Goal: Information Seeking & Learning: Check status

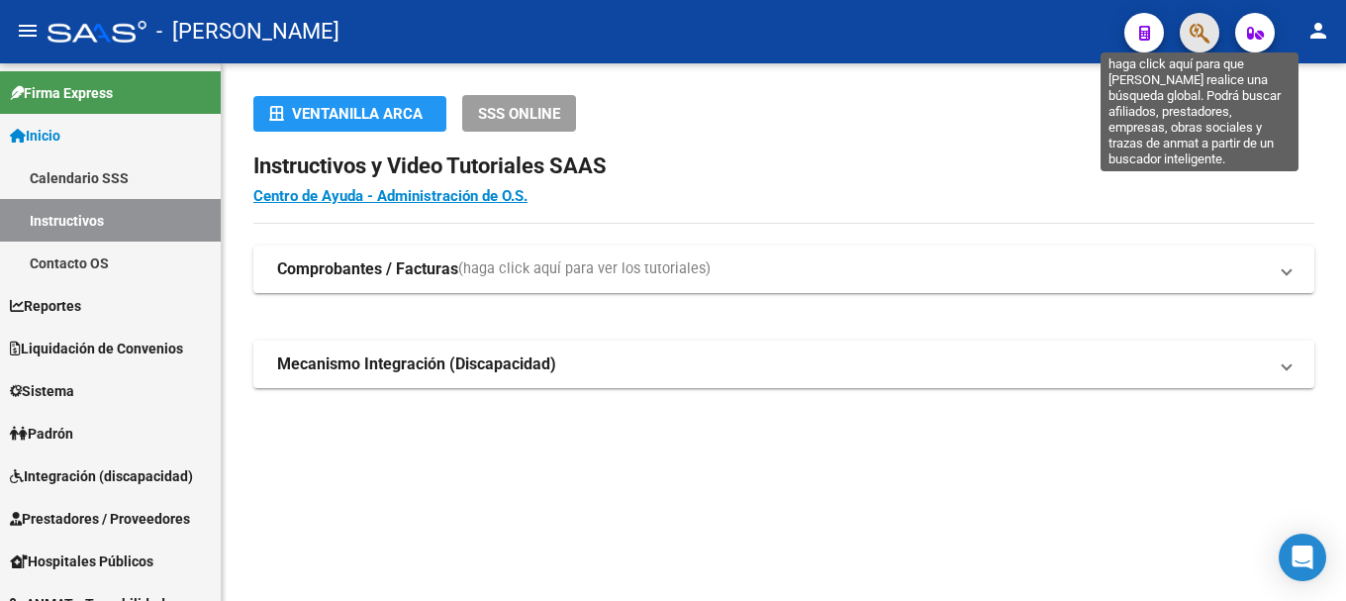
click at [1205, 28] on icon "button" at bounding box center [1199, 33] width 20 height 23
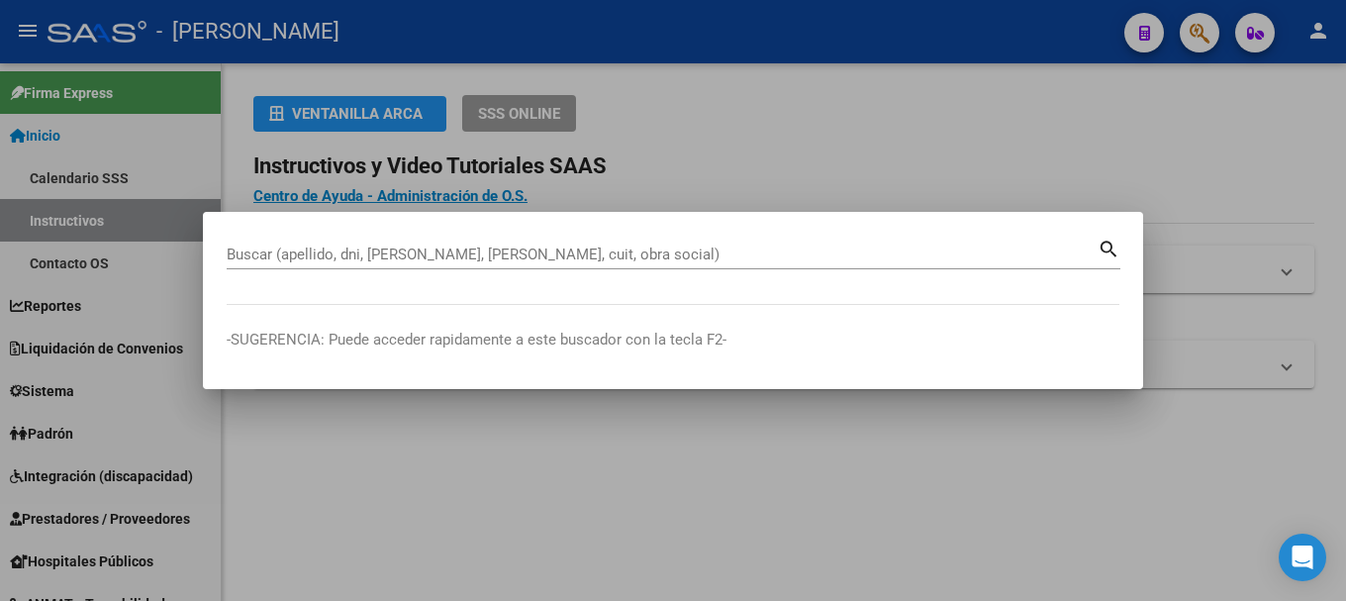
paste input "47623880"
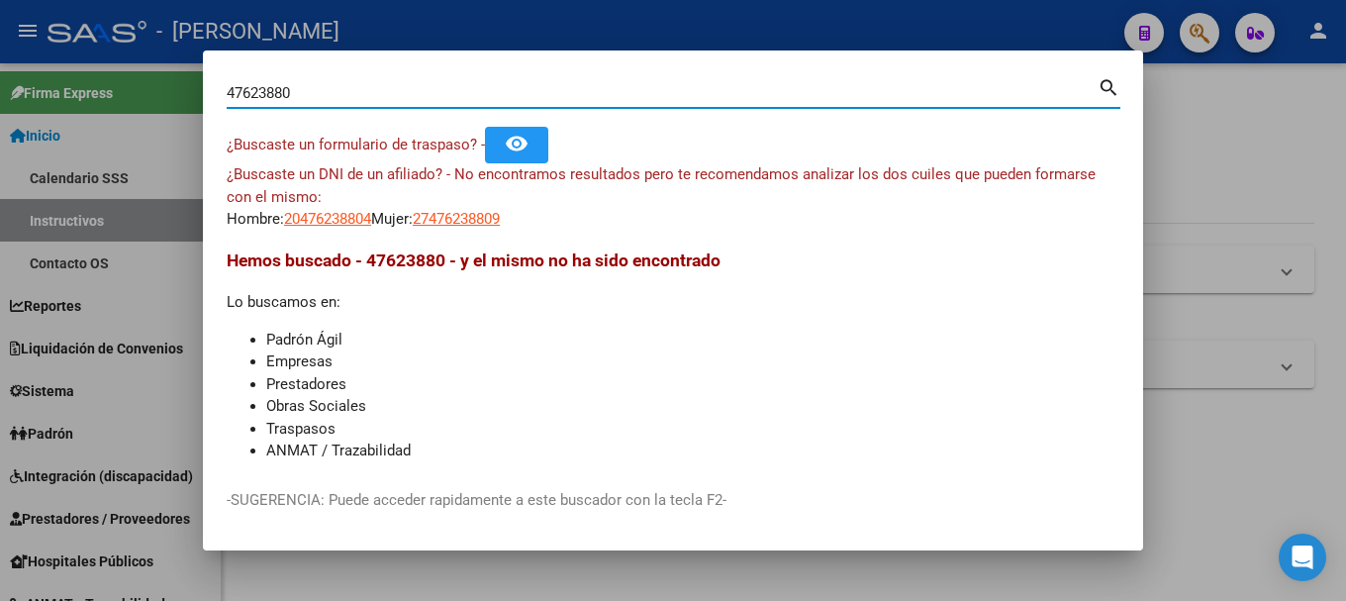
click at [541, 93] on input "47623880" at bounding box center [662, 93] width 871 height 18
paste input "29492134"
type input "29492134"
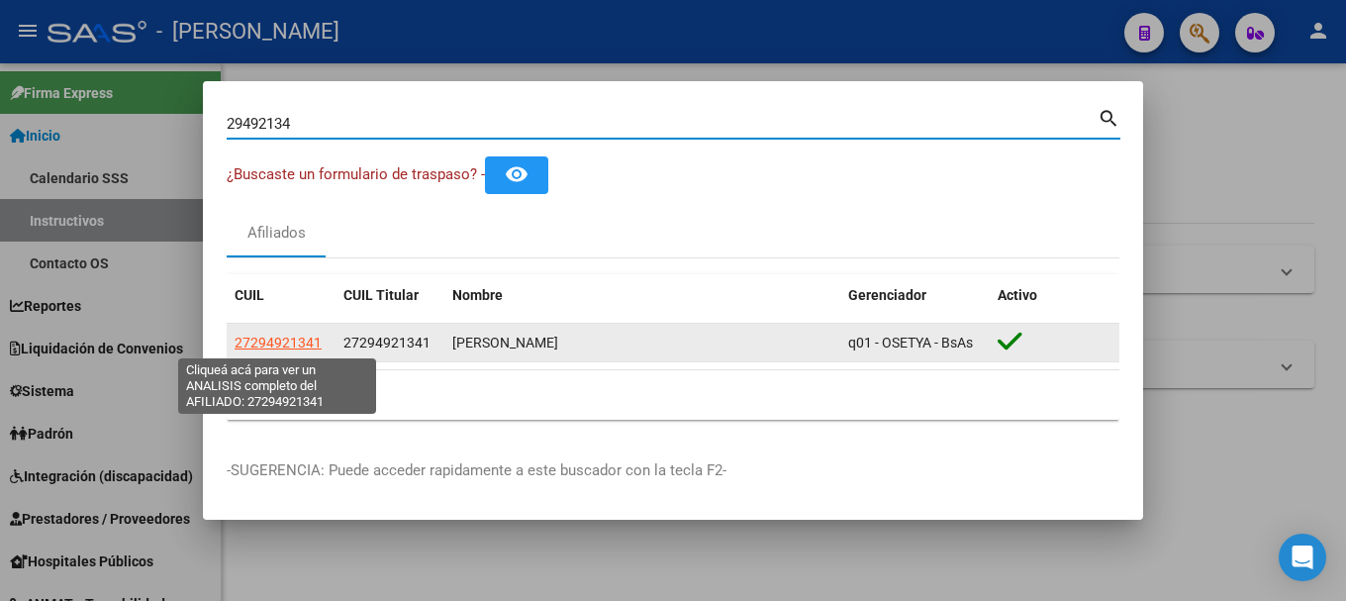
click at [282, 341] on span "27294921341" at bounding box center [278, 342] width 87 height 16
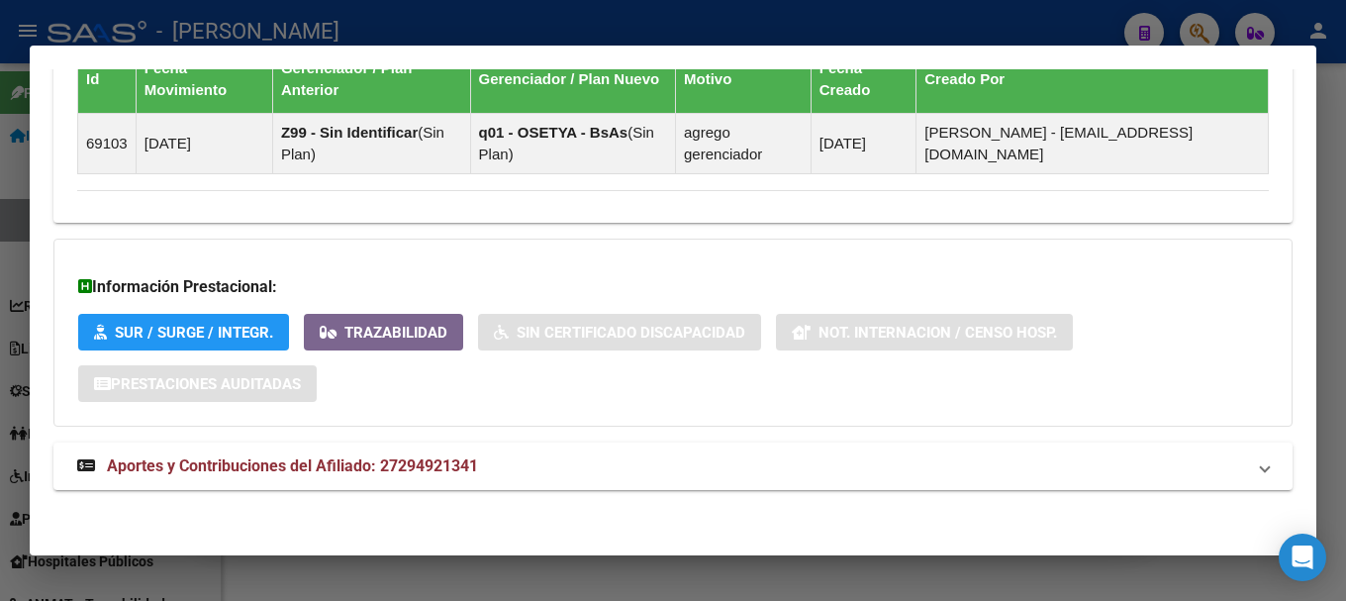
scroll to position [1280, 0]
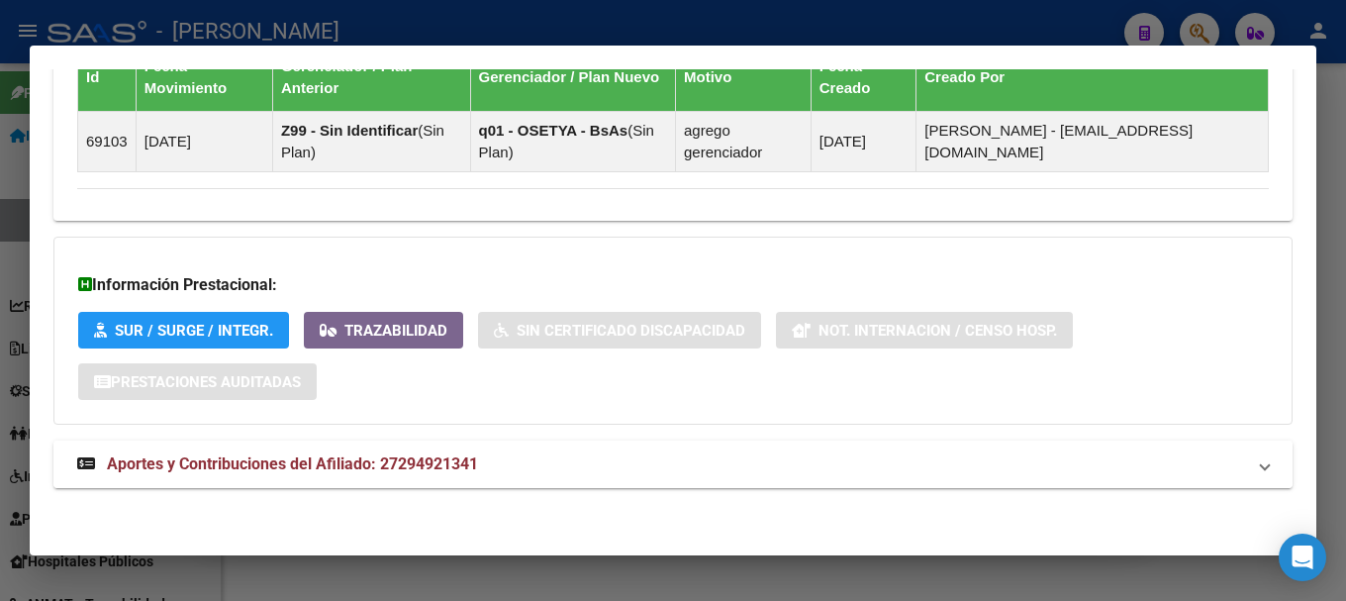
click at [445, 460] on span "Aportes y Contribuciones del Afiliado: 27294921341" at bounding box center [292, 463] width 371 height 19
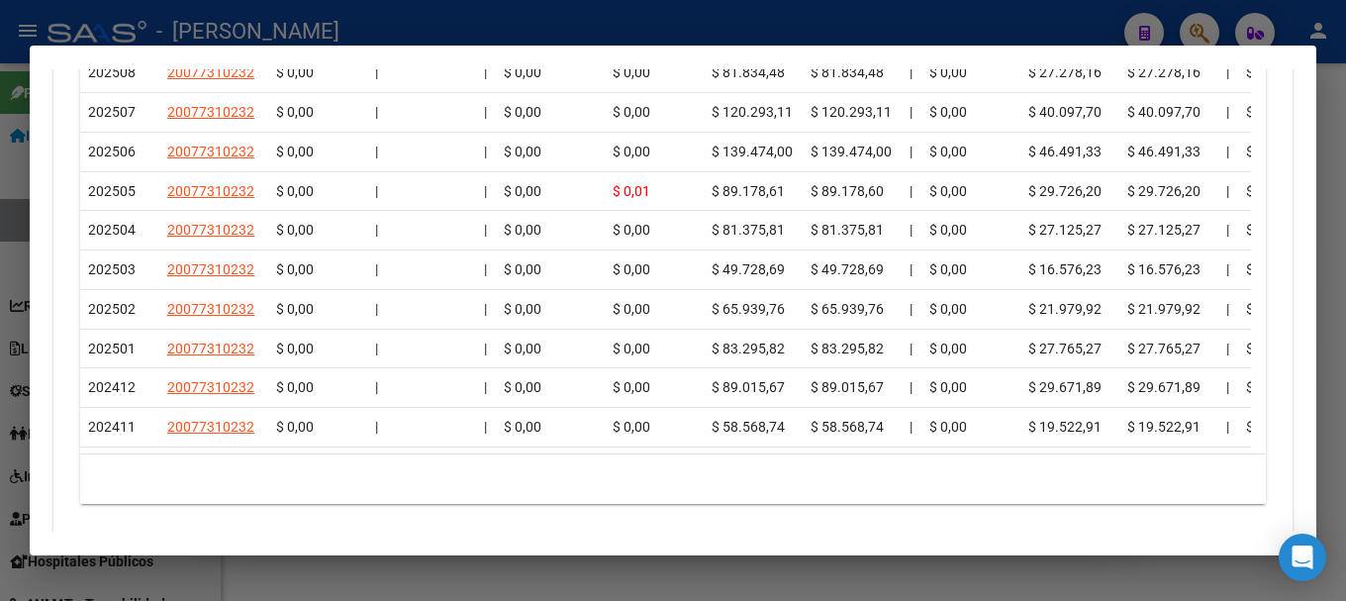
scroll to position [0, 40]
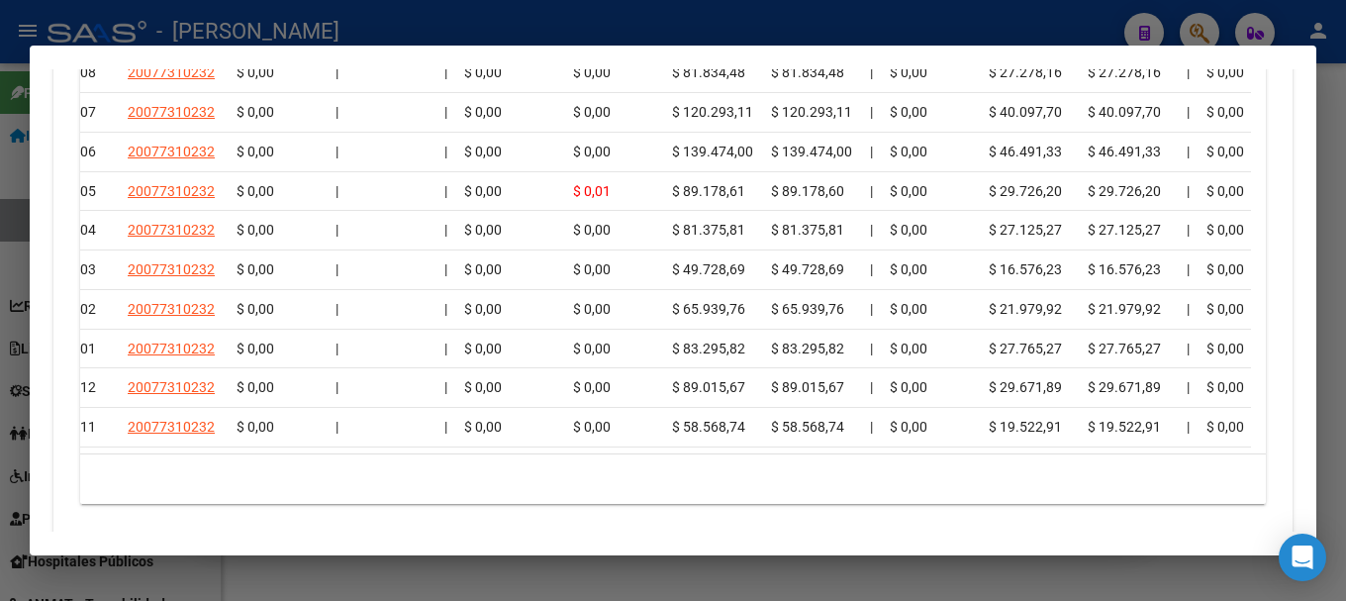
click at [494, 36] on div at bounding box center [673, 300] width 1346 height 601
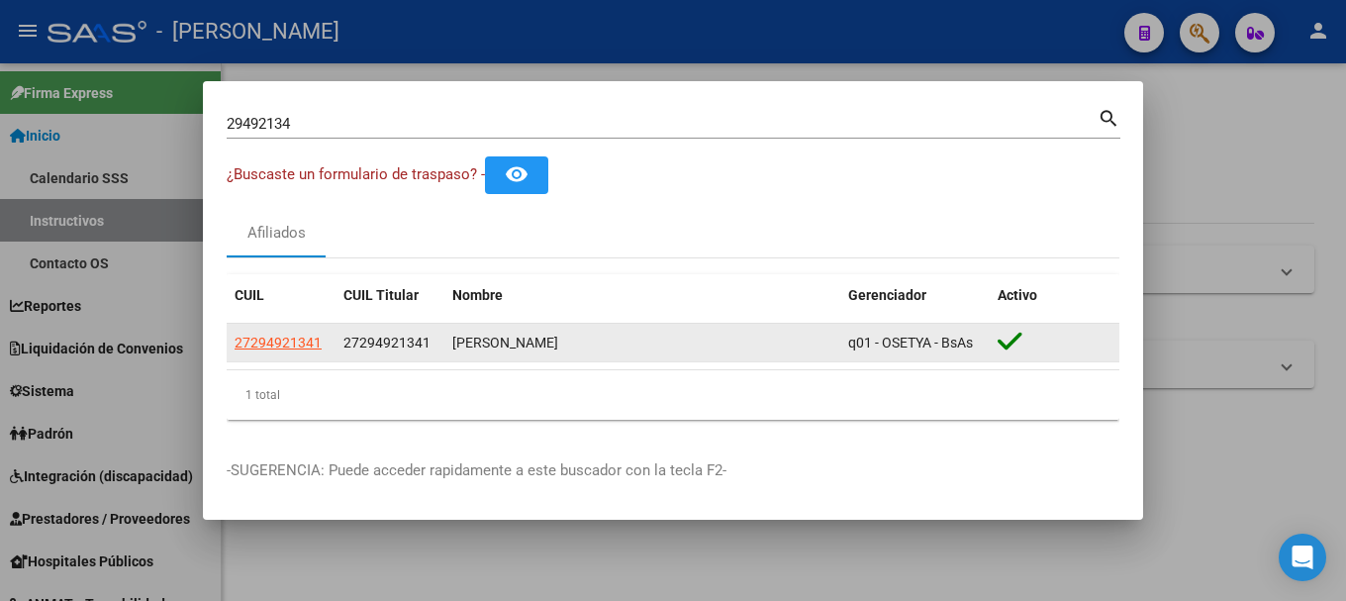
click at [402, 346] on span "27294921341" at bounding box center [386, 342] width 87 height 16
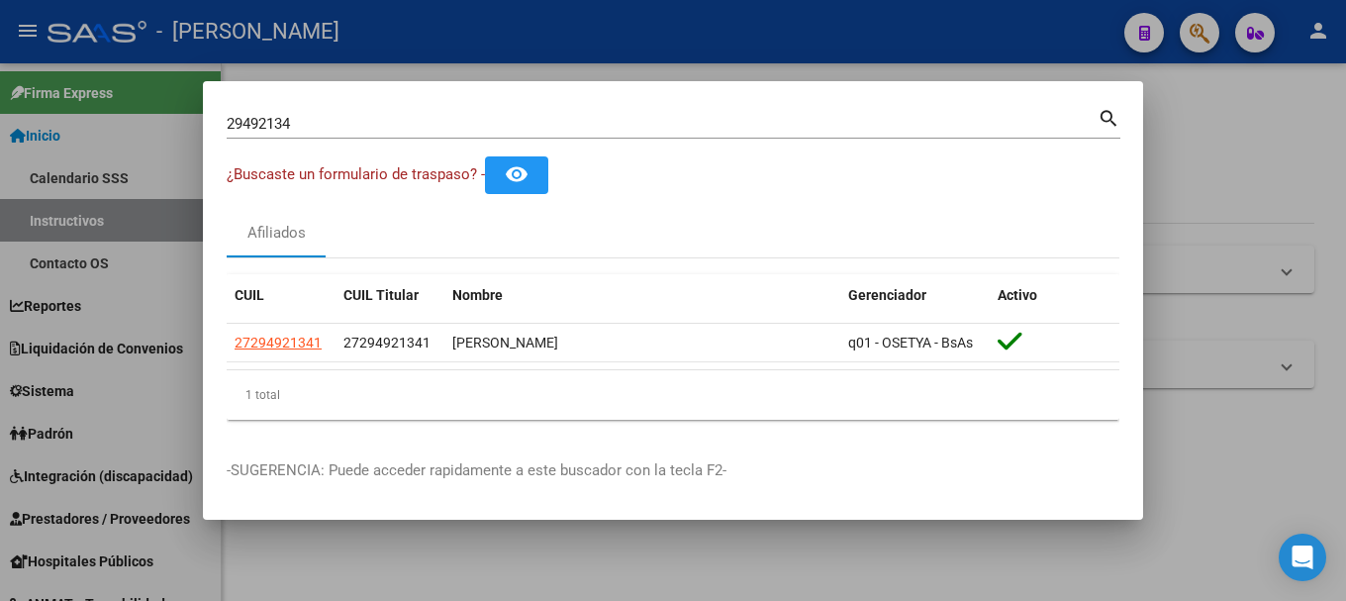
copy span "27294921341"
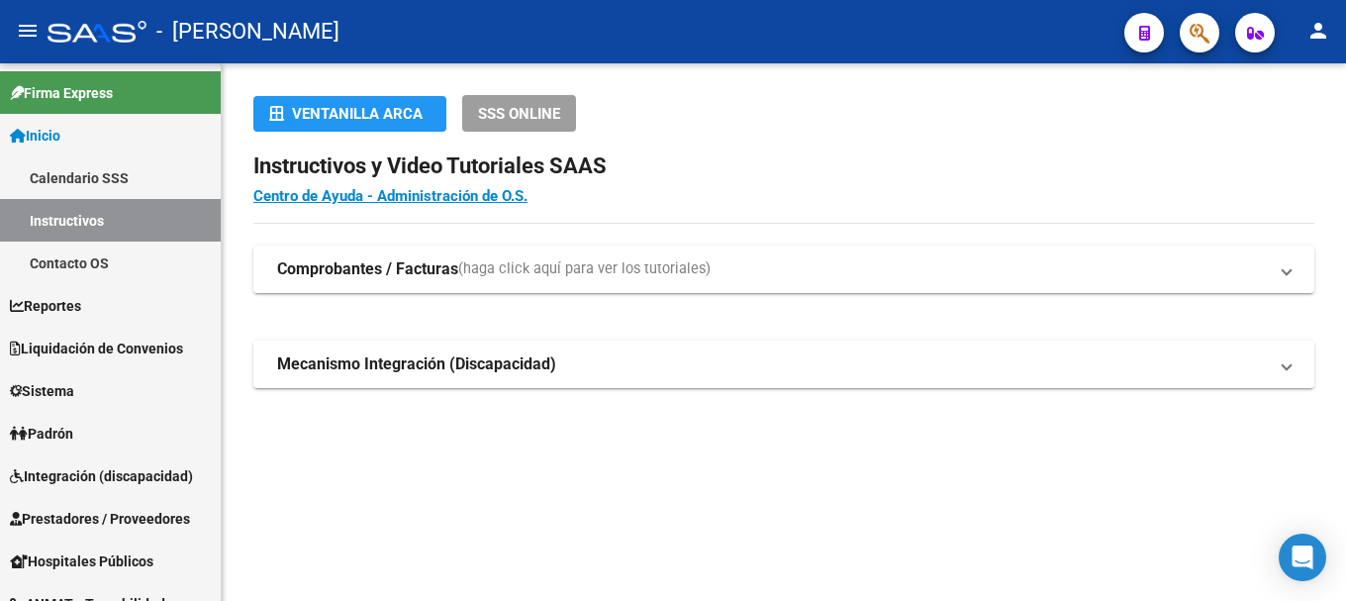
click at [1180, 35] on button "button" at bounding box center [1200, 33] width 40 height 40
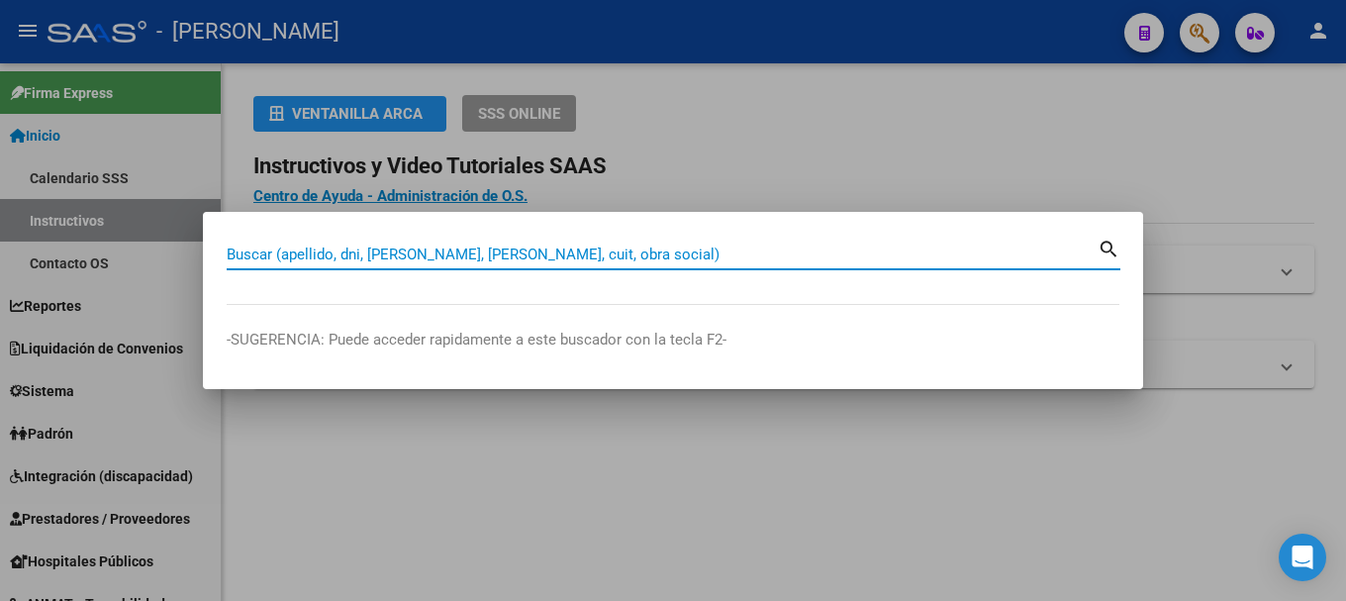
paste input "20318472018"
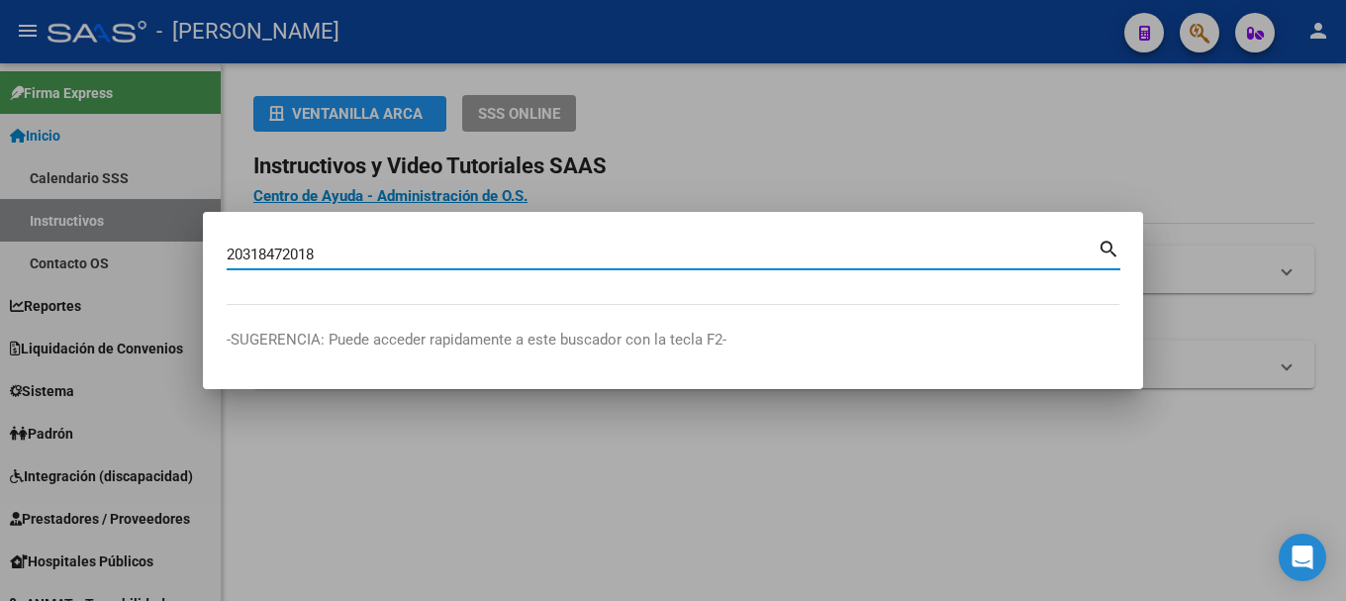
type input "20318472018"
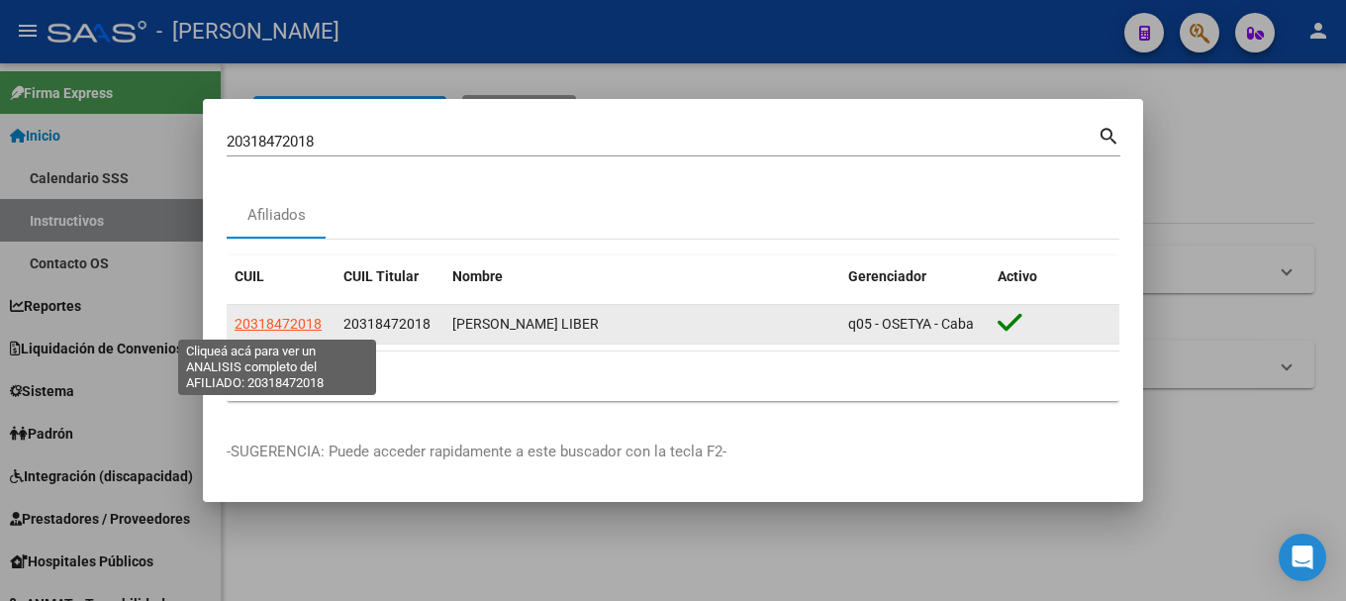
click at [290, 329] on span "20318472018" at bounding box center [278, 324] width 87 height 16
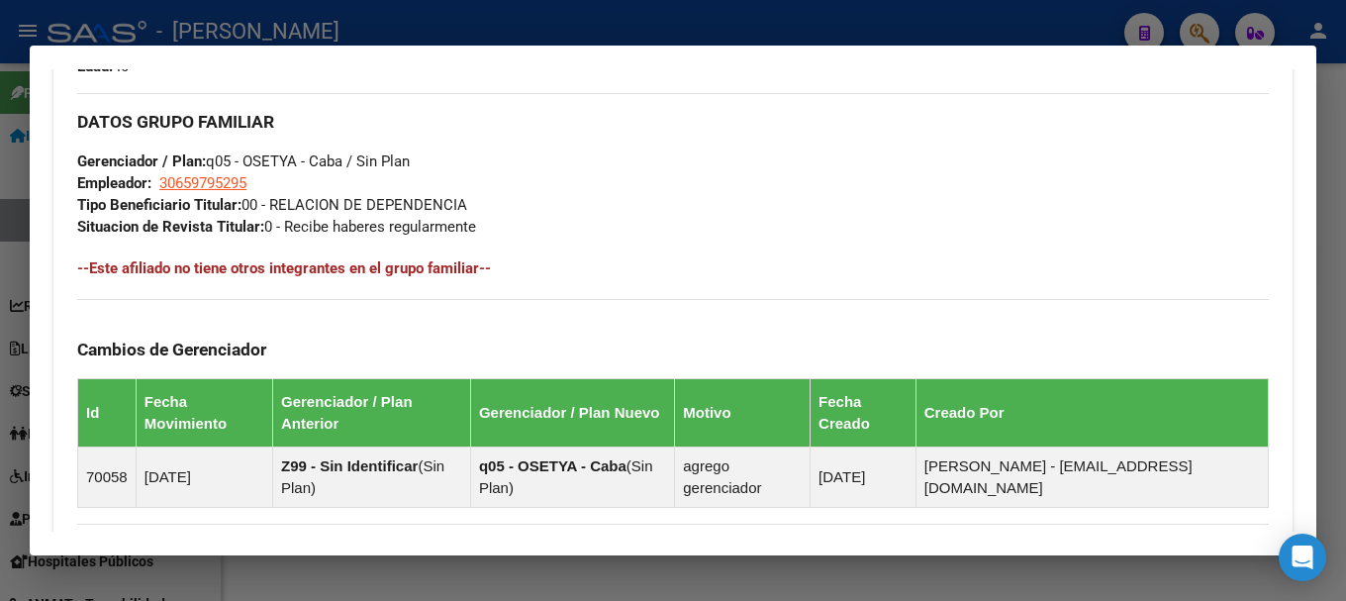
scroll to position [1259, 0]
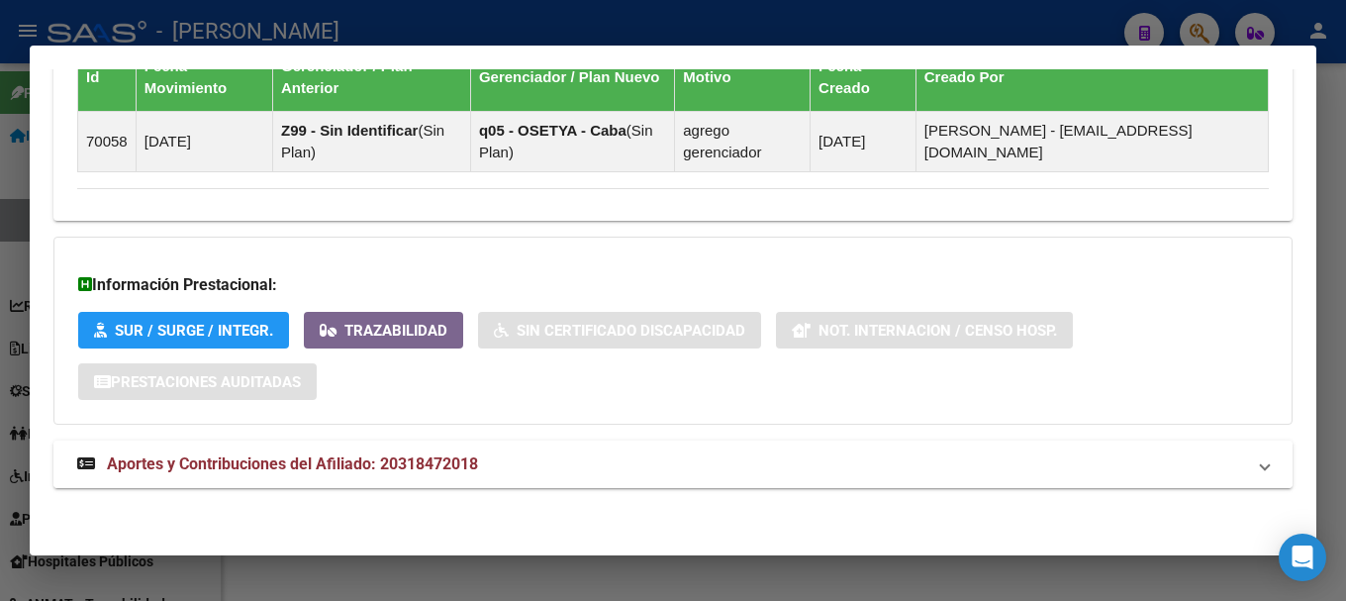
click at [445, 452] on strong "Aportes y Contribuciones del Afiliado: 20318472018" at bounding box center [277, 464] width 401 height 24
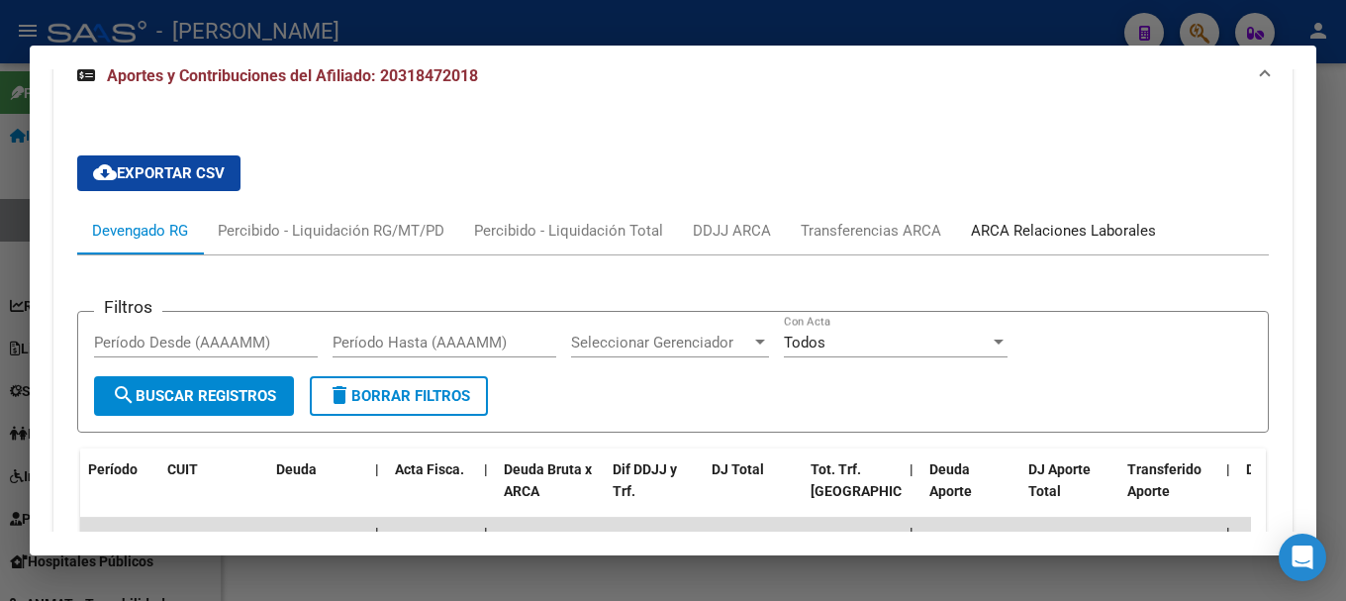
click at [1116, 233] on div "ARCA Relaciones Laborales" at bounding box center [1063, 231] width 185 height 22
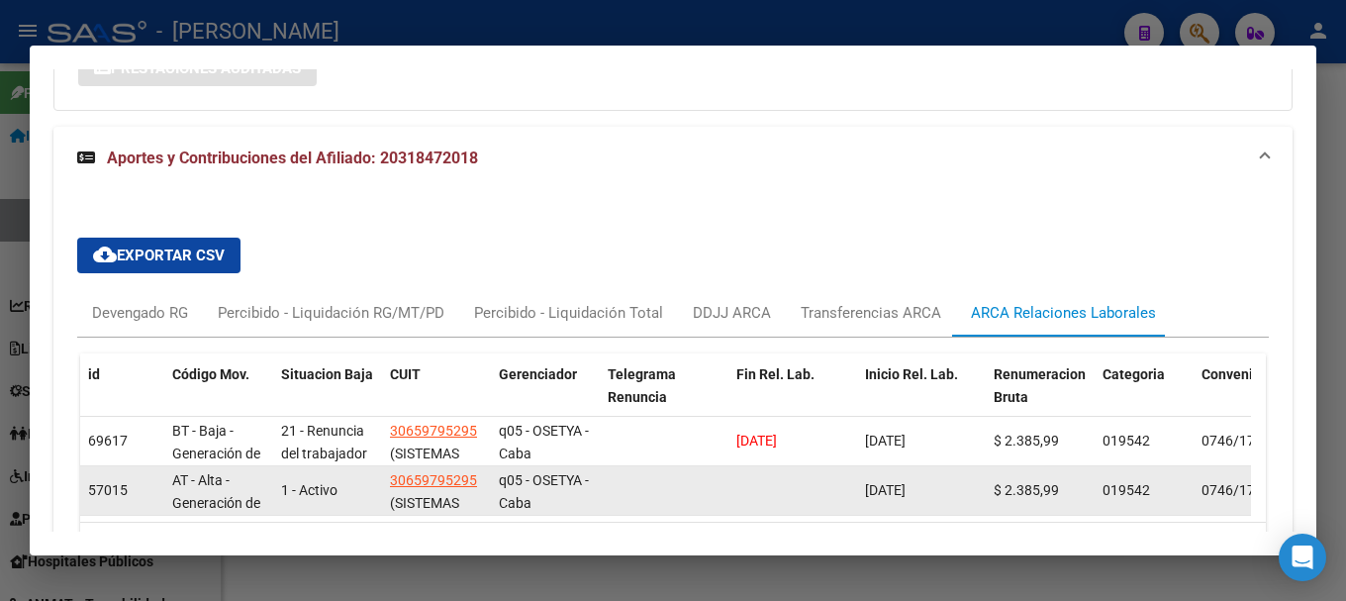
scroll to position [1654, 0]
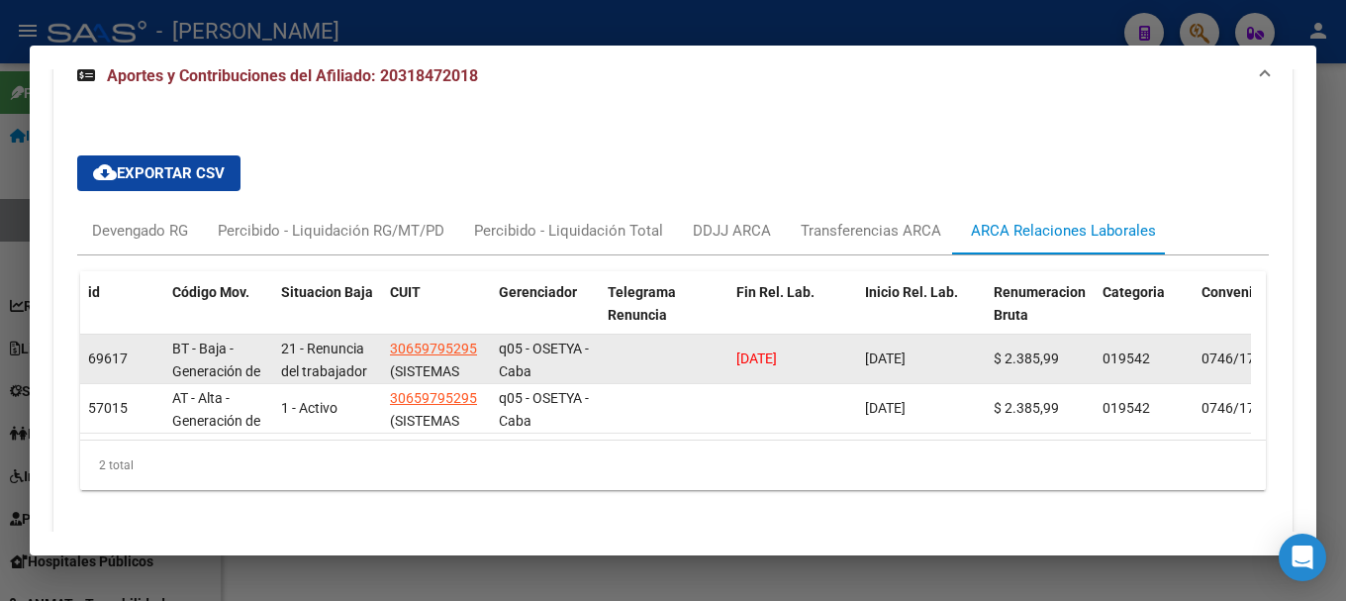
drag, startPoint x: 821, startPoint y: 362, endPoint x: 694, endPoint y: 365, distance: 127.7
click at [694, 365] on div "69617 BT - Baja - Generación de Clave 21 - Renuncia del trabajador / ART.240 - …" at bounding box center [1309, 358] width 2459 height 49
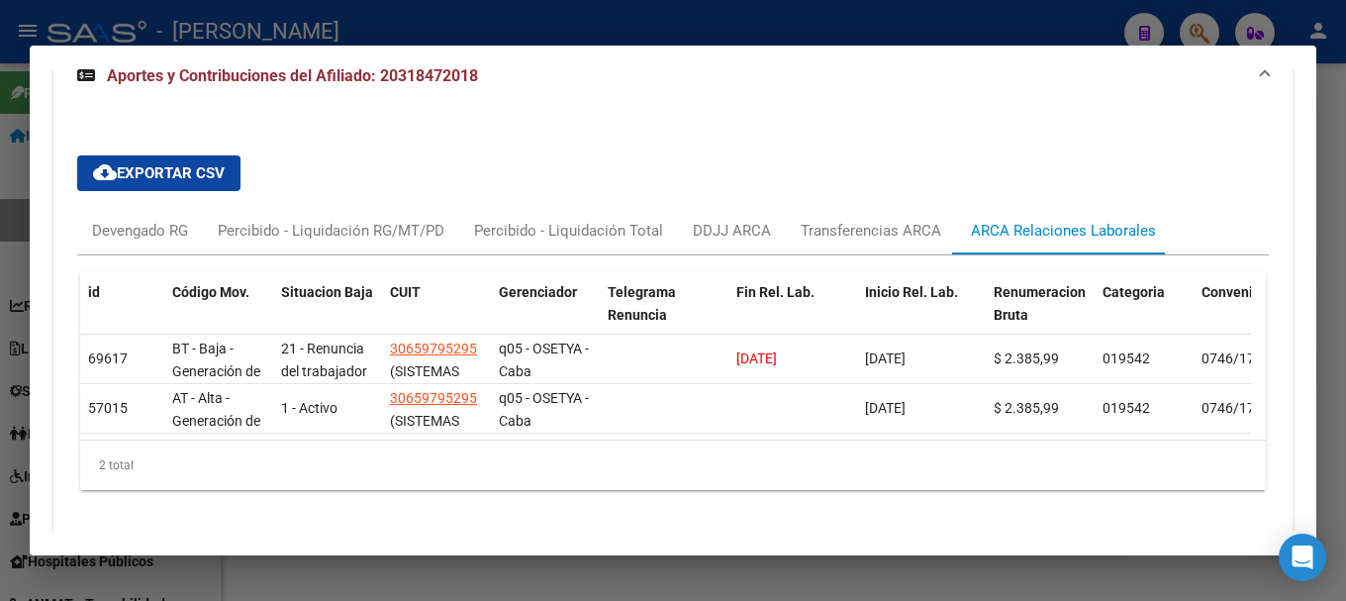
copy span "[DATE]"
click at [726, 24] on div at bounding box center [673, 300] width 1346 height 601
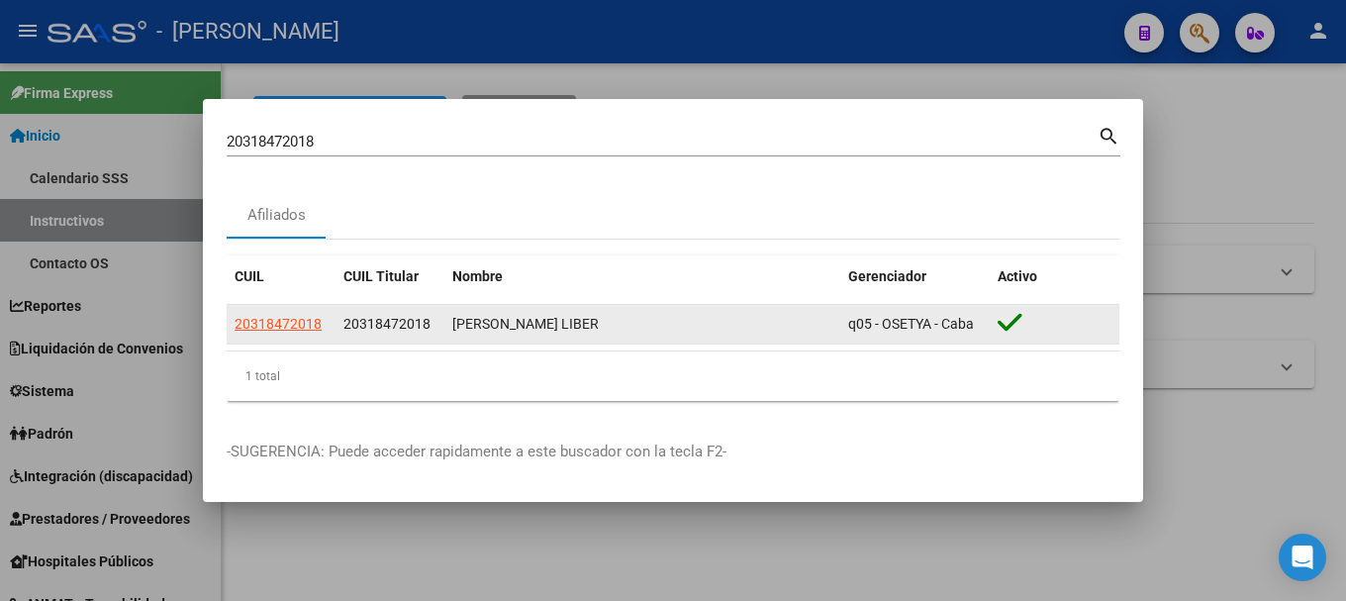
click at [404, 328] on span "20318472018" at bounding box center [386, 324] width 87 height 16
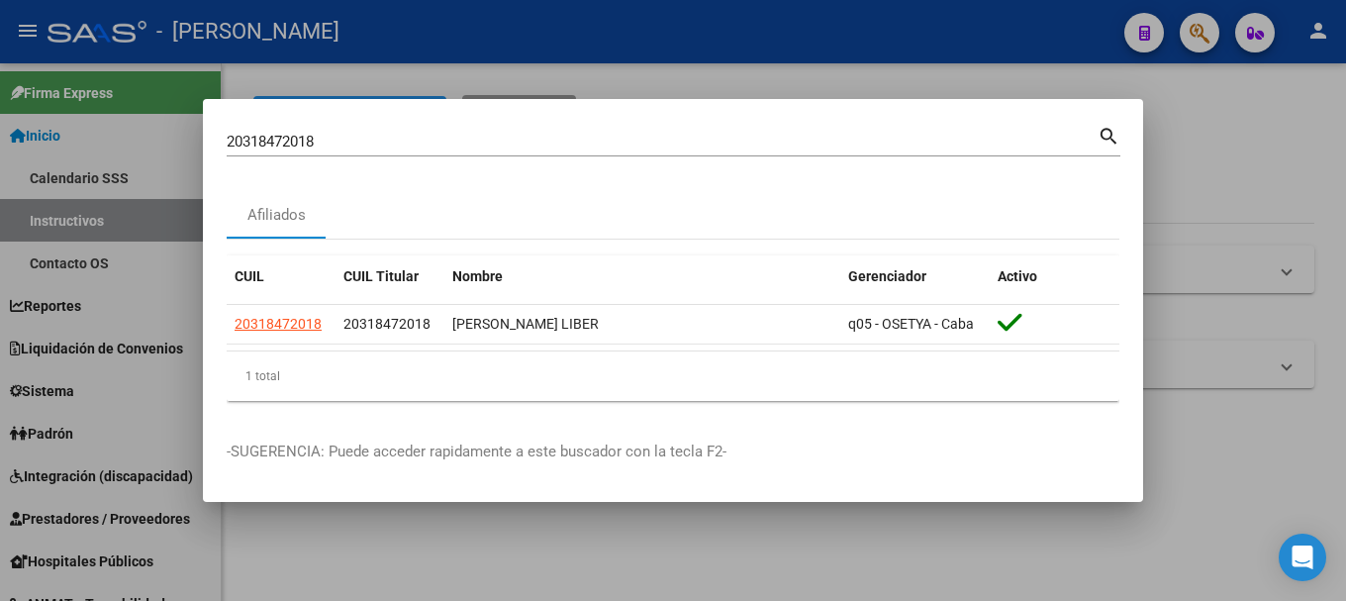
copy span "20318472018"
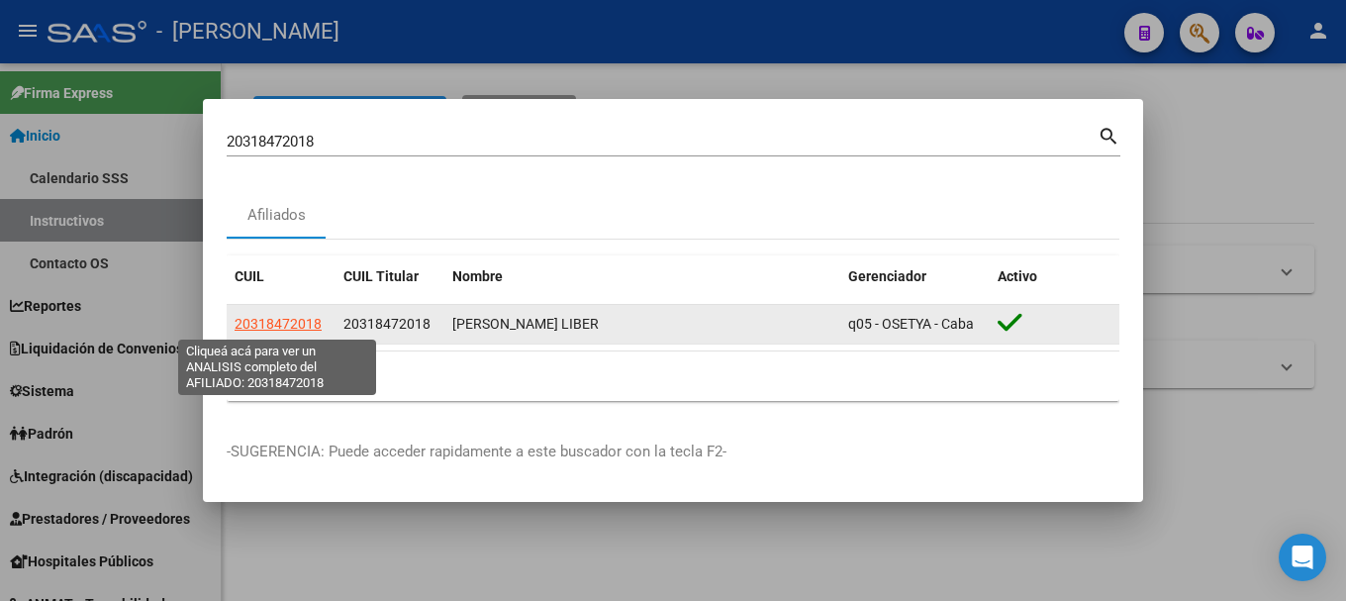
click at [268, 325] on span "20318472018" at bounding box center [278, 324] width 87 height 16
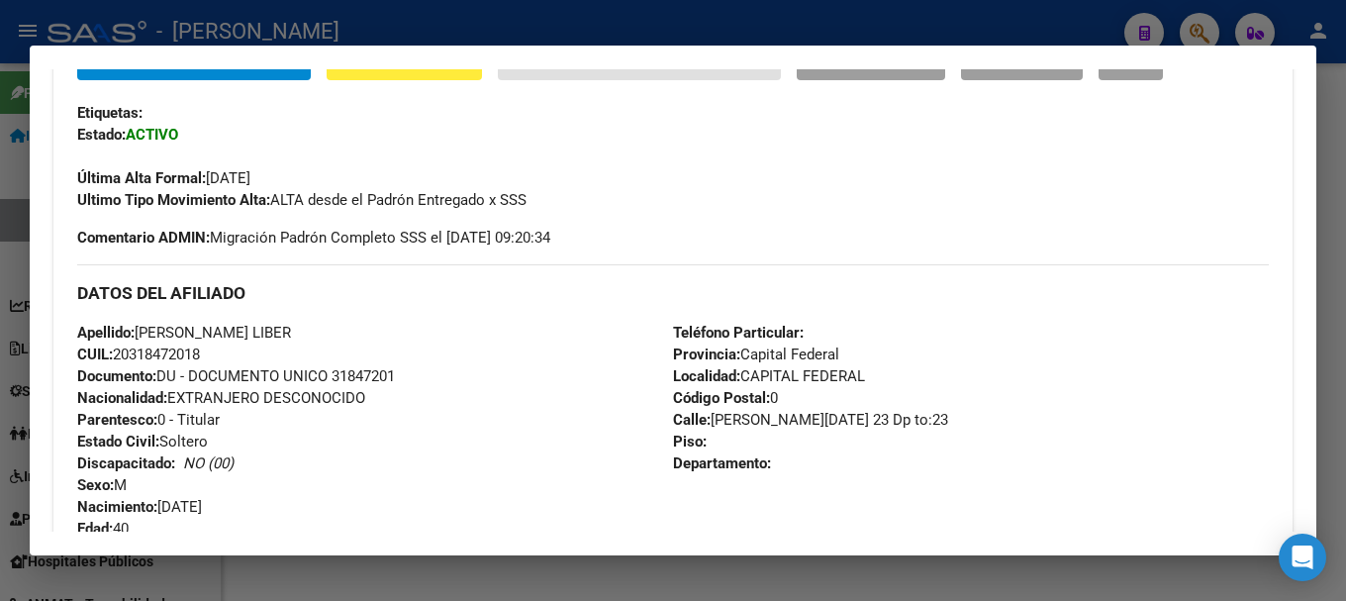
scroll to position [594, 0]
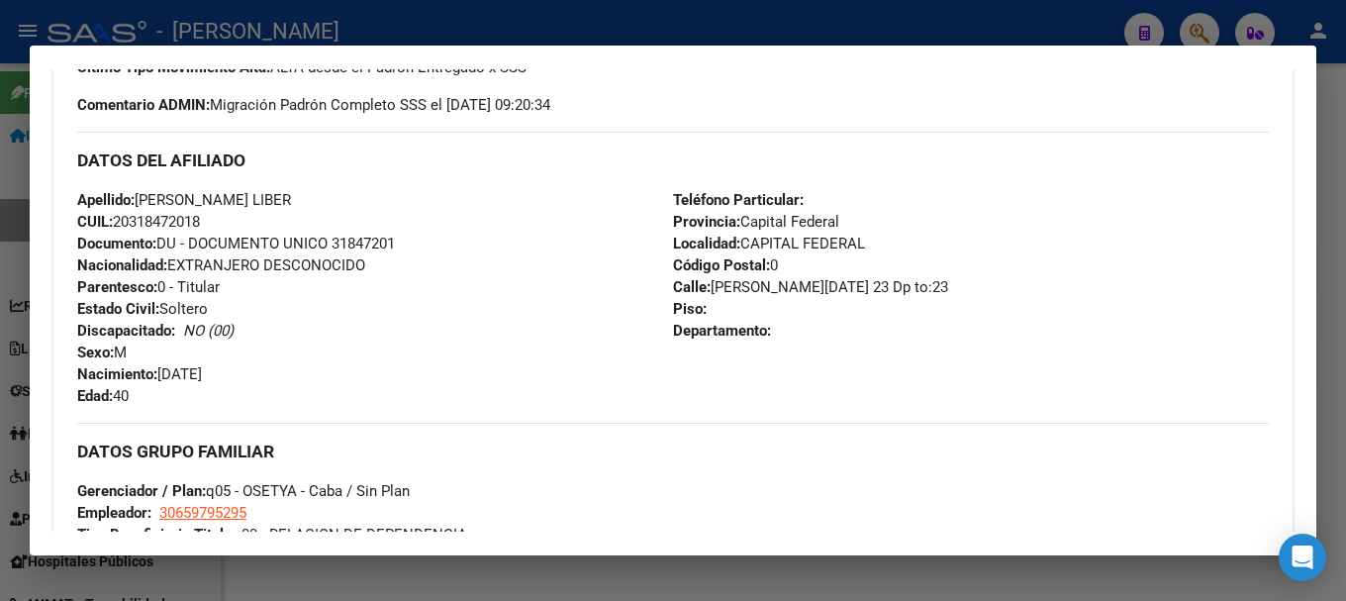
click at [378, 252] on div "Apellido: [PERSON_NAME] LIBER CUIL: 20318472018 Documento: DU - DOCUMENTO UNICO…" at bounding box center [375, 298] width 596 height 218
copy span "31847201"
drag, startPoint x: 142, startPoint y: 198, endPoint x: 403, endPoint y: 193, distance: 261.3
click at [403, 193] on div "Apellido: [PERSON_NAME] LIBER CUIL: 20318472018 Documento: DU - DOCUMENTO UNICO…" at bounding box center [375, 298] width 596 height 218
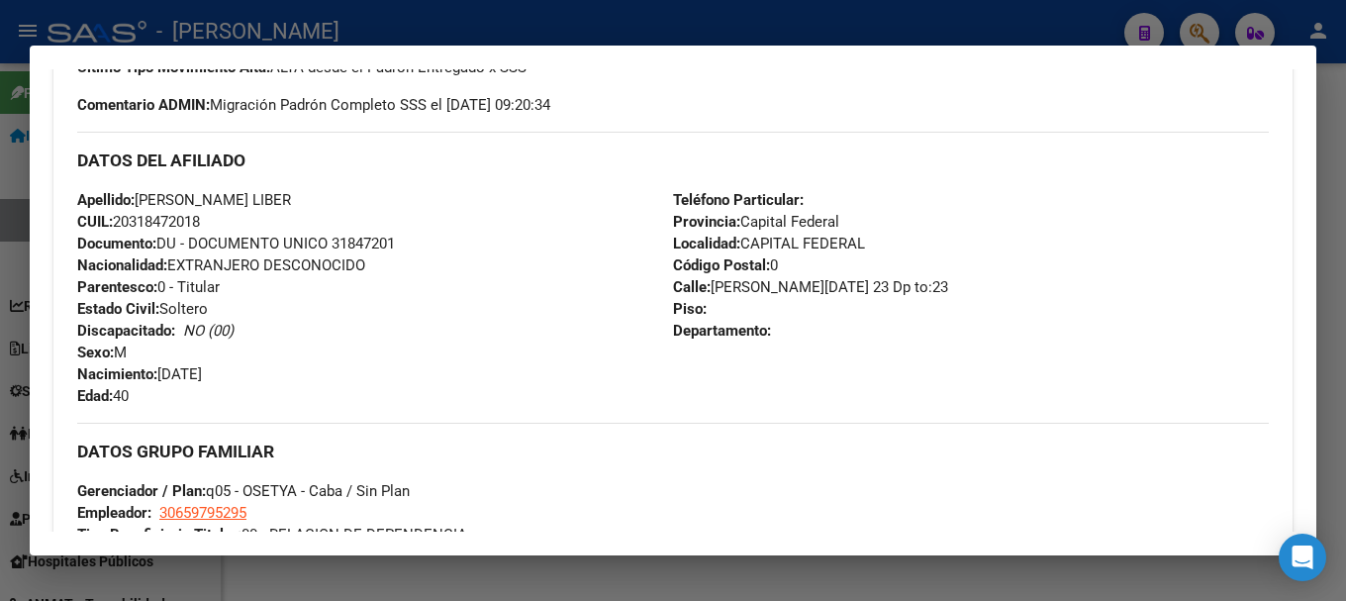
copy span "[PERSON_NAME] LIBER"
drag, startPoint x: 163, startPoint y: 370, endPoint x: 271, endPoint y: 371, distance: 107.9
click at [271, 371] on div "Apellido: [PERSON_NAME] LIBER CUIL: 20318472018 Documento: DU - DOCUMENTO UNICO…" at bounding box center [375, 298] width 596 height 218
copy span "[DATE]"
drag, startPoint x: 709, startPoint y: 283, endPoint x: 826, endPoint y: 279, distance: 116.8
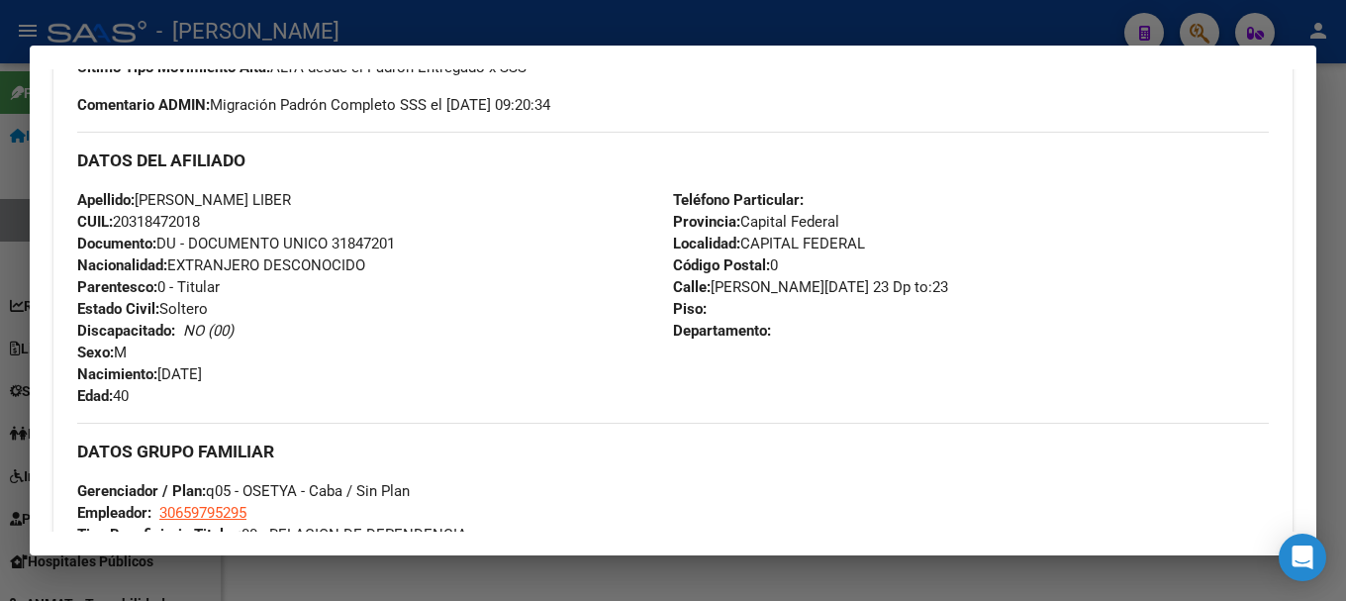
click at [826, 279] on span "Calle: [PERSON_NAME][DATE] 23 Dp to:23" at bounding box center [810, 287] width 275 height 18
copy span "[PERSON_NAME][DATE]"
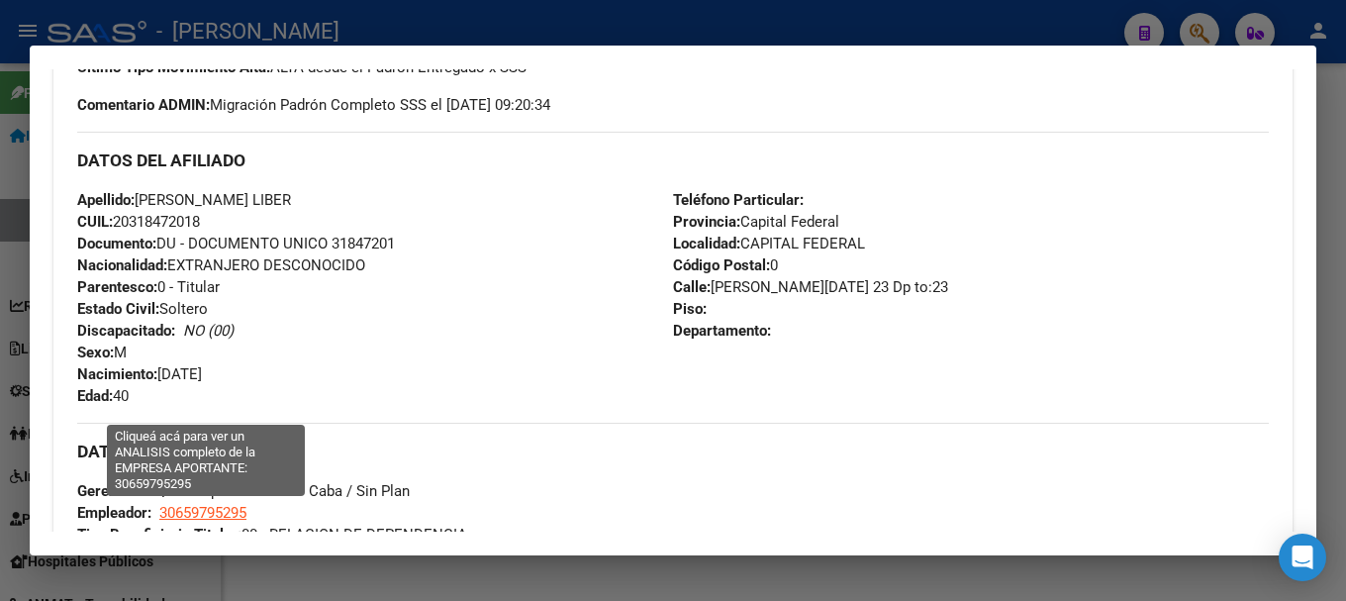
click at [186, 515] on span "30659795295" at bounding box center [202, 513] width 87 height 18
type textarea "30659795295"
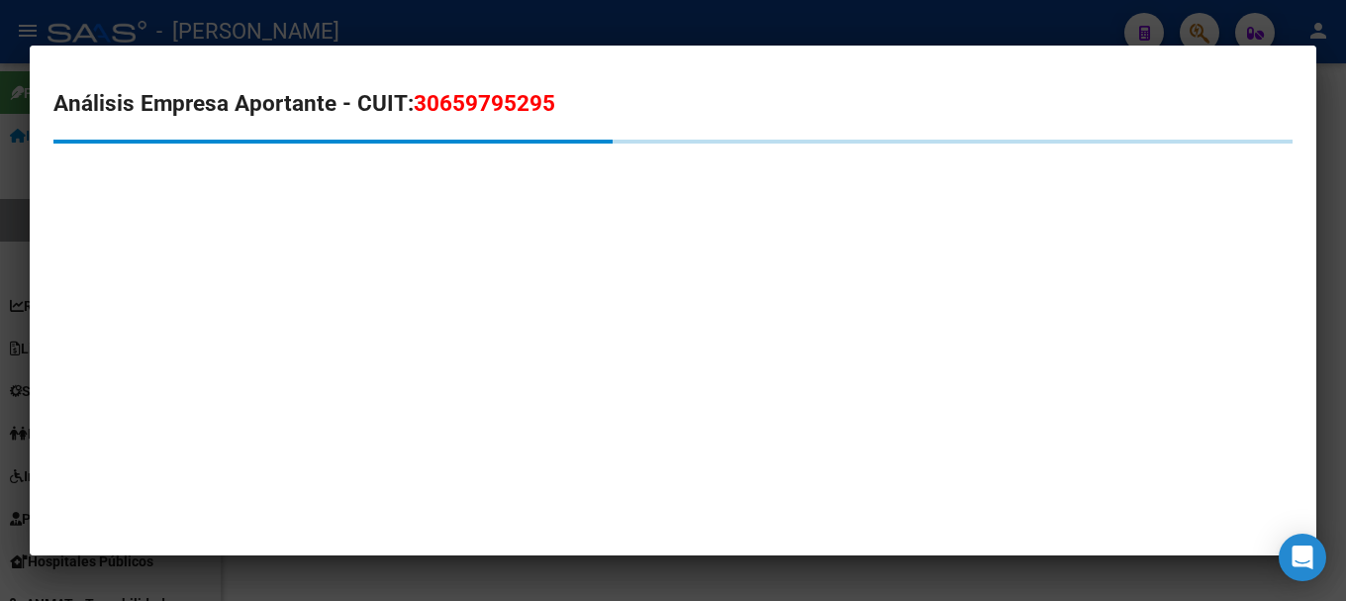
click at [463, 103] on span "30659795295" at bounding box center [485, 103] width 142 height 26
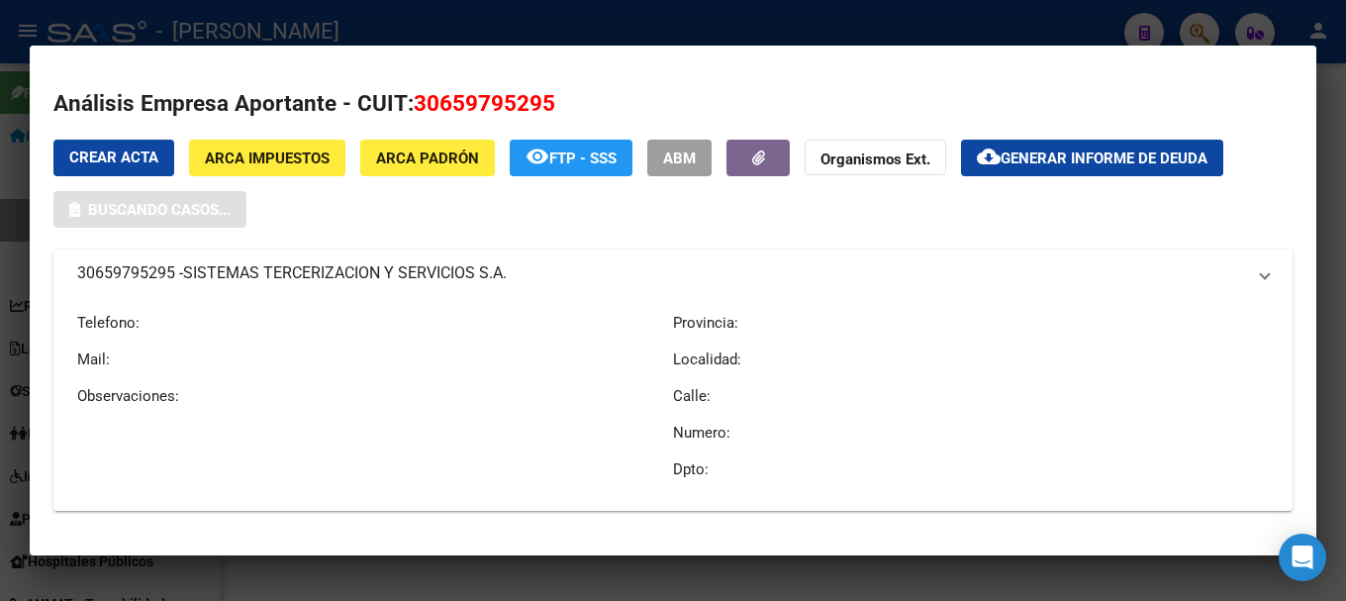
copy span "30659795295"
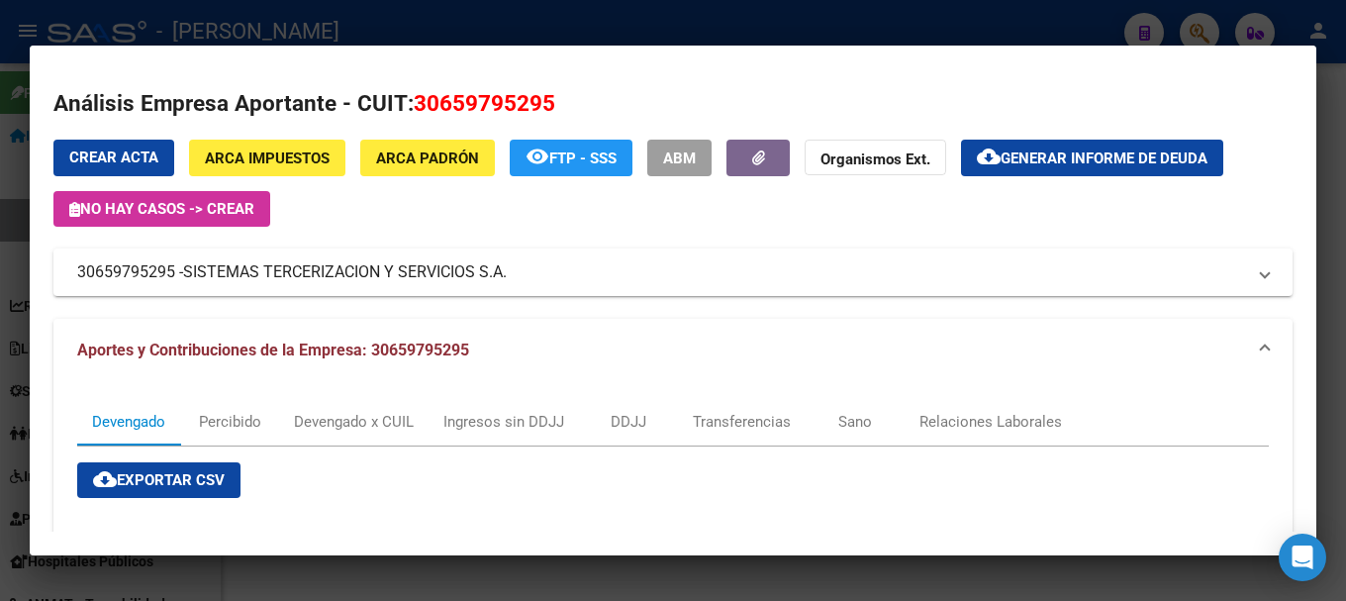
click at [541, 22] on div at bounding box center [673, 300] width 1346 height 601
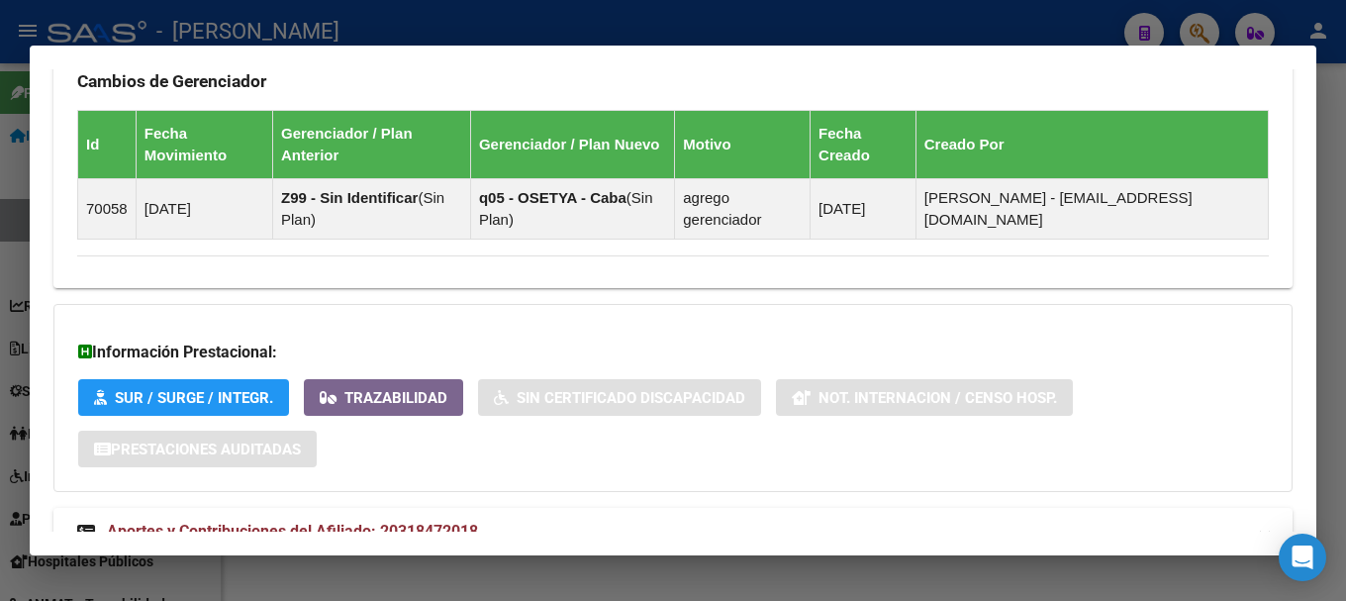
scroll to position [1259, 0]
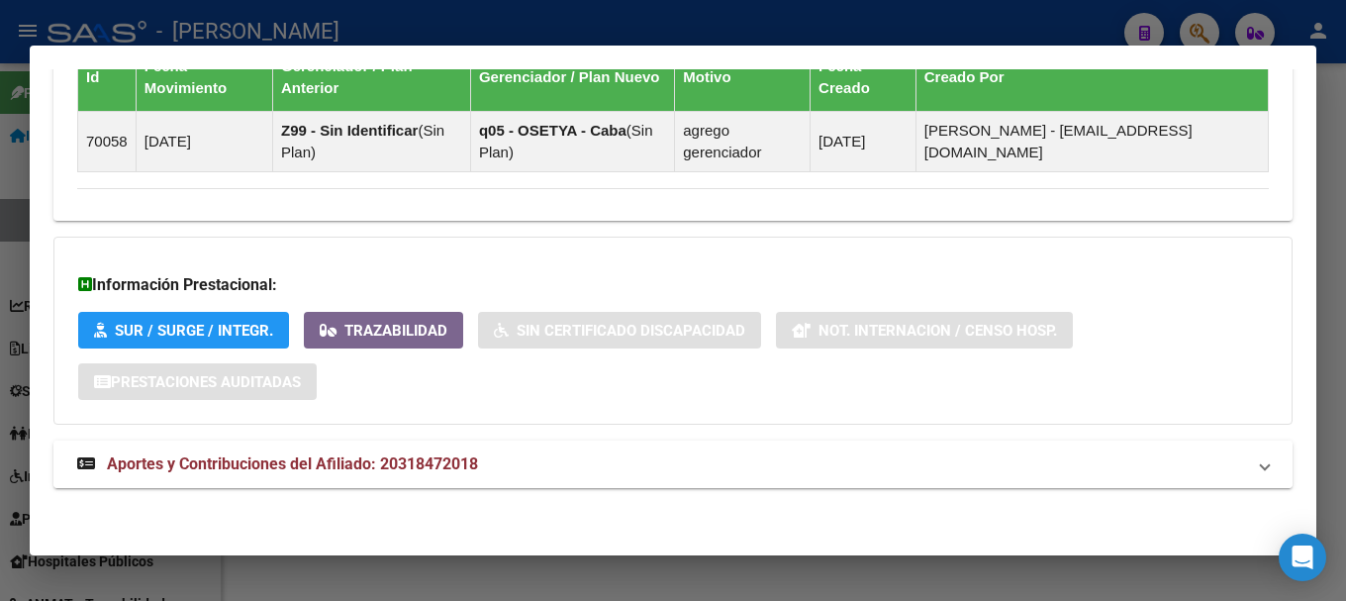
click at [489, 461] on mat-panel-title "Aportes y Contribuciones del Afiliado: 20318472018" at bounding box center [661, 464] width 1168 height 24
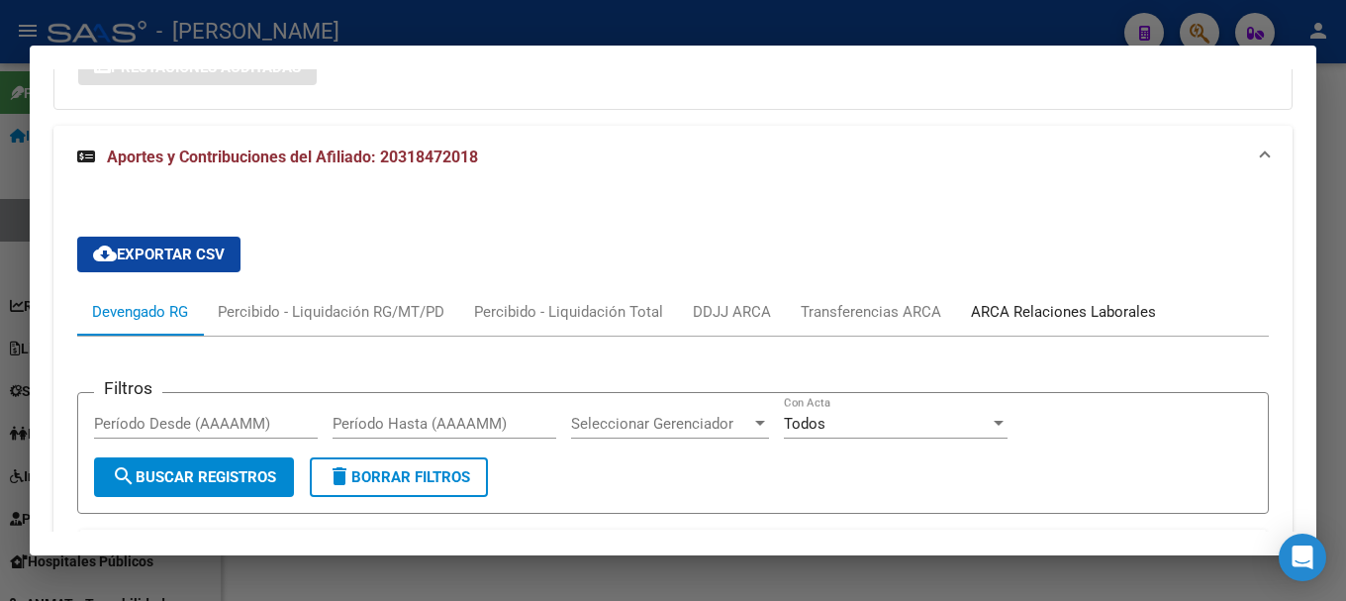
click at [1081, 321] on div "ARCA Relaciones Laborales" at bounding box center [1063, 312] width 185 height 22
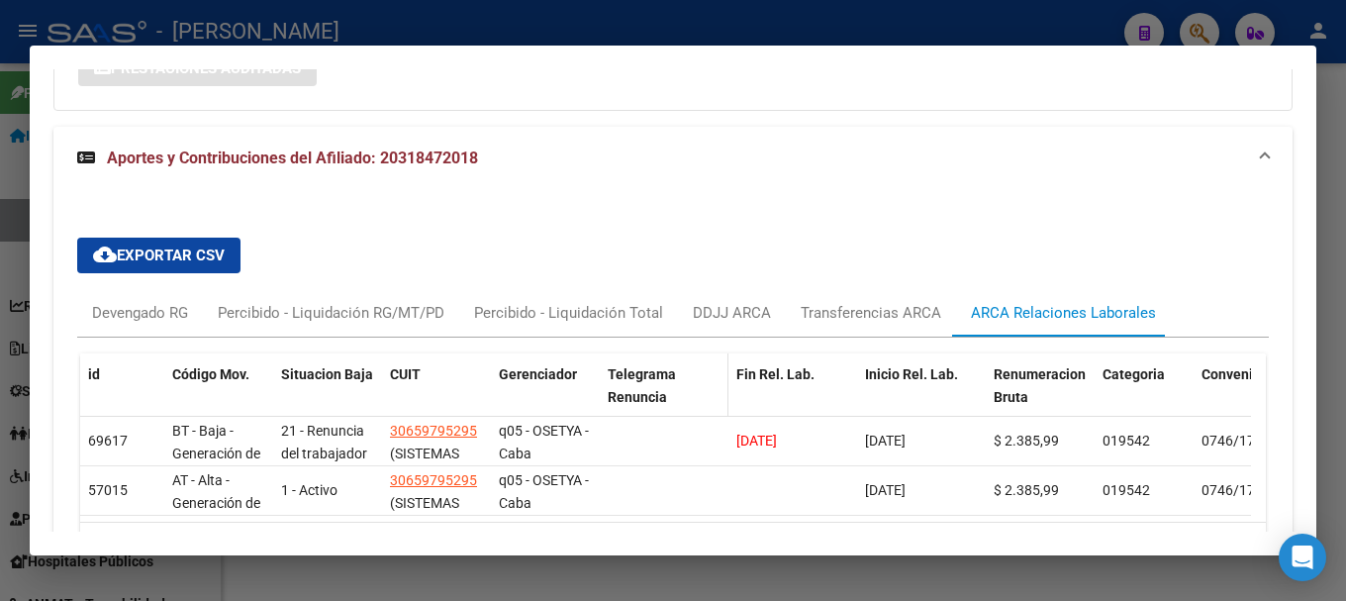
scroll to position [1574, 0]
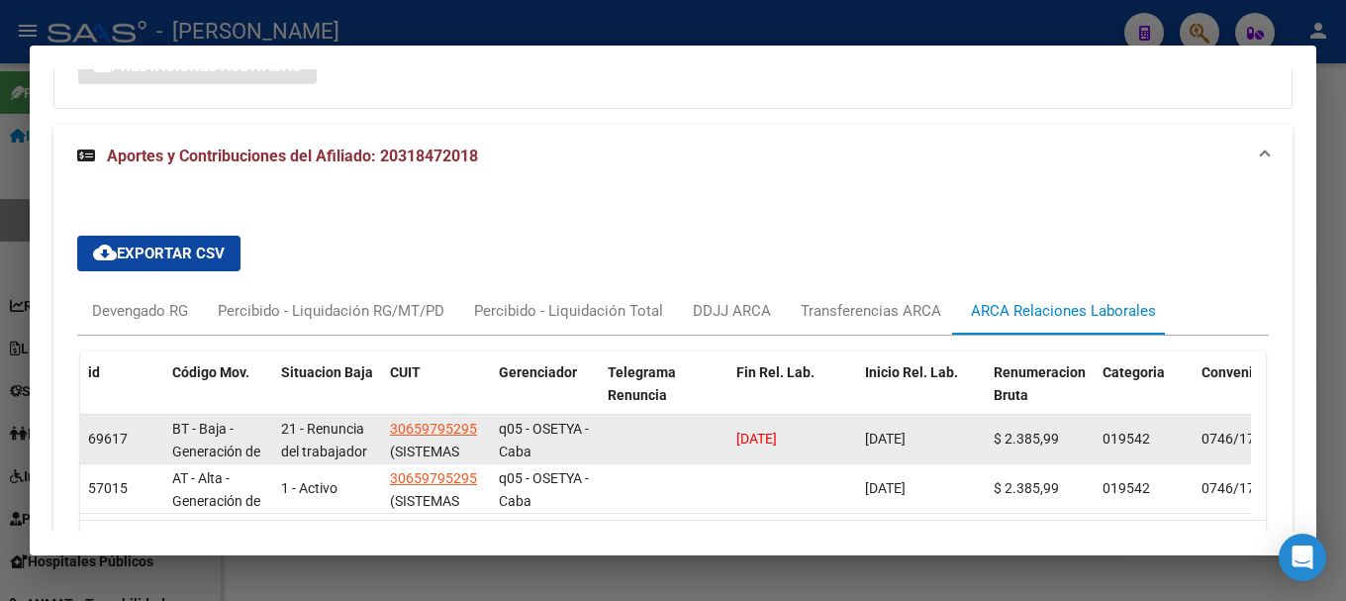
click at [858, 432] on datatable-body-cell "[DATE]" at bounding box center [921, 439] width 129 height 48
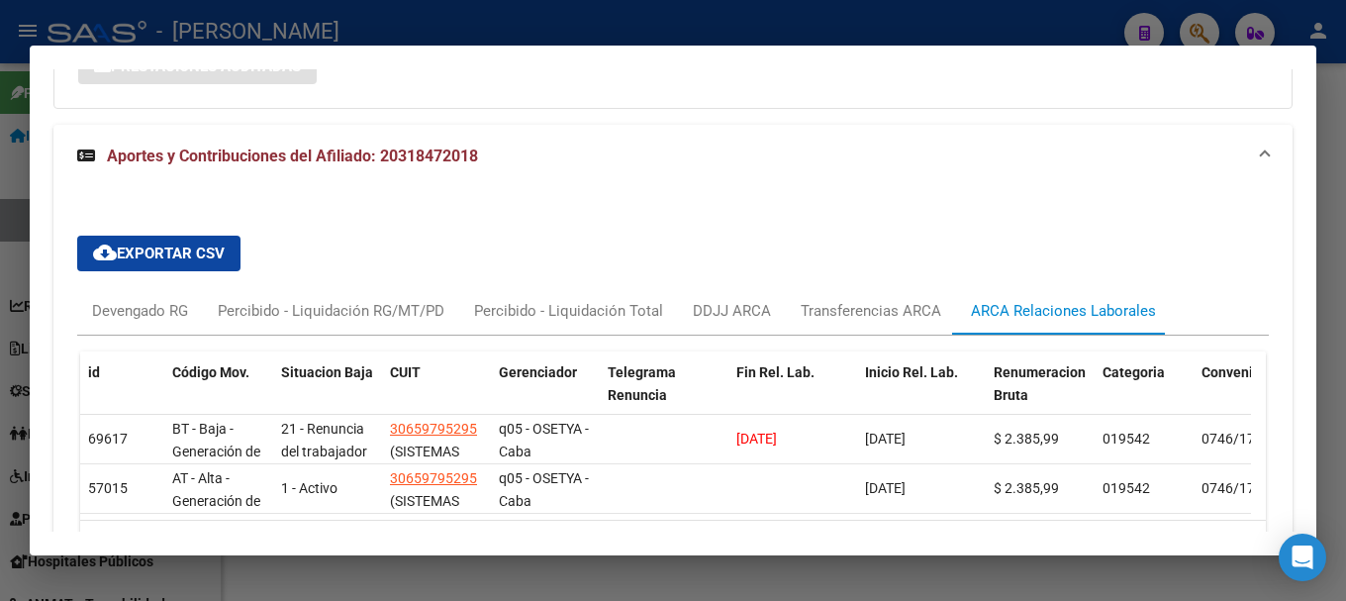
copy span "[DATE]"
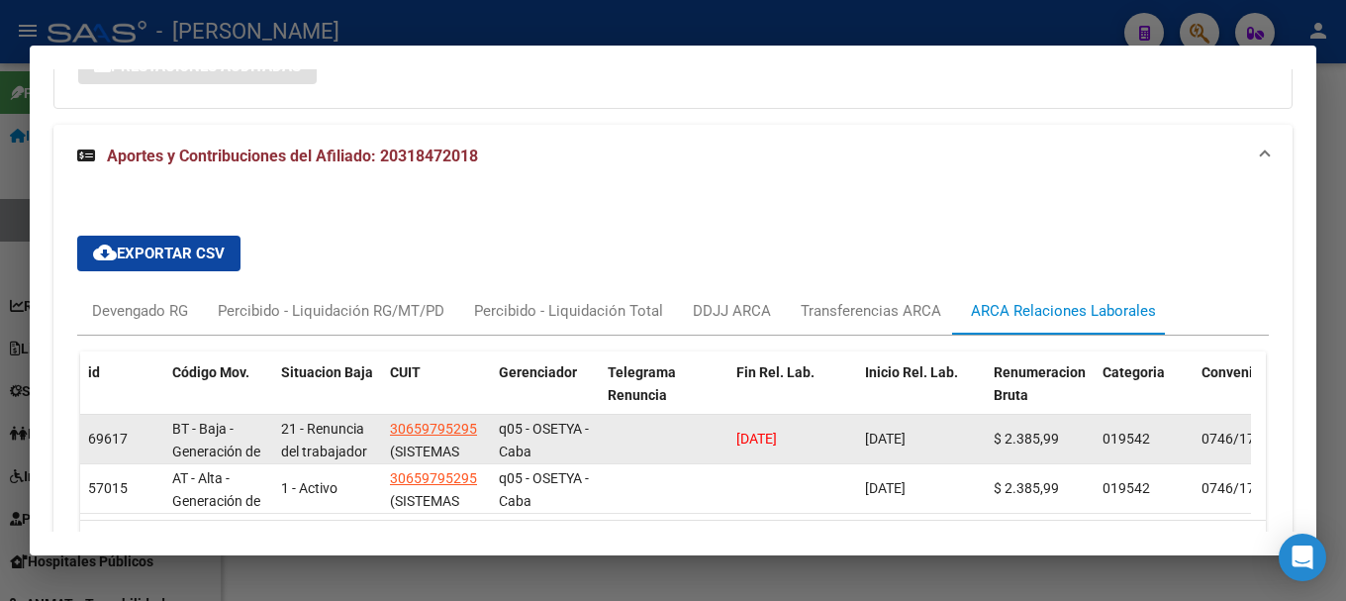
click at [774, 430] on span "[DATE]" at bounding box center [756, 438] width 41 height 16
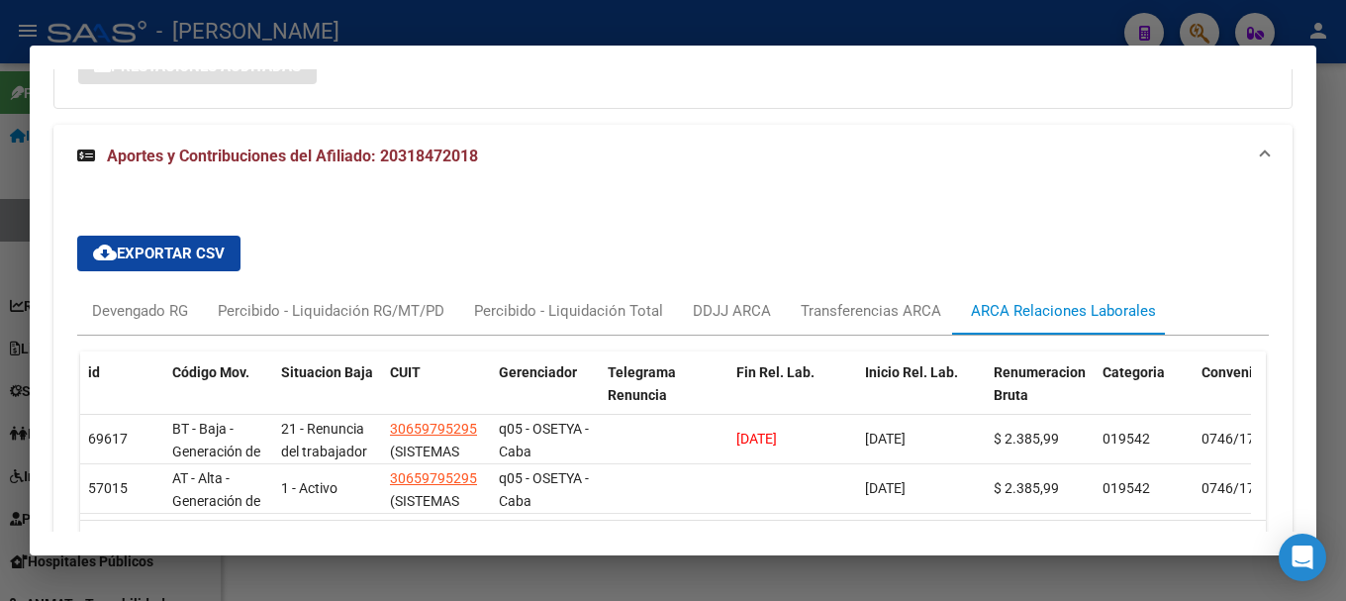
copy span "[DATE]"
click at [118, 164] on span "Aportes y Contribuciones del Afiliado: 20318472018" at bounding box center [292, 155] width 371 height 19
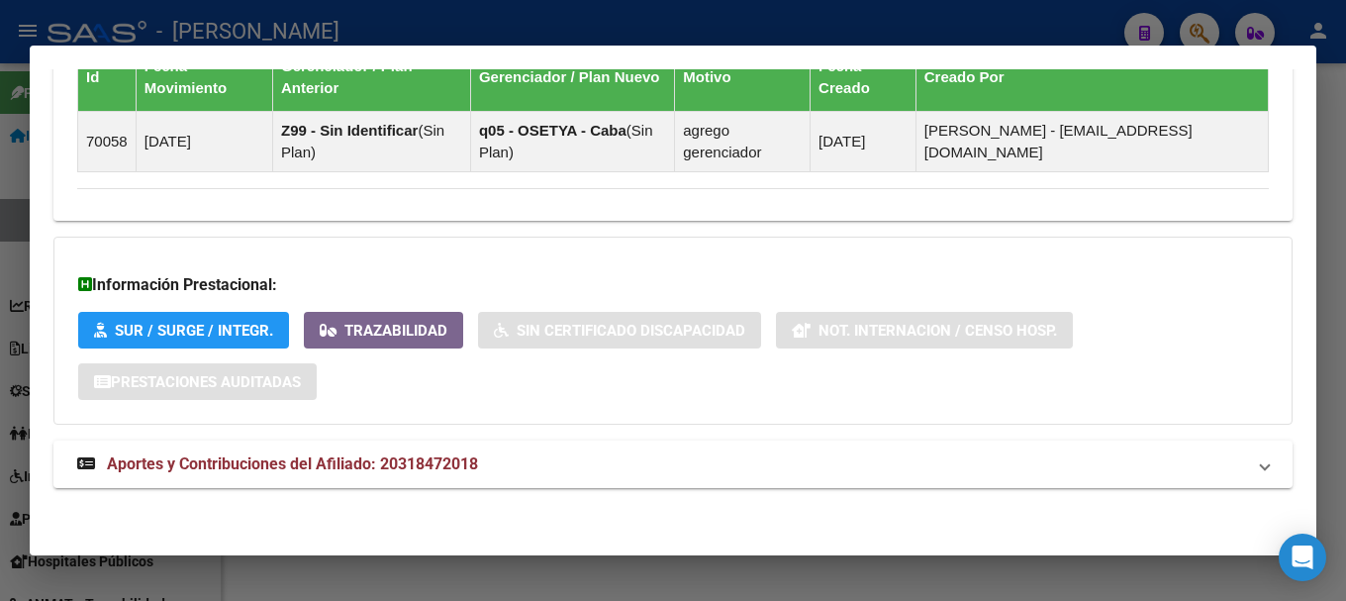
scroll to position [1259, 0]
click at [419, 42] on div at bounding box center [673, 300] width 1346 height 601
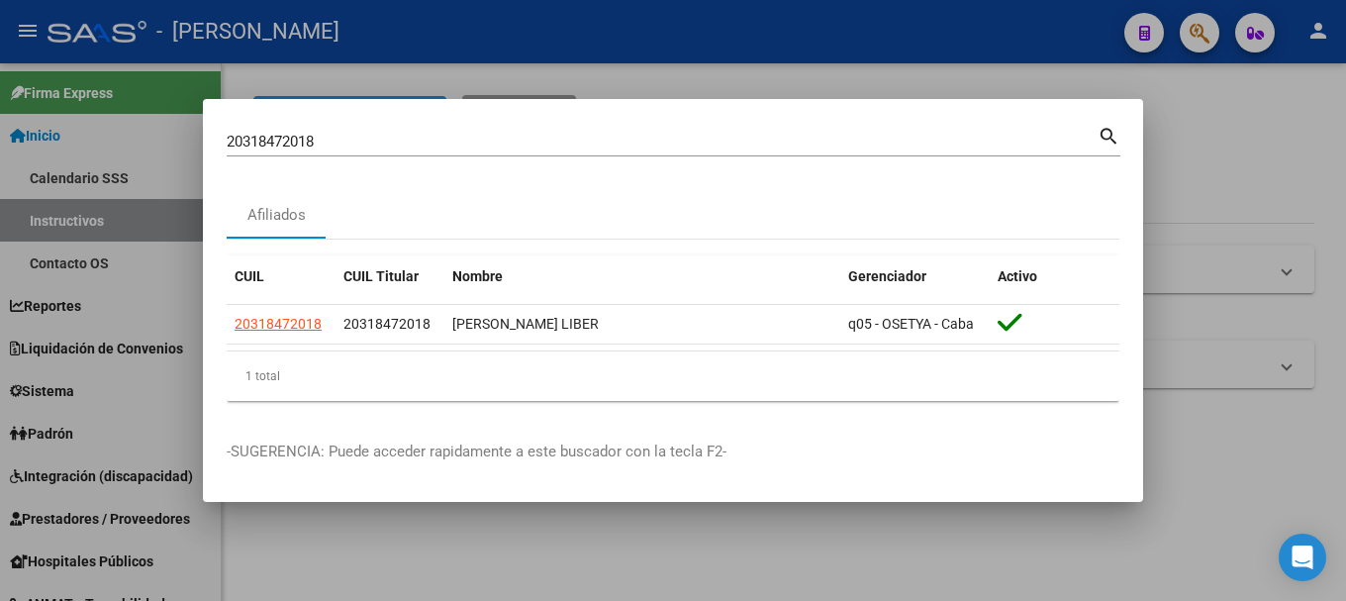
click at [445, 140] on input "20318472018" at bounding box center [662, 142] width 871 height 18
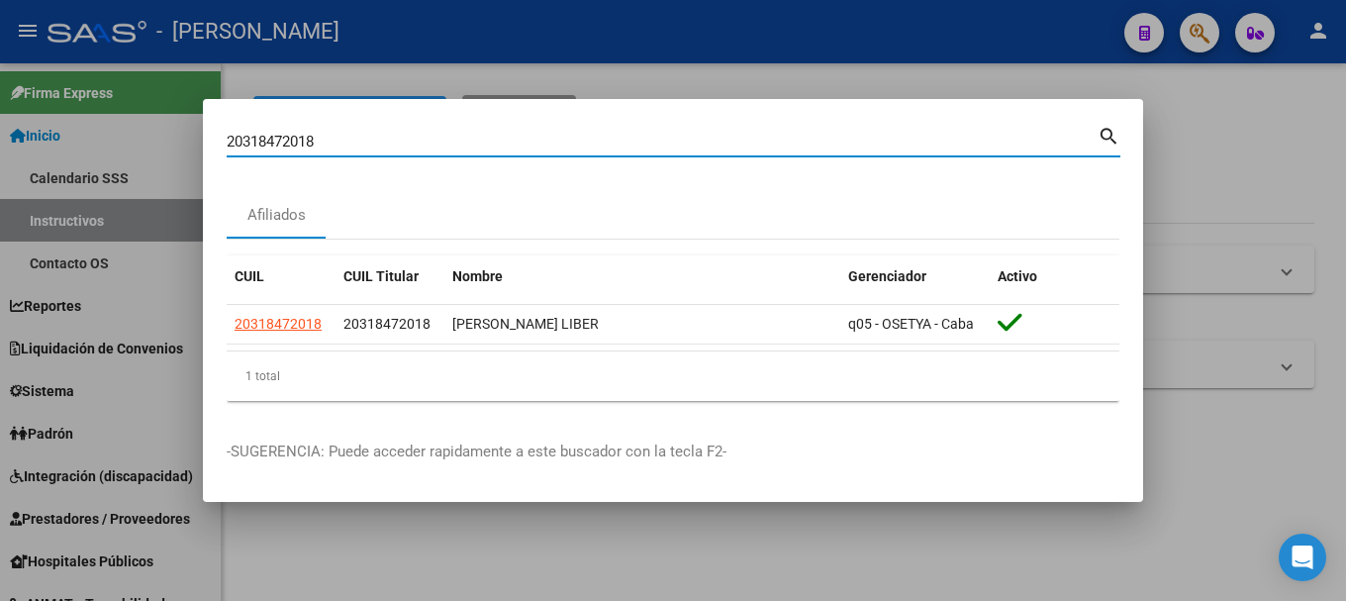
click at [445, 140] on input "20318472018" at bounding box center [662, 142] width 871 height 18
paste input "563552"
type input "20318563552"
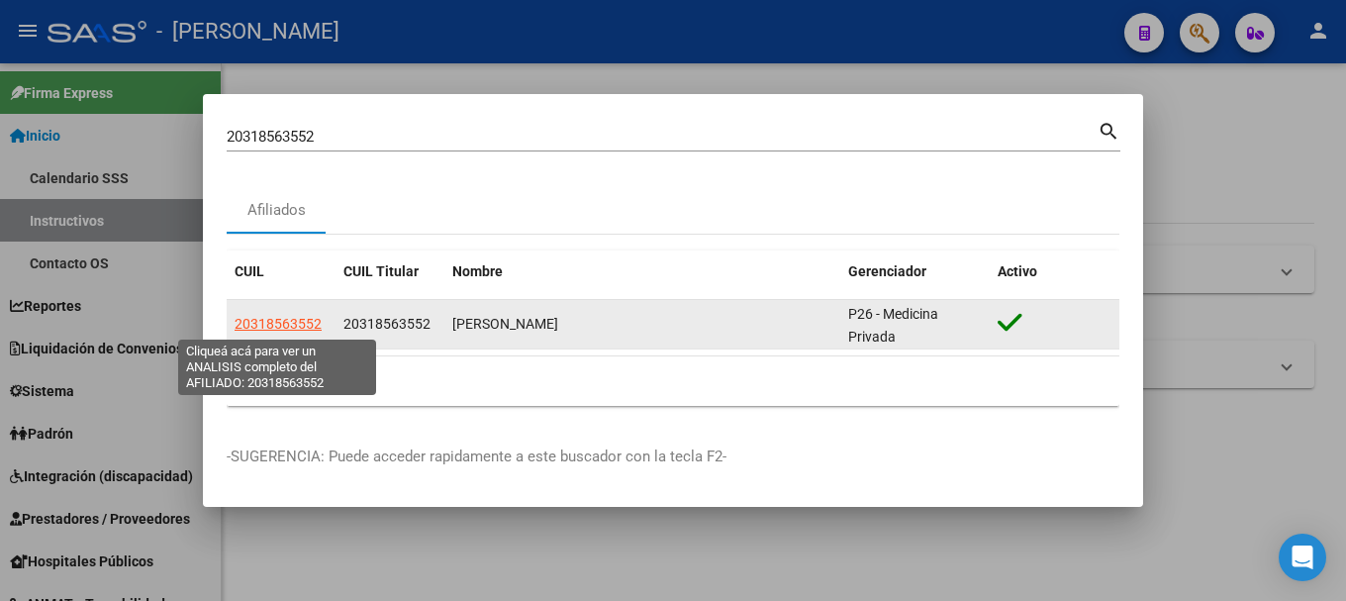
click at [275, 318] on span "20318563552" at bounding box center [278, 324] width 87 height 16
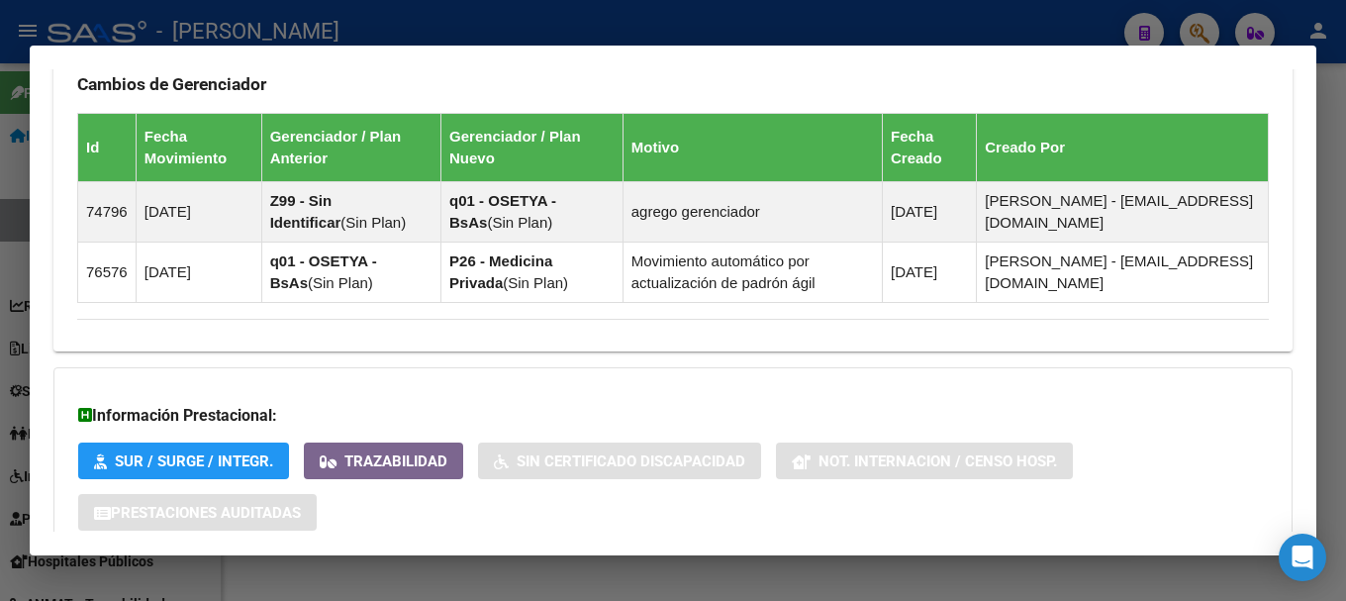
scroll to position [1457, 0]
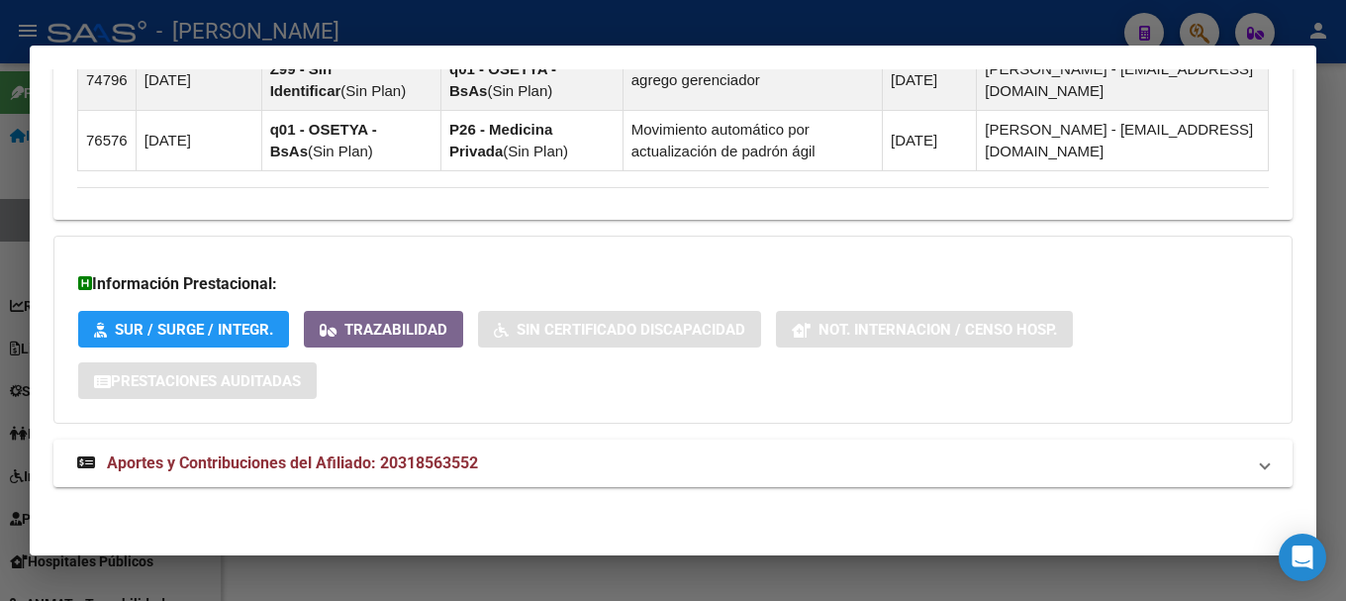
click at [551, 458] on mat-panel-title "Aportes y Contribuciones del Afiliado: 20318563552" at bounding box center [661, 463] width 1168 height 24
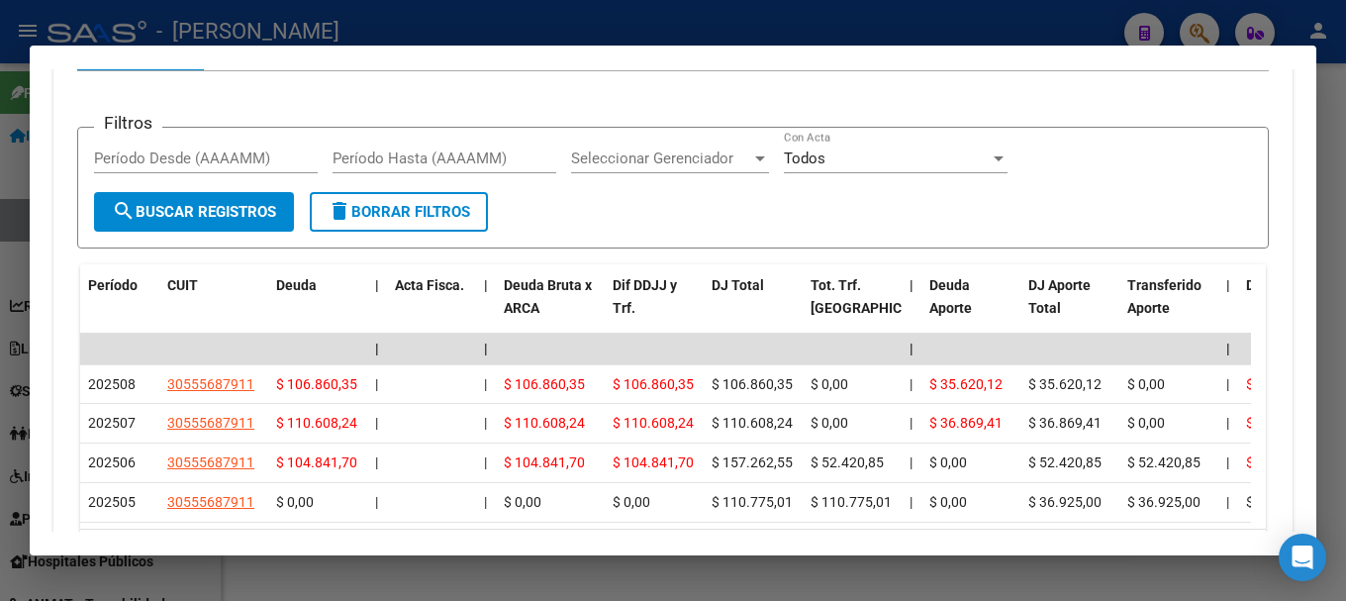
scroll to position [2050, 0]
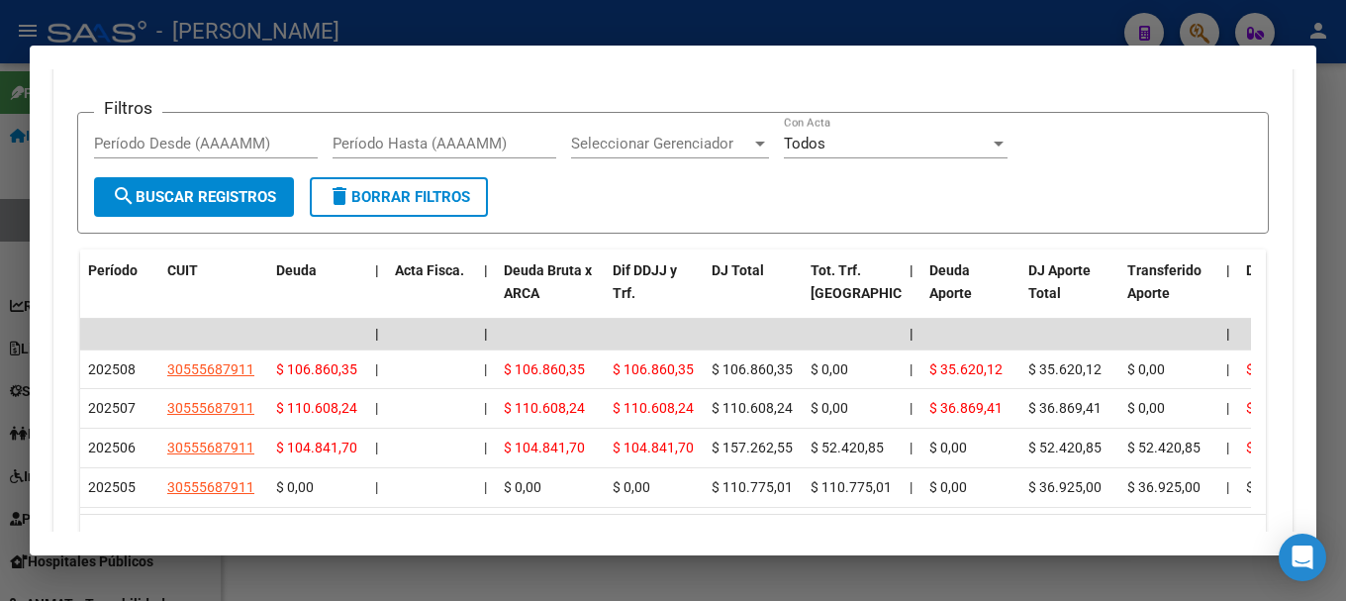
click at [610, 24] on div at bounding box center [673, 300] width 1346 height 601
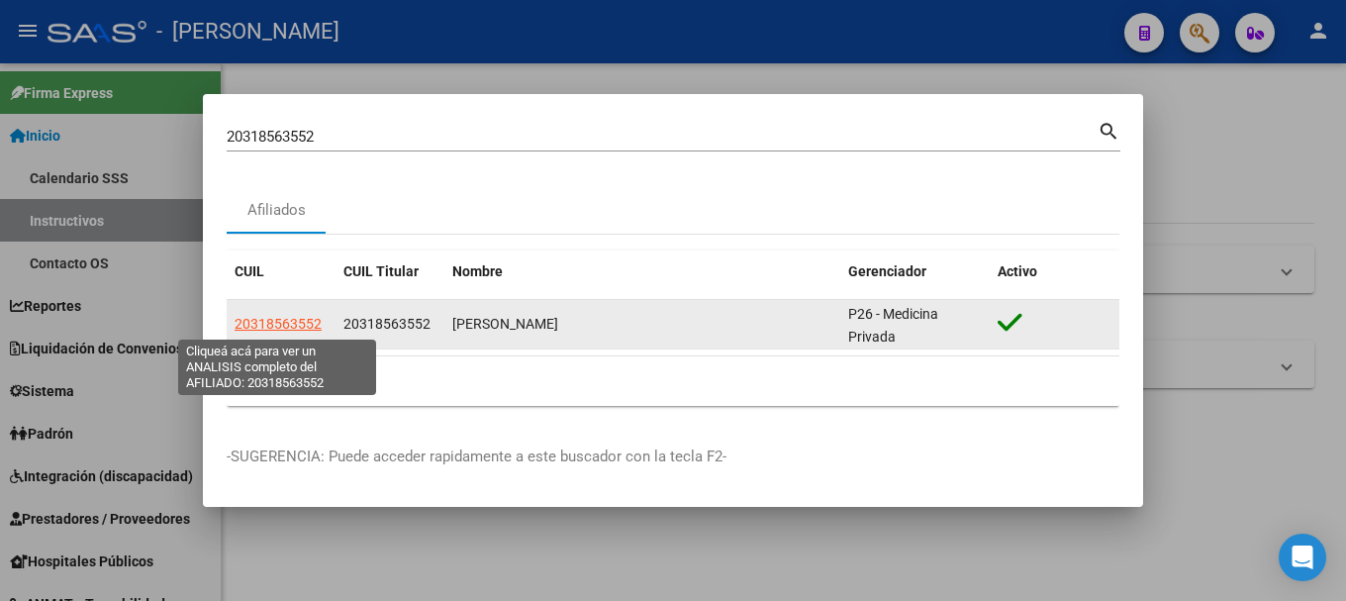
click at [271, 318] on span "20318563552" at bounding box center [278, 324] width 87 height 16
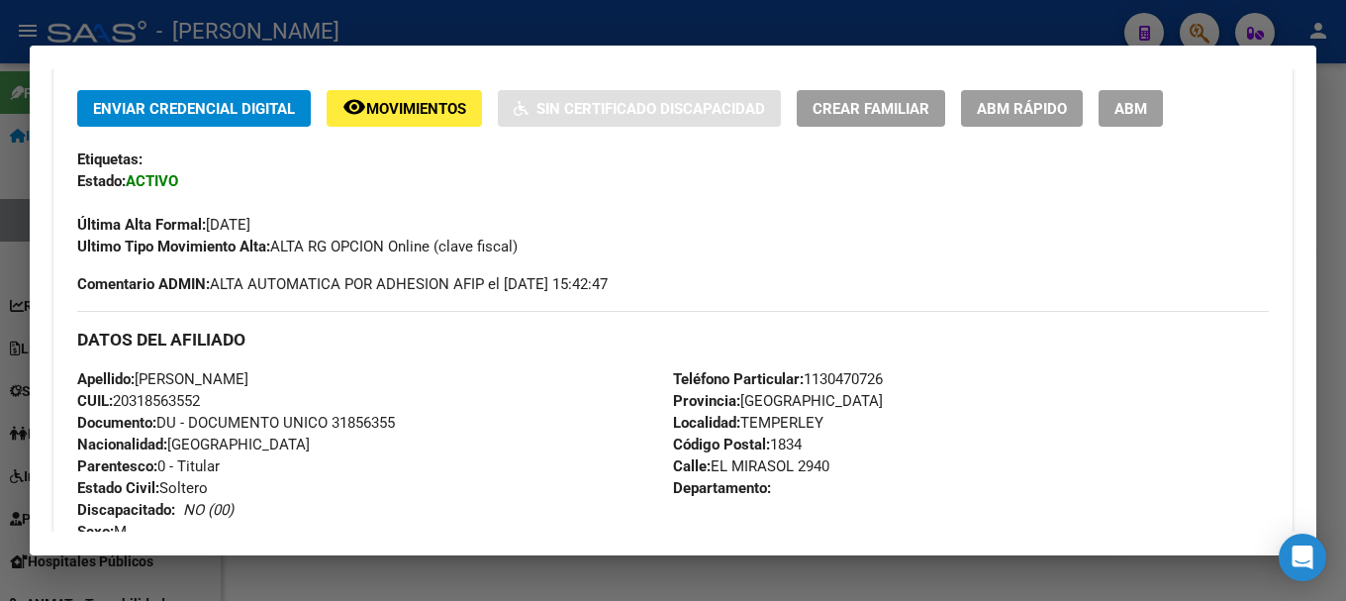
scroll to position [594, 0]
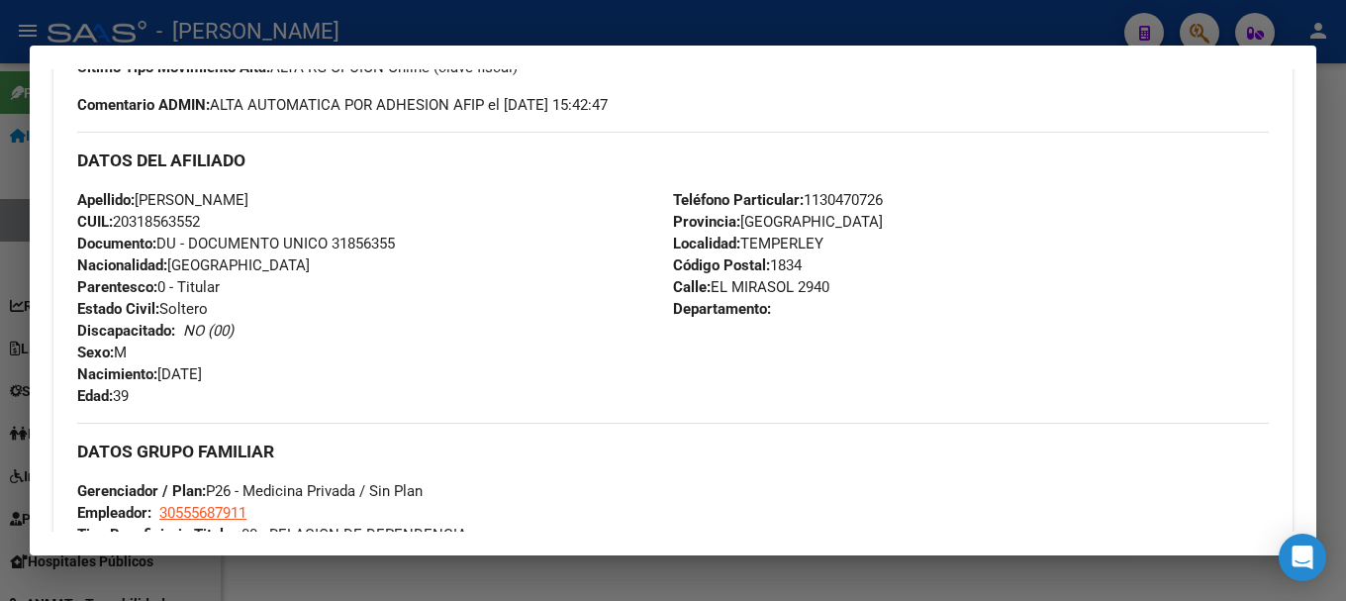
click at [367, 256] on div "Apellido: [PERSON_NAME] CUIL: 20318563552 Documento: DU - DOCUMENTO UNICO 31856…" at bounding box center [375, 298] width 596 height 218
click at [370, 250] on span "Documento: DU - DOCUMENTO UNICO 31856355" at bounding box center [236, 244] width 318 height 18
copy span "31856355"
drag, startPoint x: 142, startPoint y: 199, endPoint x: 488, endPoint y: 198, distance: 346.3
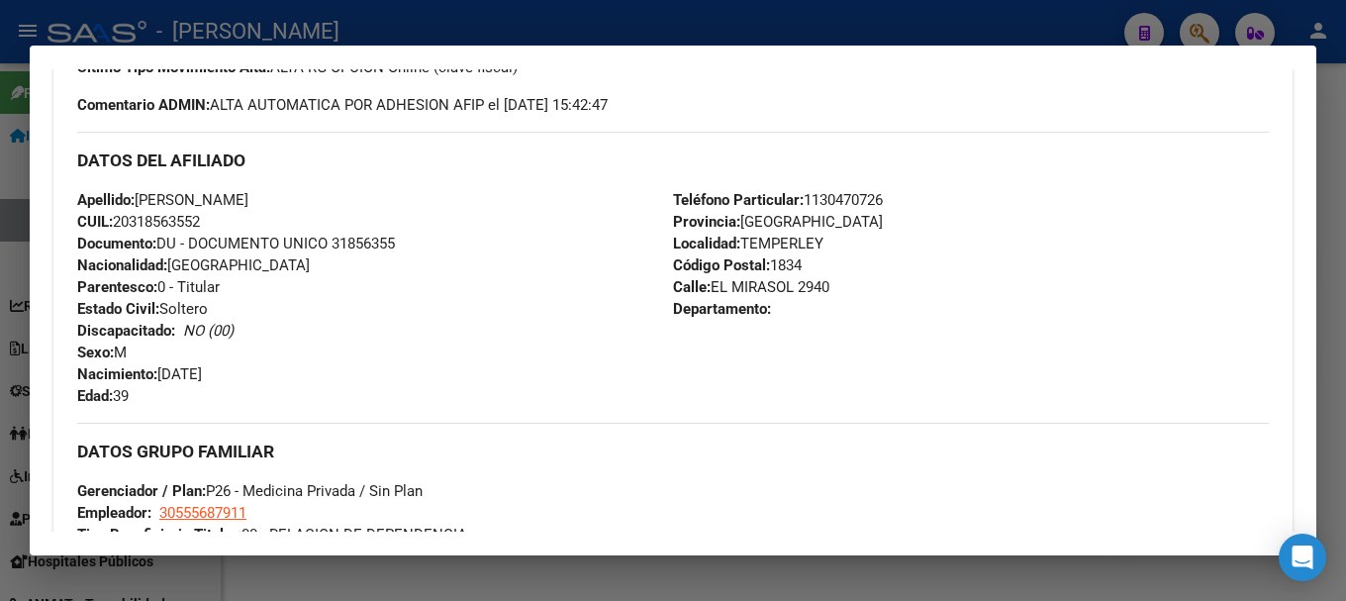
click at [488, 198] on div "Apellido: [PERSON_NAME] CUIL: 20318563552 Documento: DU - DOCUMENTO UNICO 31856…" at bounding box center [375, 298] width 596 height 218
drag, startPoint x: 161, startPoint y: 372, endPoint x: 351, endPoint y: 378, distance: 190.1
click at [351, 378] on div "Apellido: [PERSON_NAME] CUIL: 20318563552 Documento: DU - DOCUMENTO UNICO 31856…" at bounding box center [375, 298] width 596 height 218
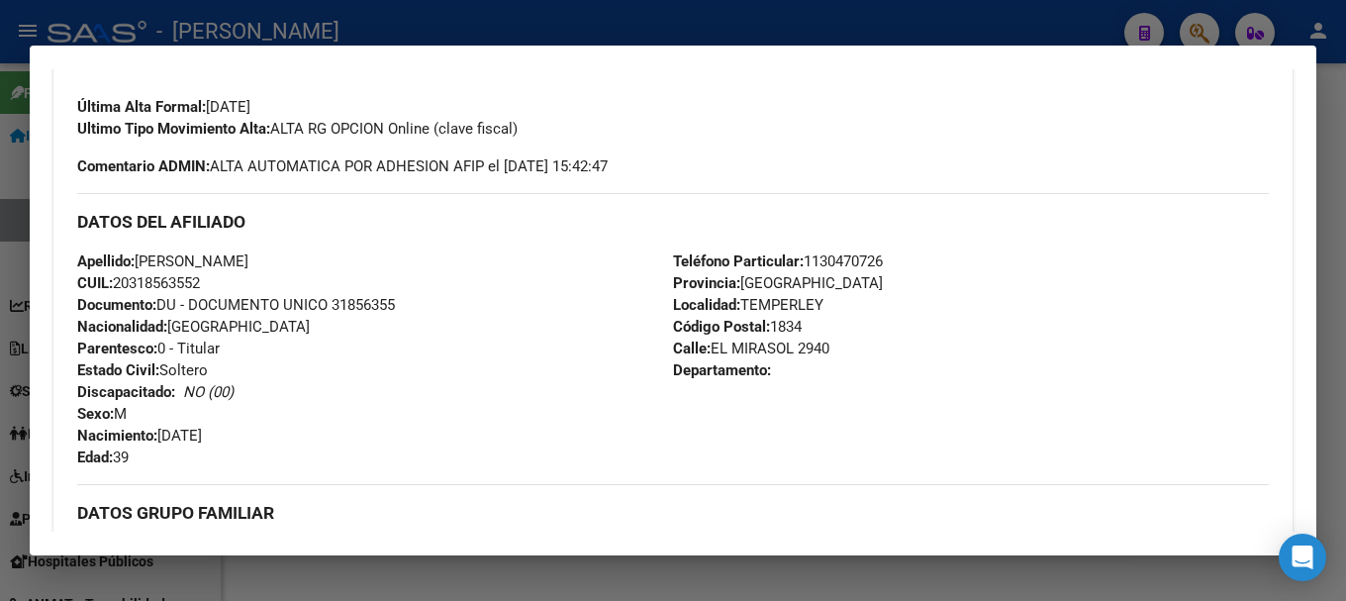
scroll to position [495, 0]
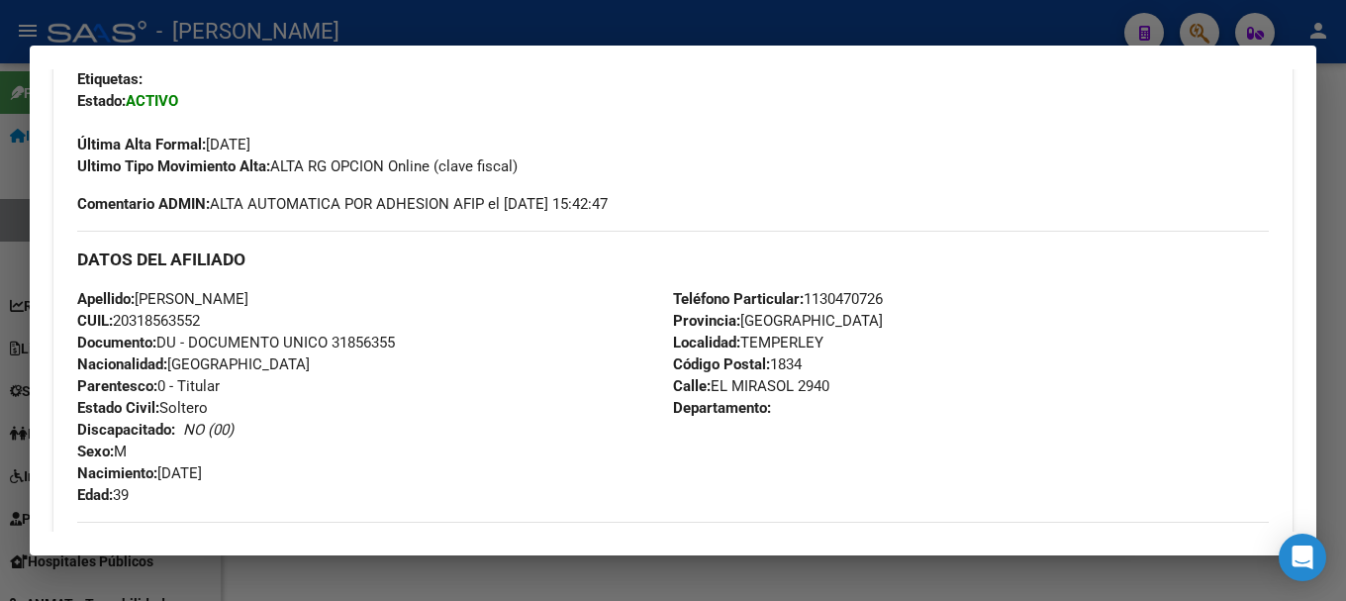
drag, startPoint x: 710, startPoint y: 382, endPoint x: 832, endPoint y: 372, distance: 122.1
click at [836, 375] on div "Teléfono Particular: [PHONE_NUMBER] Provincia: [GEOGRAPHIC_DATA] Localidad: TEM…" at bounding box center [971, 397] width 596 height 218
click at [883, 306] on span "Teléfono Particular: [PHONE_NUMBER]" at bounding box center [778, 299] width 210 height 18
click at [878, 300] on span "Teléfono Particular: [PHONE_NUMBER]" at bounding box center [778, 299] width 210 height 18
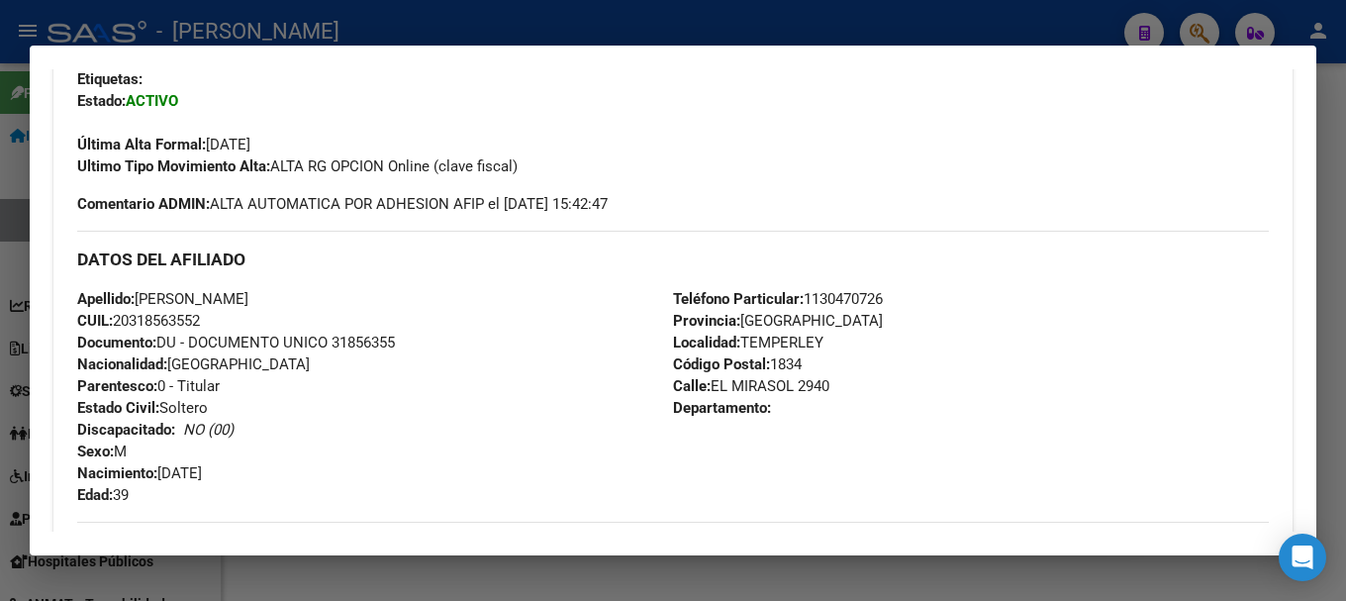
click at [878, 300] on span "Teléfono Particular: [PHONE_NUMBER]" at bounding box center [778, 299] width 210 height 18
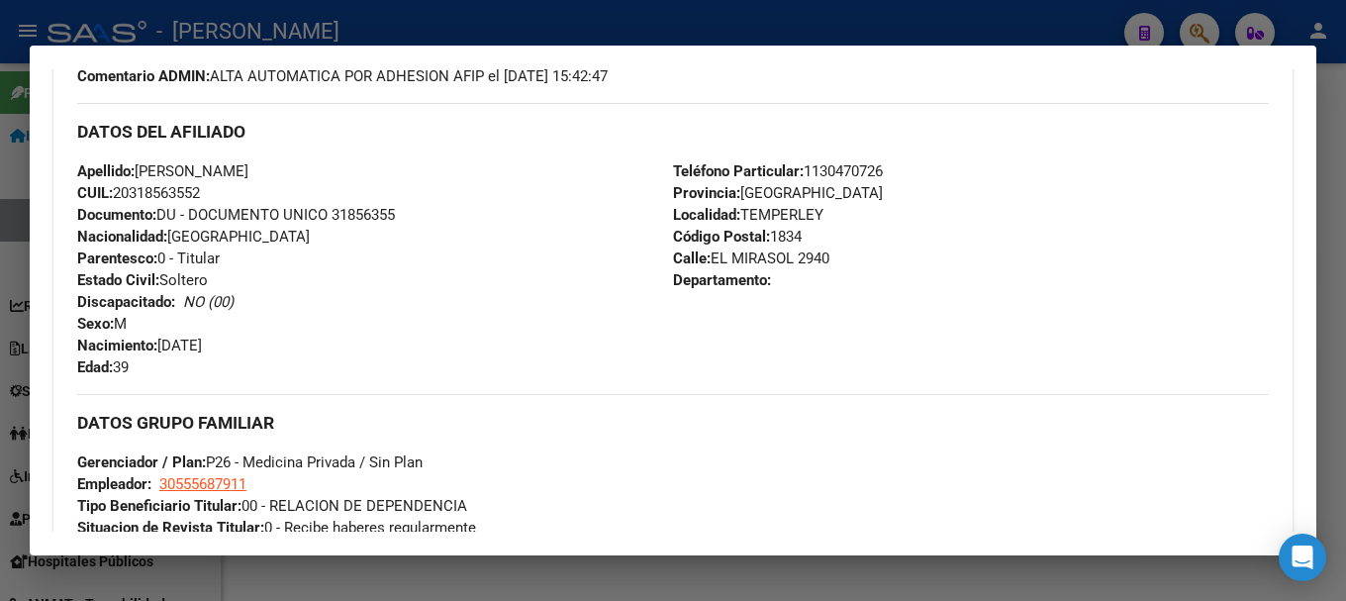
scroll to position [792, 0]
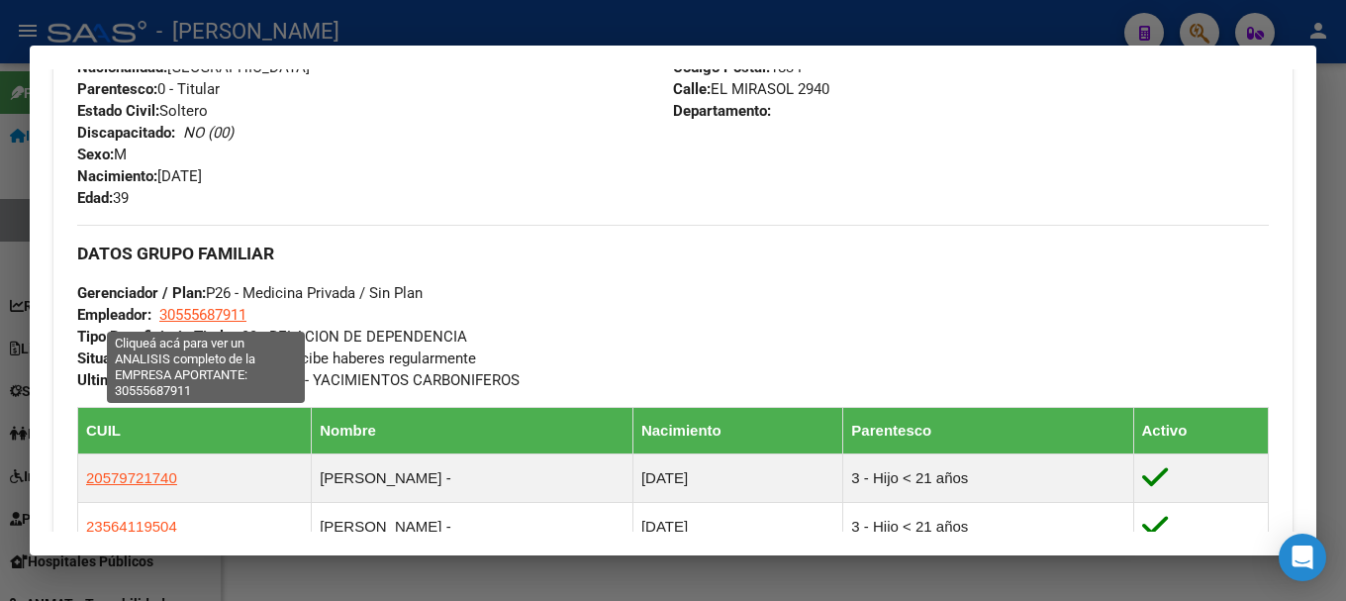
click at [239, 308] on span "30555687911" at bounding box center [202, 315] width 87 height 18
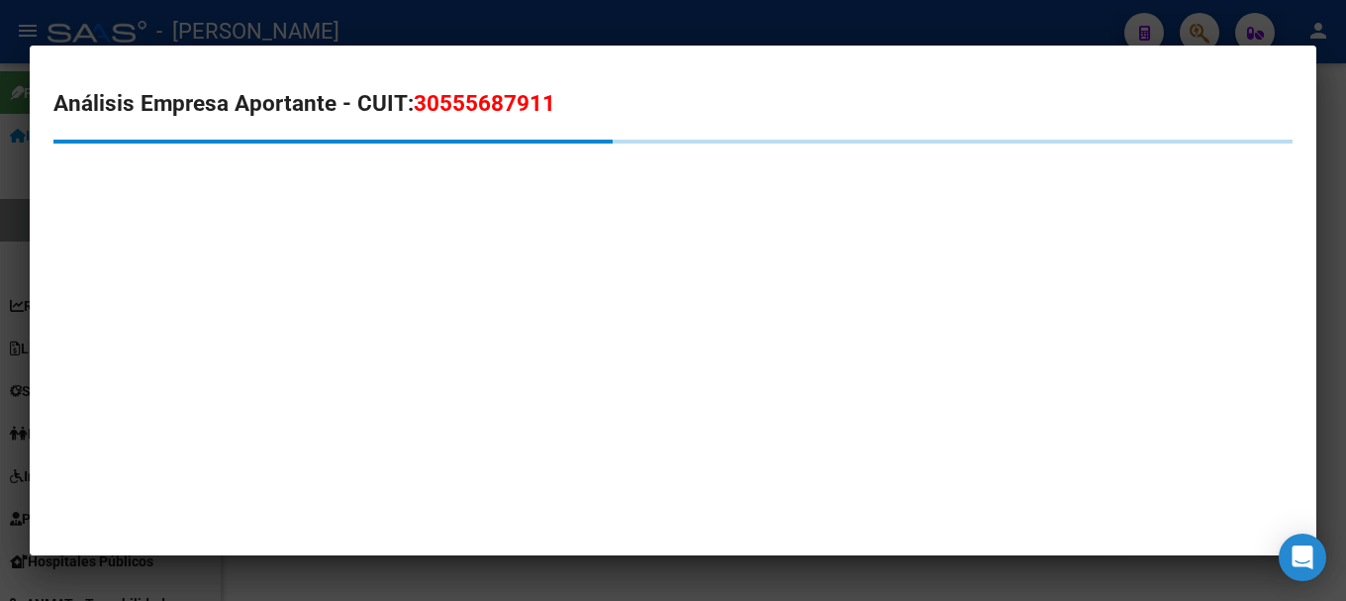
click at [460, 104] on span "30555687911" at bounding box center [485, 103] width 142 height 26
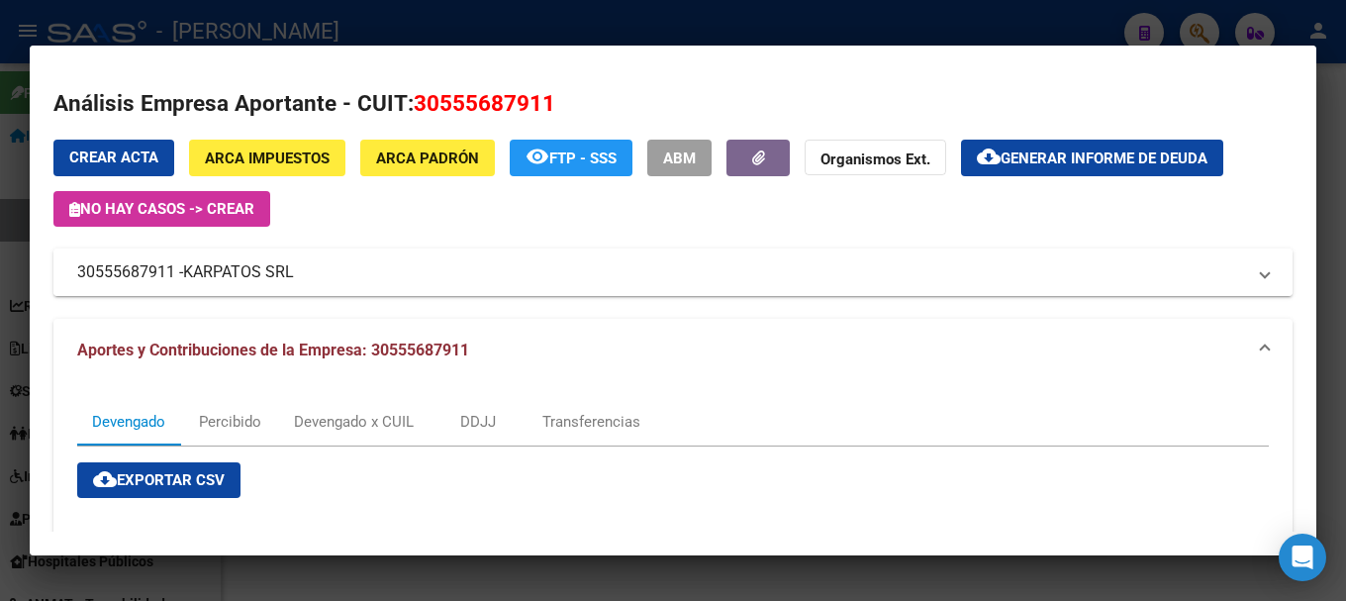
drag, startPoint x: 187, startPoint y: 265, endPoint x: 296, endPoint y: 277, distance: 109.5
click at [294, 277] on span "KARPATOS SRL" at bounding box center [238, 272] width 111 height 24
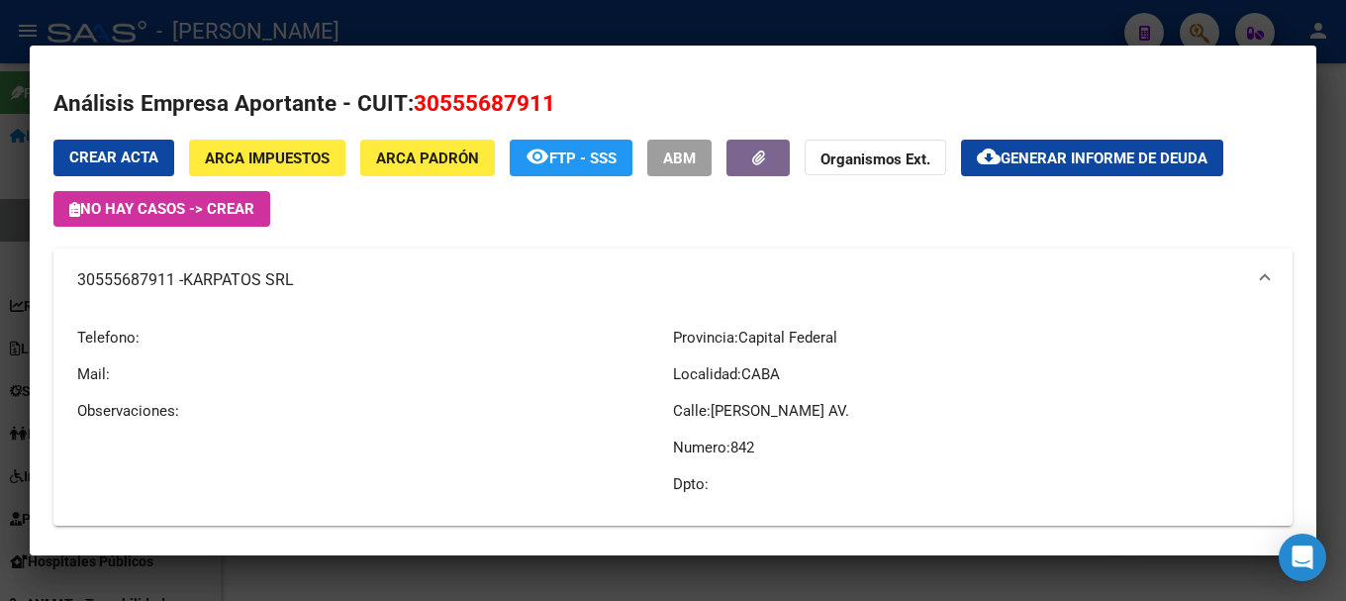
click at [663, 30] on div at bounding box center [673, 300] width 1346 height 601
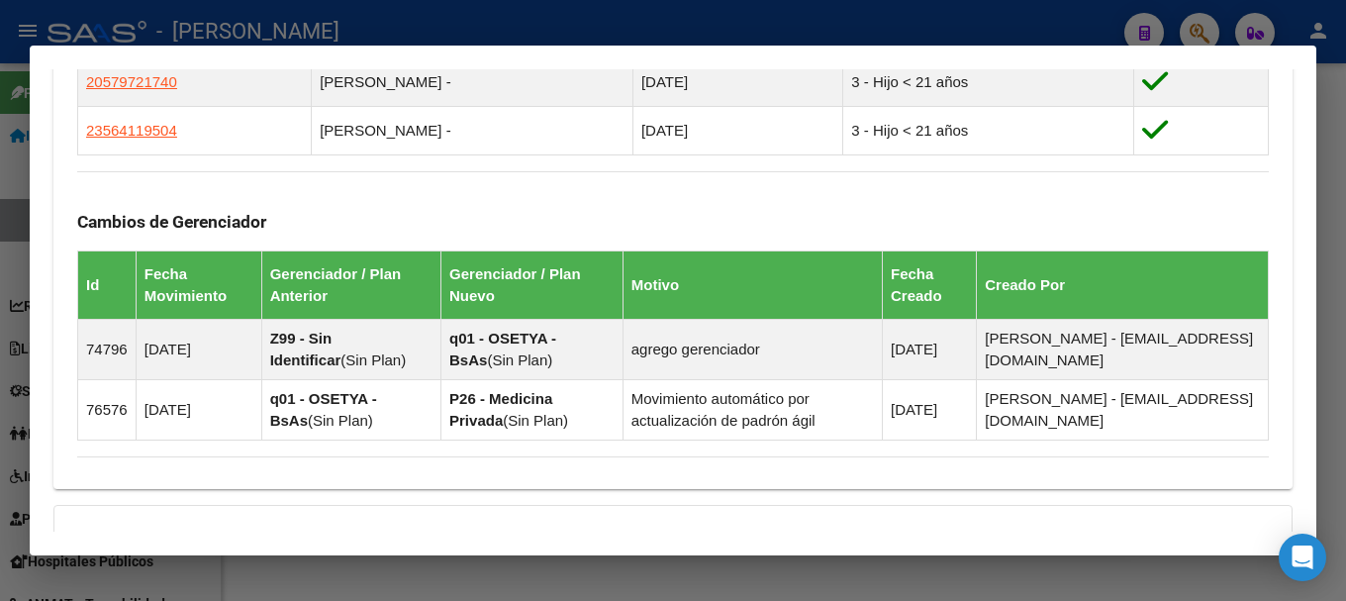
scroll to position [1088, 0]
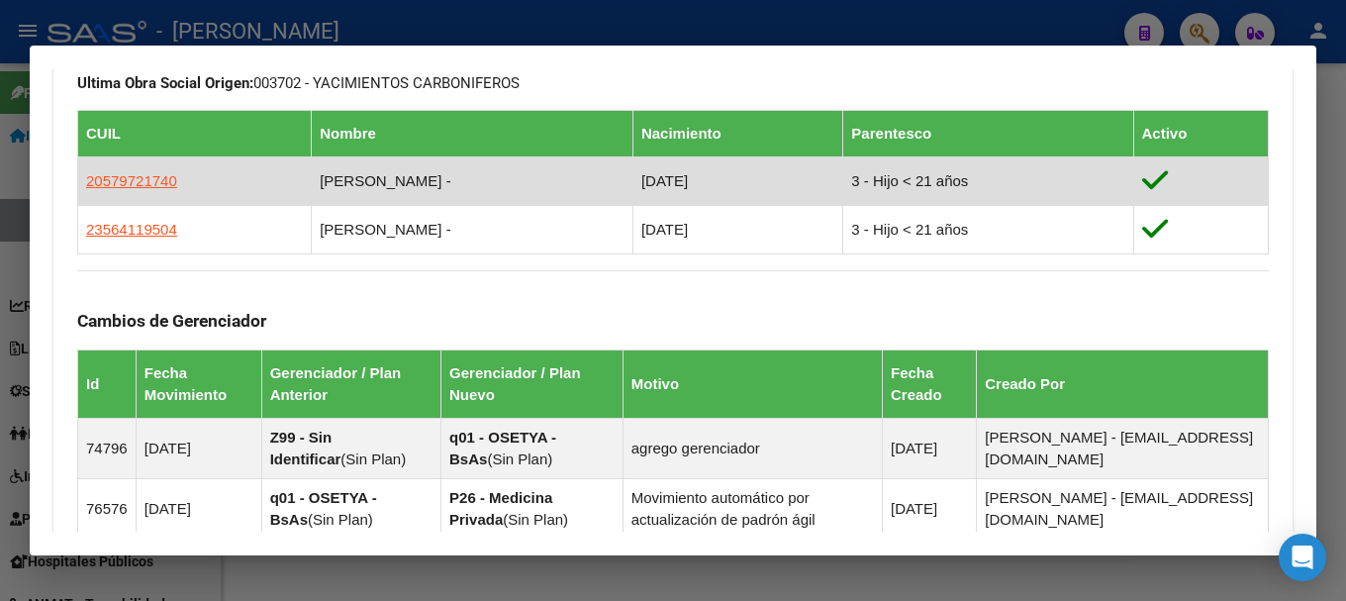
click at [176, 183] on td "20579721740" at bounding box center [195, 180] width 234 height 48
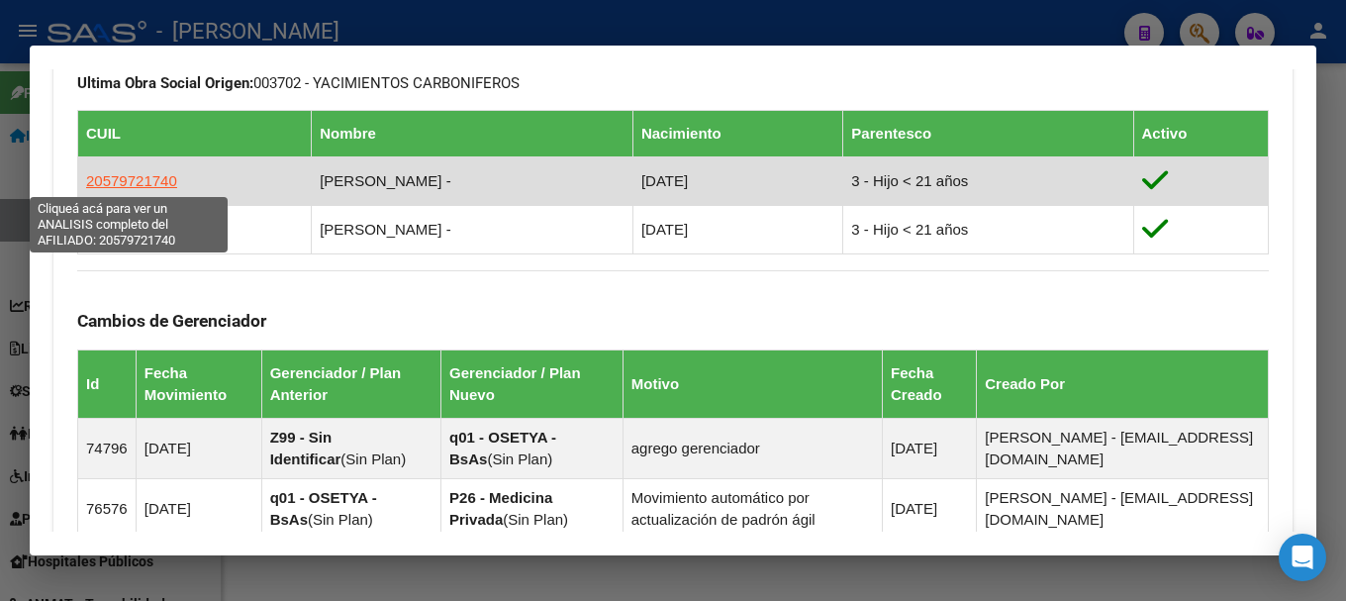
click at [165, 184] on span "20579721740" at bounding box center [131, 180] width 91 height 17
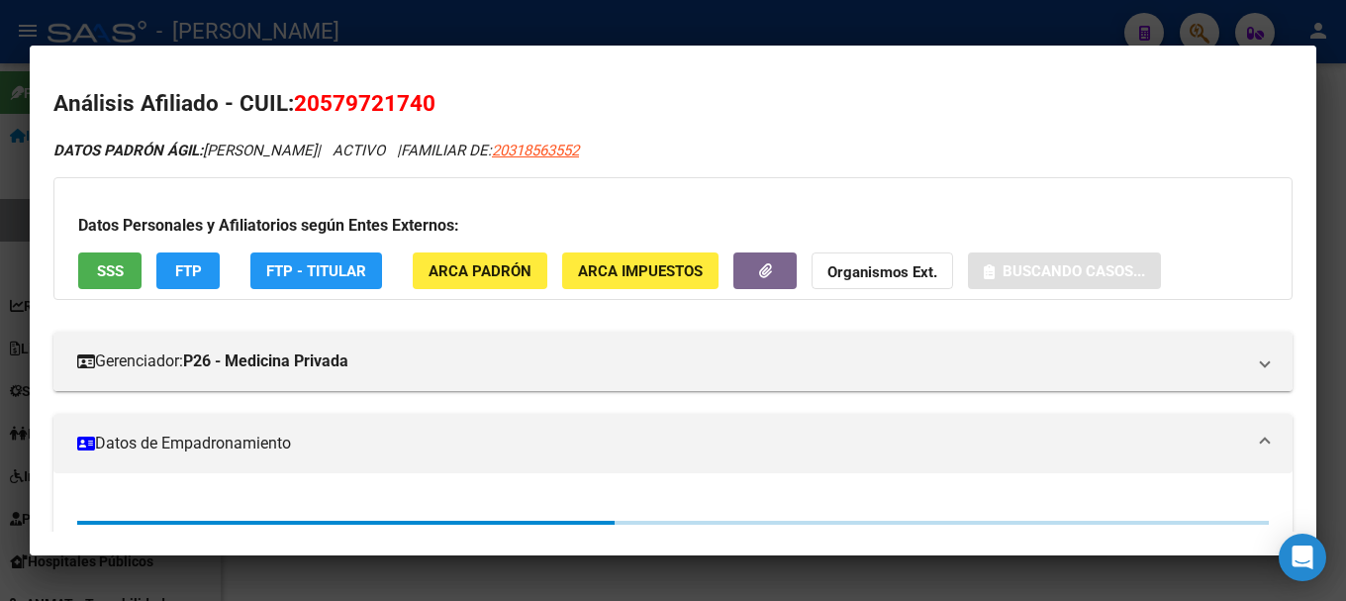
drag, startPoint x: 347, startPoint y: 107, endPoint x: 425, endPoint y: 109, distance: 77.2
click at [425, 109] on span "20579721740" at bounding box center [365, 103] width 142 height 26
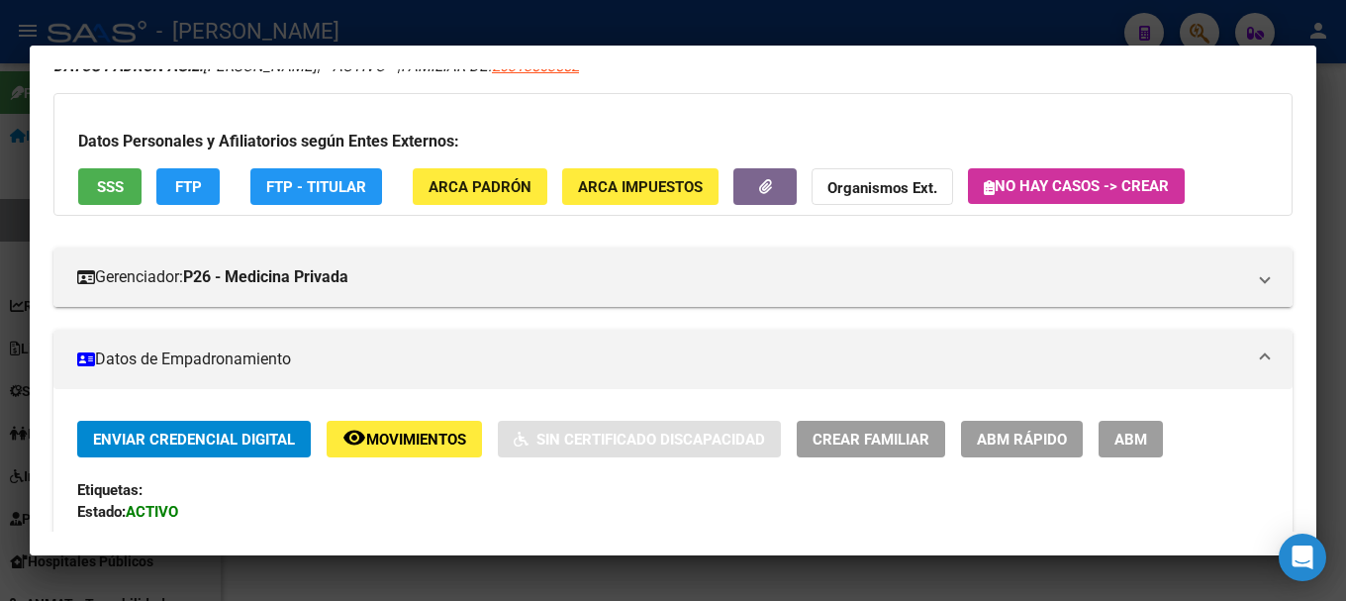
scroll to position [0, 0]
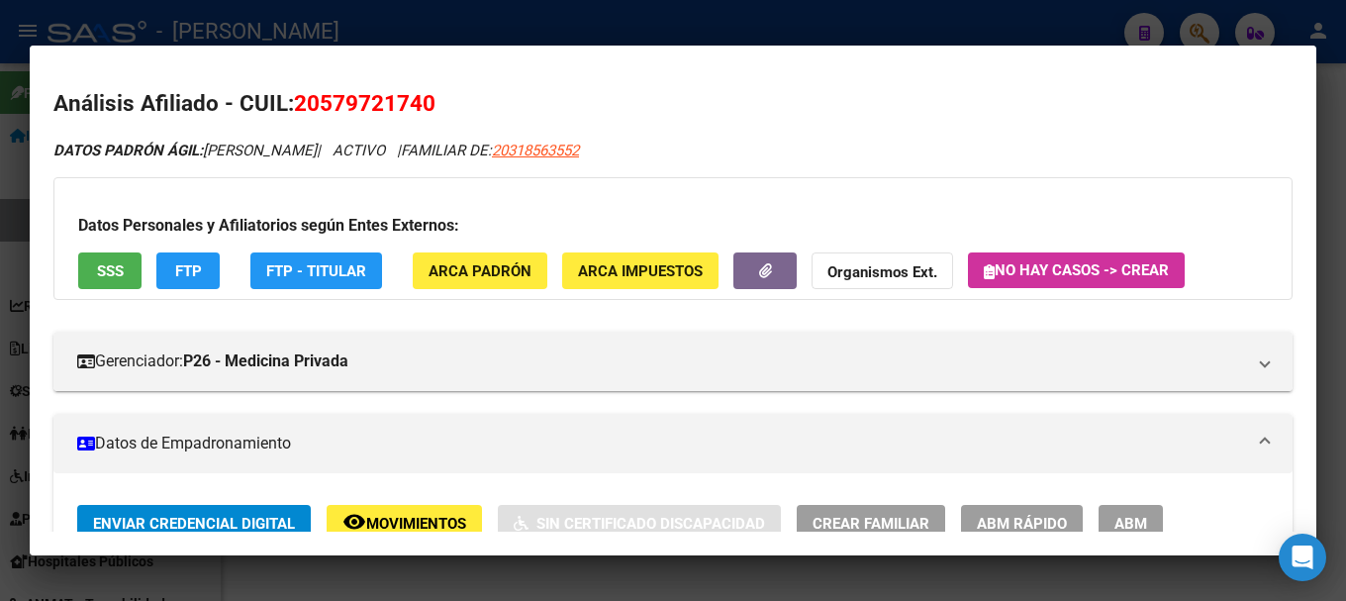
click at [55, 199] on div "Datos Personales y Afiliatorios según Entes Externos: SSS FTP FTP - Titular ARC…" at bounding box center [672, 238] width 1239 height 123
click at [3, 274] on div at bounding box center [673, 300] width 1346 height 601
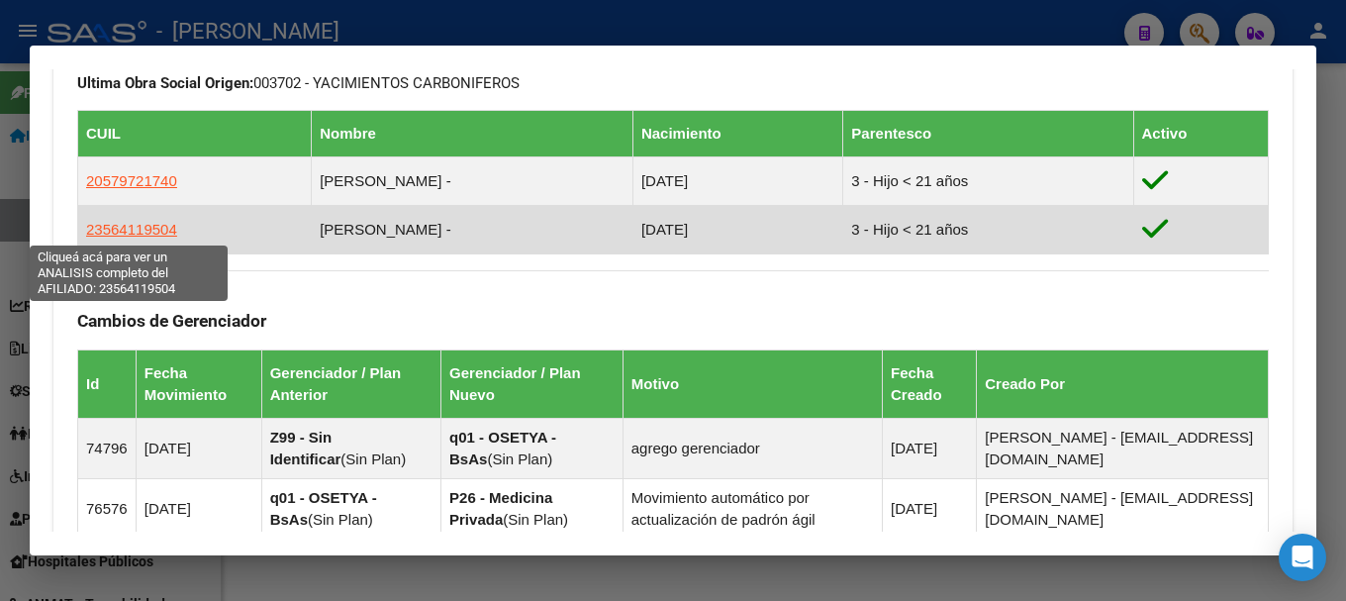
click at [150, 230] on span "23564119504" at bounding box center [131, 229] width 91 height 17
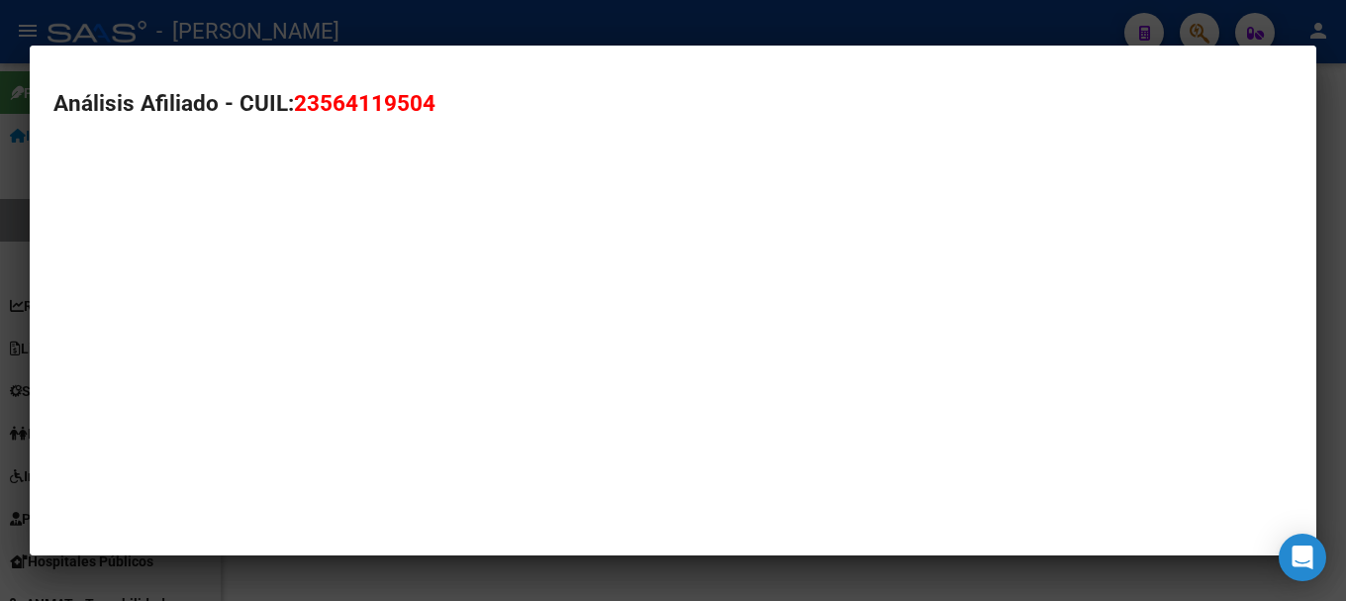
type textarea "23564119504"
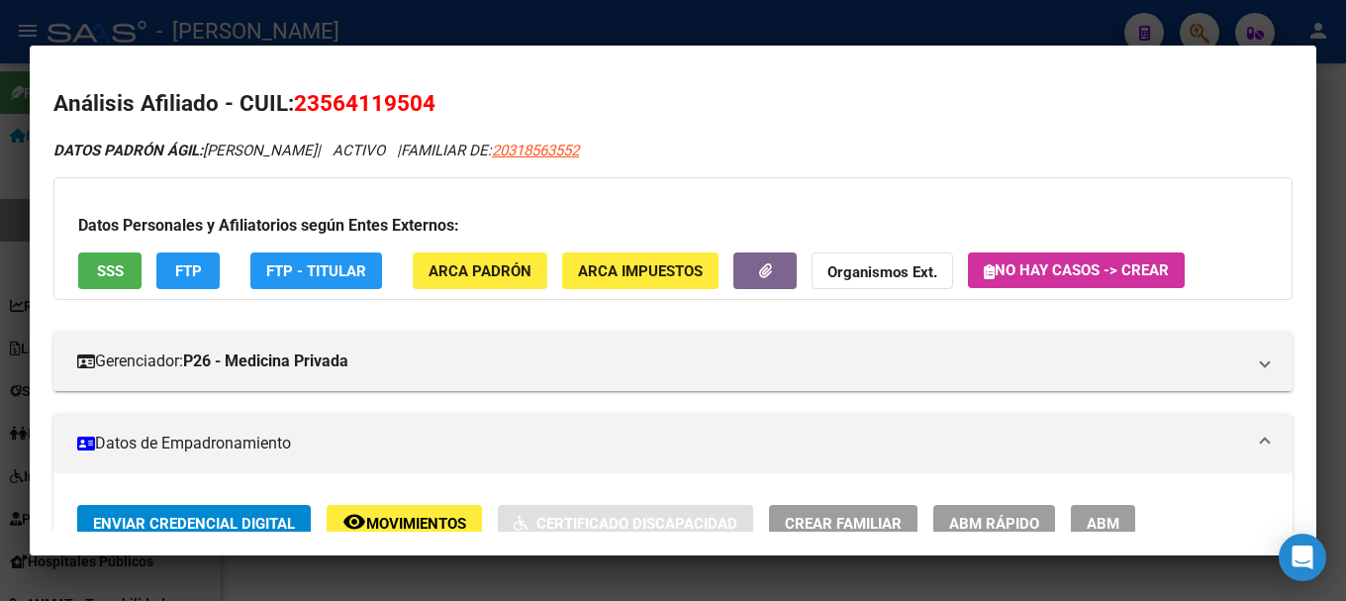
drag, startPoint x: 323, startPoint y: 102, endPoint x: 423, endPoint y: 101, distance: 99.9
click at [423, 101] on span "23564119504" at bounding box center [365, 103] width 142 height 26
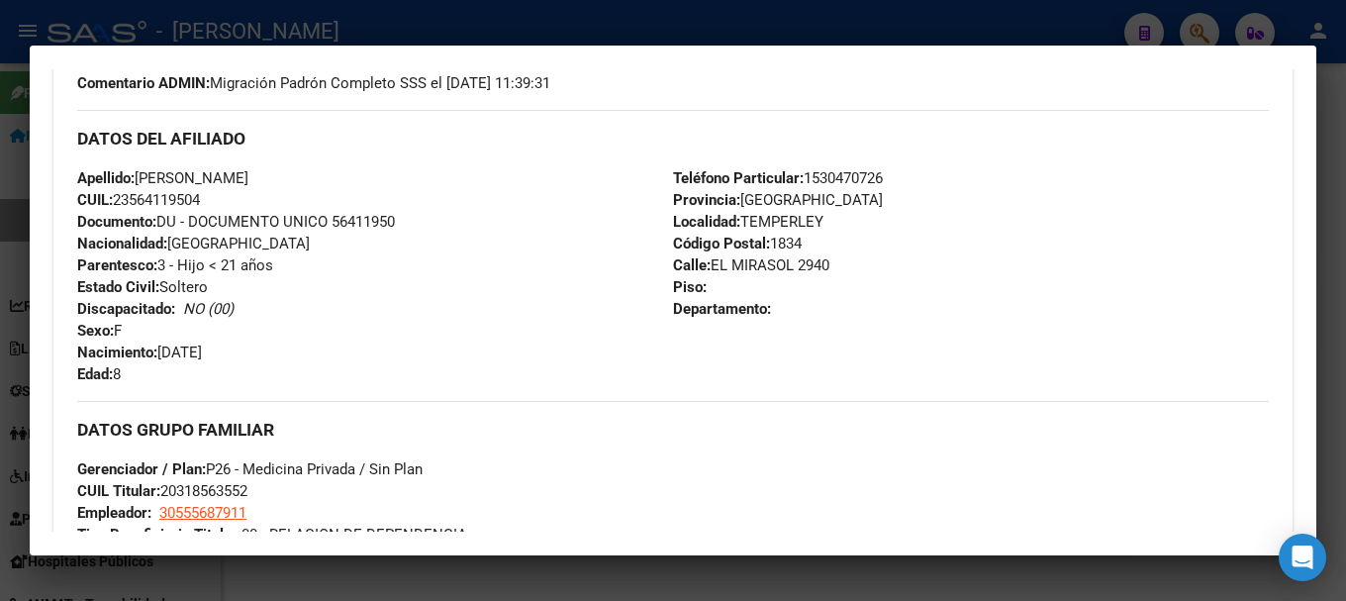
scroll to position [792, 0]
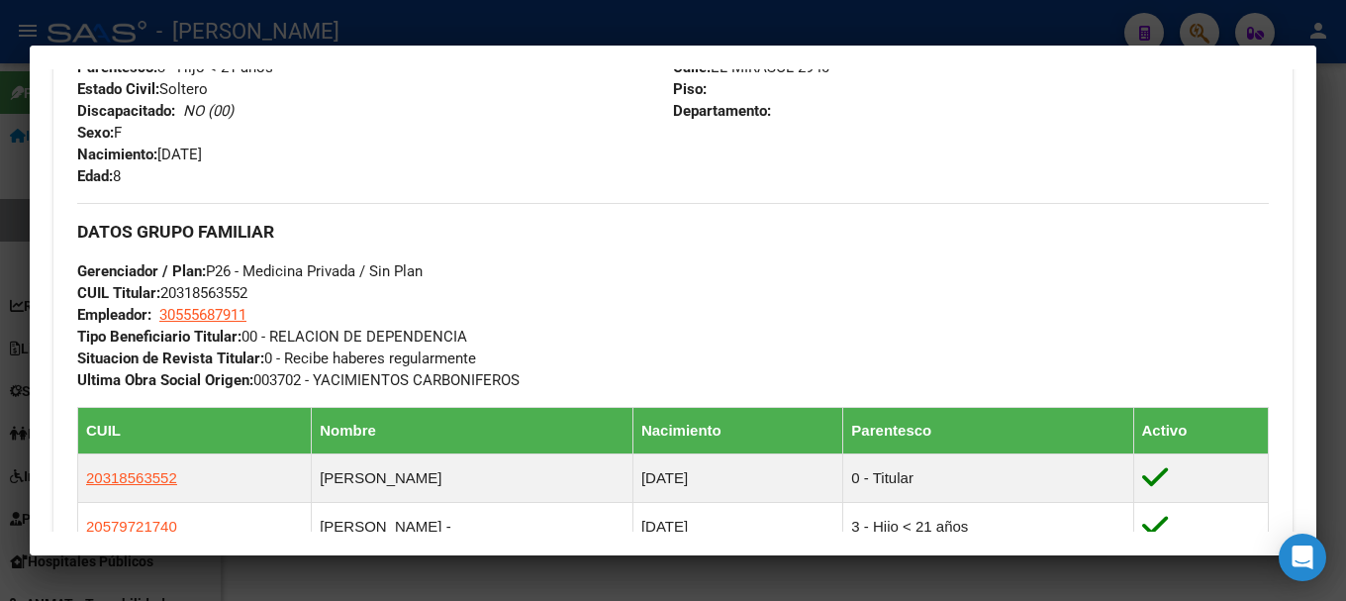
drag, startPoint x: 162, startPoint y: 155, endPoint x: 369, endPoint y: 156, distance: 206.8
click at [369, 156] on div "Apellido: [PERSON_NAME]: 23564119504 Documento: DU - DOCUMENTO UNICO 56411950 N…" at bounding box center [375, 78] width 596 height 218
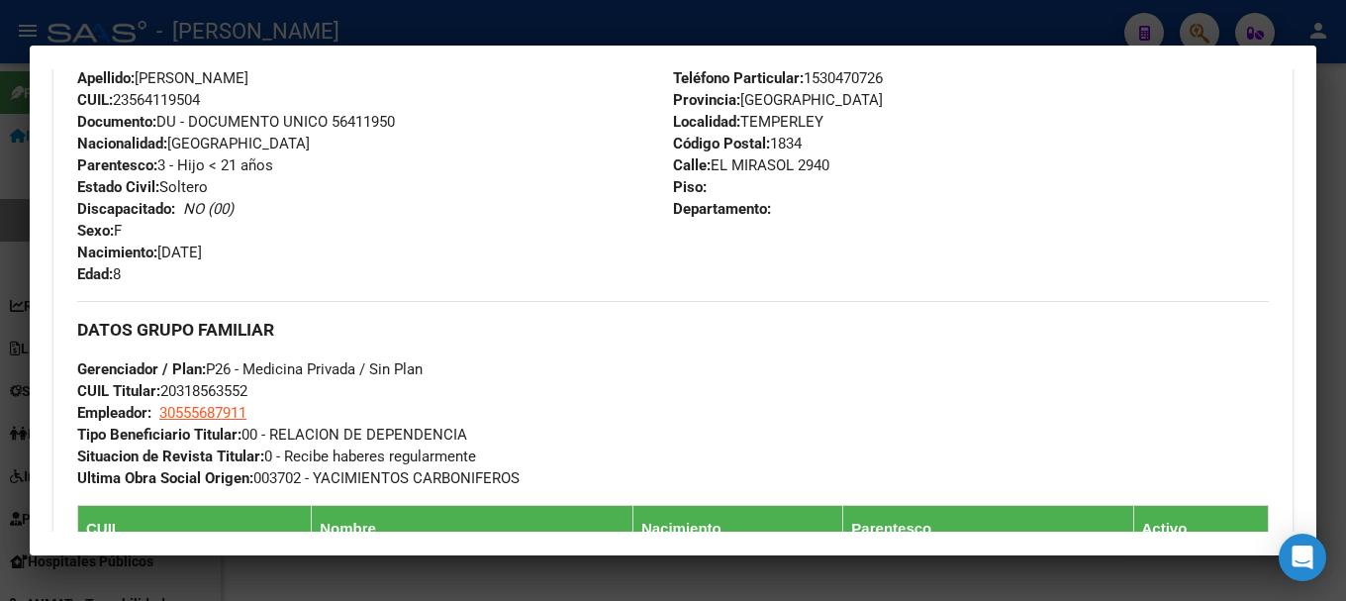
scroll to position [594, 0]
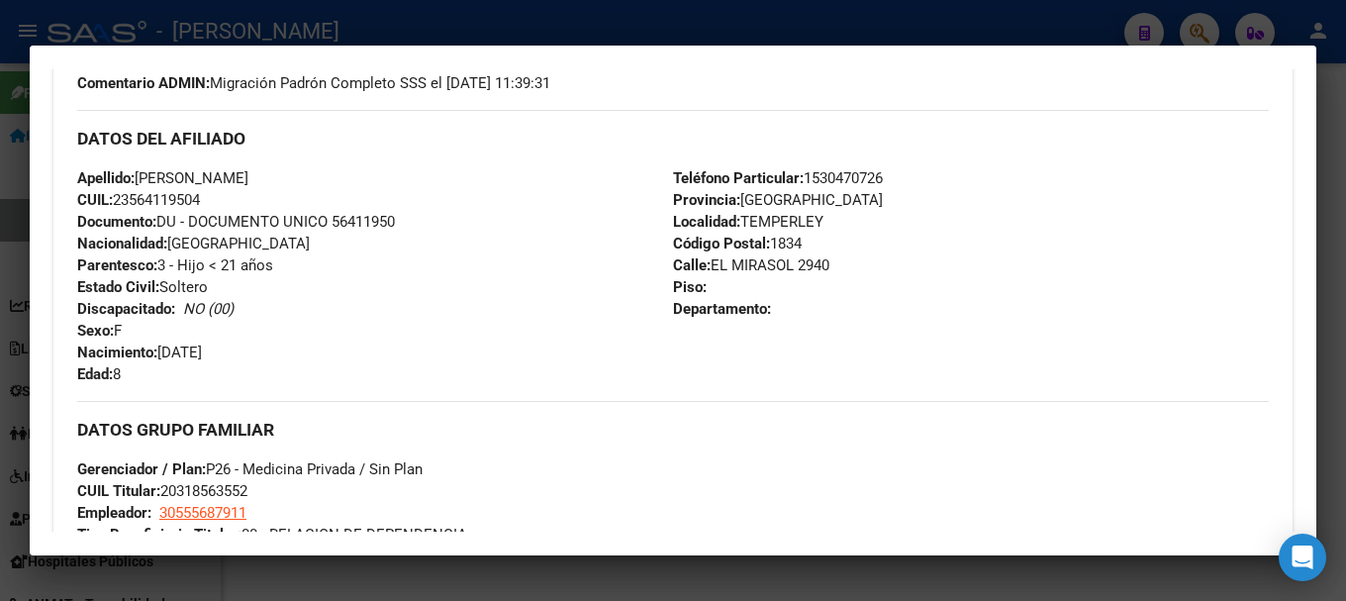
click at [618, 42] on div at bounding box center [673, 300] width 1346 height 601
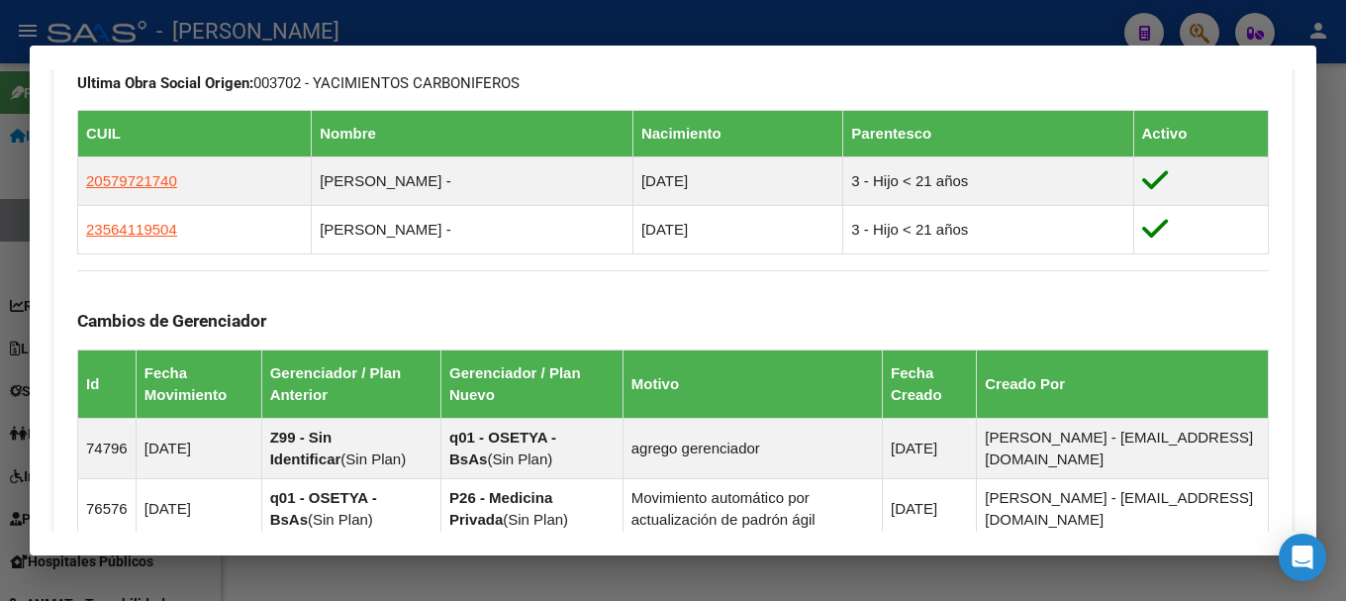
drag, startPoint x: 513, startPoint y: 32, endPoint x: 425, endPoint y: 125, distance: 128.1
click at [512, 32] on div at bounding box center [673, 300] width 1346 height 601
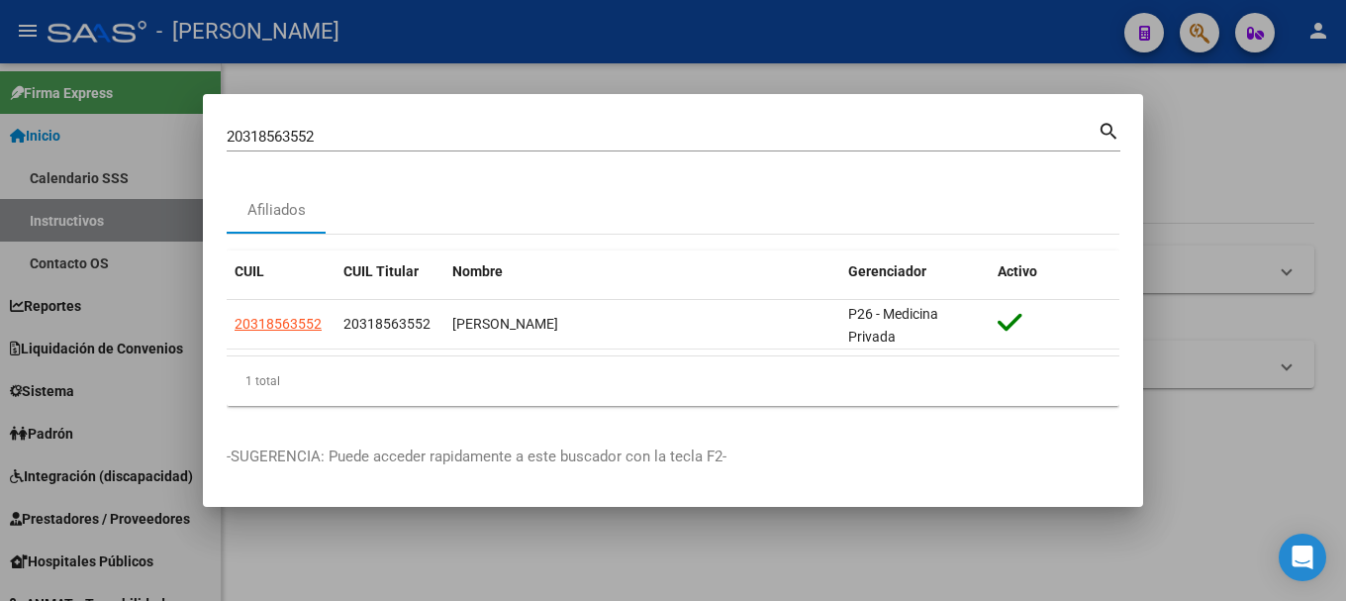
click at [419, 134] on input "20318563552" at bounding box center [662, 137] width 871 height 18
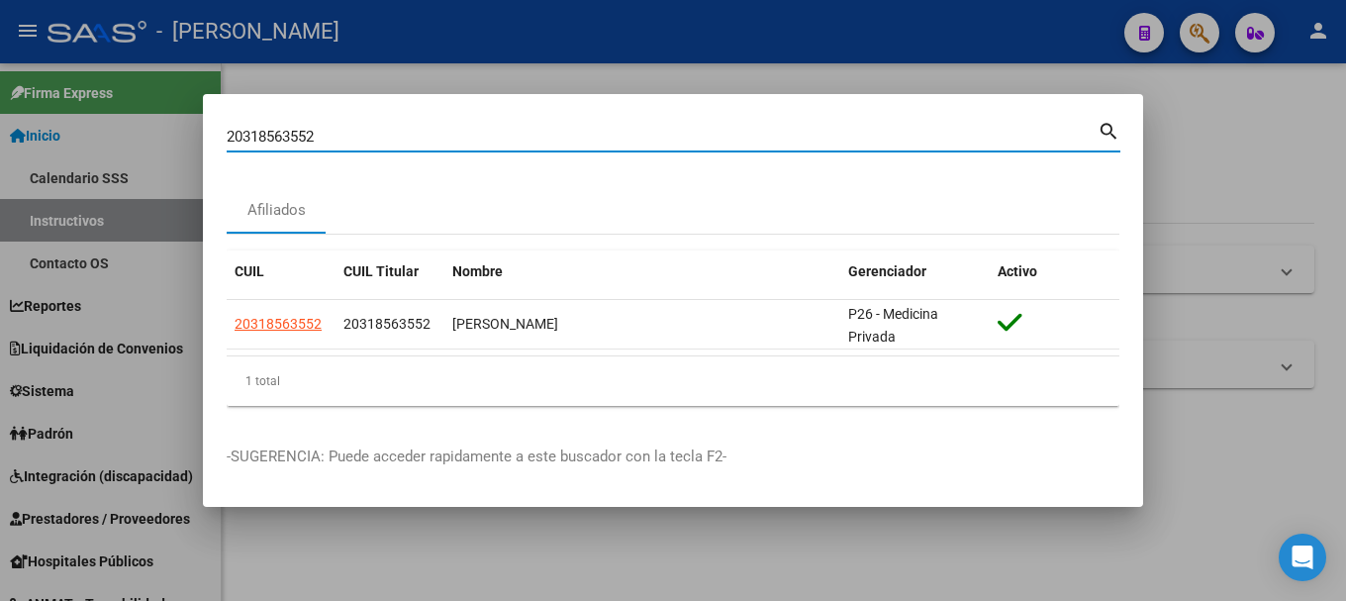
click at [419, 134] on input "20318563552" at bounding box center [662, 137] width 871 height 18
paste input "708844"
type input "20318708844"
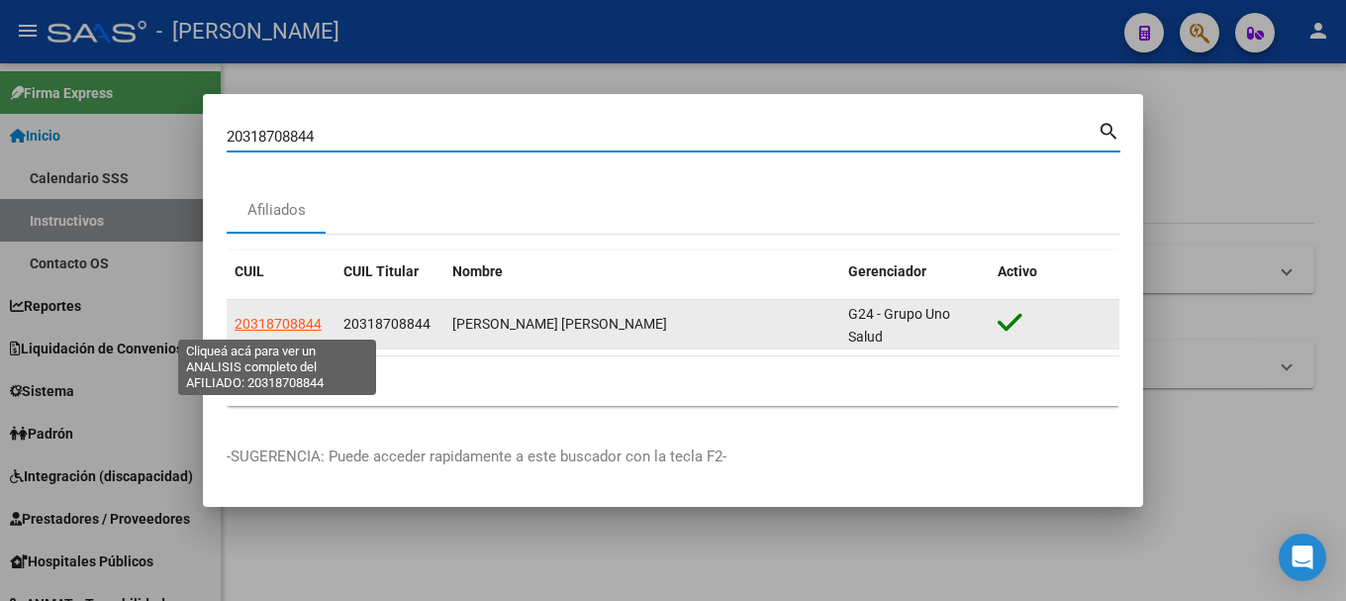
click at [314, 324] on span "20318708844" at bounding box center [278, 324] width 87 height 16
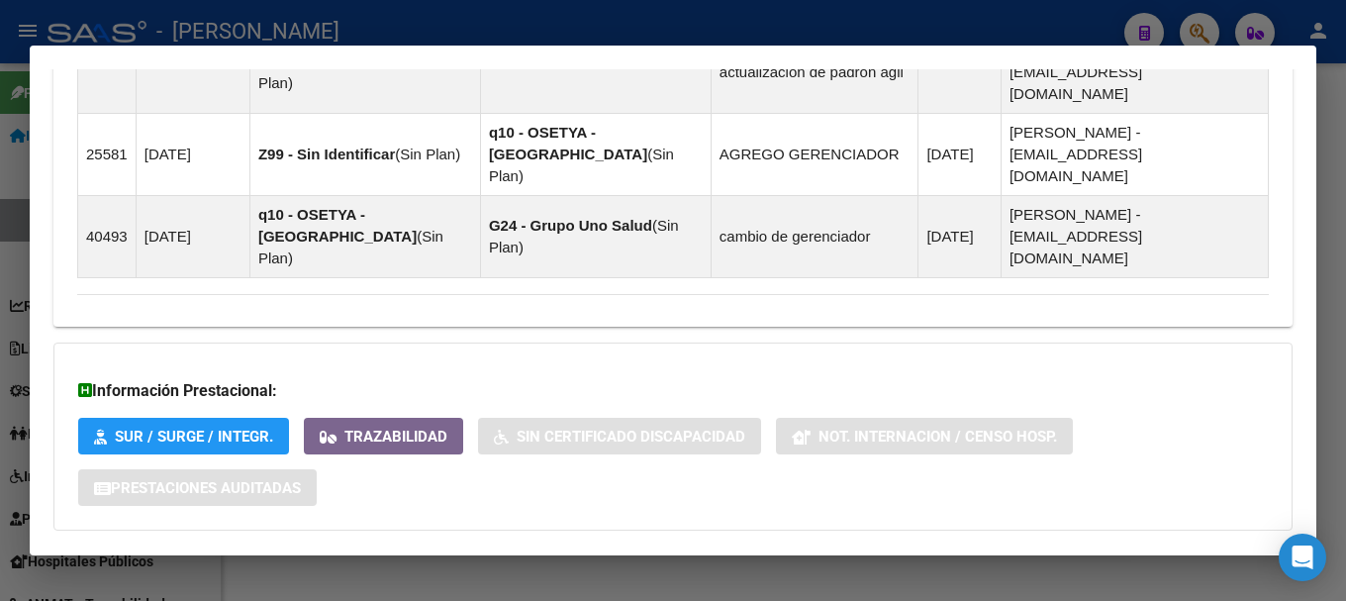
scroll to position [1447, 0]
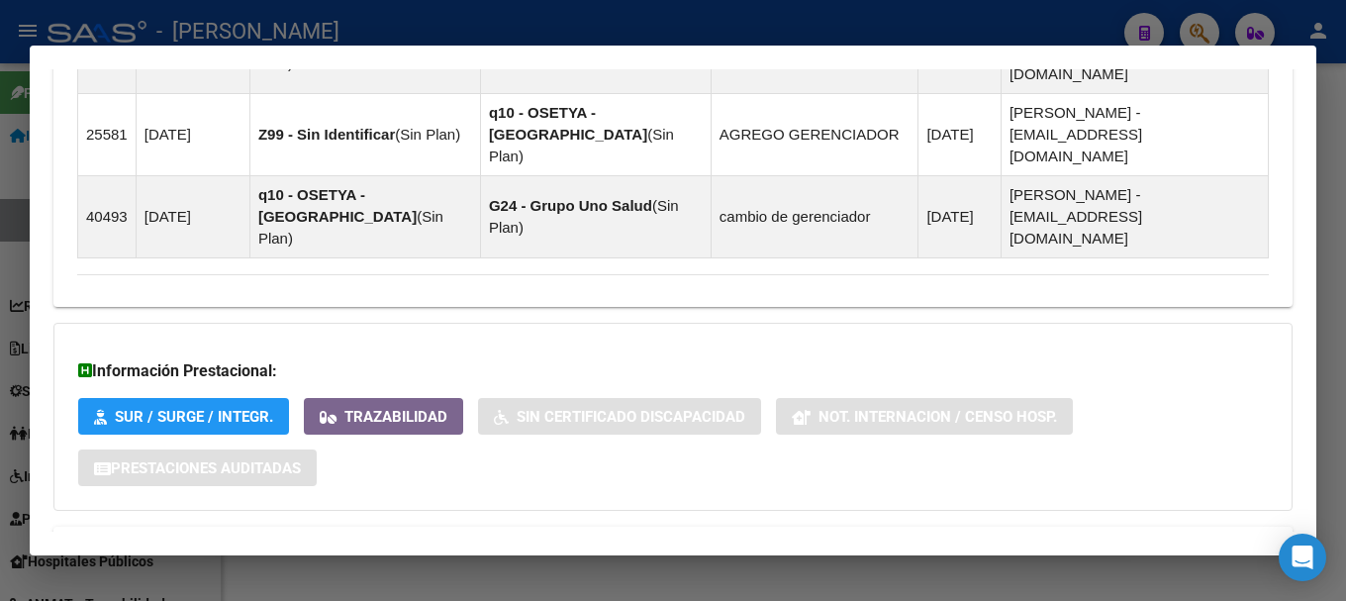
click at [583, 526] on mat-expansion-panel-header "Aportes y Contribuciones del Afiliado: 20318708844" at bounding box center [672, 549] width 1239 height 47
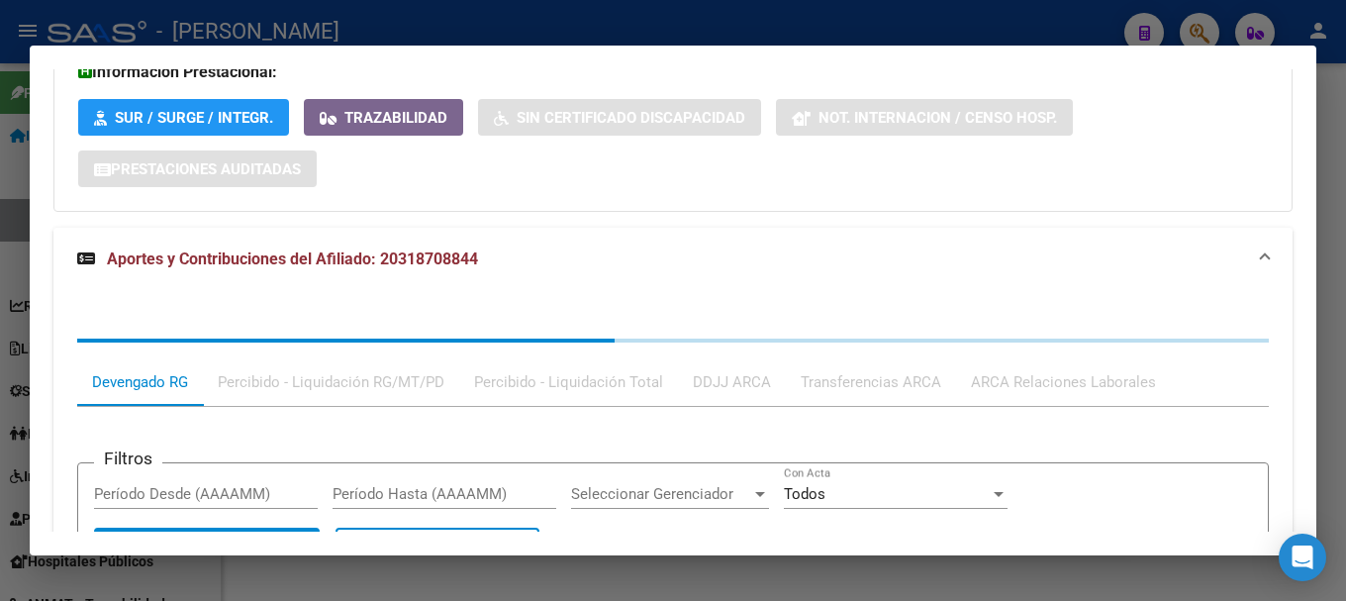
scroll to position [1760, 0]
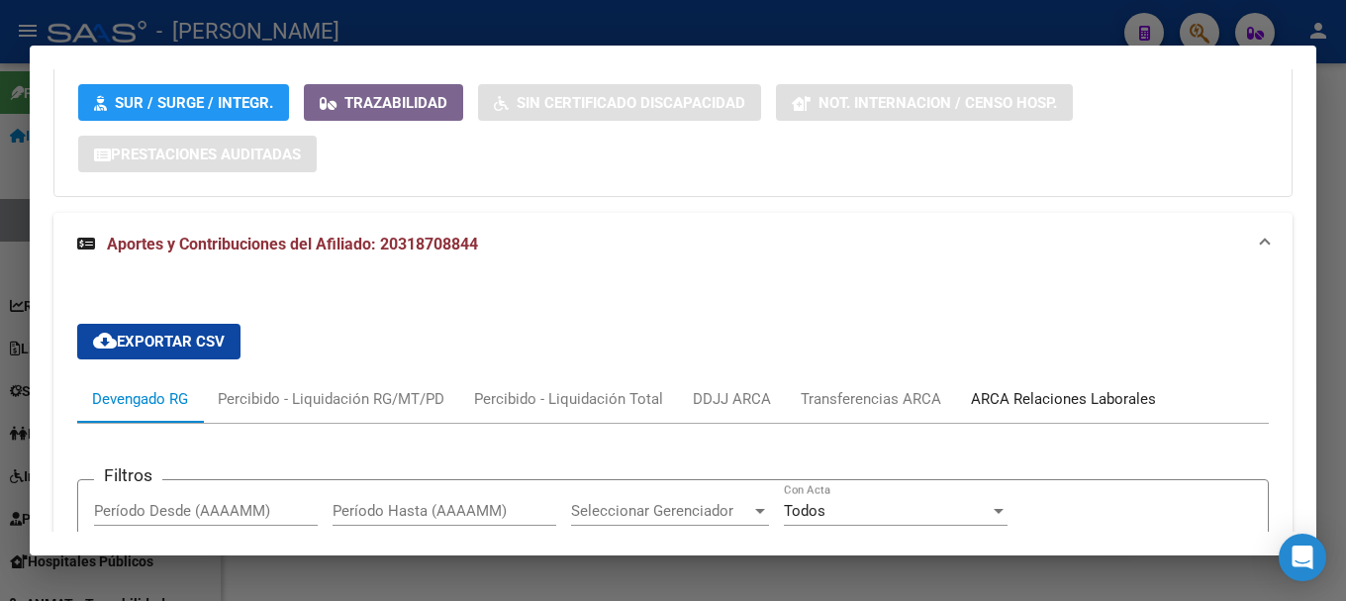
click at [1045, 388] on div "ARCA Relaciones Laborales" at bounding box center [1063, 399] width 185 height 22
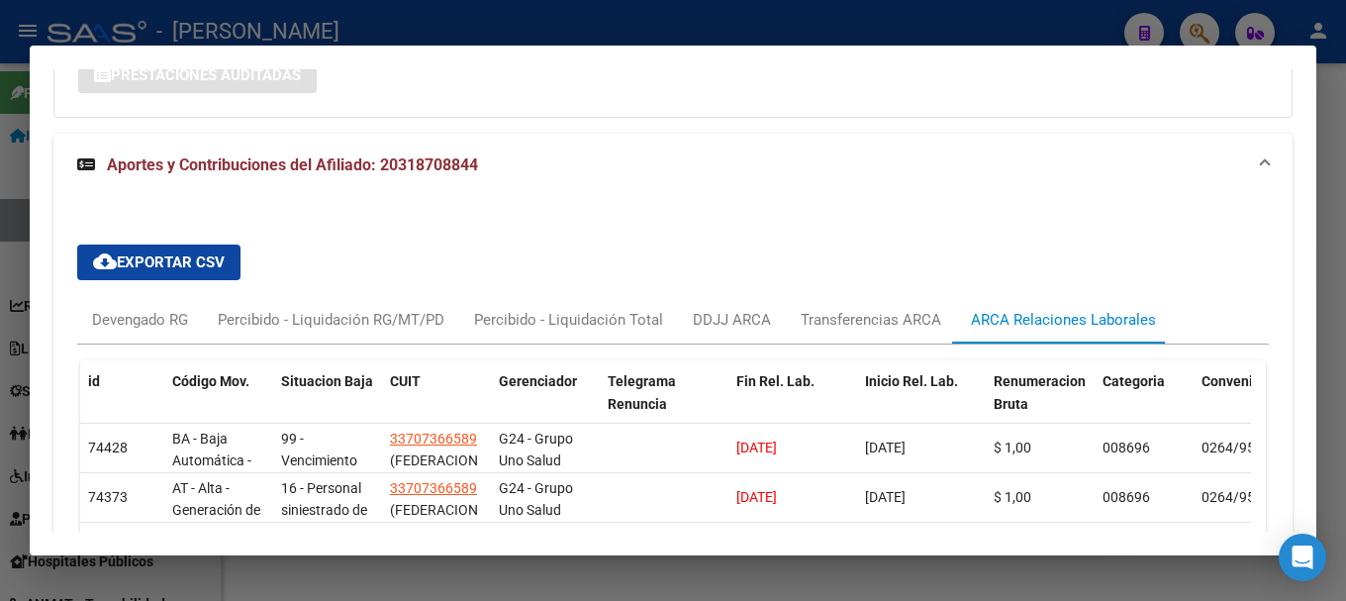
scroll to position [1738, 0]
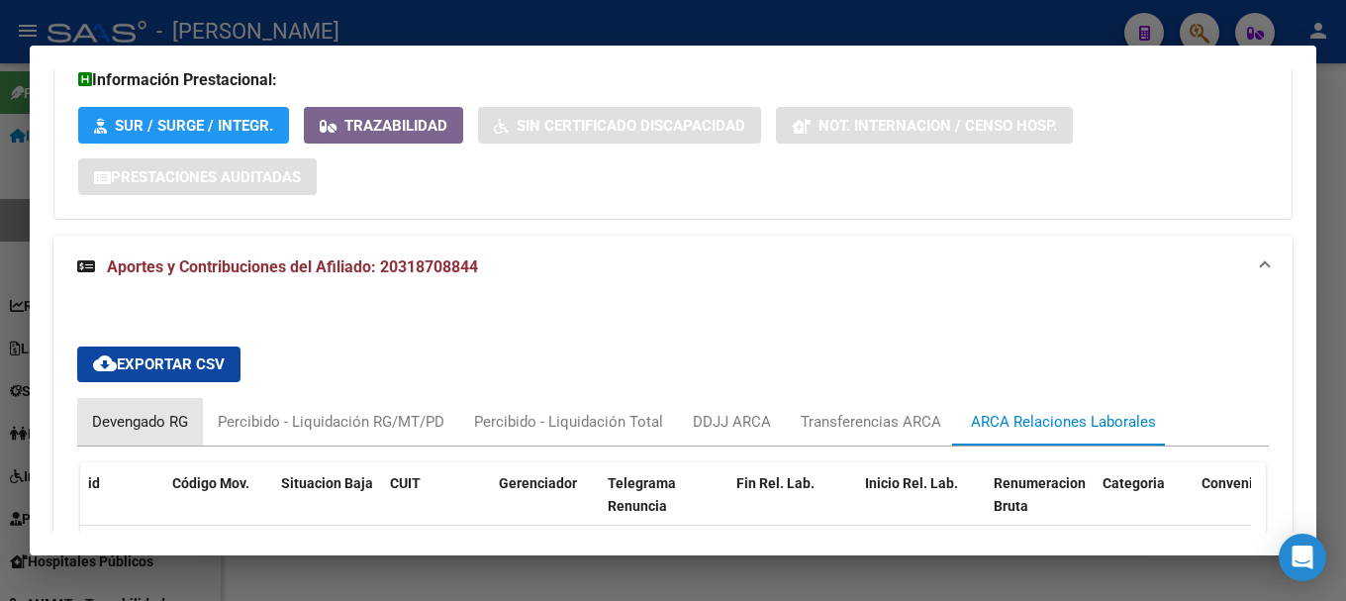
click at [133, 411] on div "Devengado RG" at bounding box center [140, 422] width 96 height 22
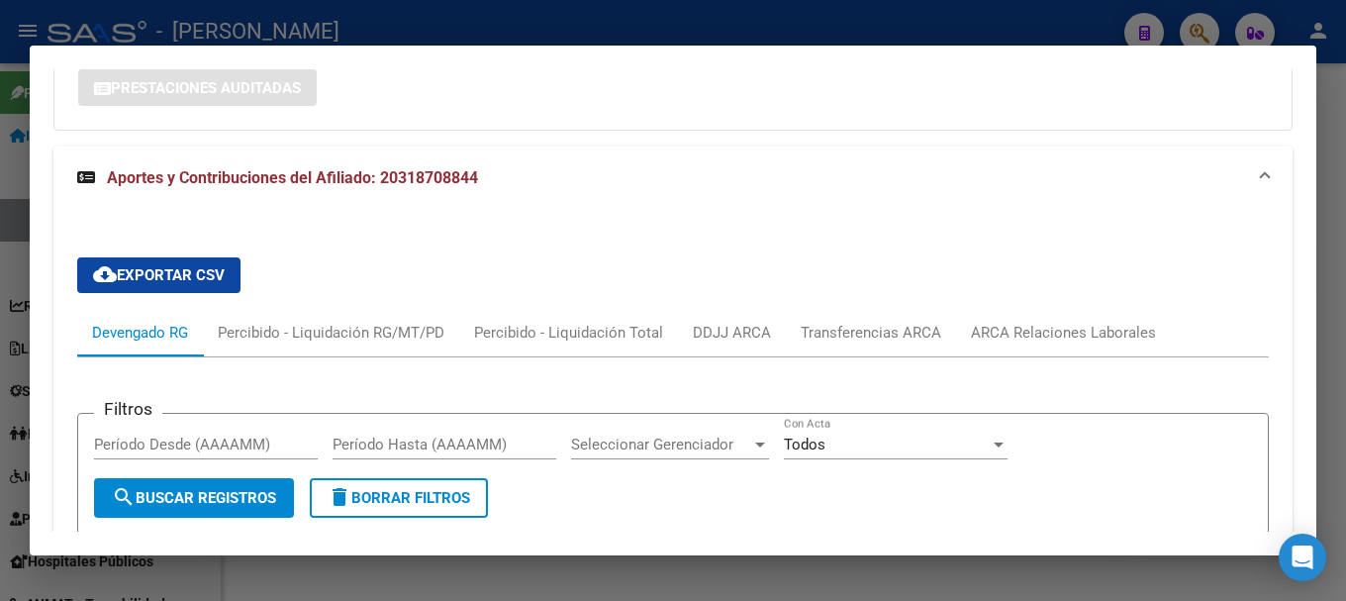
scroll to position [2066, 0]
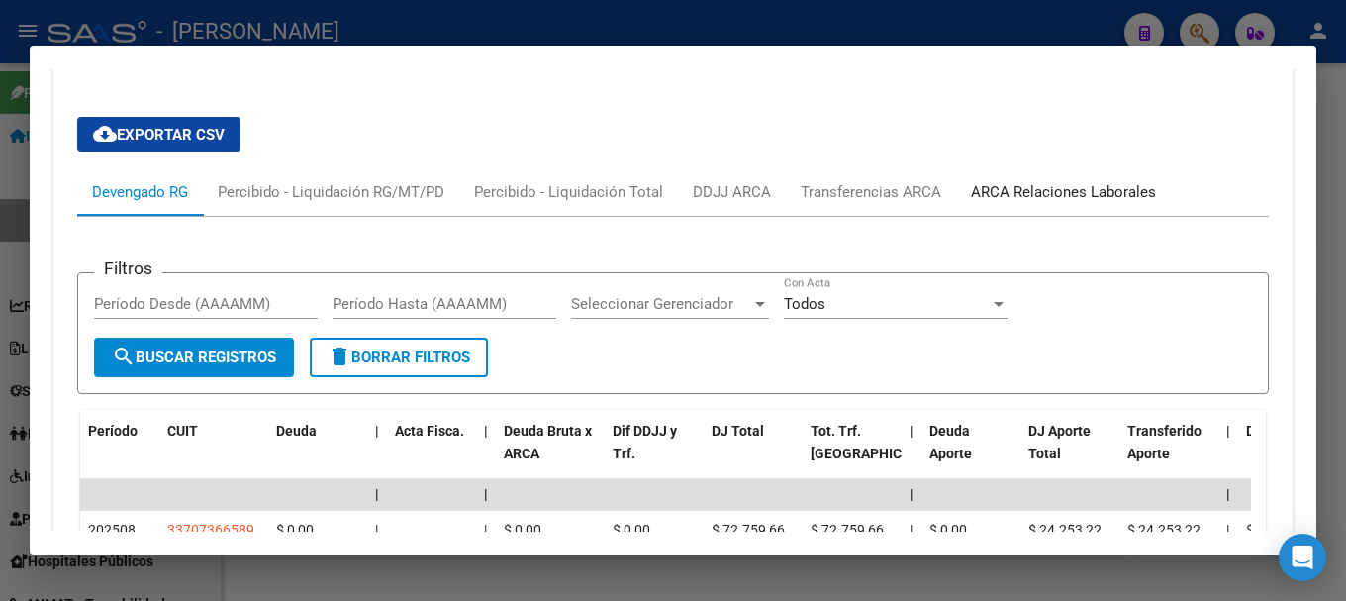
click at [1039, 168] on div "ARCA Relaciones Laborales" at bounding box center [1063, 191] width 215 height 47
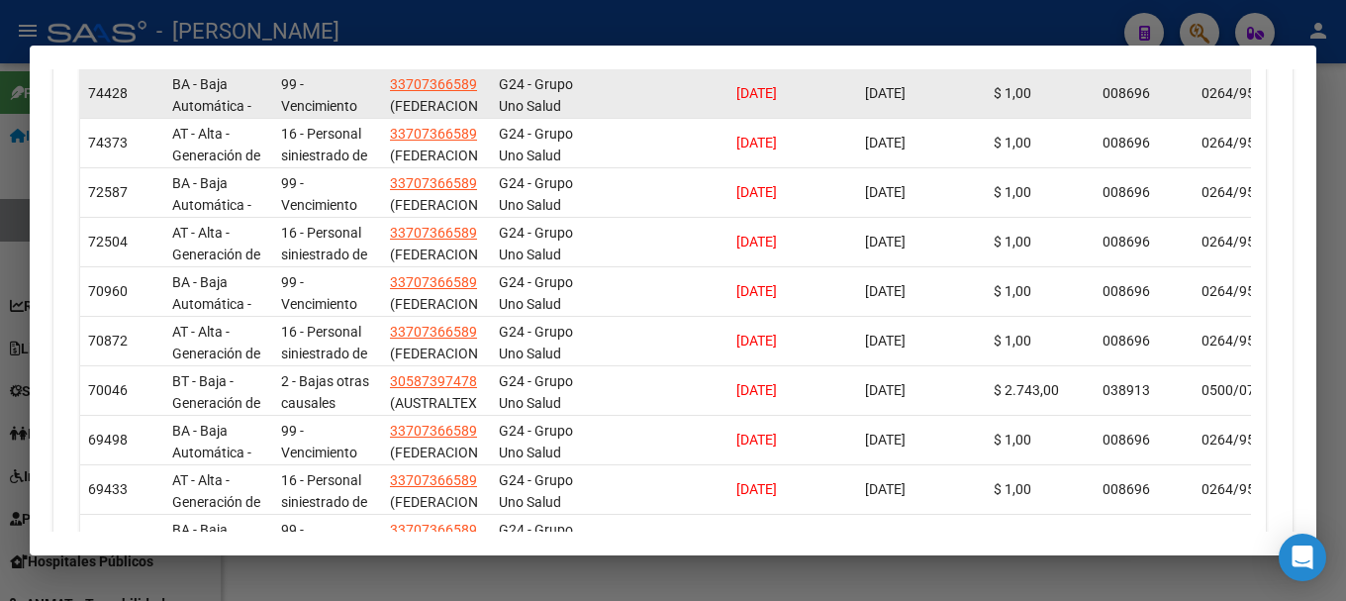
scroll to position [2204, 0]
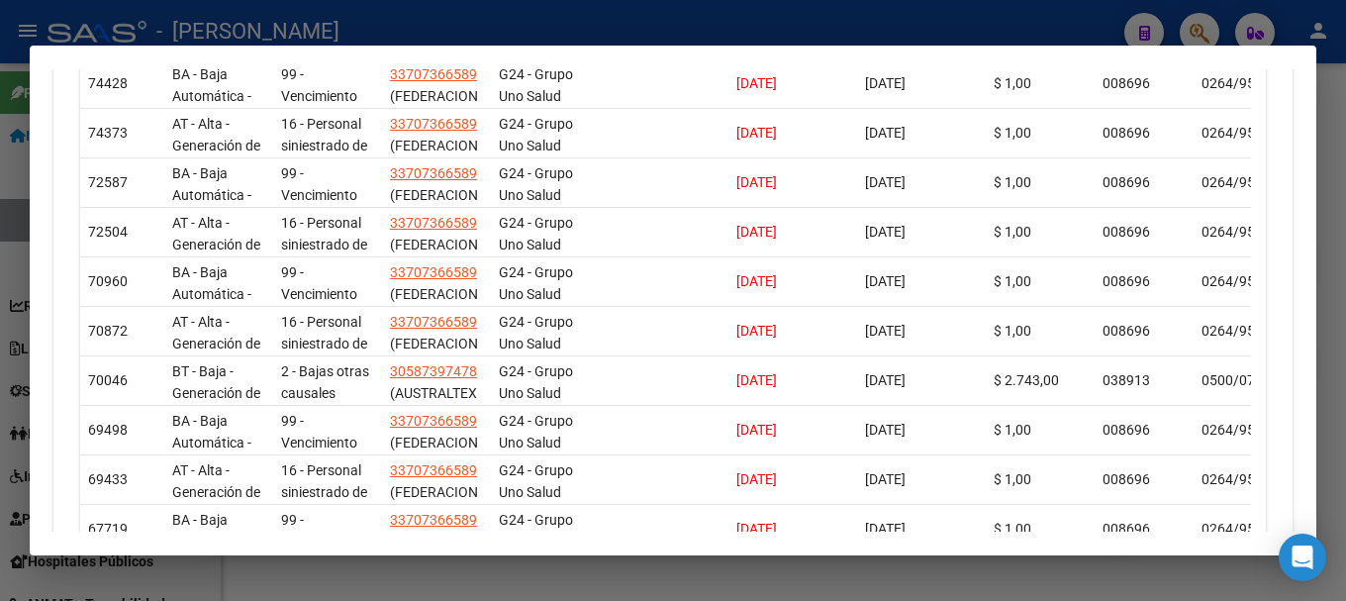
click at [1142, 575] on link "2" at bounding box center [1154, 586] width 24 height 22
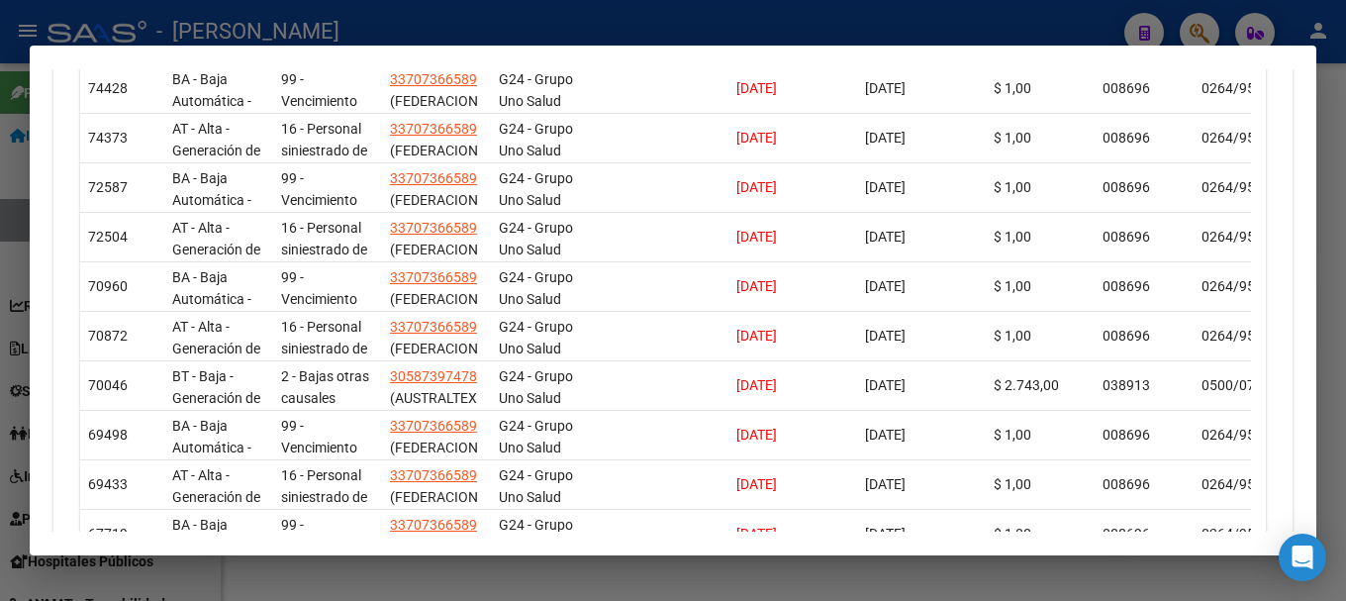
scroll to position [2006, 0]
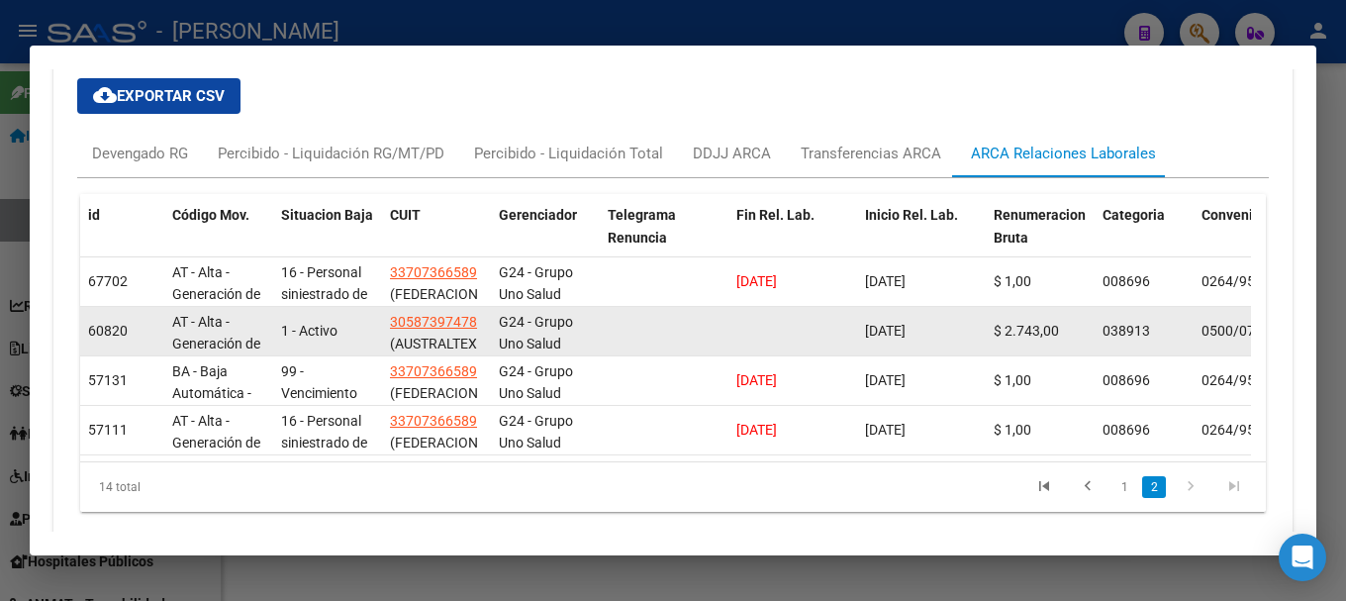
drag, startPoint x: 953, startPoint y: 246, endPoint x: 820, endPoint y: 249, distance: 132.6
click at [820, 307] on div "60820 AT - Alta - Generación de clave 1 - Activo 30587397478 (AUSTRALTEX SOCIED…" at bounding box center [1309, 331] width 2459 height 49
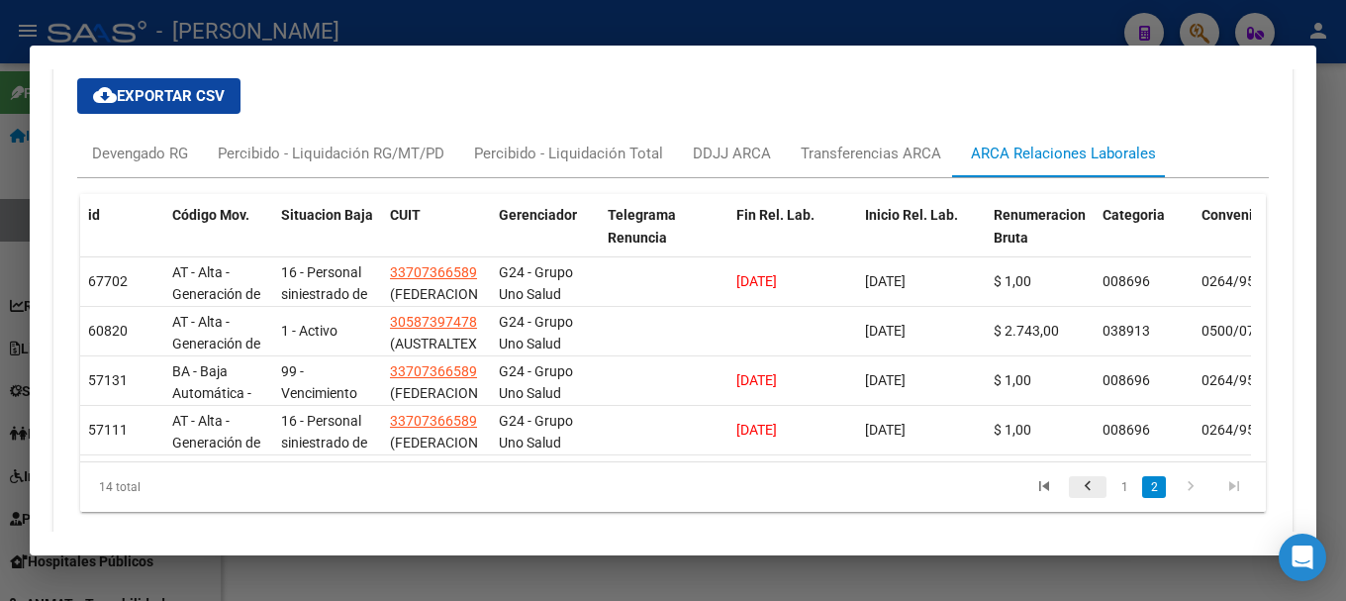
click at [1084, 477] on icon "go to previous page" at bounding box center [1088, 489] width 26 height 24
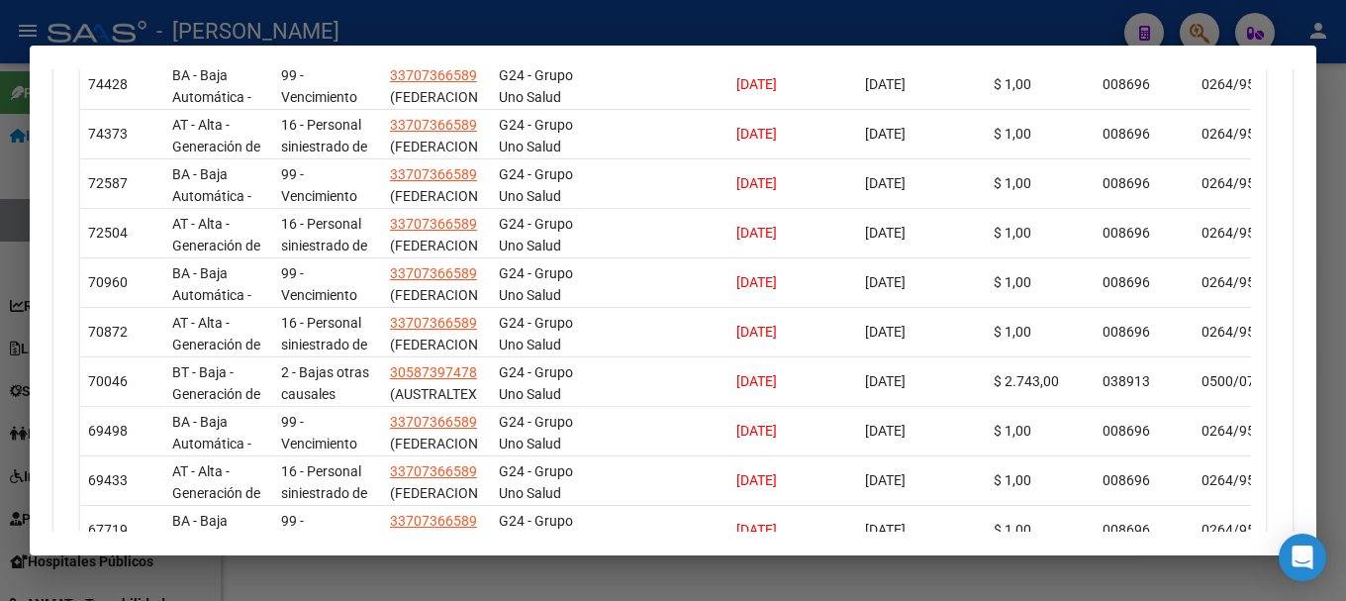
scroll to position [2204, 0]
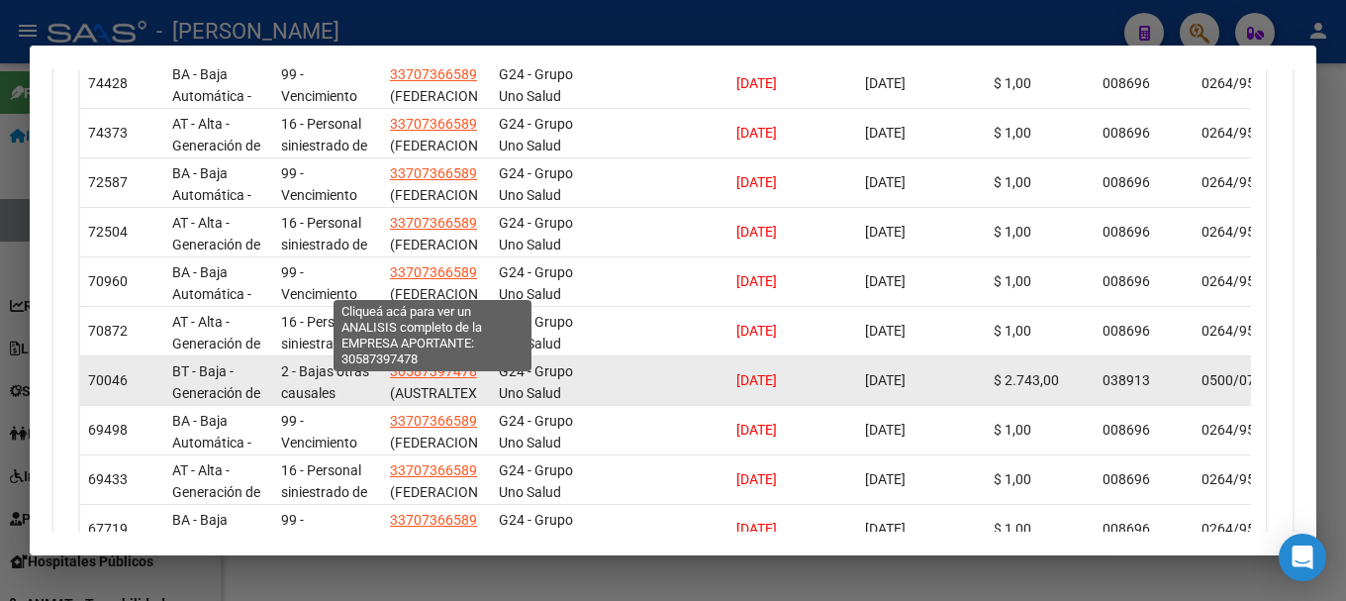
click at [454, 363] on span "30587397478" at bounding box center [433, 371] width 87 height 16
type textarea "30587397478"
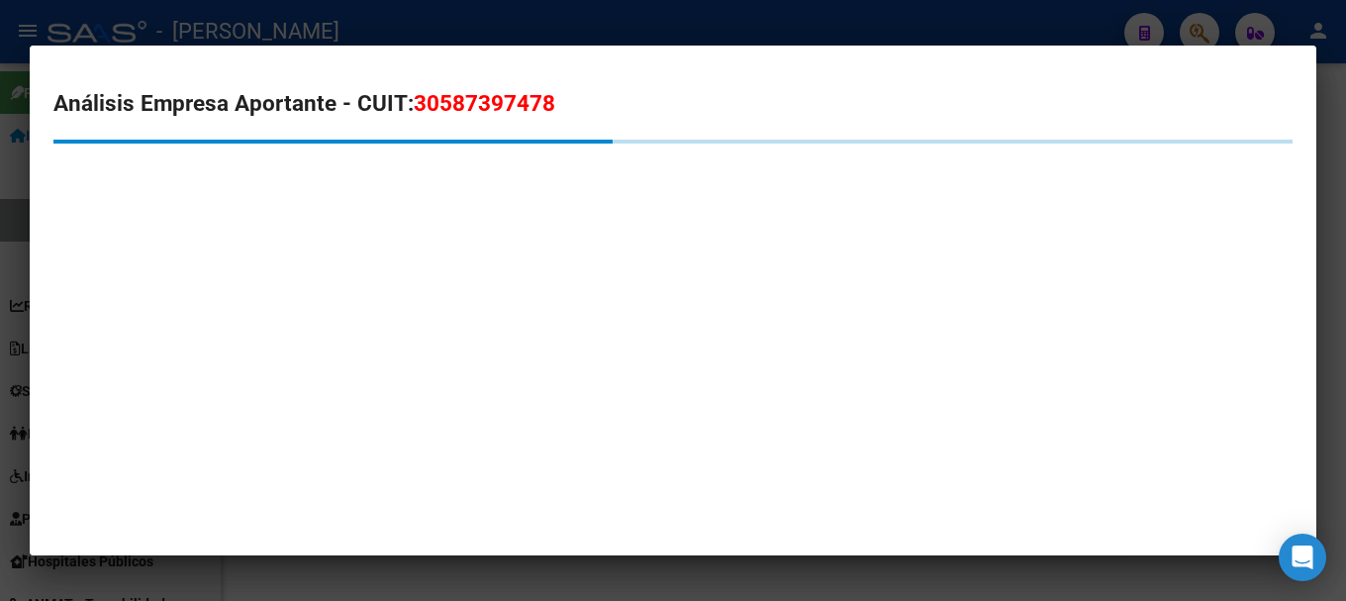
click at [480, 90] on span "30587397478" at bounding box center [485, 103] width 142 height 26
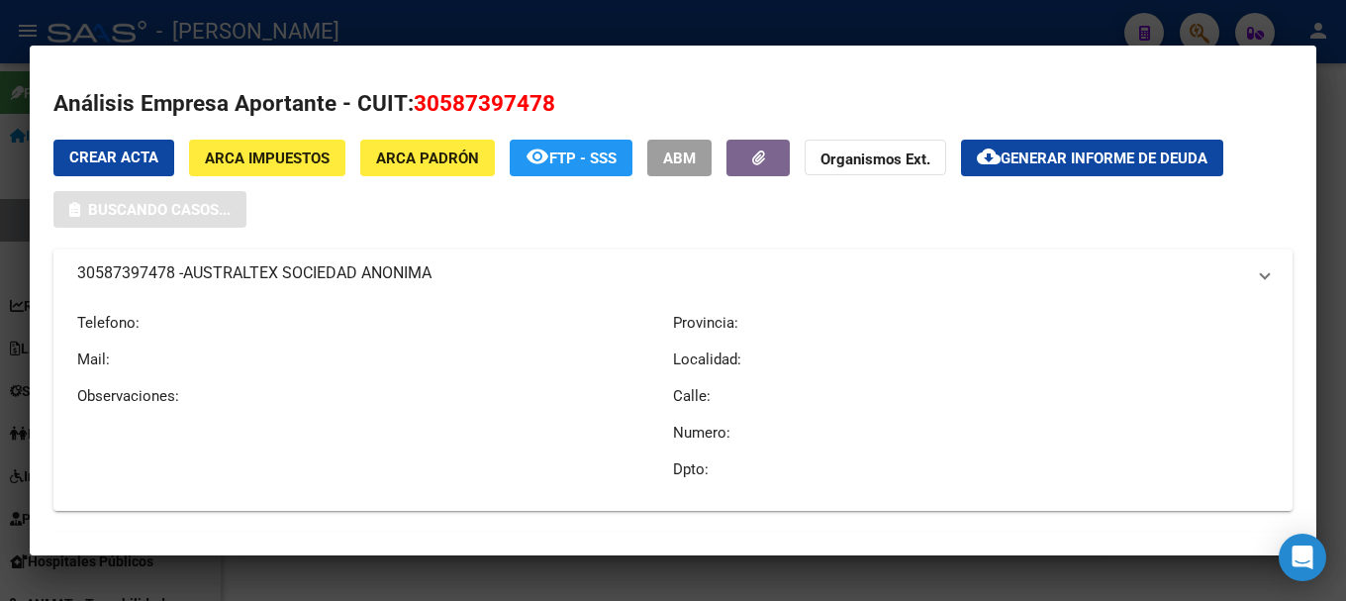
click at [480, 90] on span "30587397478" at bounding box center [485, 103] width 142 height 26
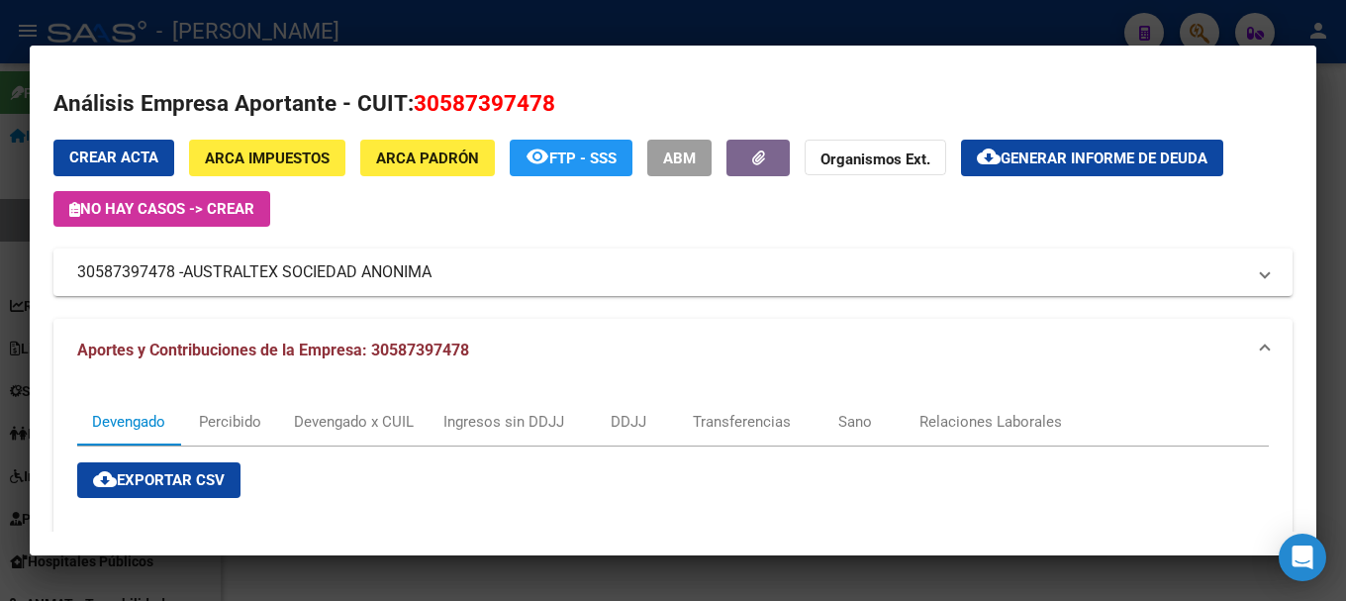
click at [463, 108] on span "30587397478" at bounding box center [485, 103] width 142 height 26
click at [490, 21] on div at bounding box center [673, 300] width 1346 height 601
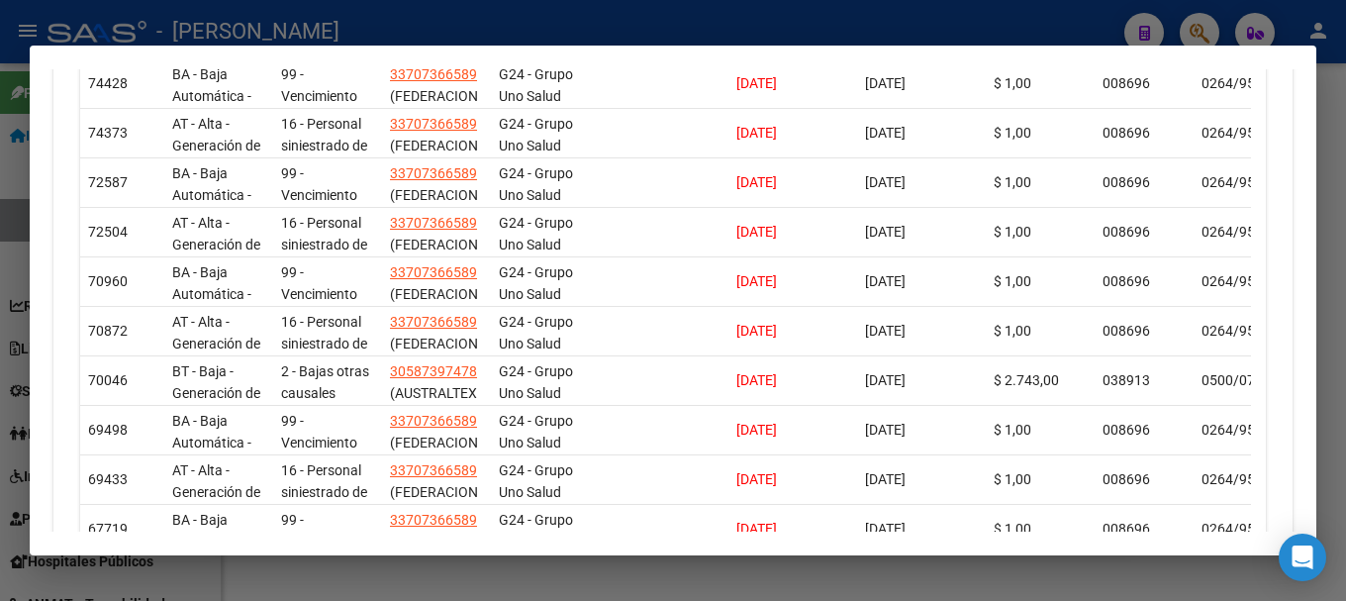
click at [519, 25] on div at bounding box center [673, 300] width 1346 height 601
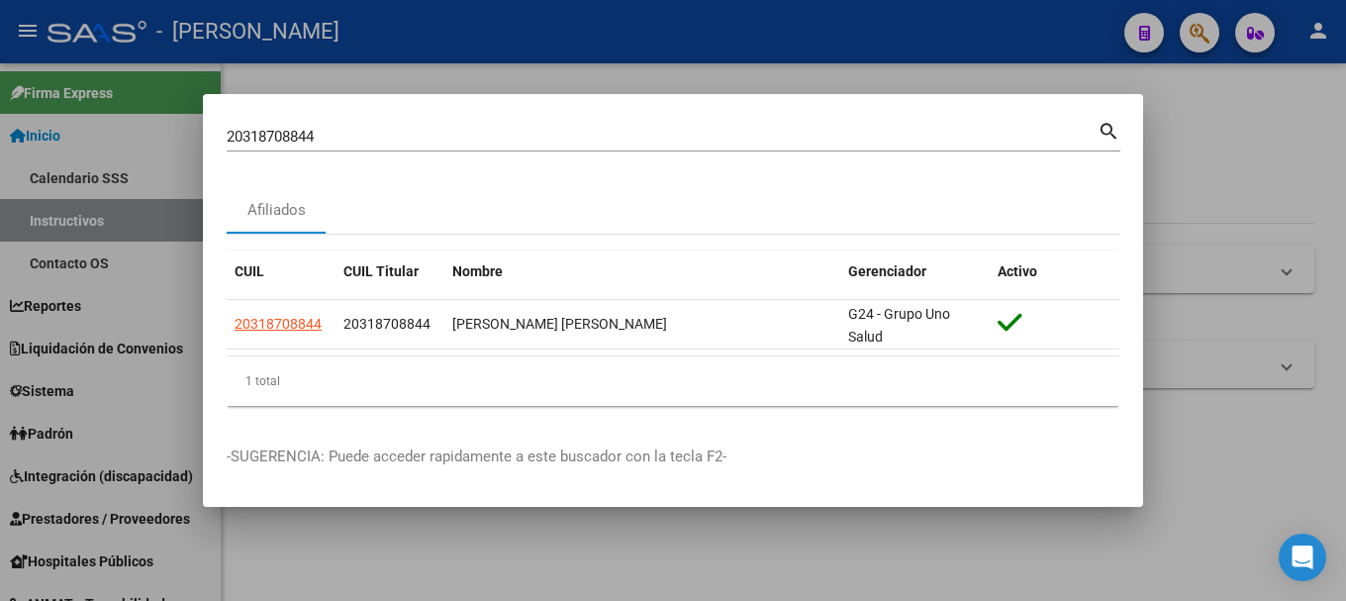
click at [440, 136] on input "20318708844" at bounding box center [662, 137] width 871 height 18
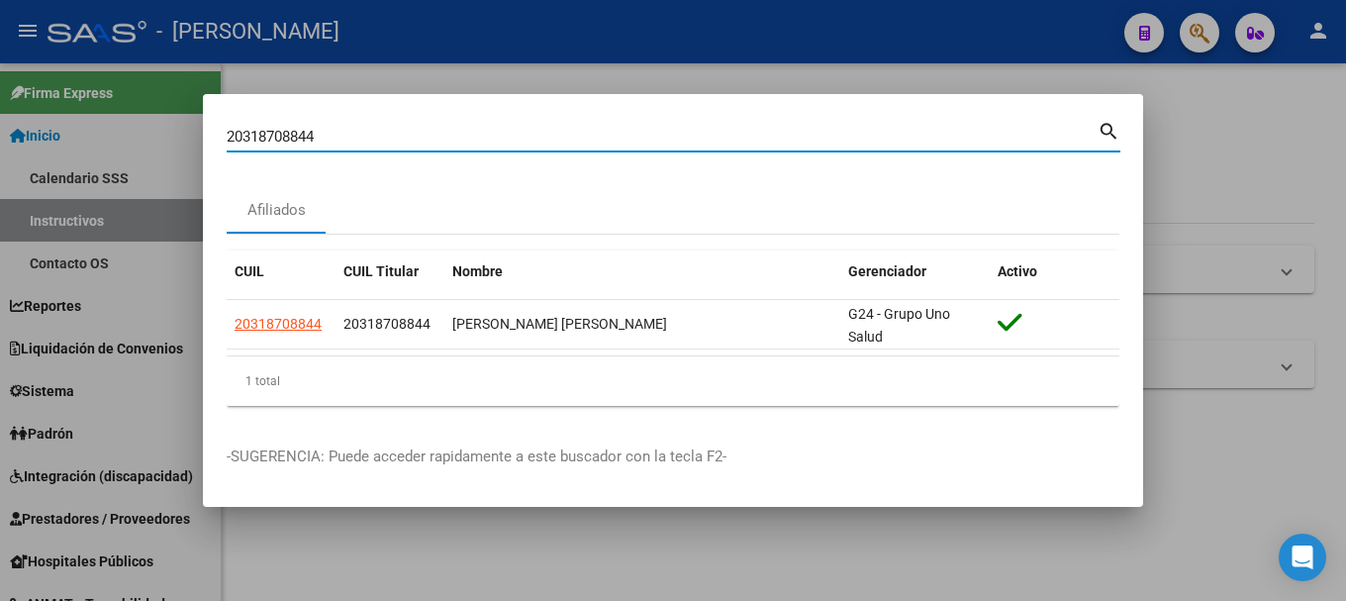
click at [440, 136] on input "20318708844" at bounding box center [662, 137] width 871 height 18
paste input "936278"
type input "20318936278"
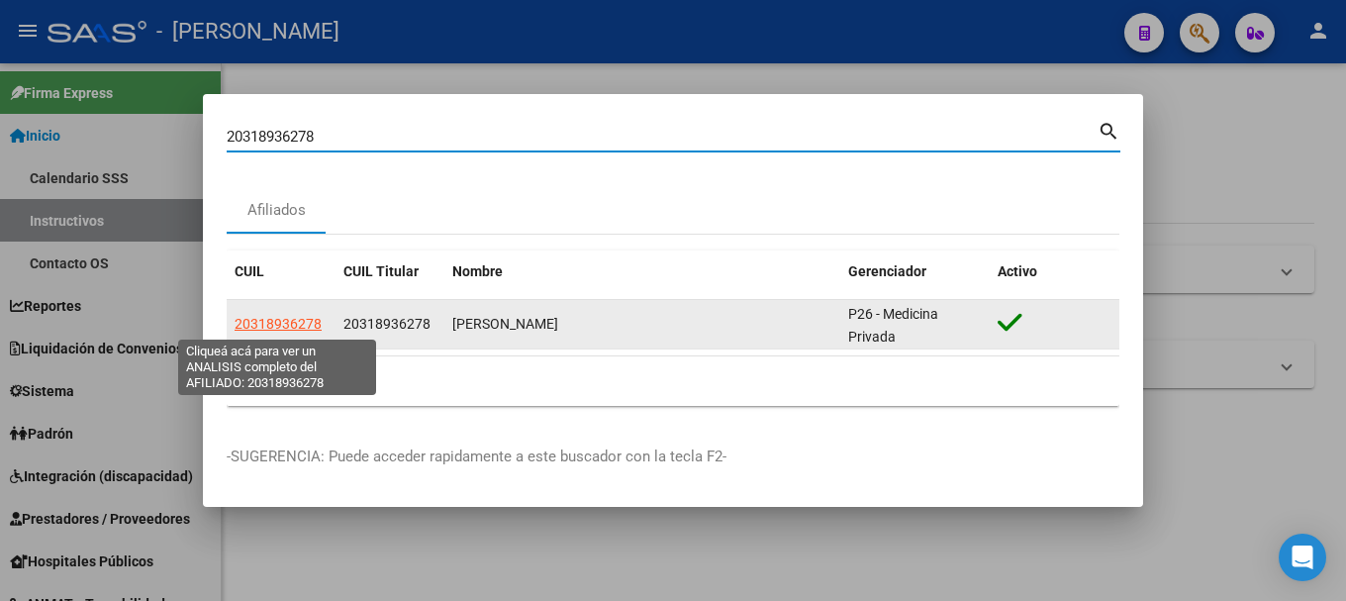
click at [290, 318] on span "20318936278" at bounding box center [278, 324] width 87 height 16
type textarea "20318936278"
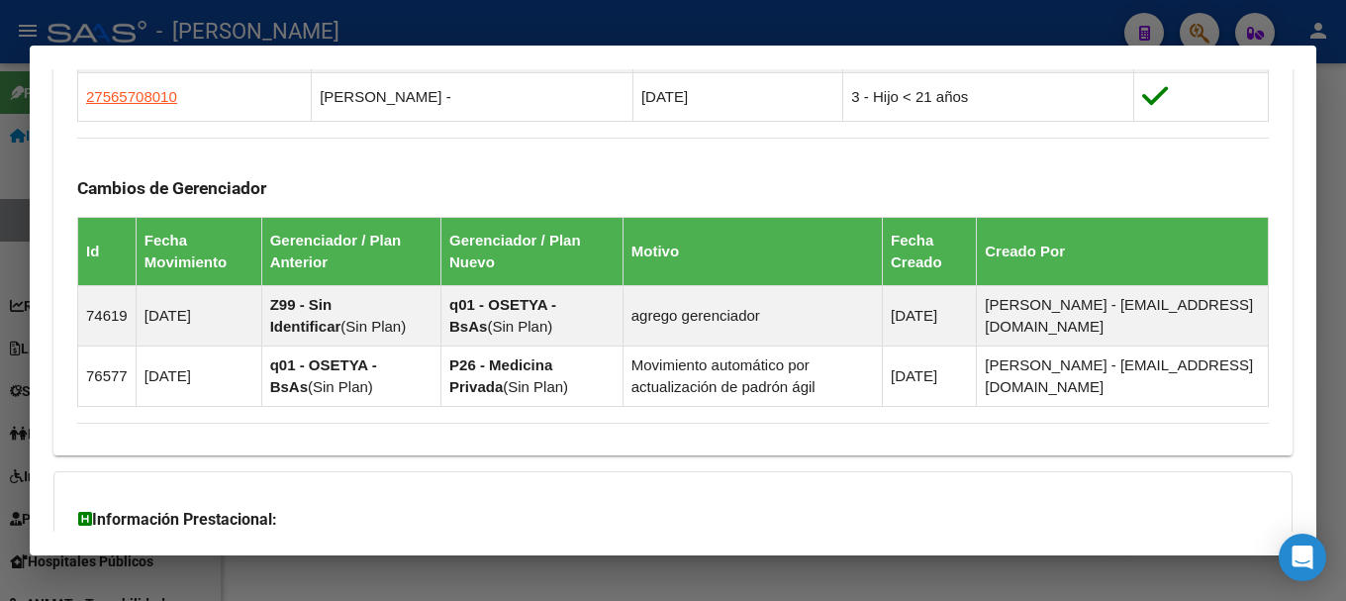
scroll to position [1457, 0]
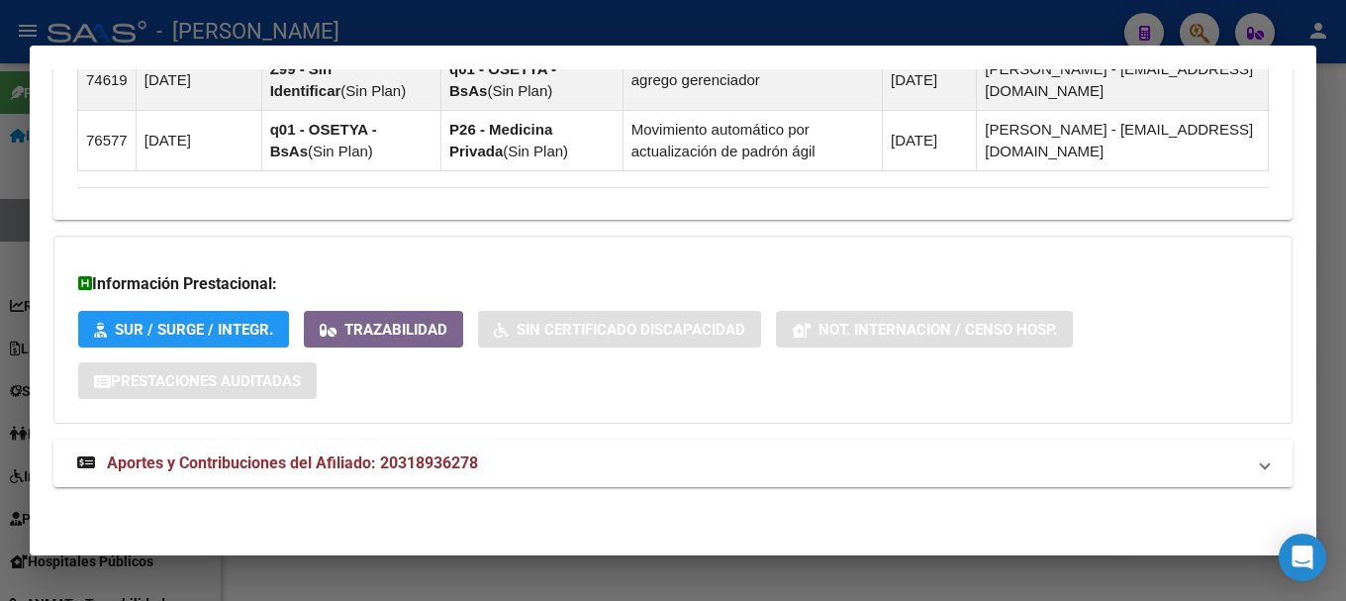
click at [506, 473] on mat-panel-title "Aportes y Contribuciones del Afiliado: 20318936278" at bounding box center [661, 463] width 1168 height 24
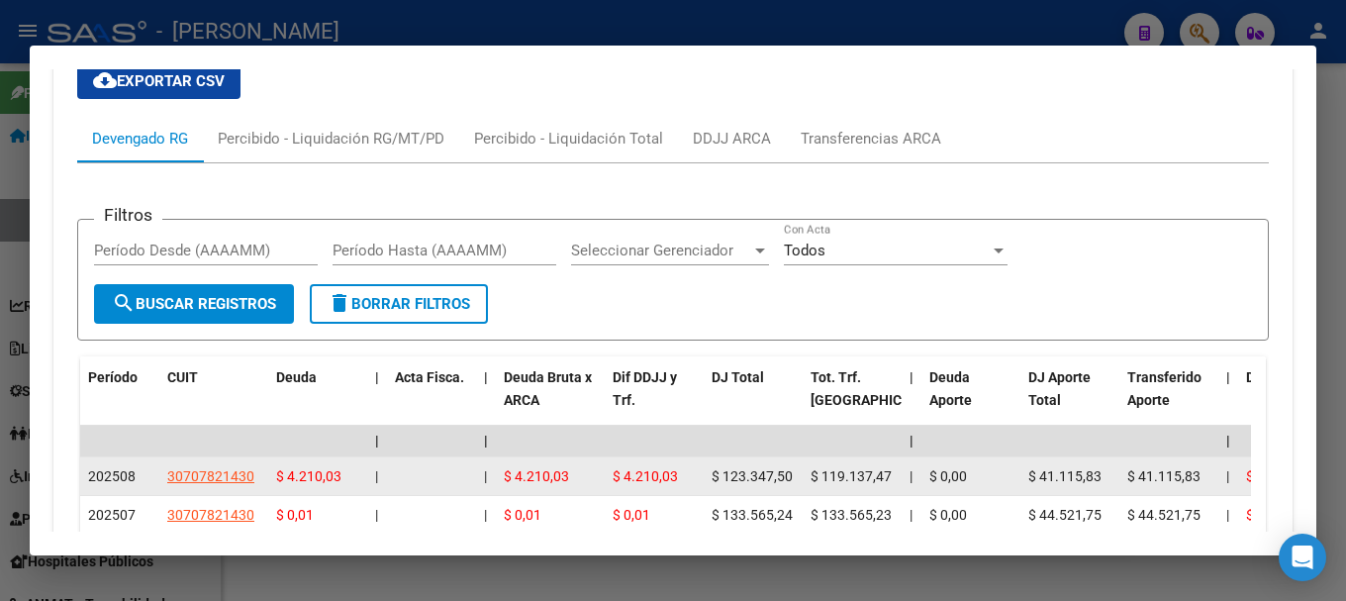
scroll to position [2067, 0]
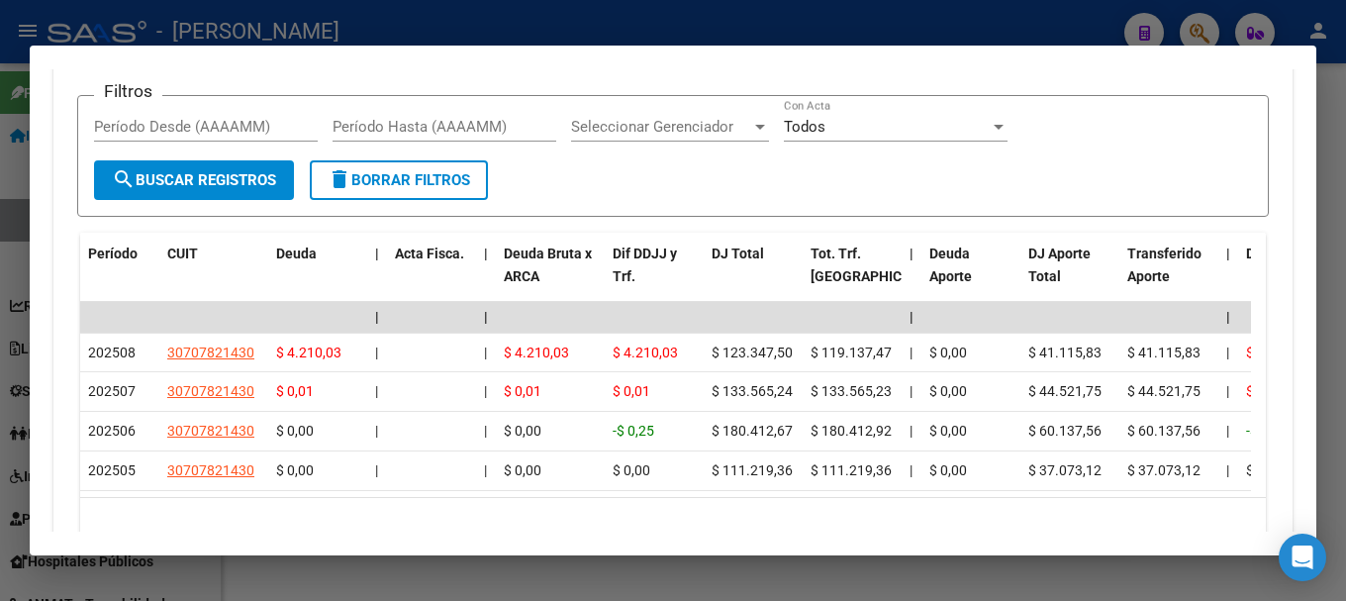
click at [0, 326] on div at bounding box center [673, 300] width 1346 height 601
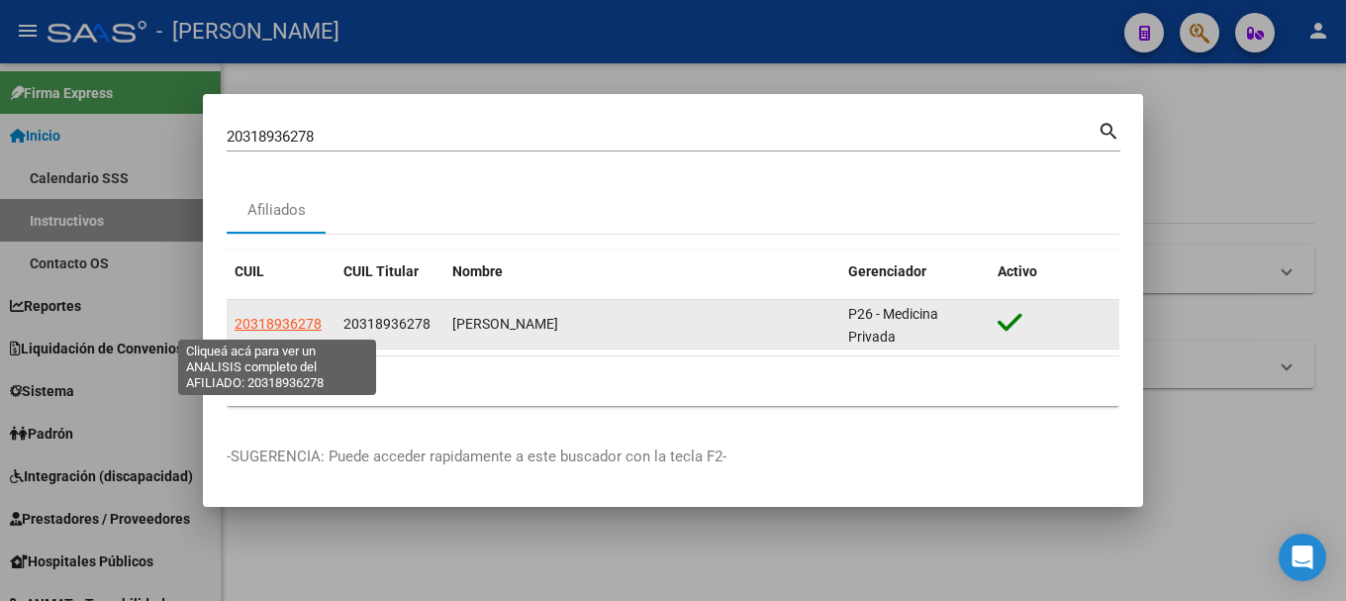
click at [292, 319] on span "20318936278" at bounding box center [278, 324] width 87 height 16
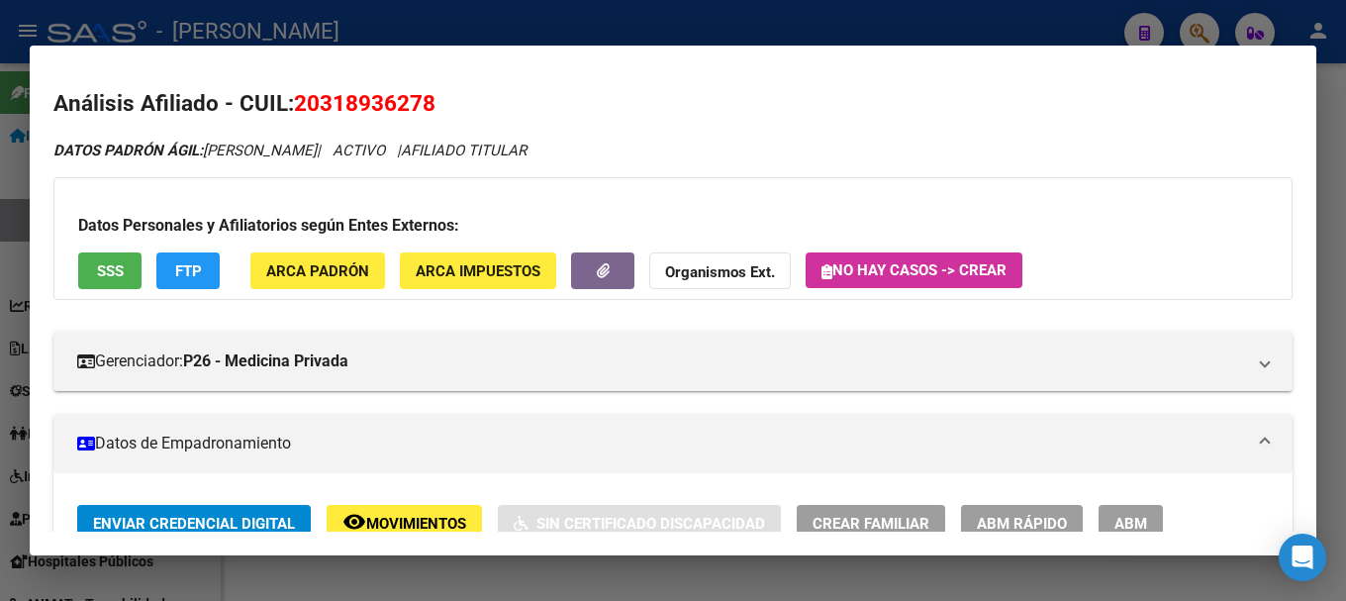
click at [707, 29] on div at bounding box center [673, 300] width 1346 height 601
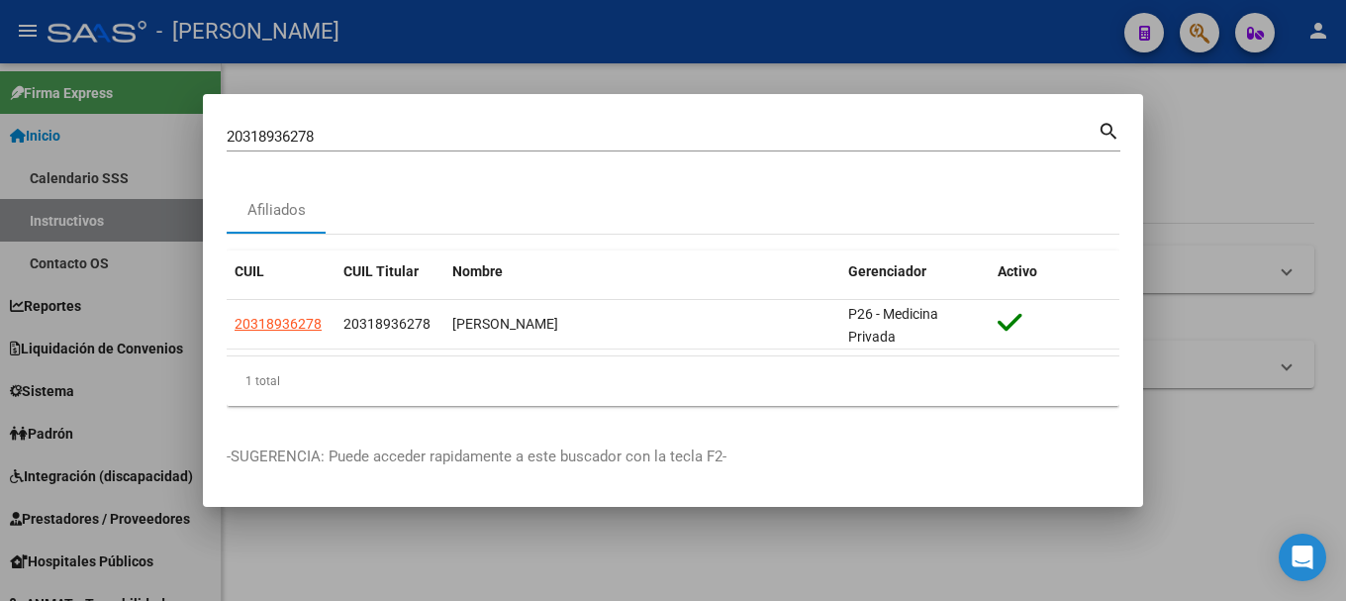
click at [470, 134] on input "20318936278" at bounding box center [662, 137] width 871 height 18
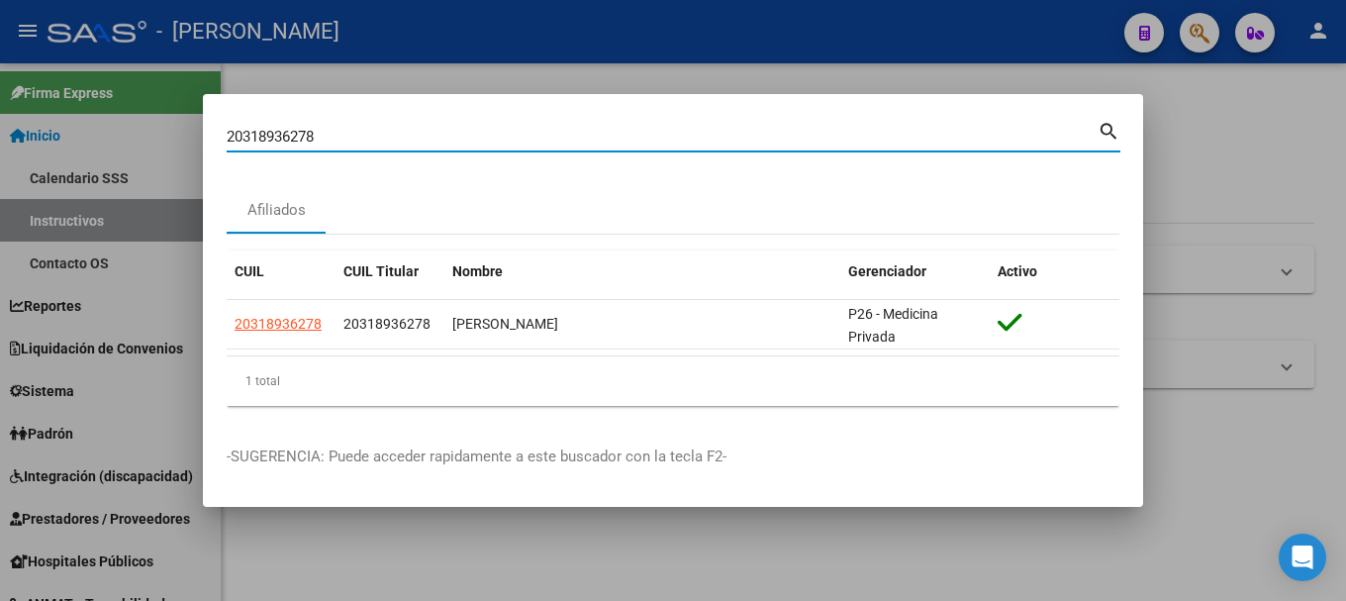
click at [470, 134] on input "20318936278" at bounding box center [662, 137] width 871 height 18
paste input "94811365"
type input "94811365"
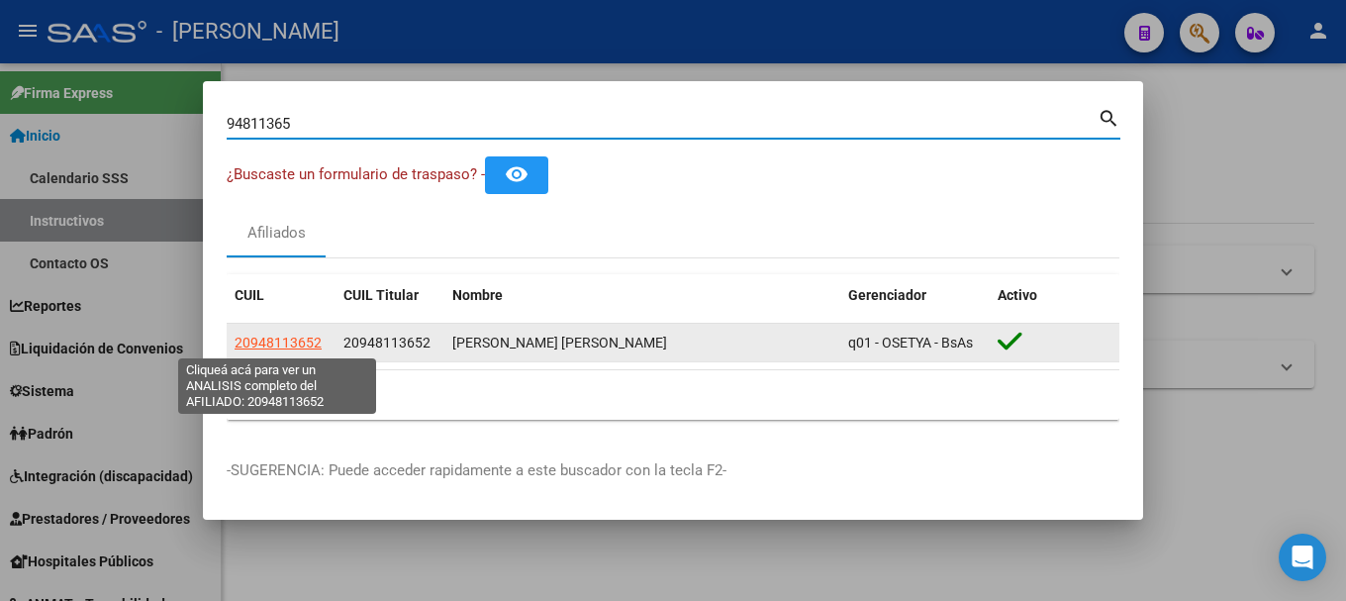
click at [281, 345] on span "20948113652" at bounding box center [278, 342] width 87 height 16
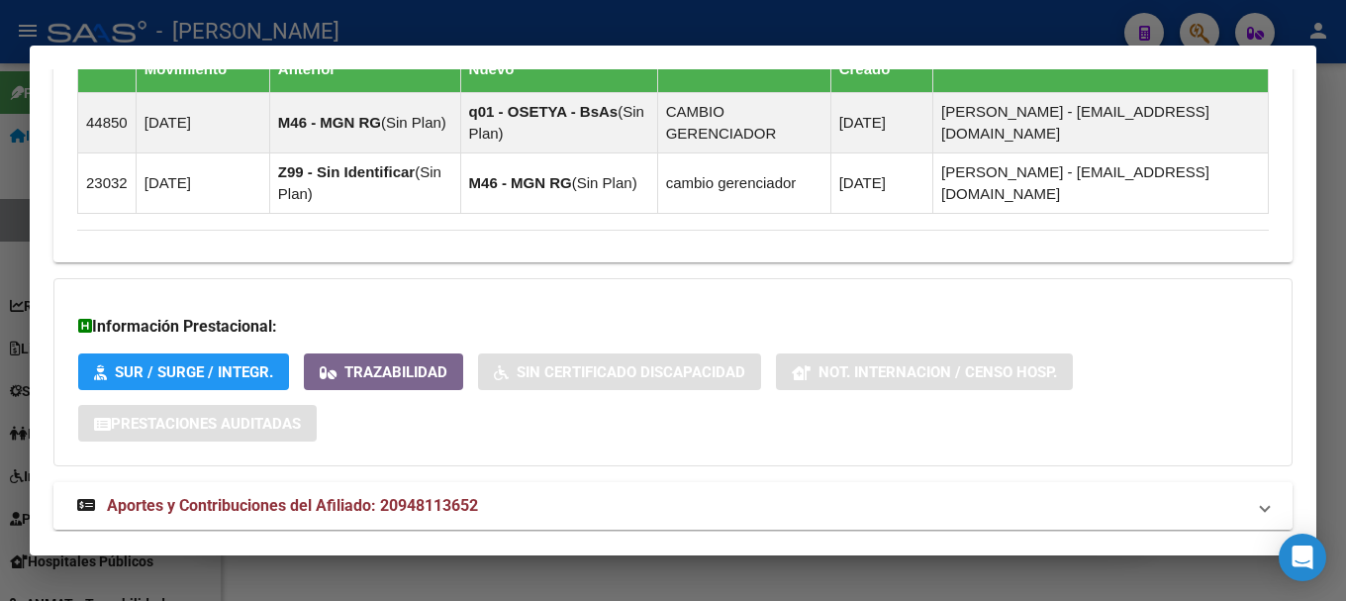
click at [584, 499] on mat-panel-title "Aportes y Contribuciones del Afiliado: 20948113652" at bounding box center [661, 506] width 1168 height 24
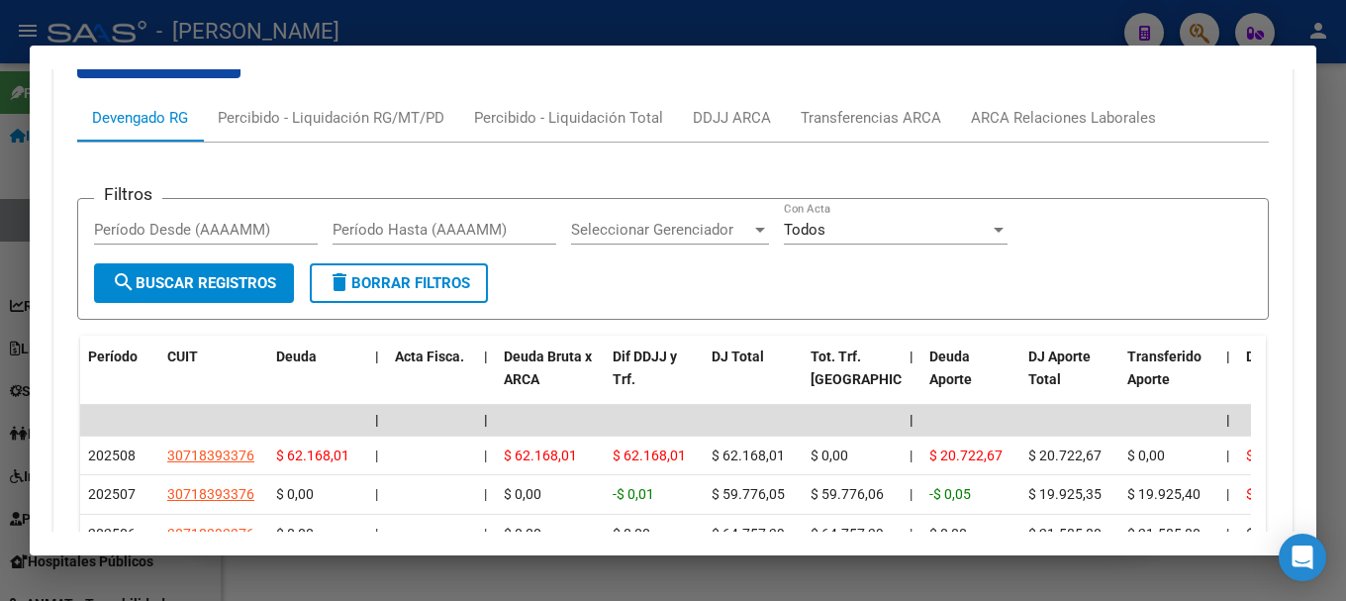
scroll to position [2137, 0]
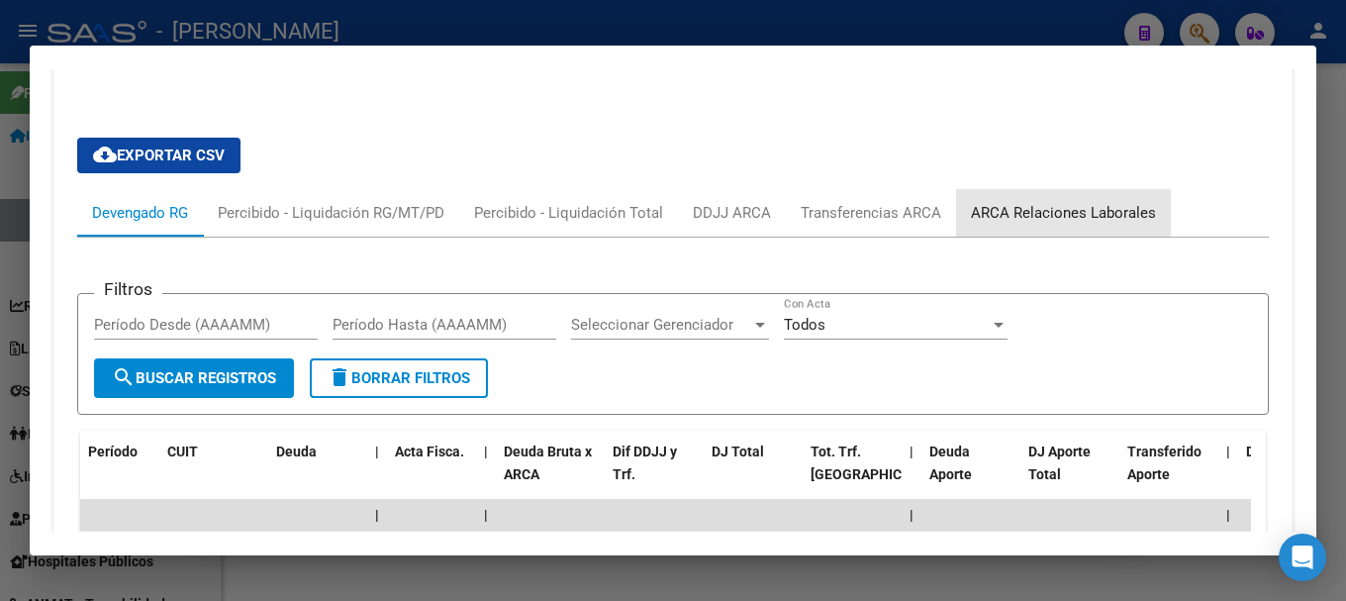
click at [1082, 211] on div "ARCA Relaciones Laborales" at bounding box center [1063, 213] width 185 height 22
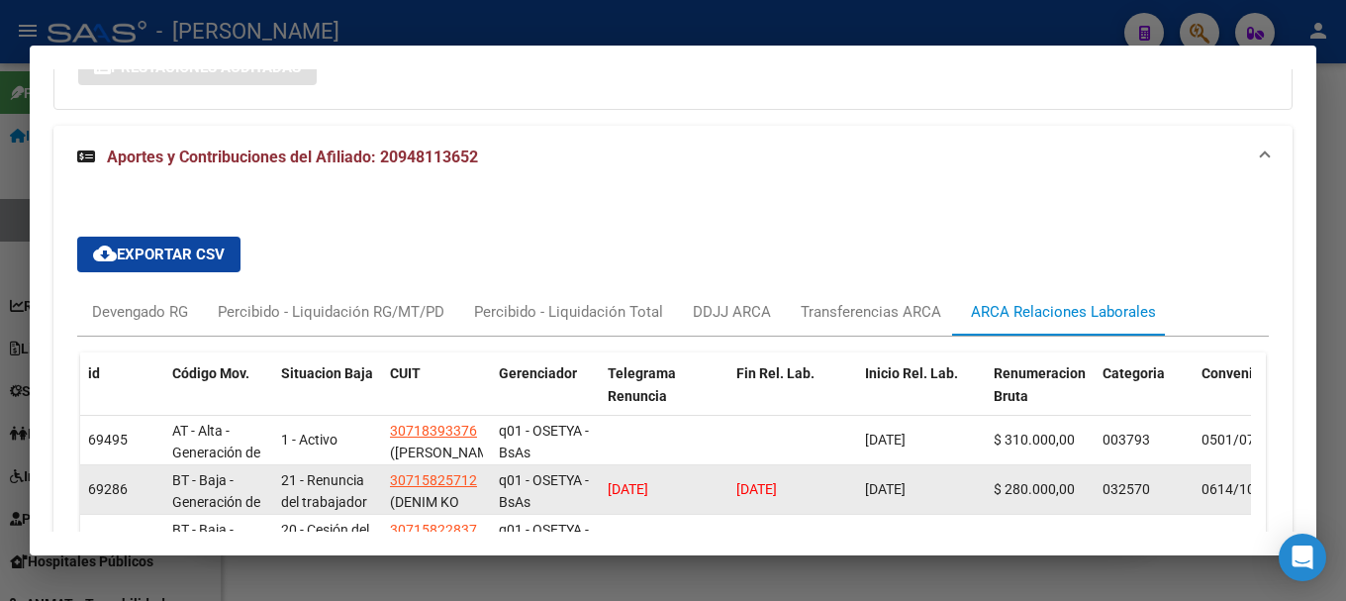
scroll to position [1939, 0]
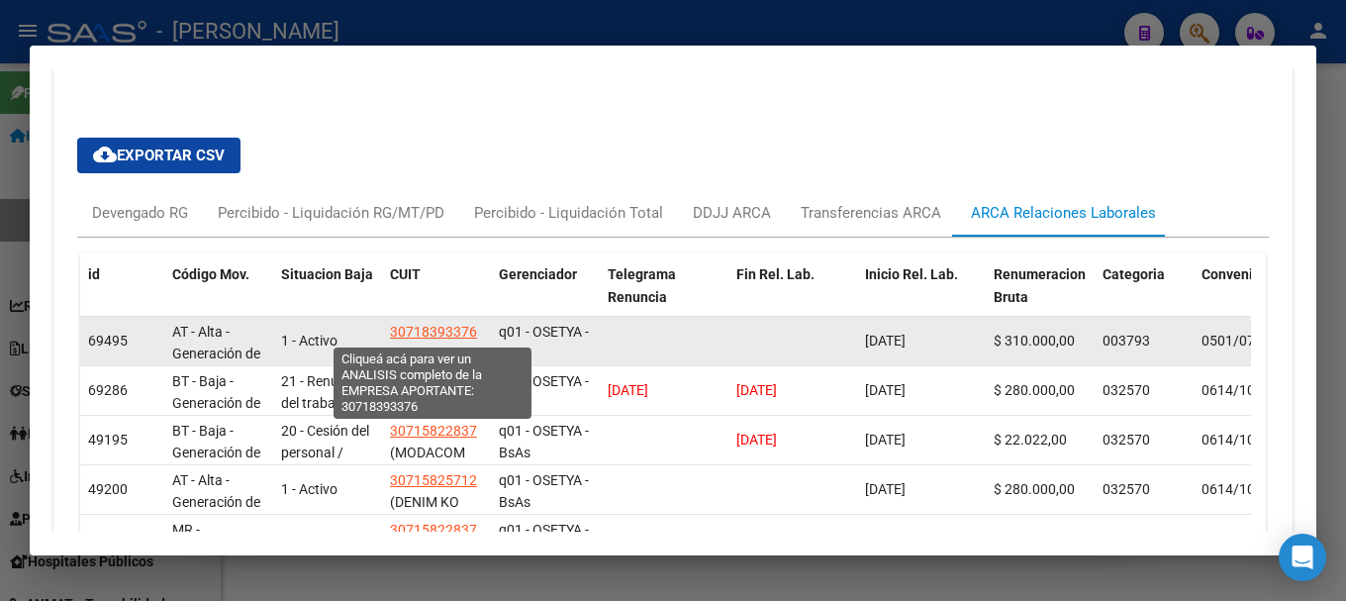
click at [448, 325] on span "30718393376" at bounding box center [433, 332] width 87 height 16
type textarea "30718393376"
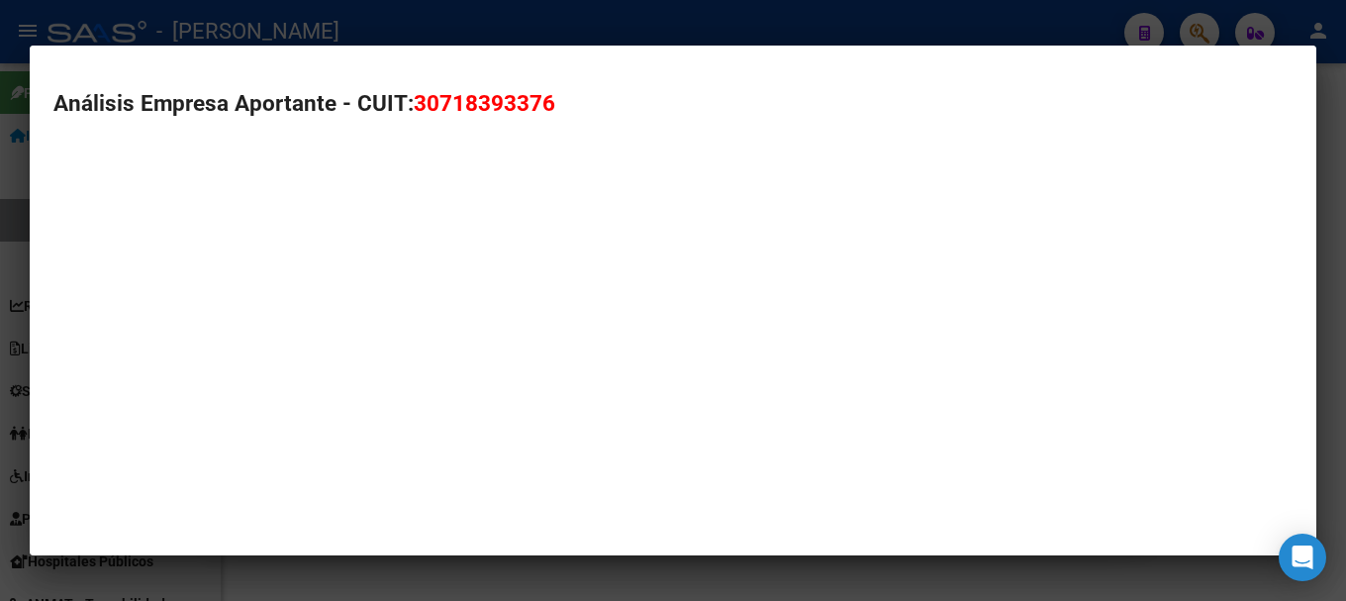
click at [521, 109] on span "30718393376" at bounding box center [485, 103] width 142 height 26
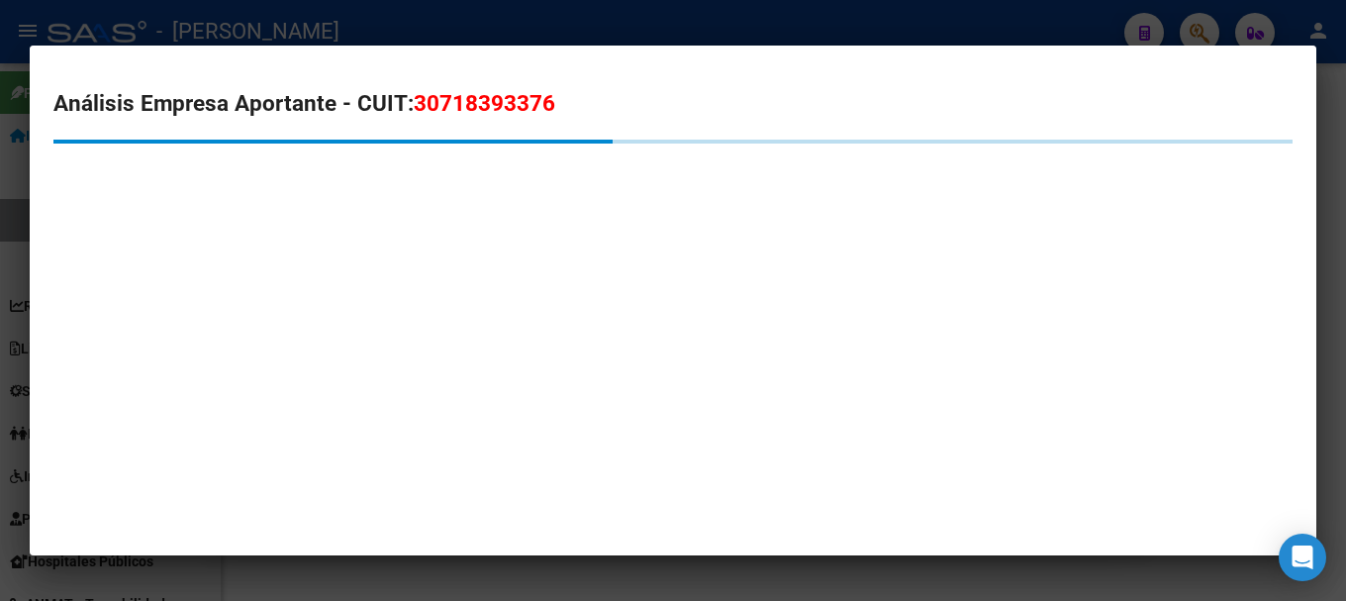
click at [521, 109] on span "30718393376" at bounding box center [485, 103] width 142 height 26
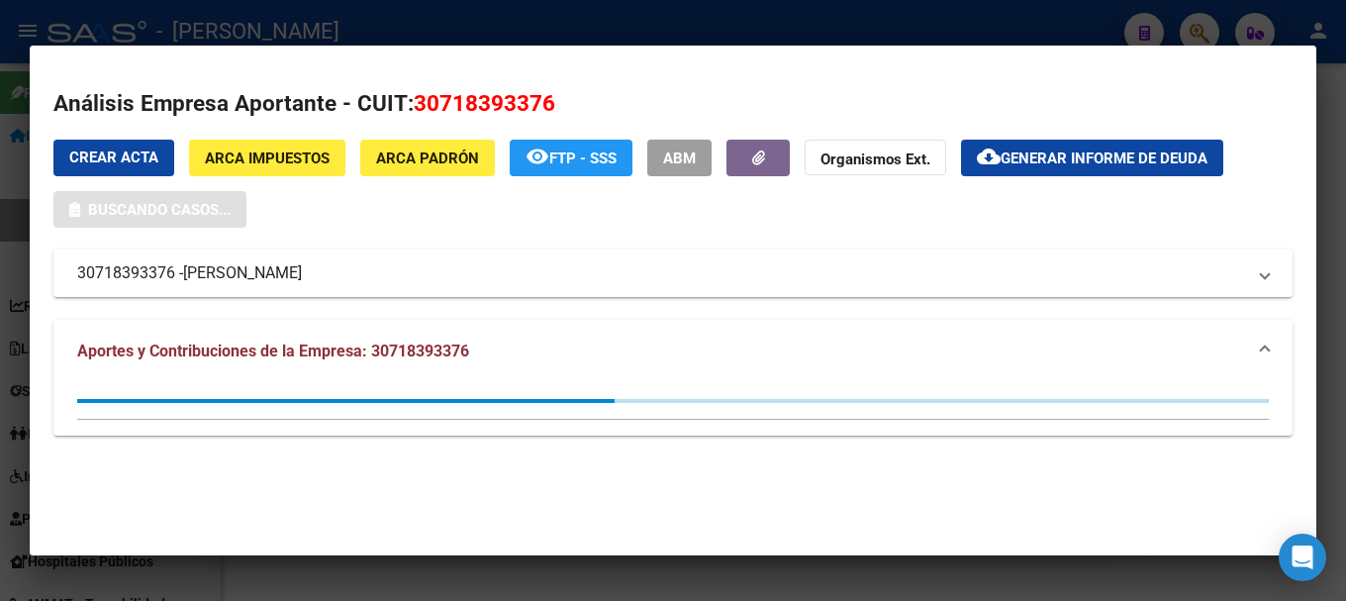
click at [593, 27] on div at bounding box center [673, 300] width 1346 height 601
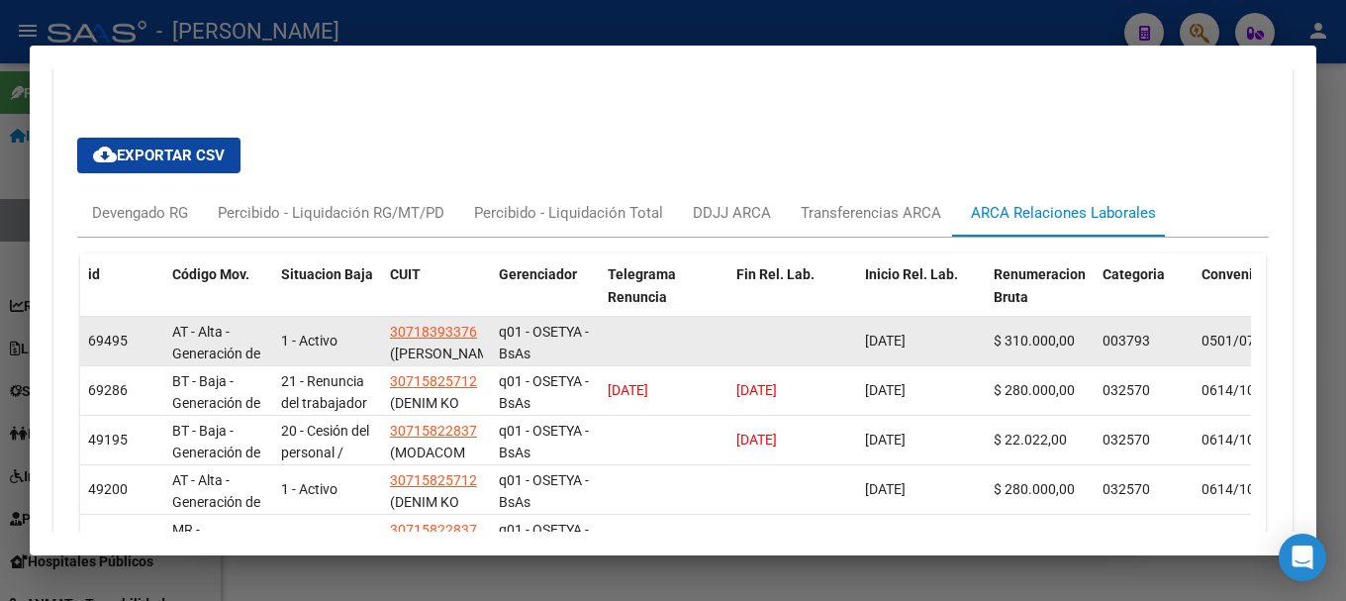
drag, startPoint x: 953, startPoint y: 349, endPoint x: 858, endPoint y: 354, distance: 95.1
click at [858, 354] on datatable-body-cell "[DATE]" at bounding box center [921, 341] width 129 height 48
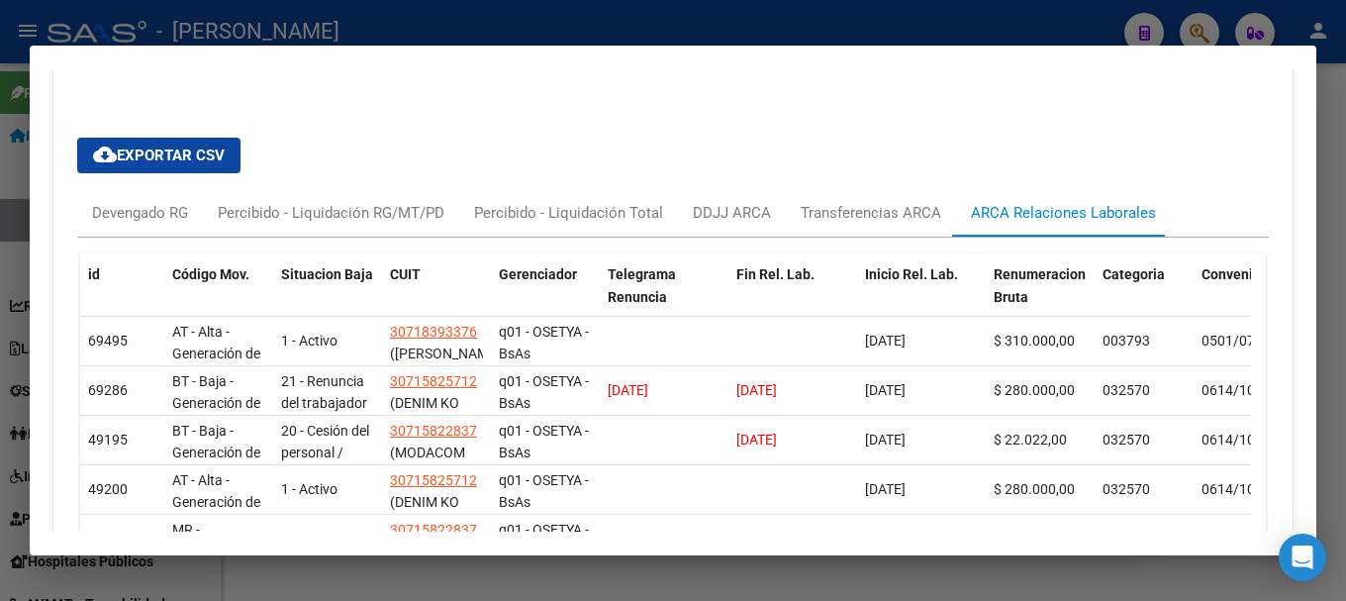
click at [780, 30] on div at bounding box center [673, 300] width 1346 height 601
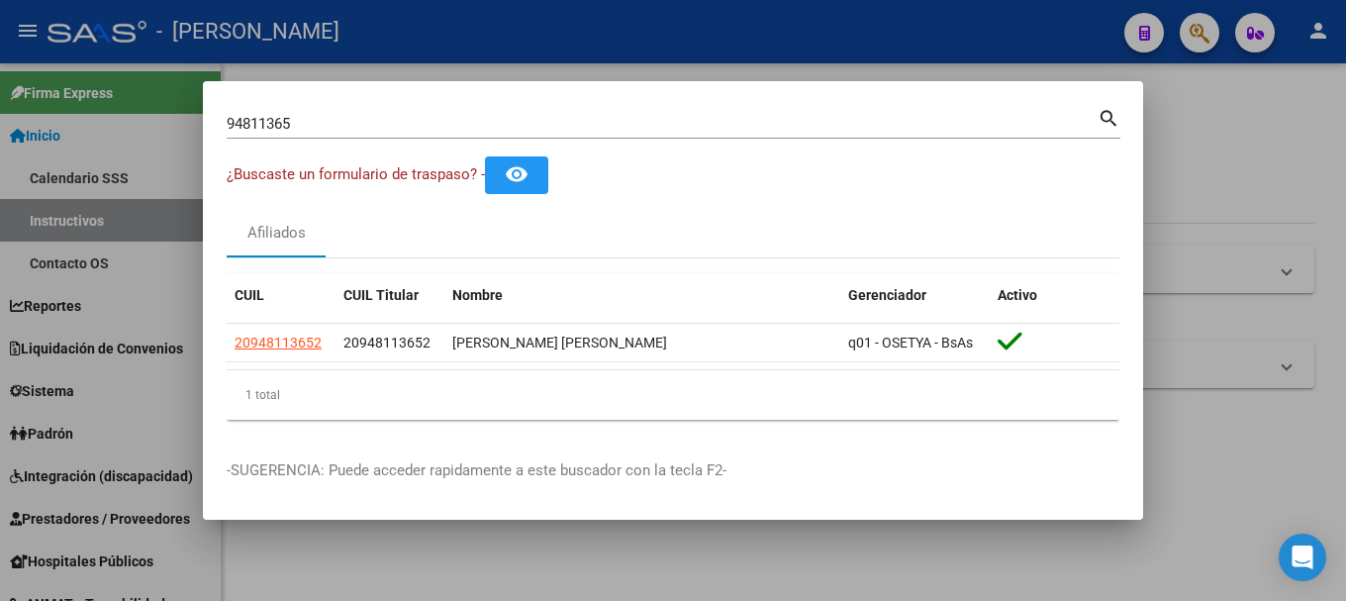
click at [503, 115] on input "94811365" at bounding box center [662, 124] width 871 height 18
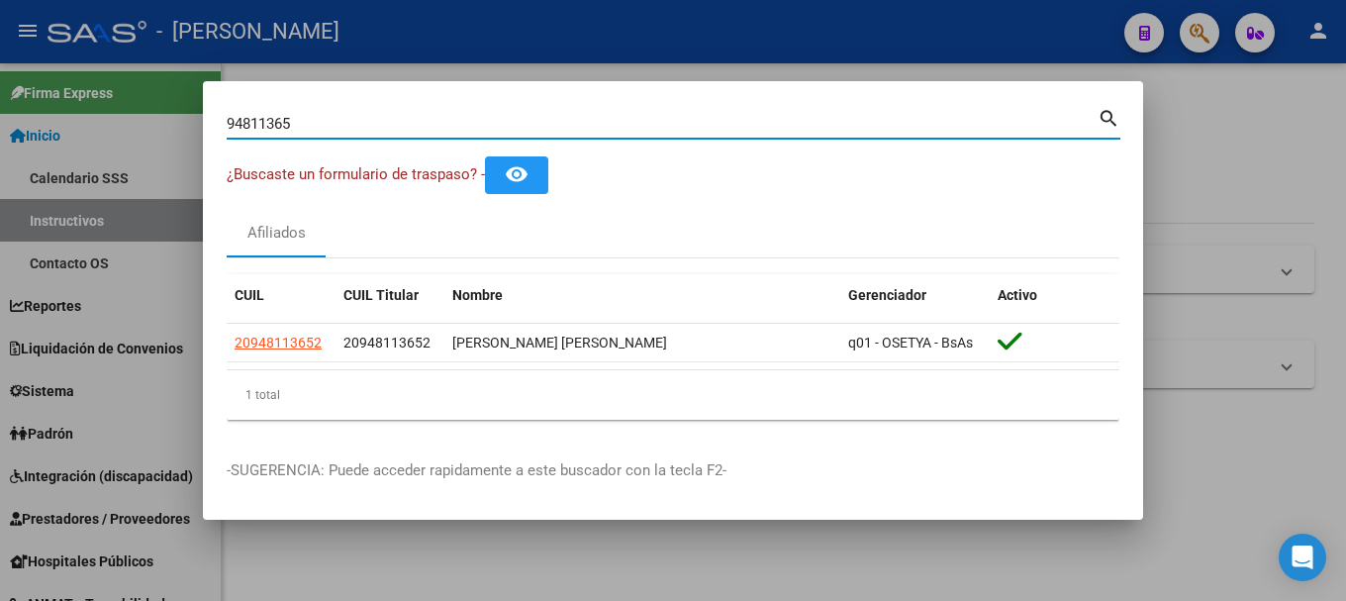
click at [503, 115] on input "94811365" at bounding box center [662, 124] width 871 height 18
paste input "57630864"
type input "57630864"
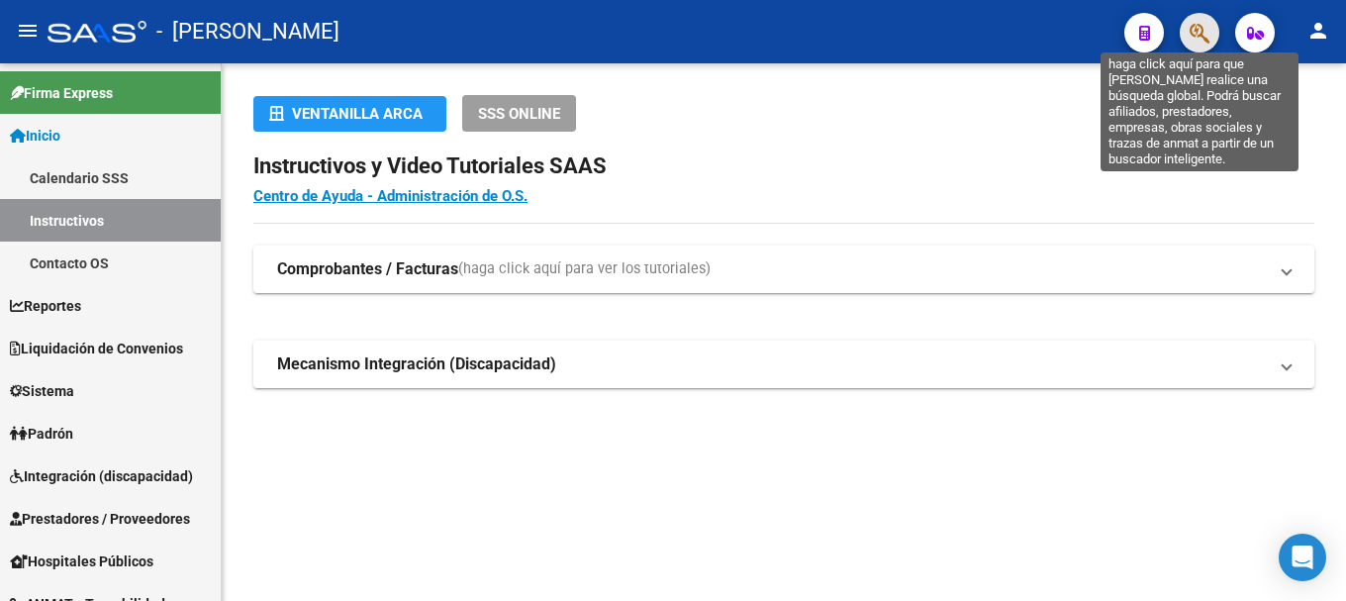
click at [1190, 25] on icon "button" at bounding box center [1199, 33] width 20 height 23
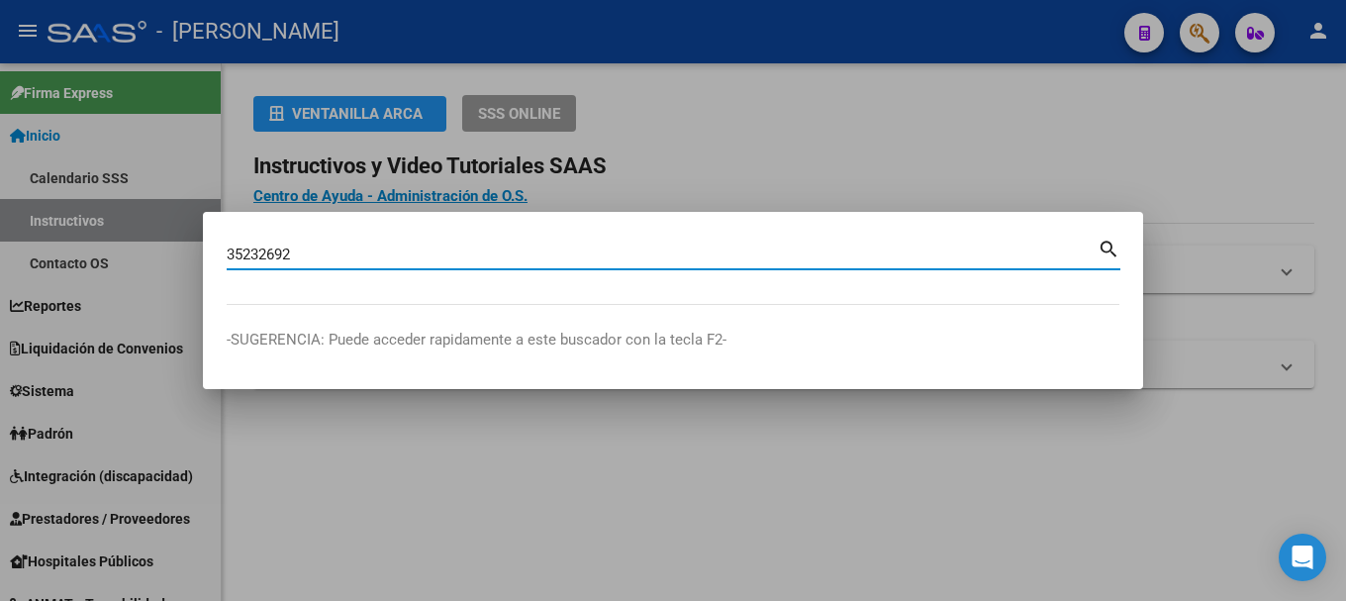
type input "35232692"
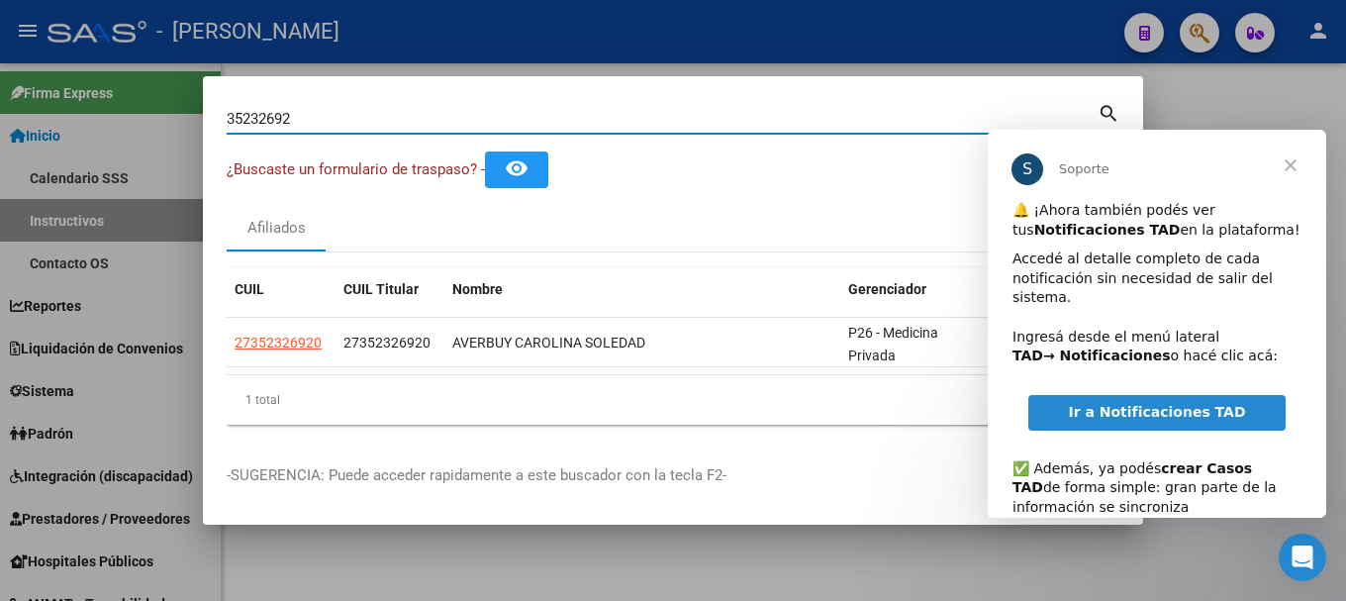
click at [1276, 163] on span "Cerrar" at bounding box center [1290, 165] width 71 height 71
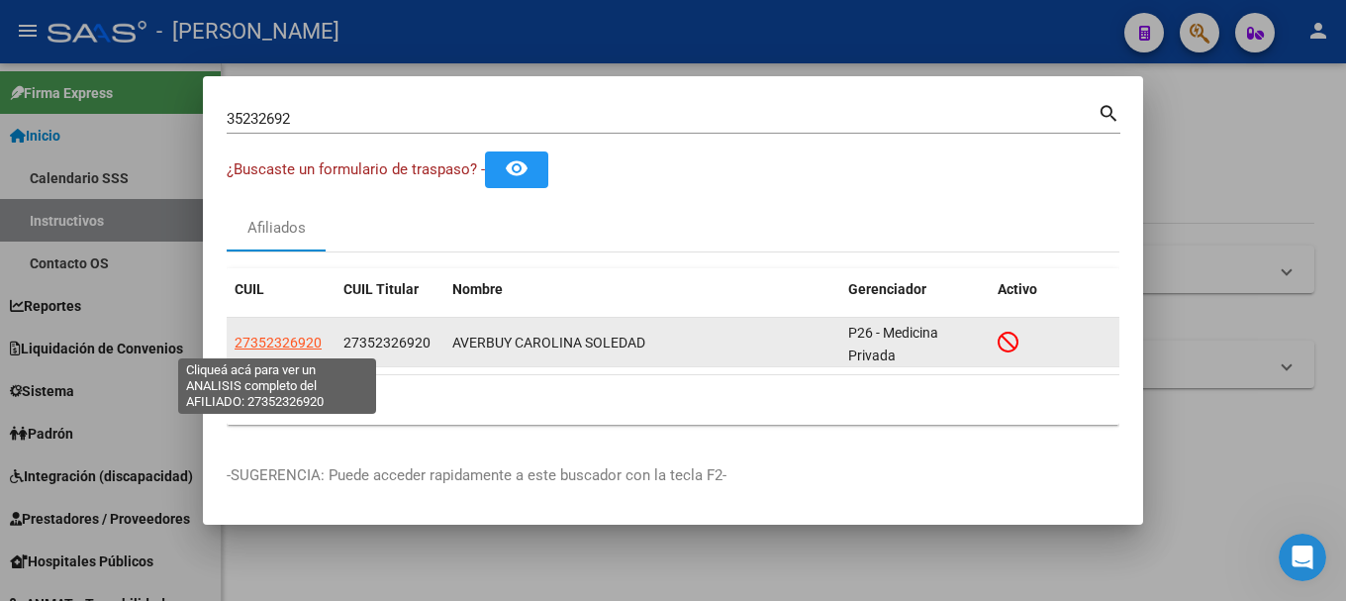
click at [255, 344] on span "27352326920" at bounding box center [278, 342] width 87 height 16
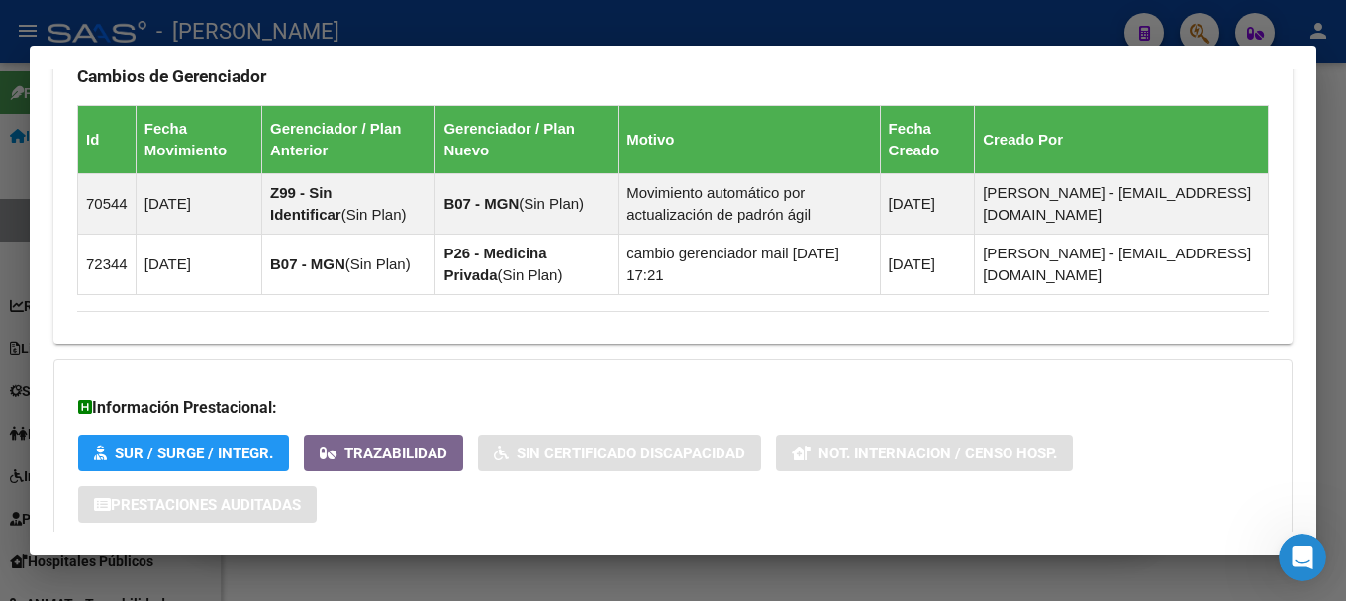
scroll to position [1384, 0]
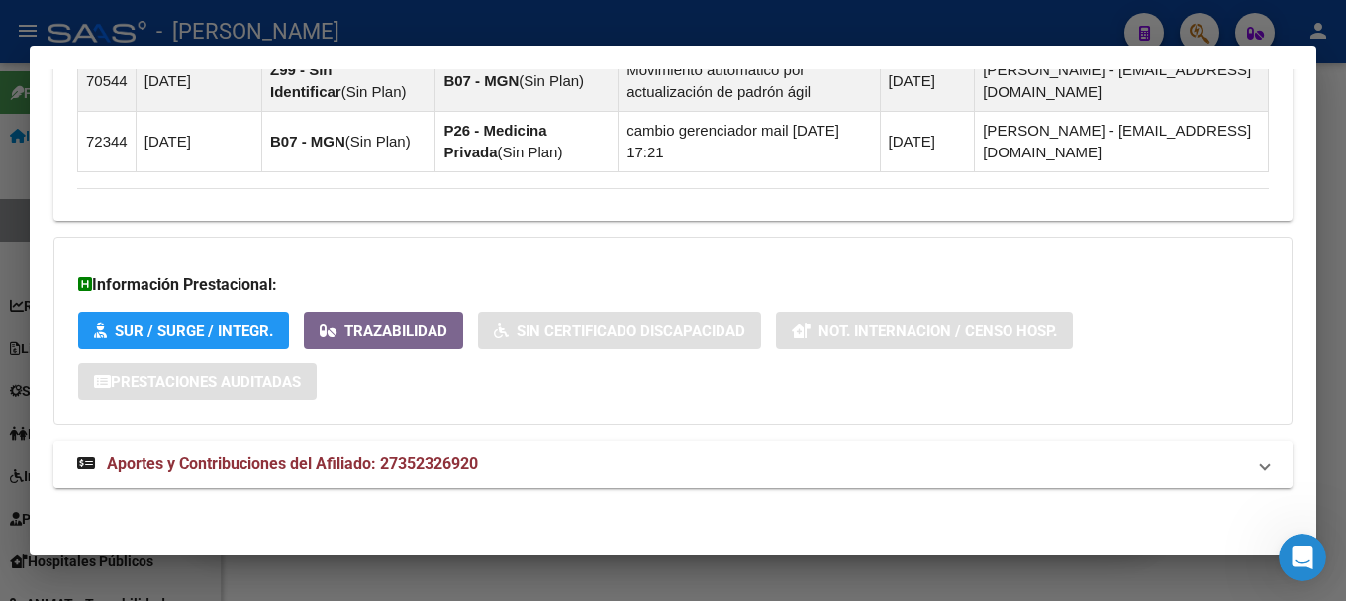
click at [609, 458] on mat-panel-title "Aportes y Contribuciones del Afiliado: 27352326920" at bounding box center [661, 464] width 1168 height 24
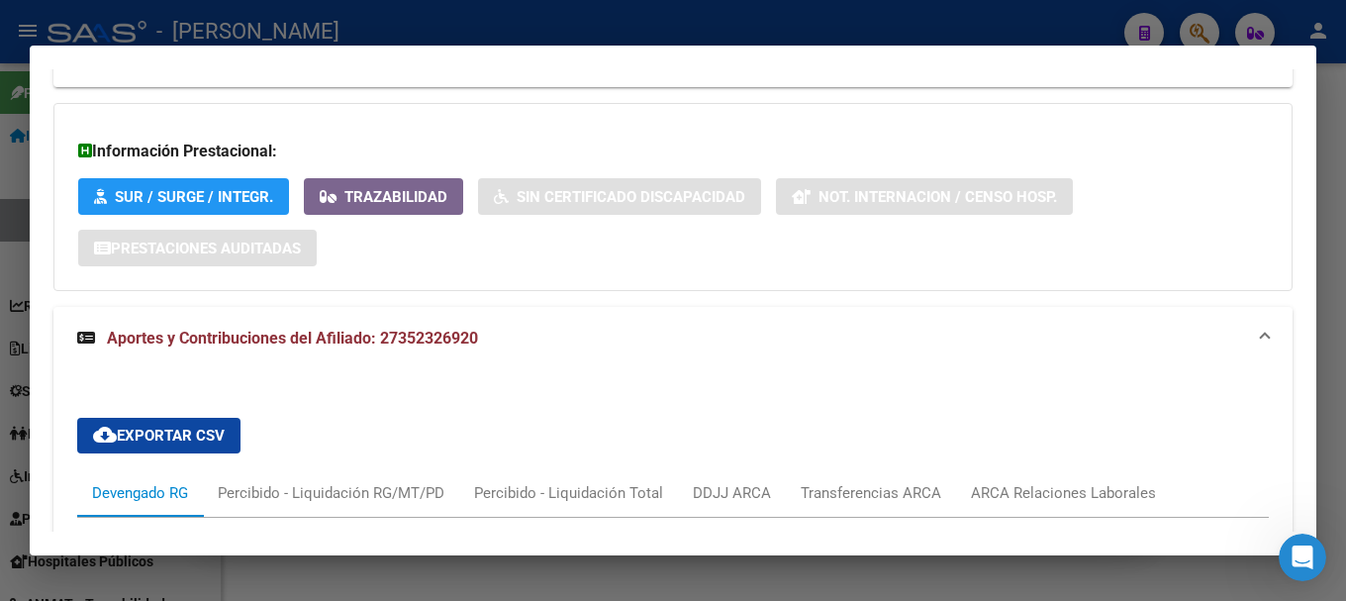
scroll to position [1798, 0]
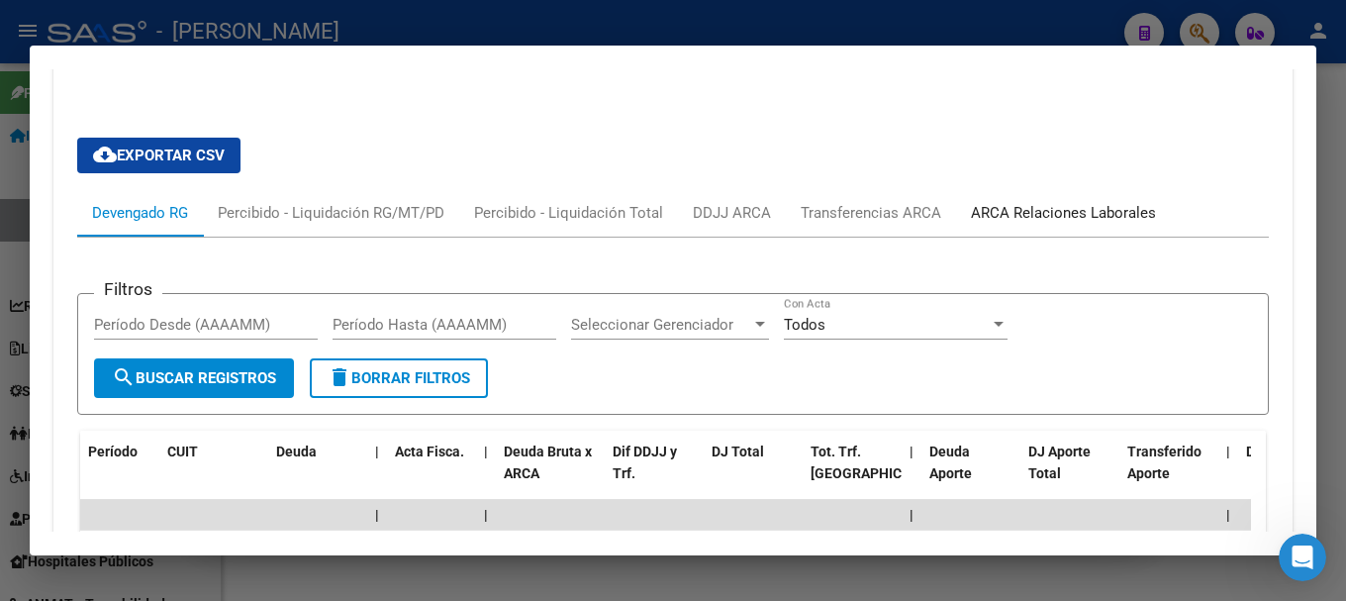
click at [1079, 205] on div "ARCA Relaciones Laborales" at bounding box center [1063, 213] width 185 height 22
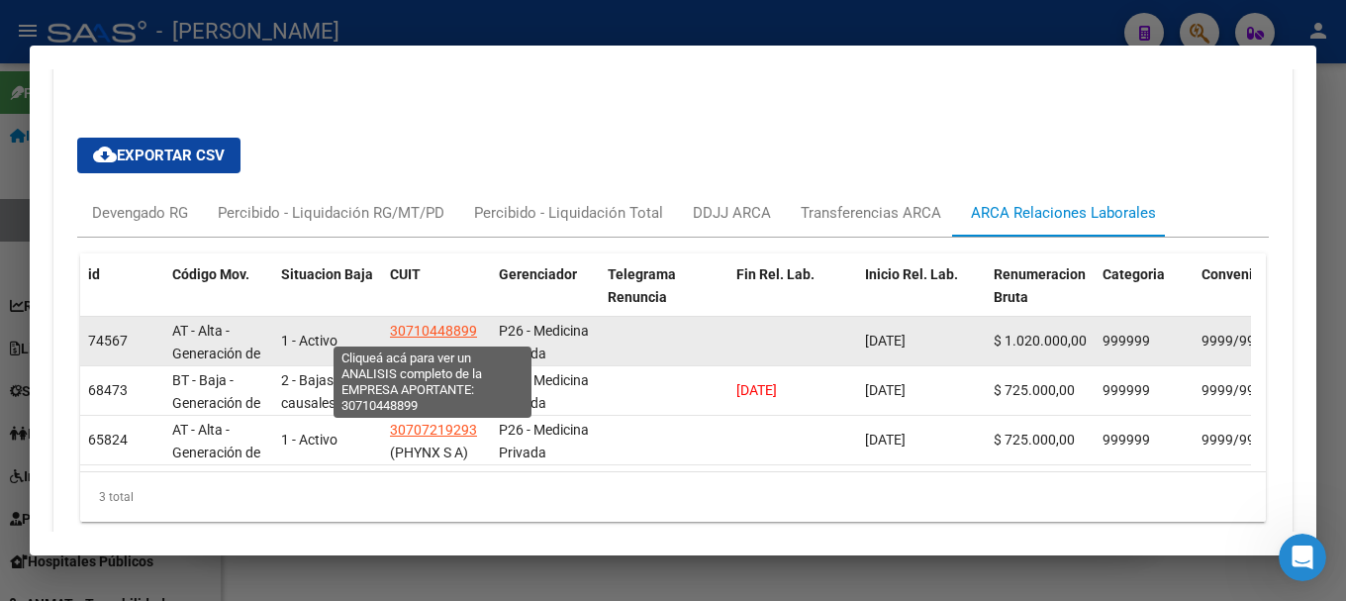
click at [433, 325] on span "30710448899" at bounding box center [433, 331] width 87 height 16
type textarea "30710448899"
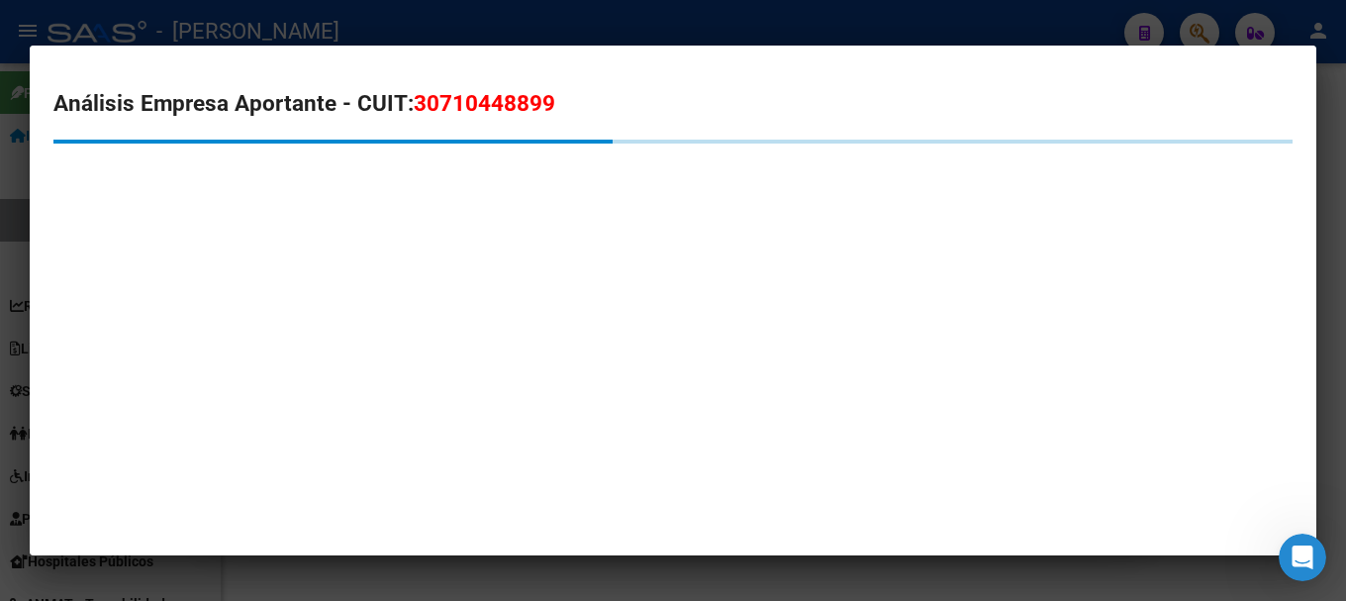
click at [536, 84] on mat-dialog-content "Análisis Empresa Aportante - CUIT: 30710448899" at bounding box center [673, 158] width 1286 height 179
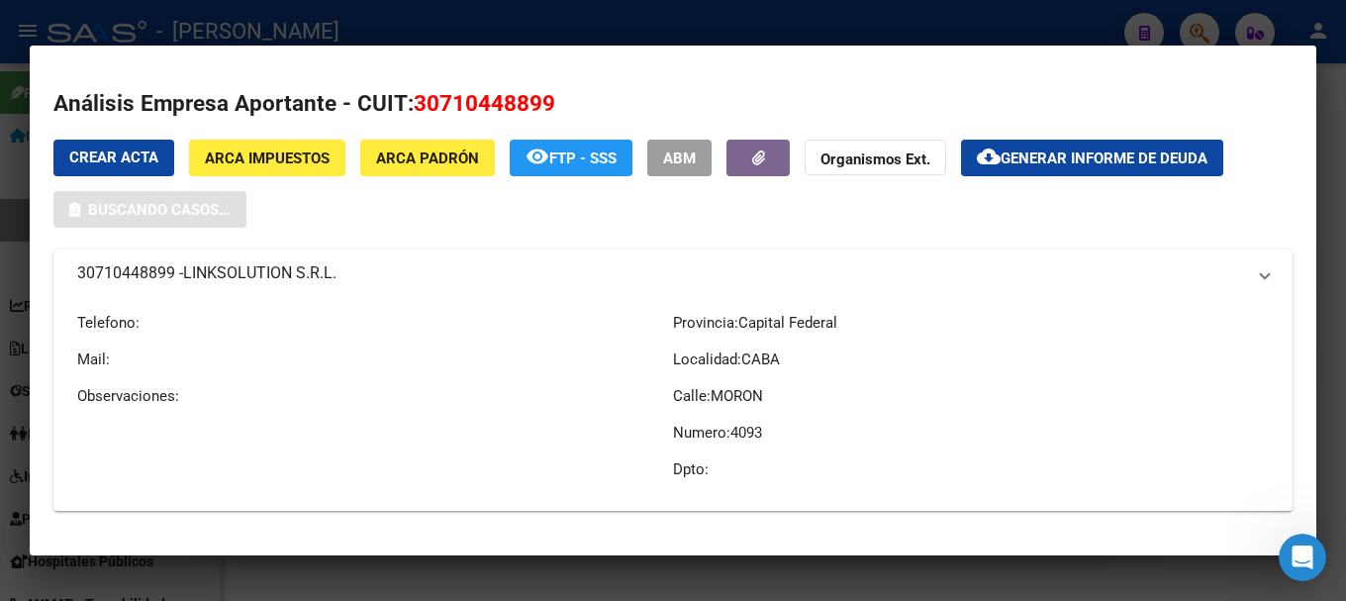
click at [497, 113] on span "30710448899" at bounding box center [485, 103] width 142 height 26
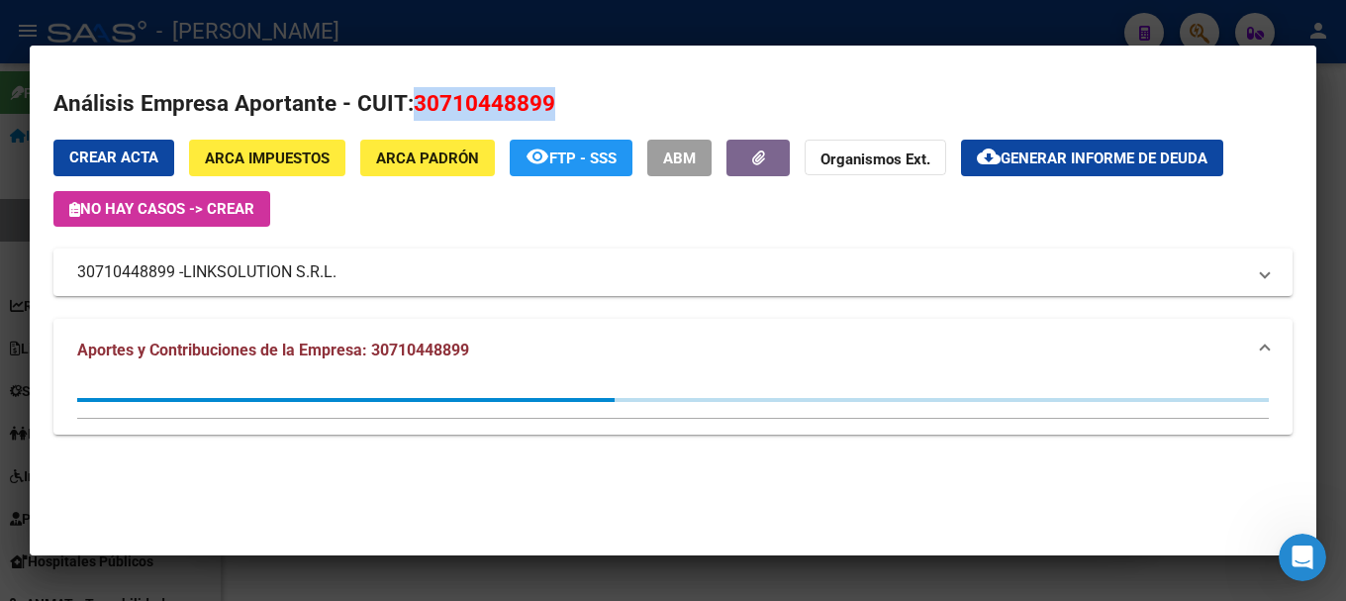
click at [497, 113] on span "30710448899" at bounding box center [485, 103] width 142 height 26
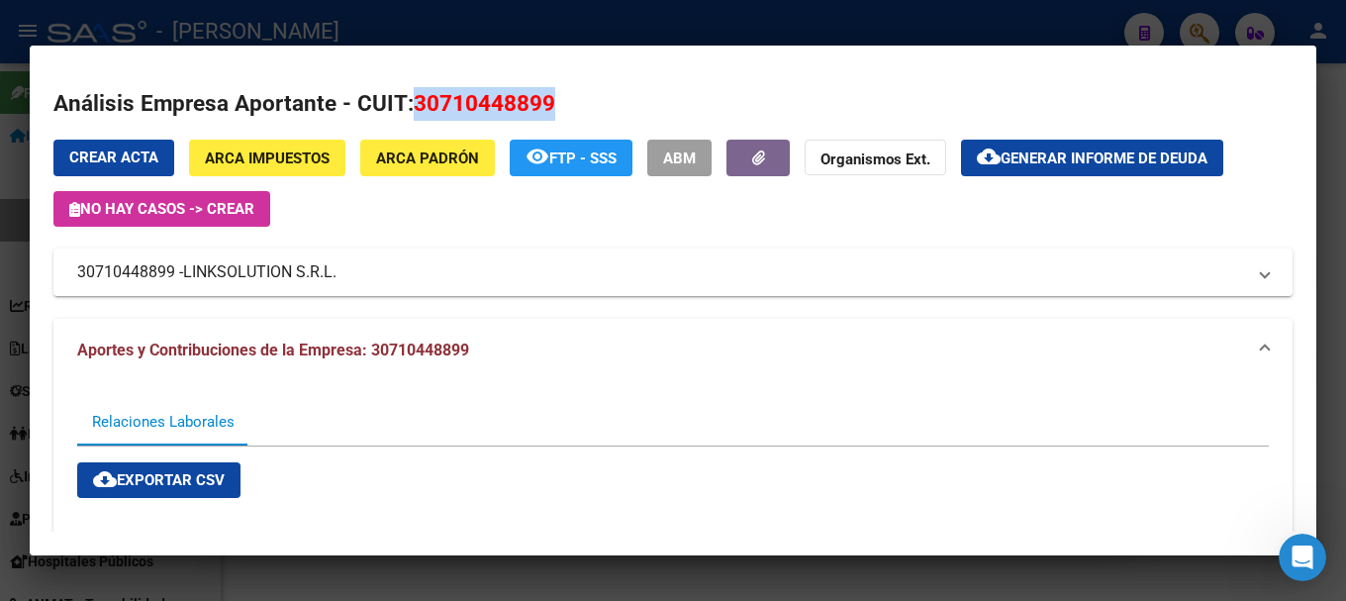
copy span "30710448899"
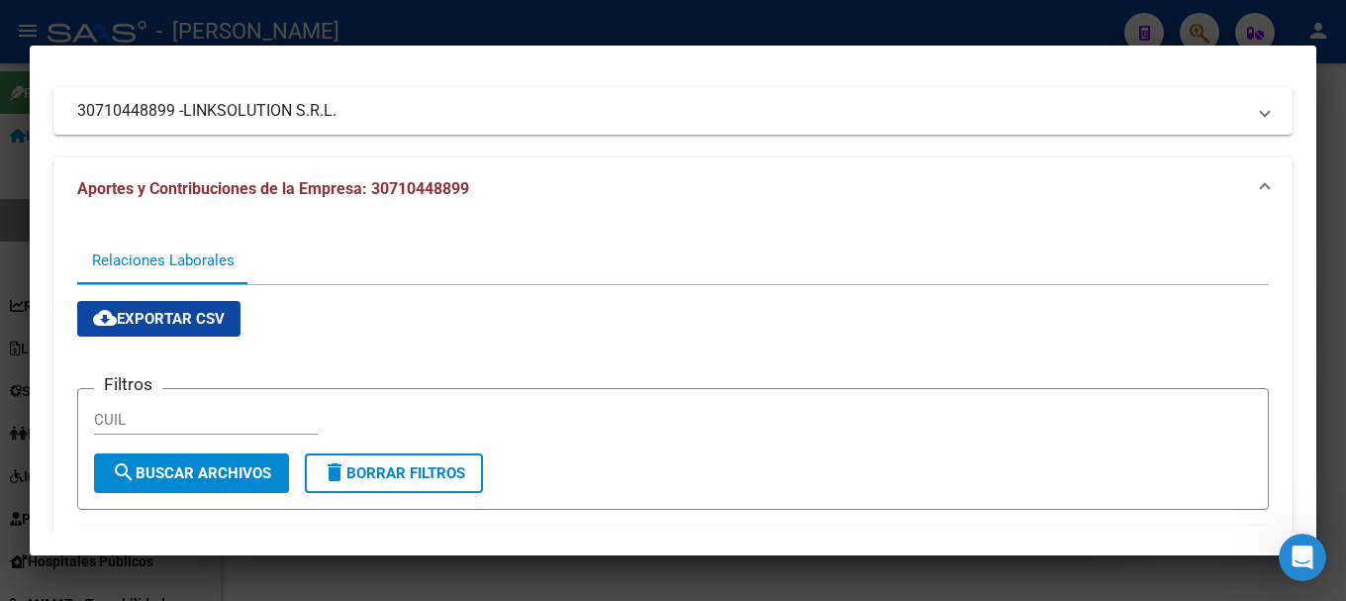
scroll to position [0, 0]
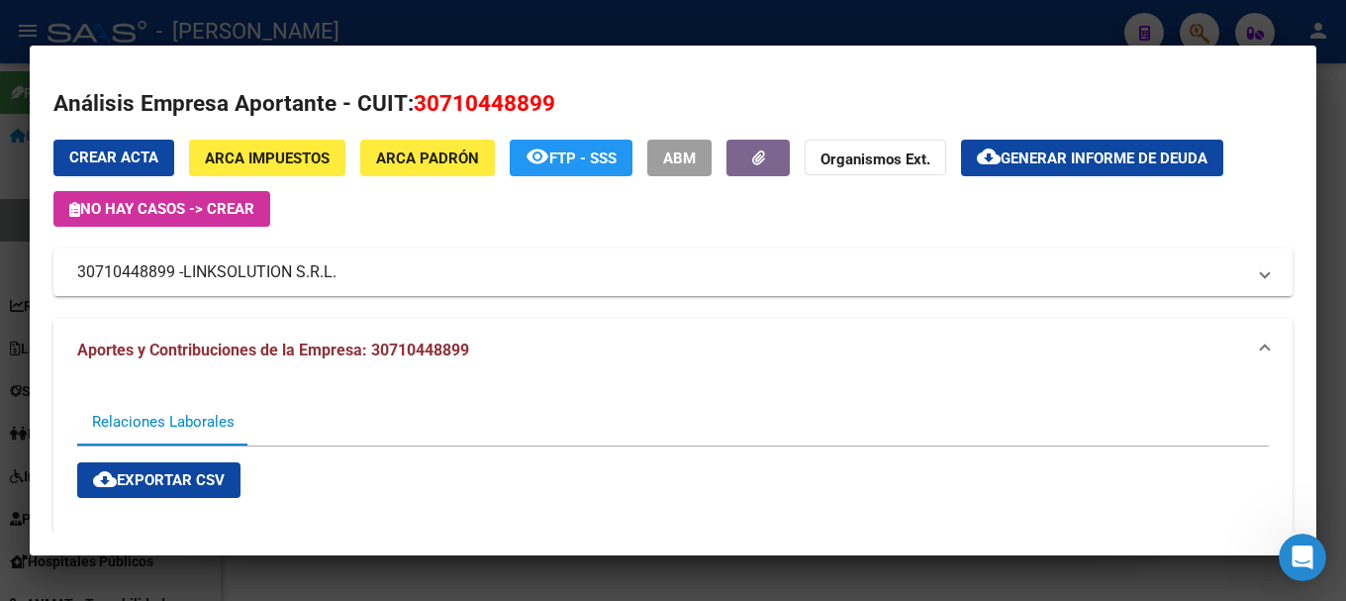
click at [759, 30] on div at bounding box center [673, 300] width 1346 height 601
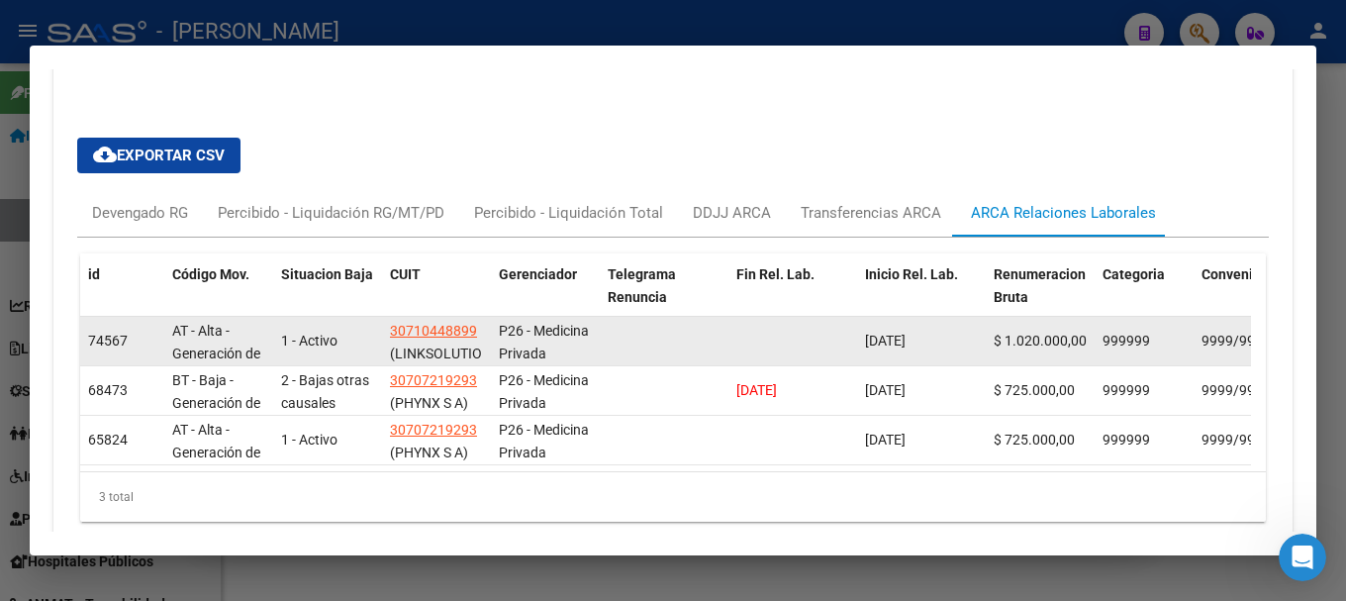
click at [461, 318] on datatable-body-cell "30710448899 (LINKSOLUTION S.R.L.)" at bounding box center [436, 341] width 109 height 48
click at [461, 321] on app-link-go-to "30710448899" at bounding box center [433, 331] width 87 height 23
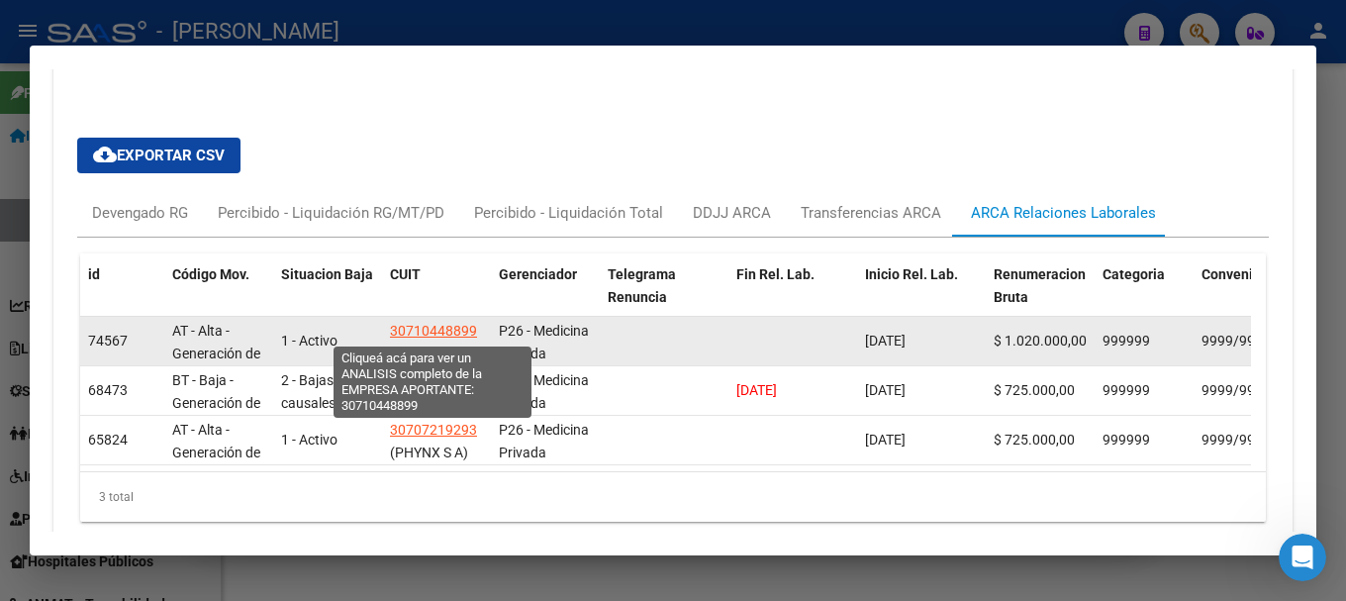
click at [460, 325] on span "30710448899" at bounding box center [433, 331] width 87 height 16
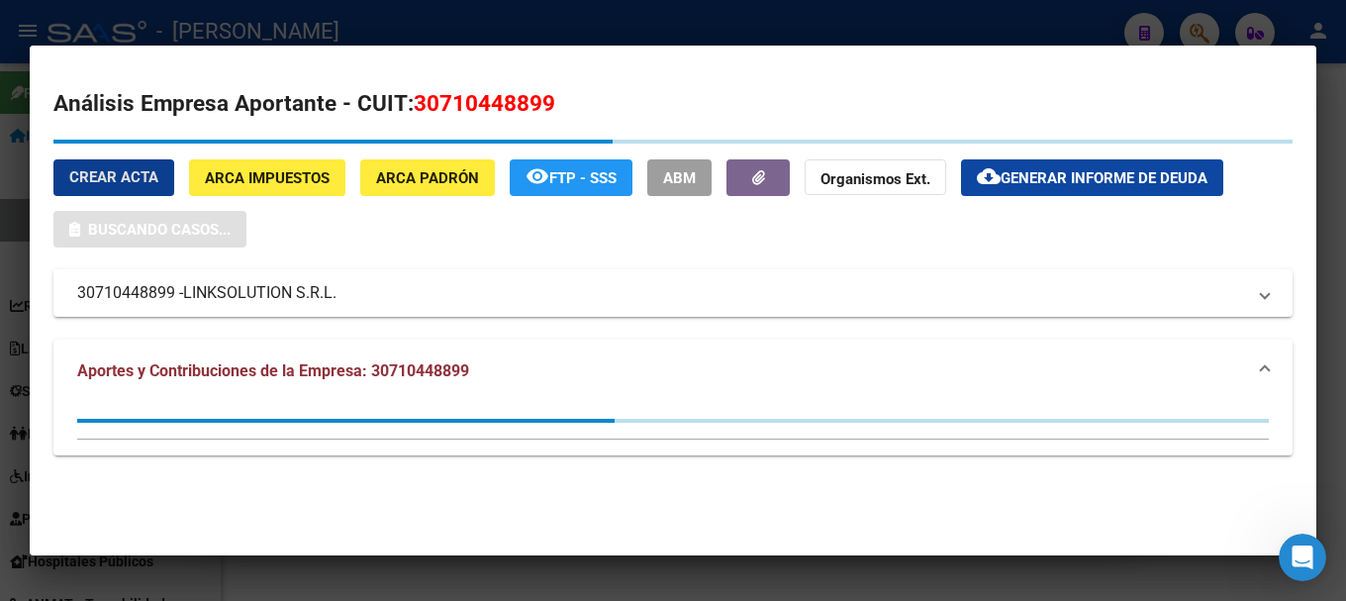
click at [525, 101] on span "30710448899" at bounding box center [485, 103] width 142 height 26
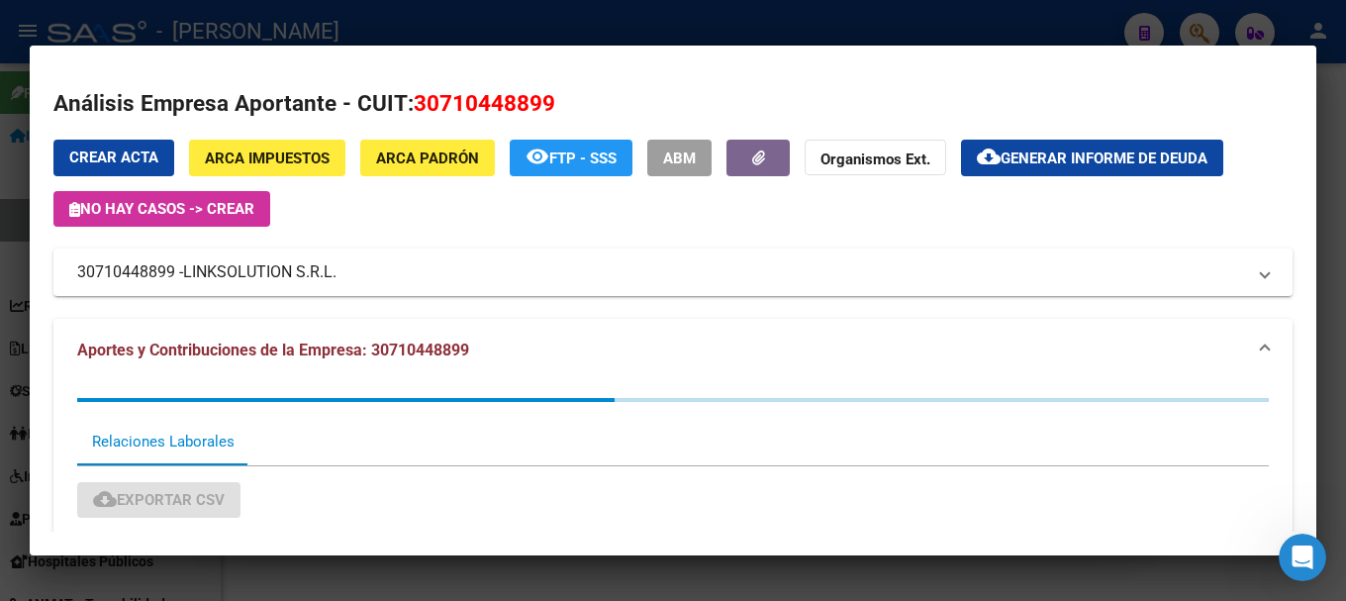
click at [525, 101] on span "30710448899" at bounding box center [485, 103] width 142 height 26
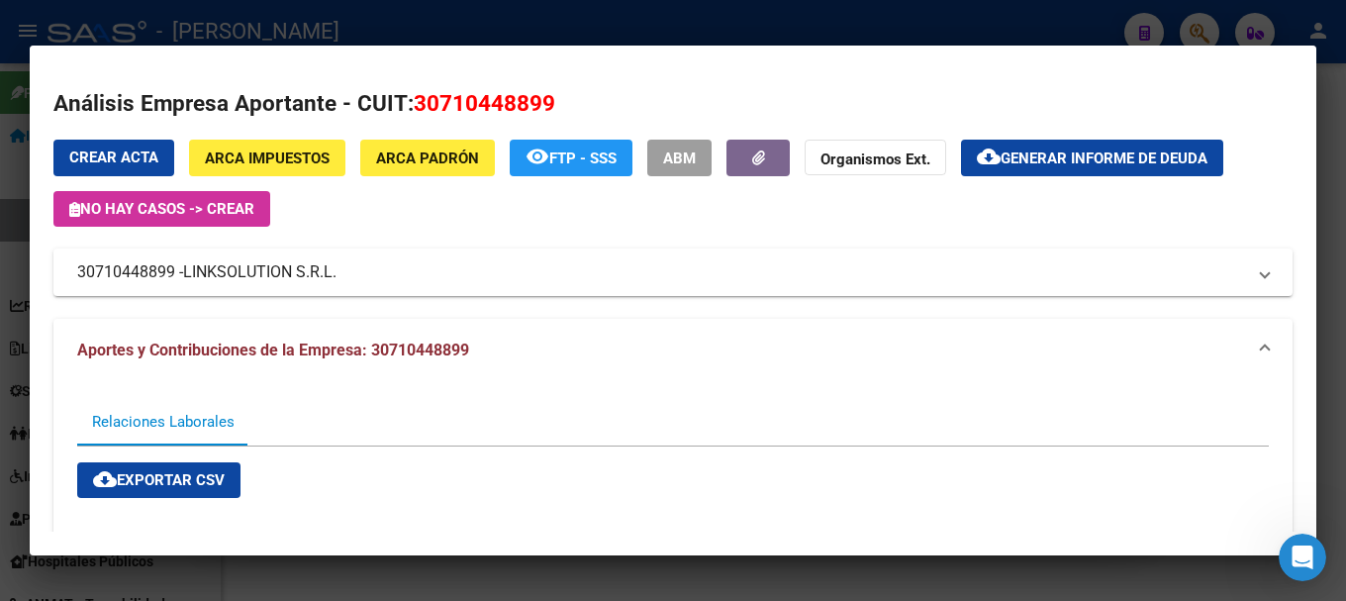
copy span "30710448899"
click at [594, 27] on div at bounding box center [673, 300] width 1346 height 601
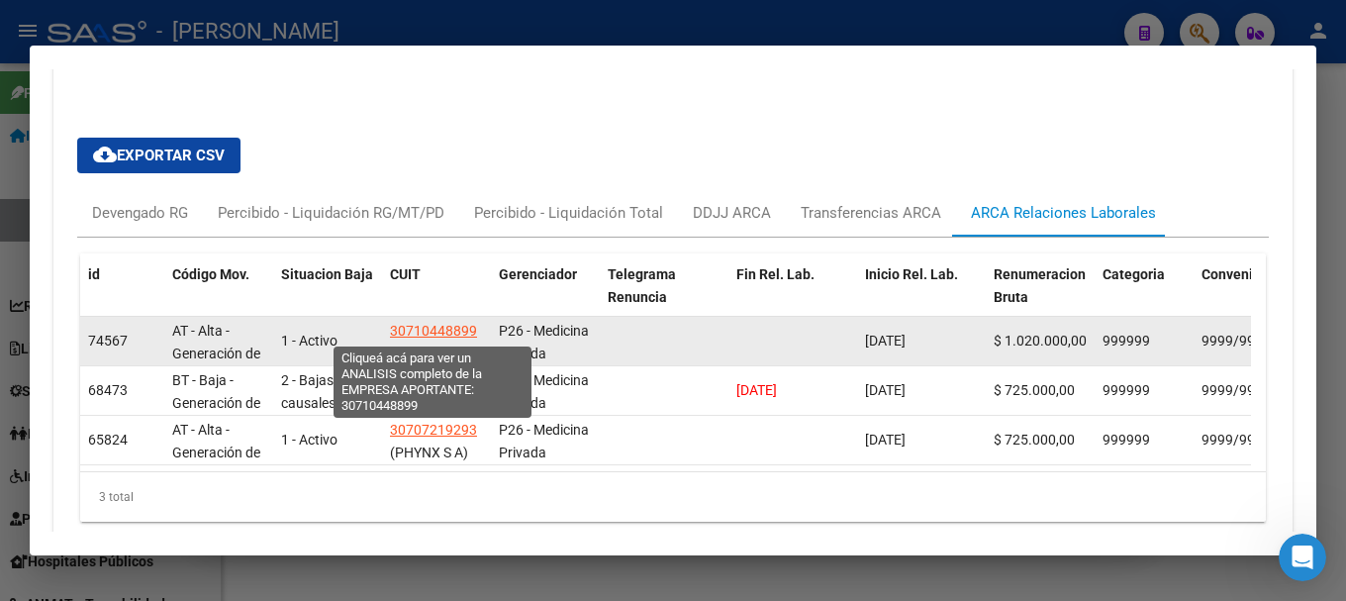
click at [449, 325] on span "30710448899" at bounding box center [433, 331] width 87 height 16
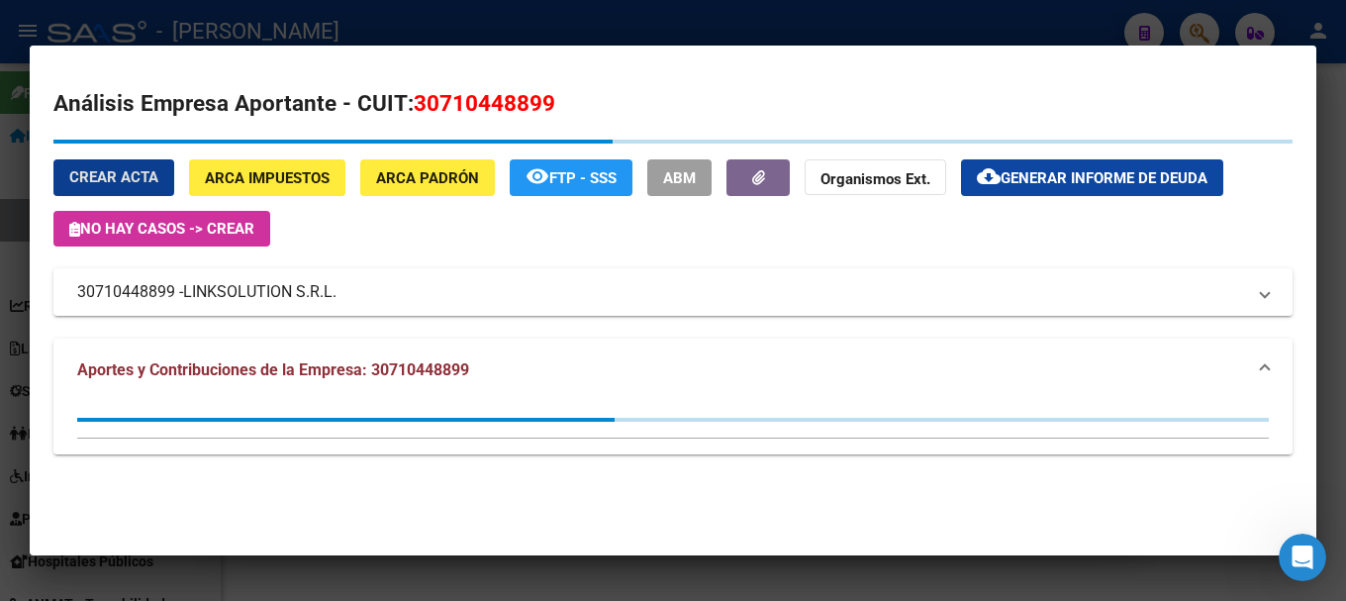
click at [438, 109] on span "30710448899" at bounding box center [485, 103] width 142 height 26
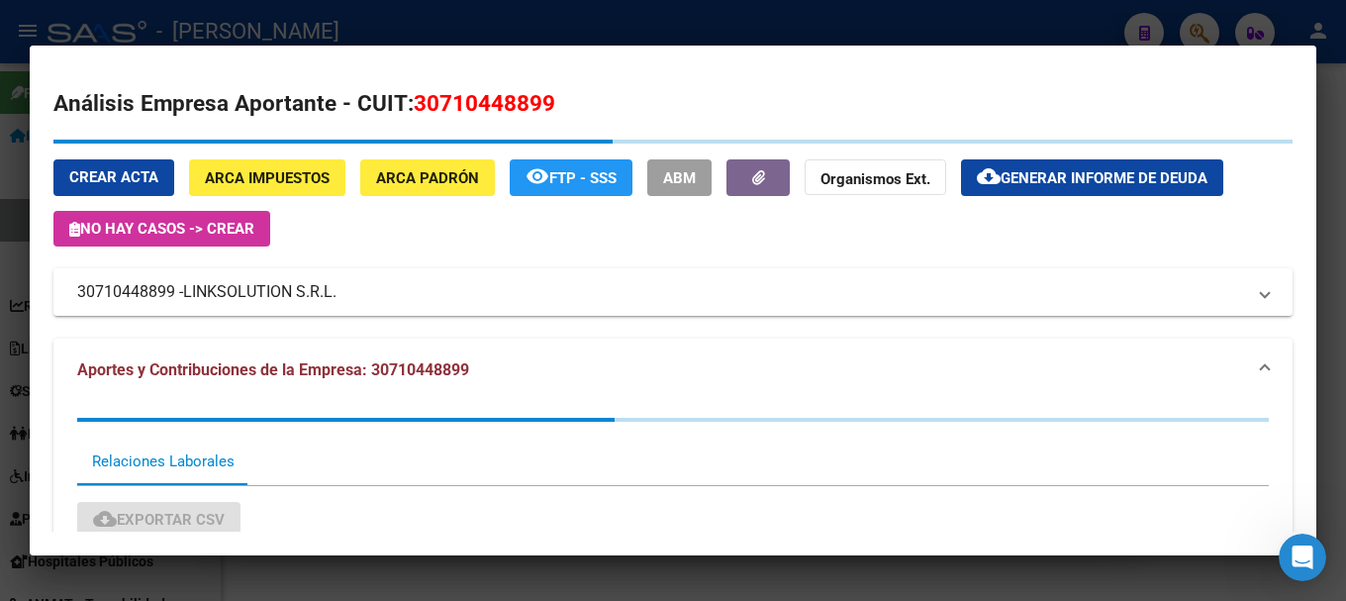
click at [438, 109] on span "30710448899" at bounding box center [485, 103] width 142 height 26
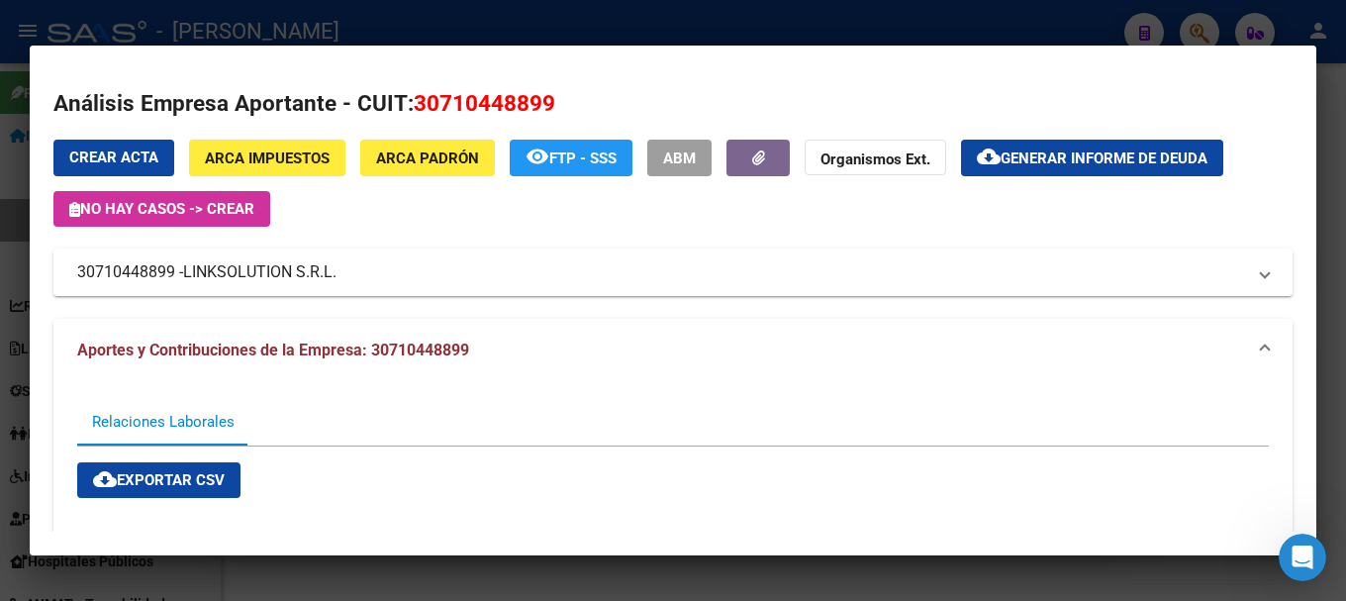
copy span "30710448899"
click at [0, 240] on div at bounding box center [673, 300] width 1346 height 601
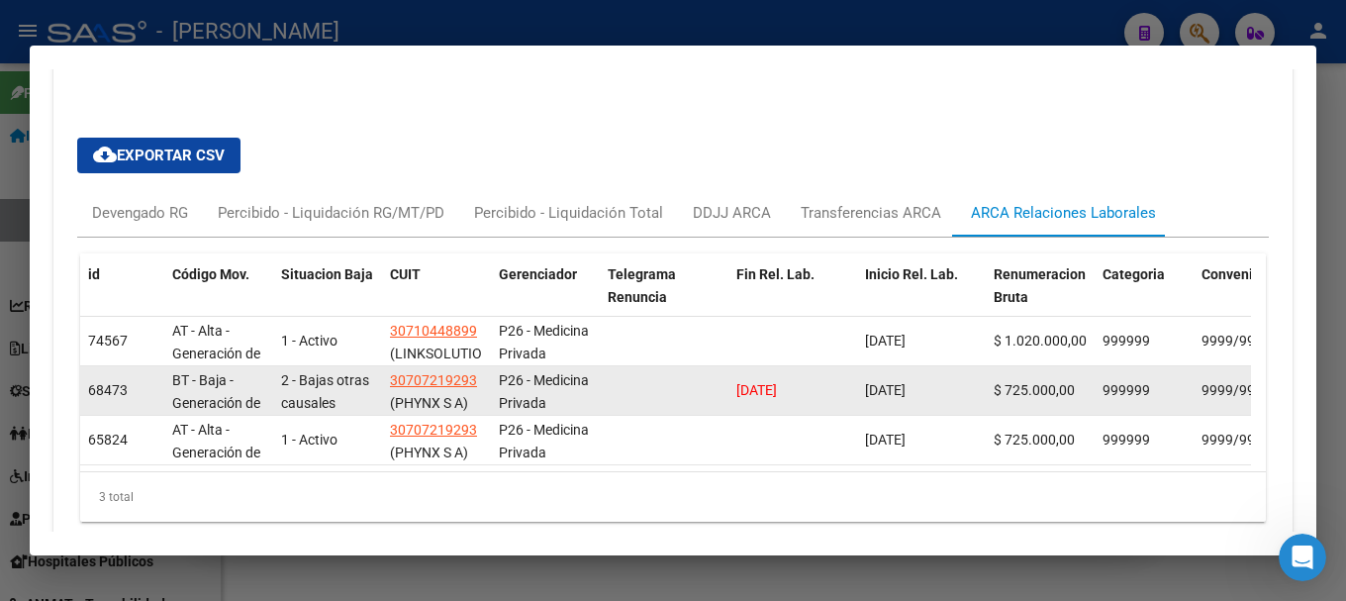
drag, startPoint x: 820, startPoint y: 399, endPoint x: 632, endPoint y: 399, distance: 188.0
click at [632, 399] on div "68473 BT - Baja - Generación de Clave 2 - Bajas otras causales 30707219293 (PHY…" at bounding box center [1309, 390] width 2459 height 49
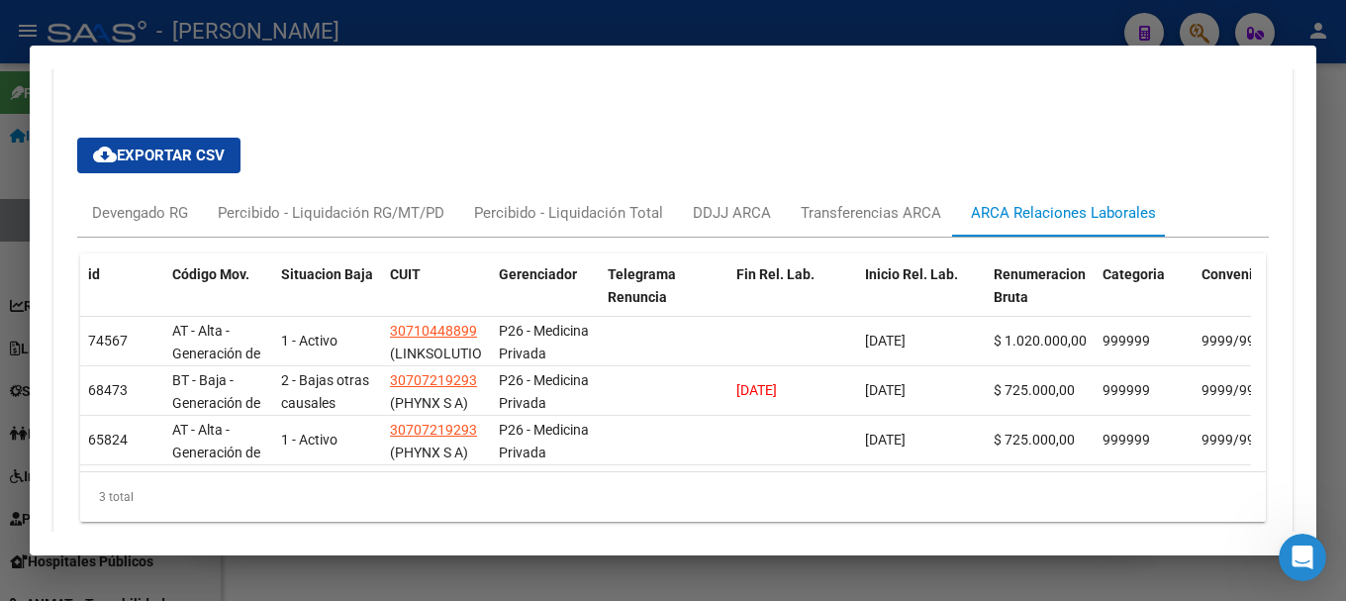
copy span "19/05/2025"
click at [601, 28] on div at bounding box center [673, 300] width 1346 height 601
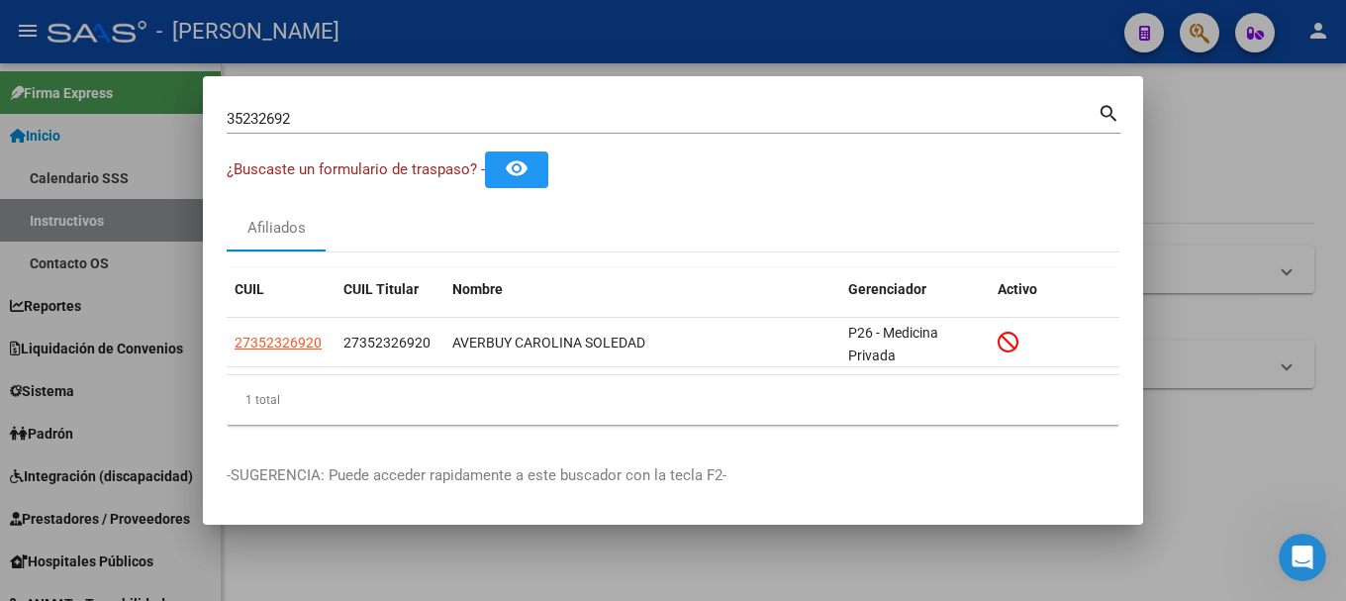
click at [326, 131] on div "35232692 Buscar (apellido, dni, cuil, nro traspaso, cuit, obra social)" at bounding box center [662, 119] width 871 height 30
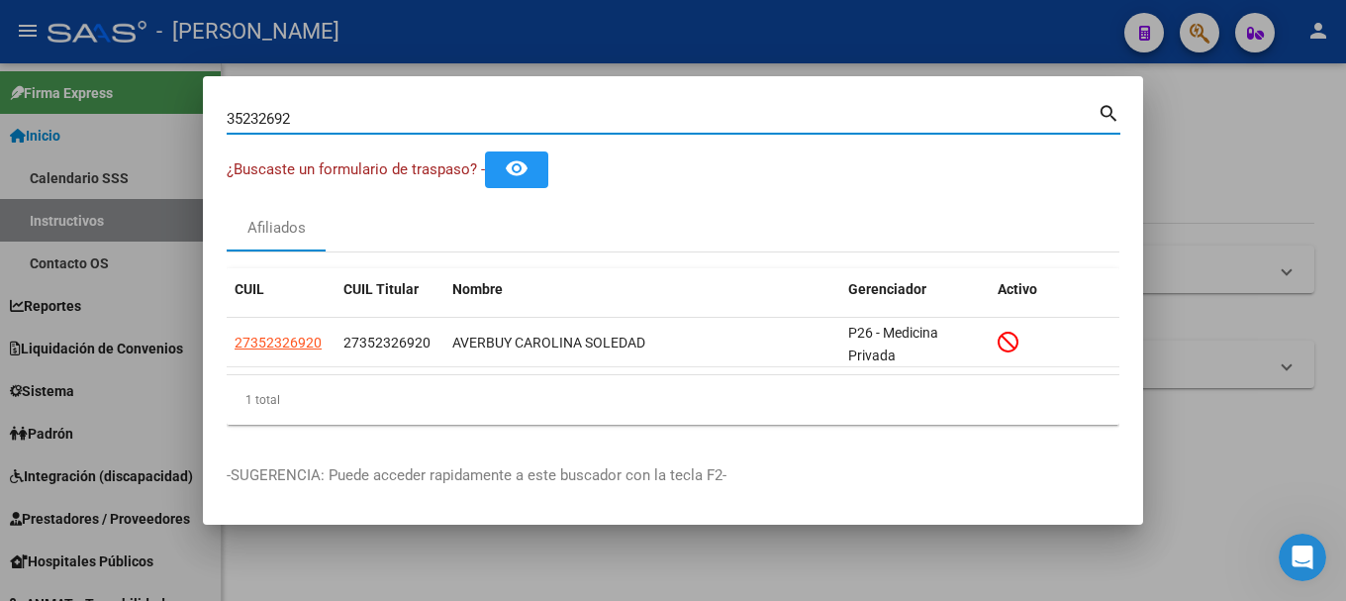
click at [343, 117] on input "35232692" at bounding box center [662, 119] width 871 height 18
click at [344, 117] on input "35232692" at bounding box center [662, 119] width 871 height 18
paste input "20318936278"
type input "20318936278"
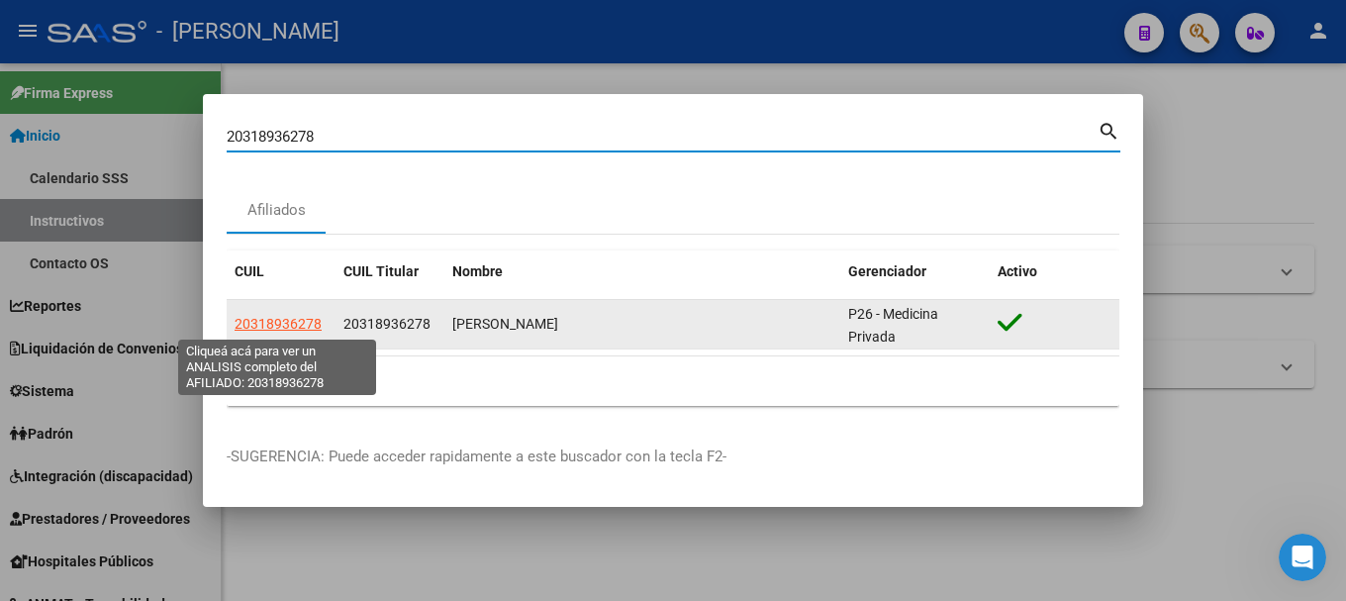
click at [283, 332] on app-link-go-to "20318936278" at bounding box center [278, 324] width 87 height 23
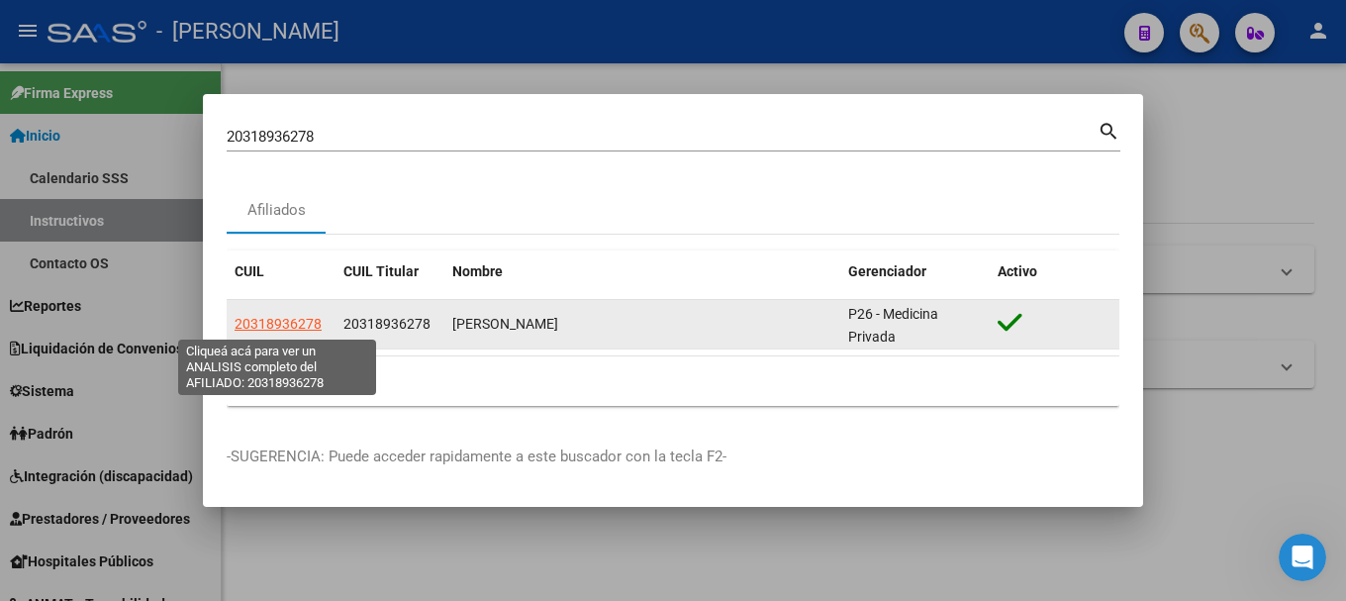
click at [286, 321] on span "20318936278" at bounding box center [278, 324] width 87 height 16
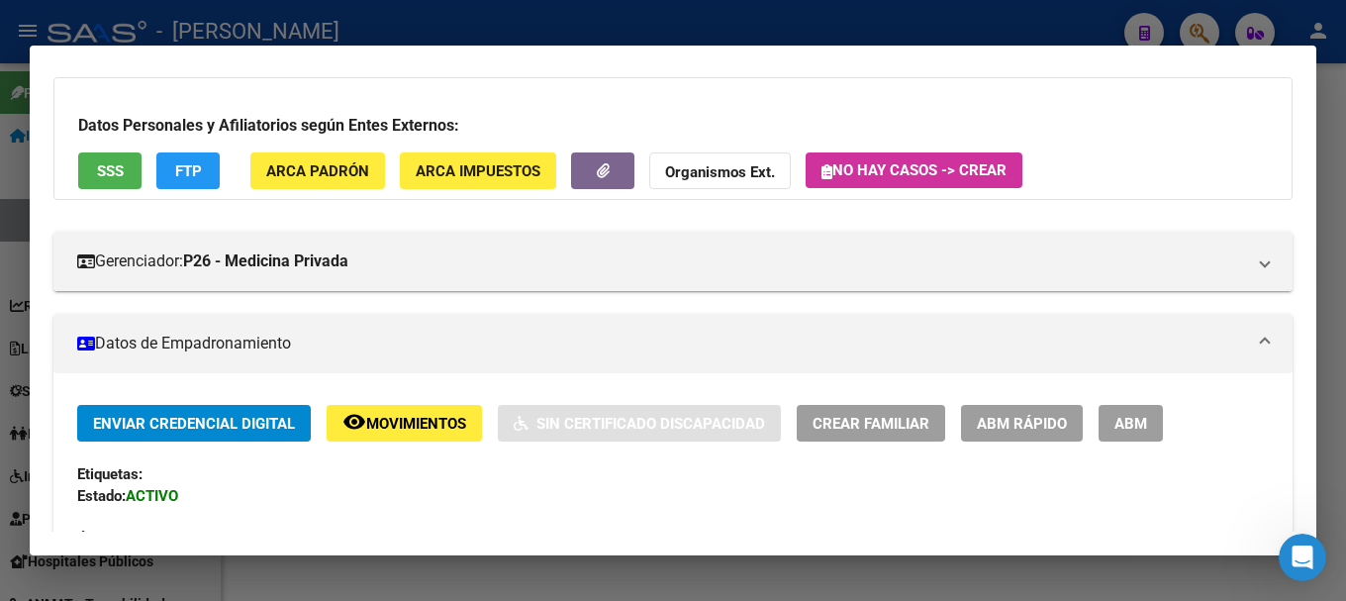
scroll to position [396, 0]
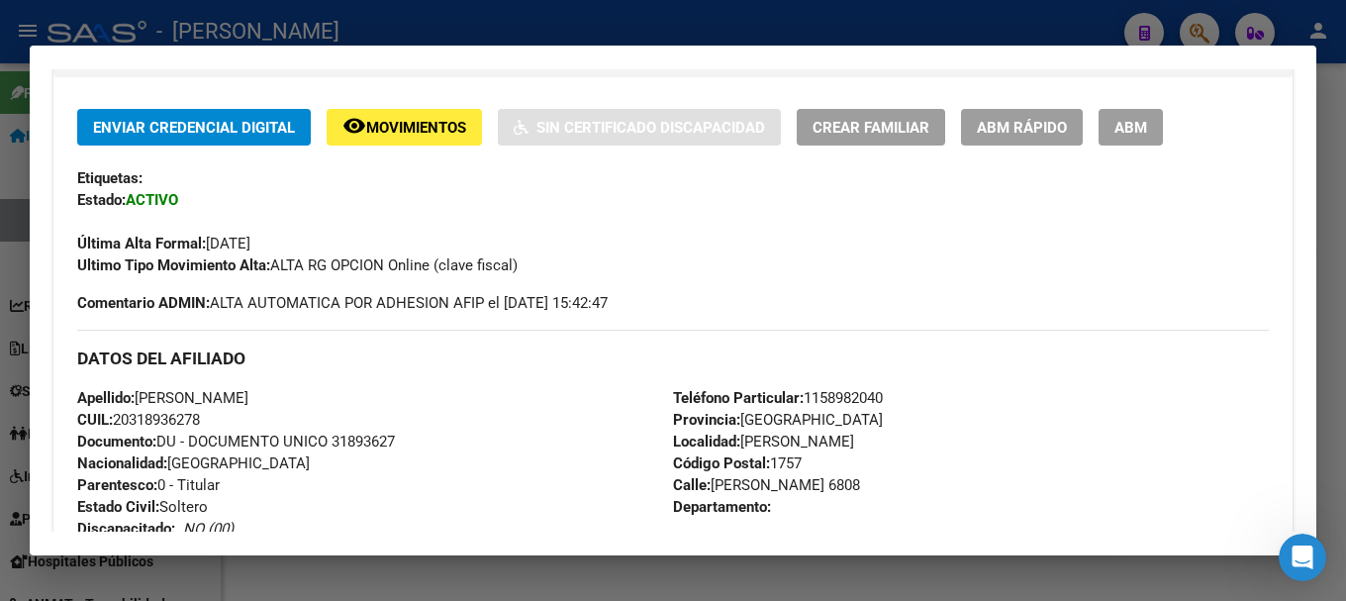
click at [336, 457] on div "Apellido: LUNA ROQUE SANTIAGO CUIL: 20318936278 Documento: DU - DOCUMENTO UNICO…" at bounding box center [375, 496] width 596 height 218
click at [361, 446] on span "Documento: DU - DOCUMENTO UNICO 31893627" at bounding box center [236, 441] width 318 height 18
copy span "31893627"
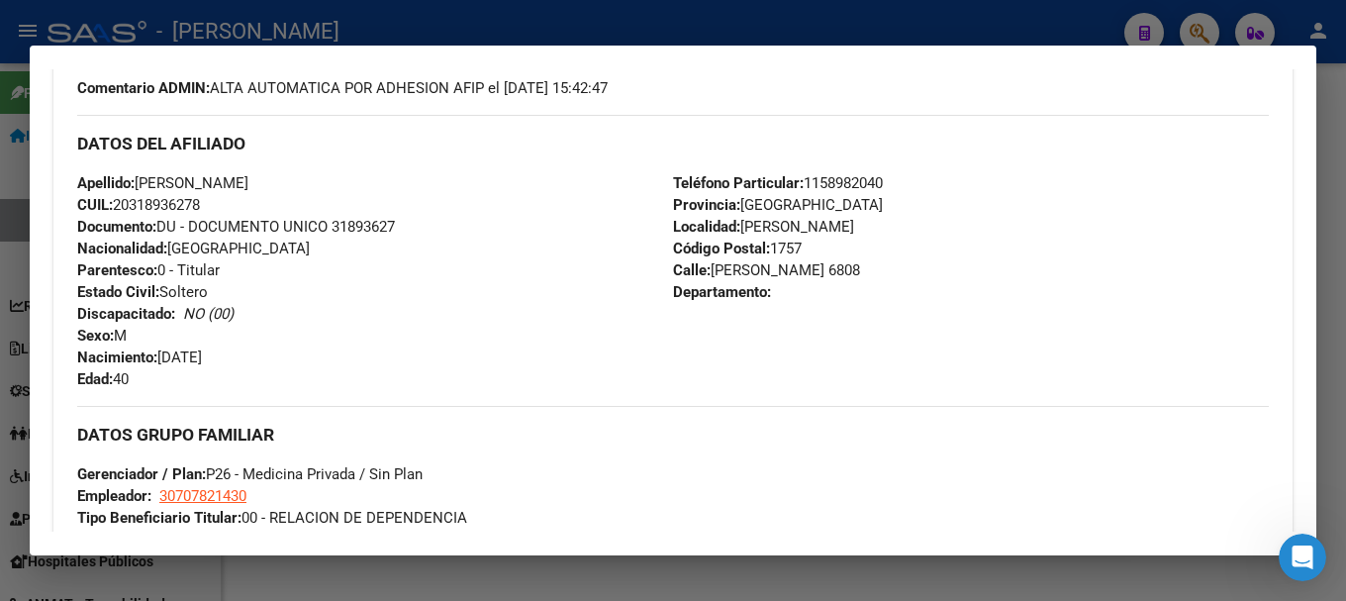
scroll to position [495, 0]
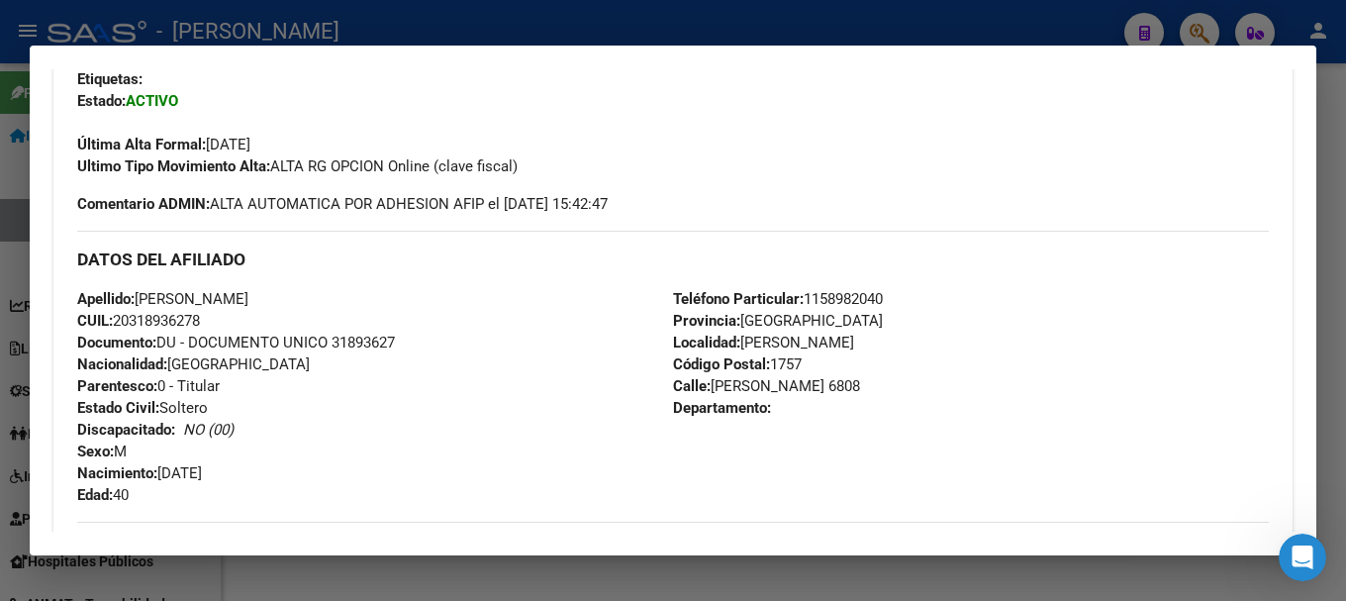
drag, startPoint x: 139, startPoint y: 294, endPoint x: 366, endPoint y: 292, distance: 227.6
click at [366, 292] on div "Apellido: LUNA ROQUE SANTIAGO CUIL: 20318936278 Documento: DU - DOCUMENTO UNICO…" at bounding box center [375, 397] width 596 height 218
copy span "[PERSON_NAME]"
drag, startPoint x: 164, startPoint y: 470, endPoint x: 276, endPoint y: 471, distance: 111.8
click at [276, 471] on div "Apellido: LUNA ROQUE SANTIAGO CUIL: 20318936278 Documento: DU - DOCUMENTO UNICO…" at bounding box center [375, 397] width 596 height 218
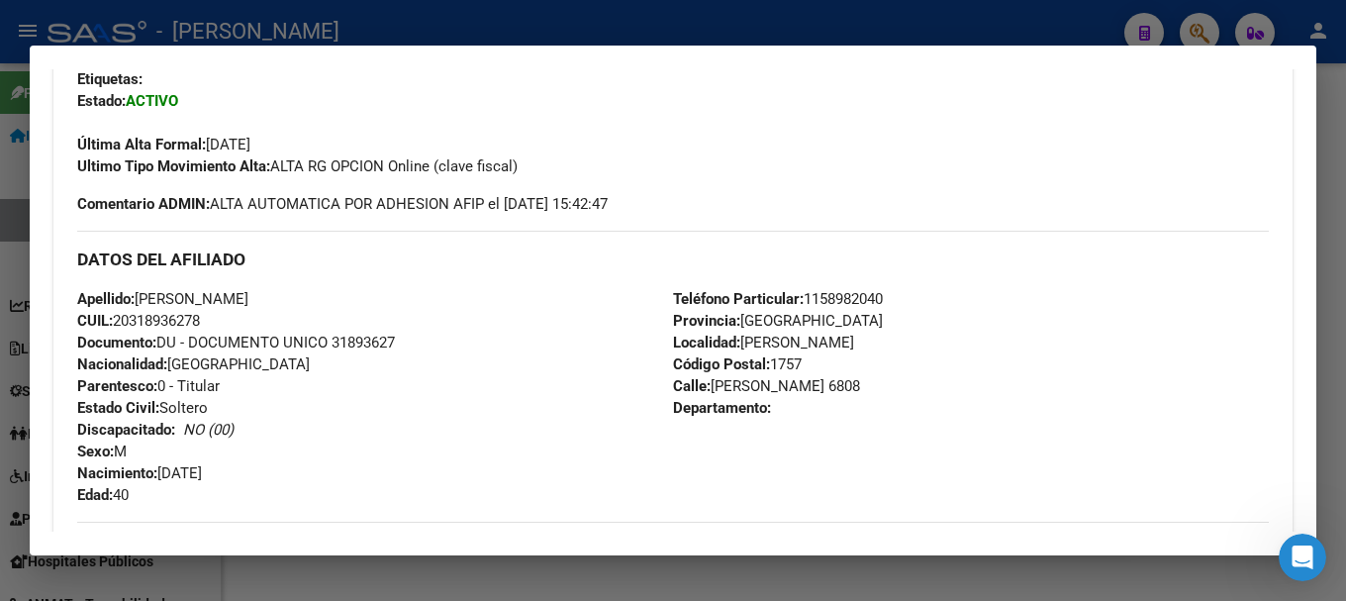
copy span "[DATE]"
drag, startPoint x: 710, startPoint y: 385, endPoint x: 828, endPoint y: 378, distance: 118.0
click at [828, 378] on span "Calle: MAXIMO ZAMUDIO 6808" at bounding box center [766, 386] width 187 height 18
copy span "MAXIMO ZAMUDI"
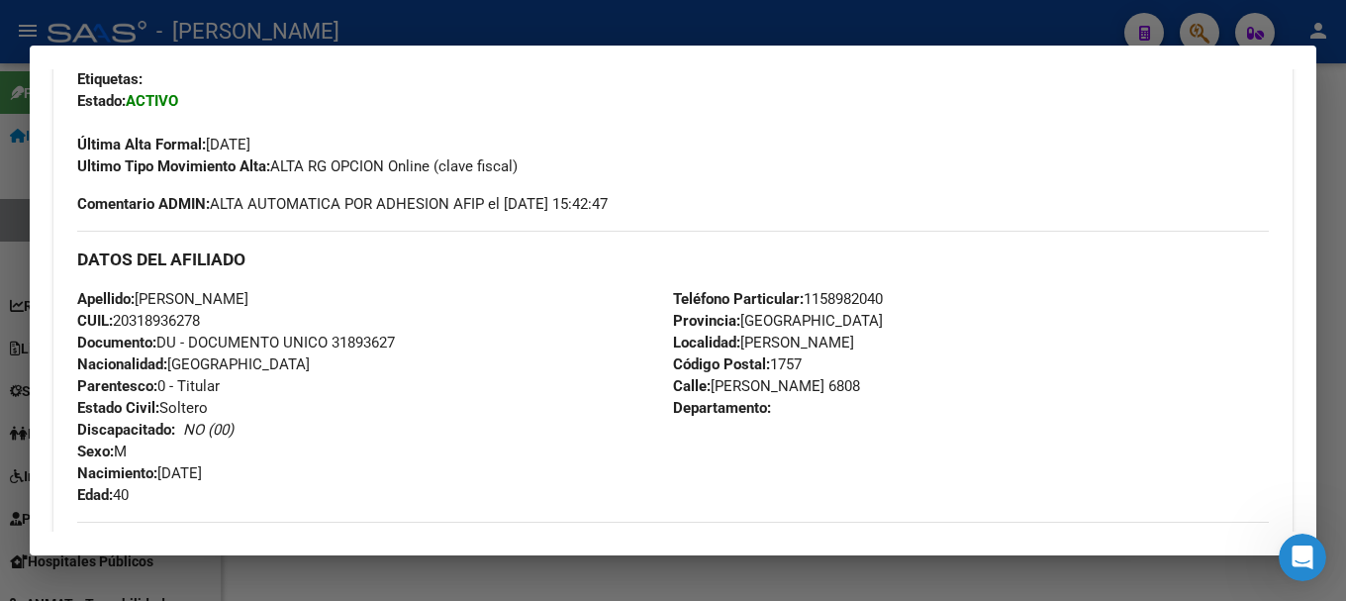
click at [834, 291] on span "Teléfono Particular: 1158982040" at bounding box center [778, 299] width 210 height 18
copy span "1158982040"
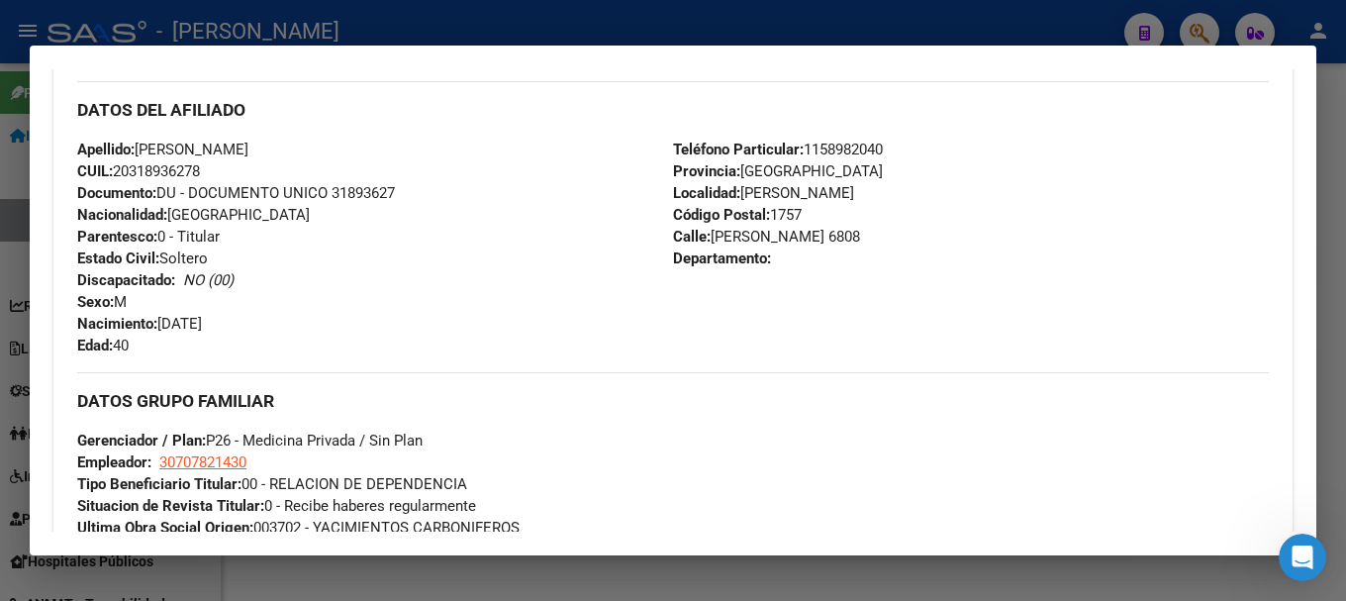
scroll to position [693, 0]
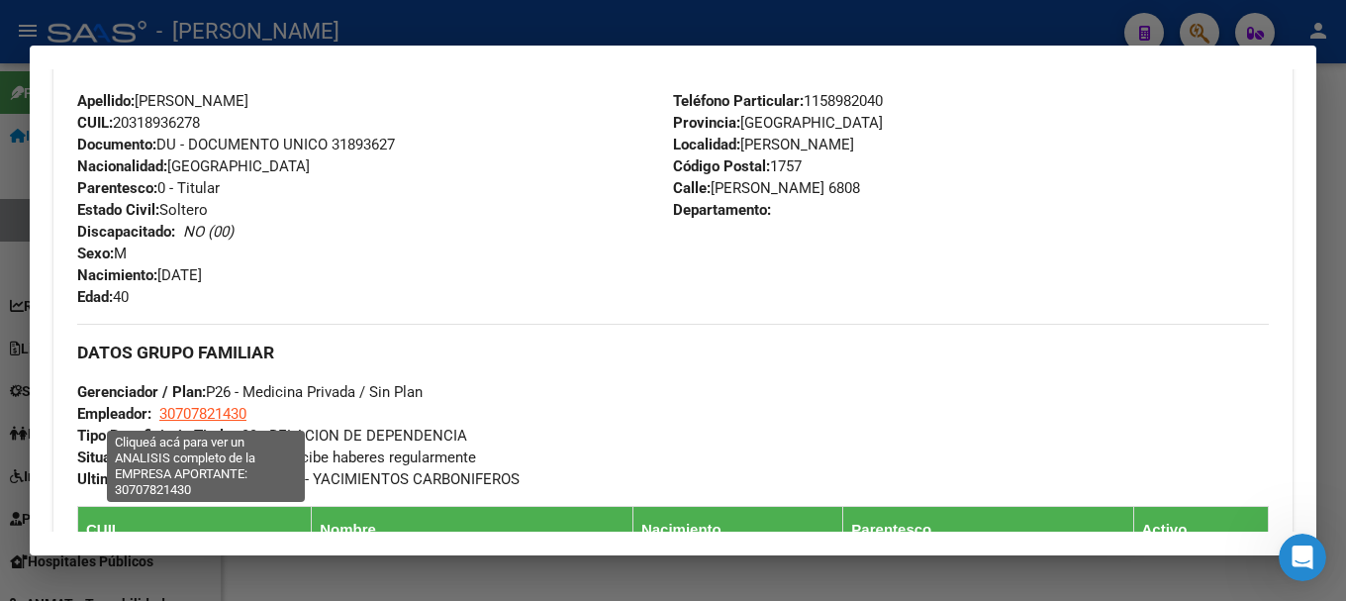
click at [221, 418] on span "30707821430" at bounding box center [202, 414] width 87 height 18
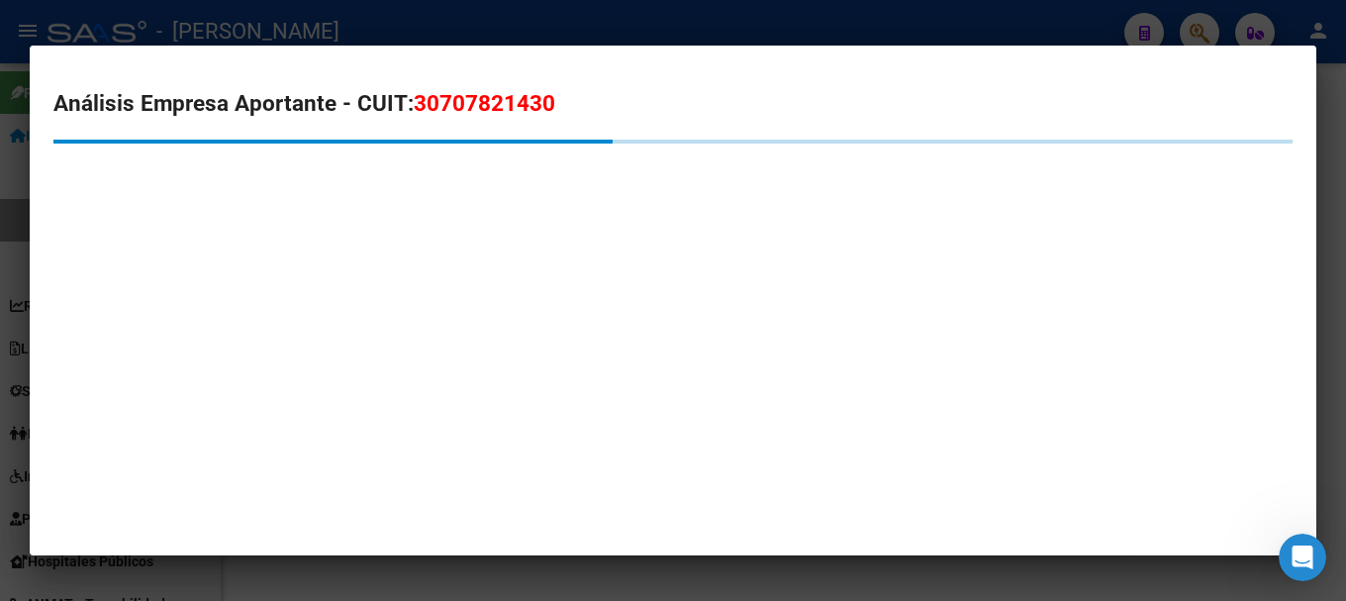
click at [491, 108] on span "30707821430" at bounding box center [485, 103] width 142 height 26
click at [491, 107] on span "30707821430" at bounding box center [485, 103] width 142 height 26
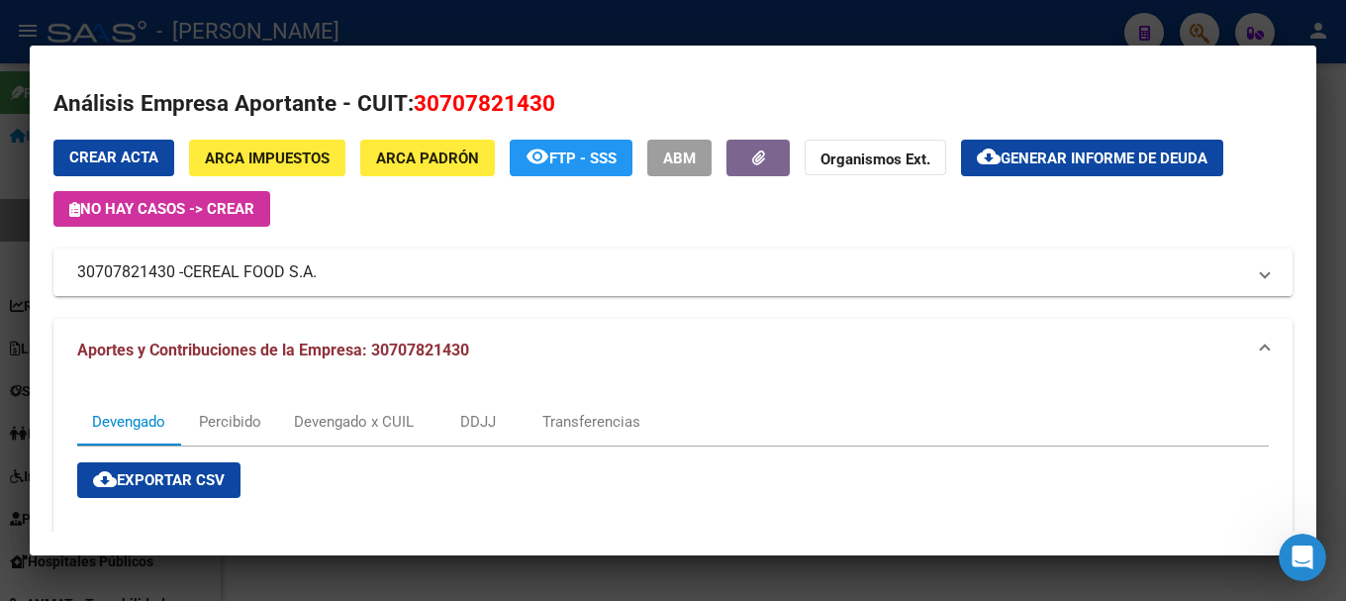
drag, startPoint x: 189, startPoint y: 271, endPoint x: 326, endPoint y: 273, distance: 136.6
click at [326, 273] on mat-panel-title "30707821430 - CEREAL FOOD S.A." at bounding box center [661, 272] width 1168 height 24
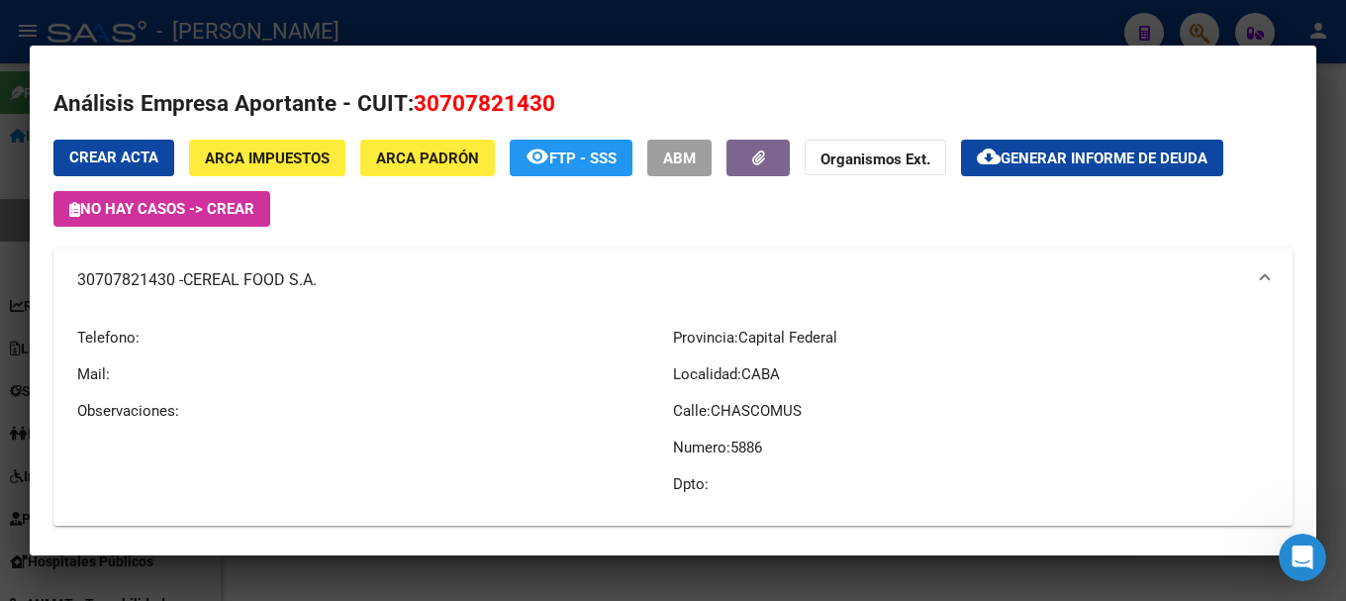
click at [301, 275] on span "CEREAL FOOD S.A." at bounding box center [250, 280] width 134 height 24
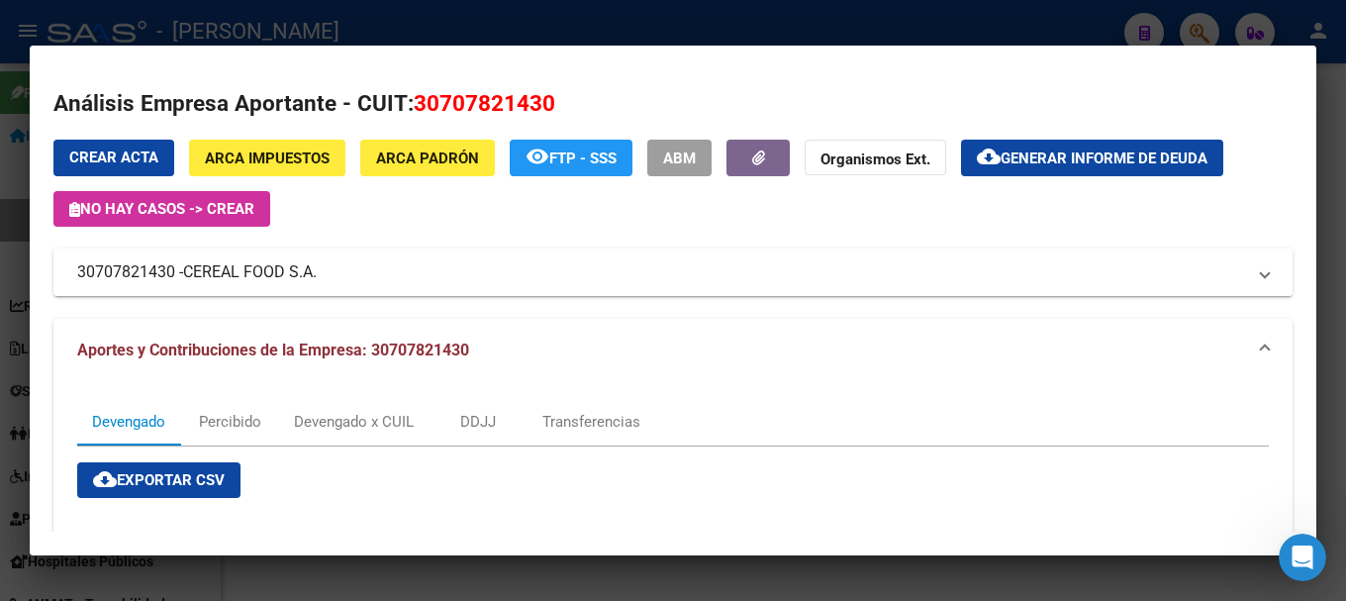
drag, startPoint x: 194, startPoint y: 265, endPoint x: 319, endPoint y: 274, distance: 125.0
click at [317, 274] on span "CEREAL FOOD S.A." at bounding box center [250, 272] width 134 height 24
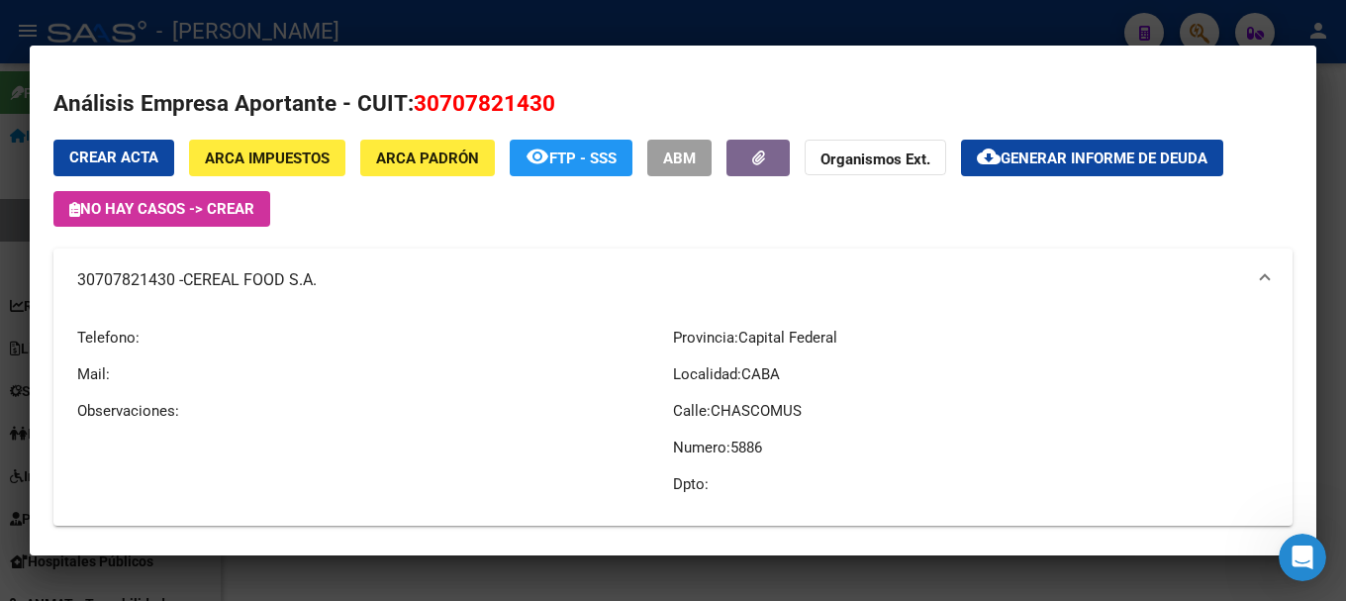
click at [487, 33] on div at bounding box center [673, 300] width 1346 height 601
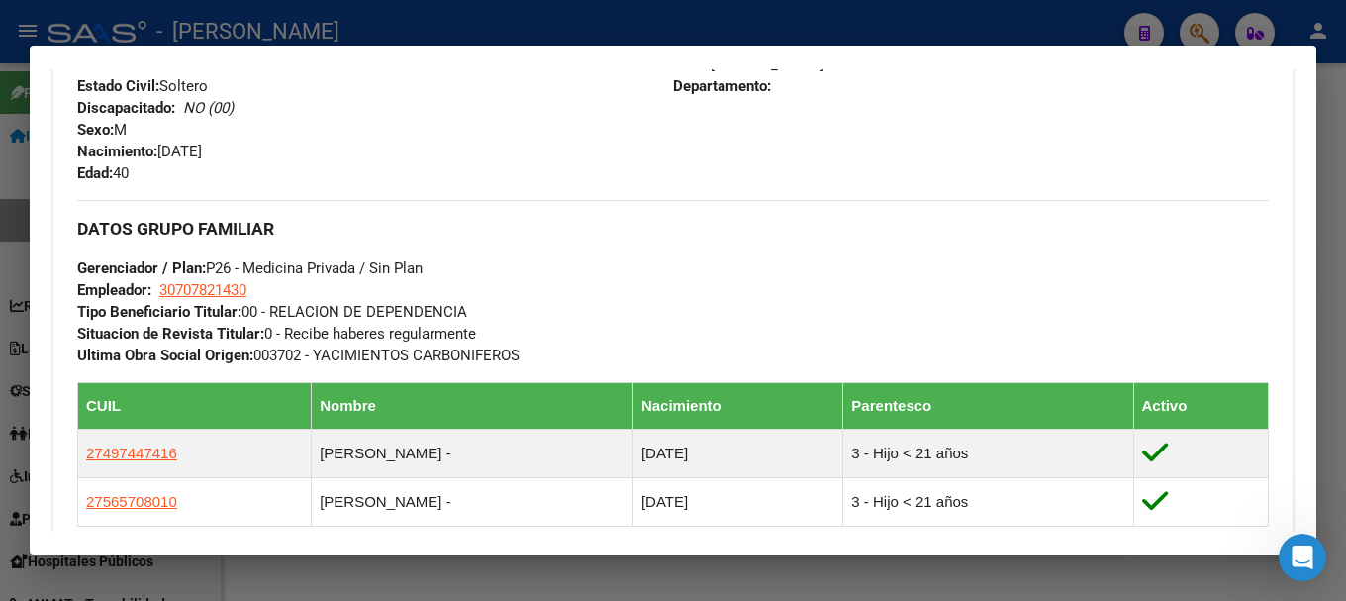
scroll to position [1088, 0]
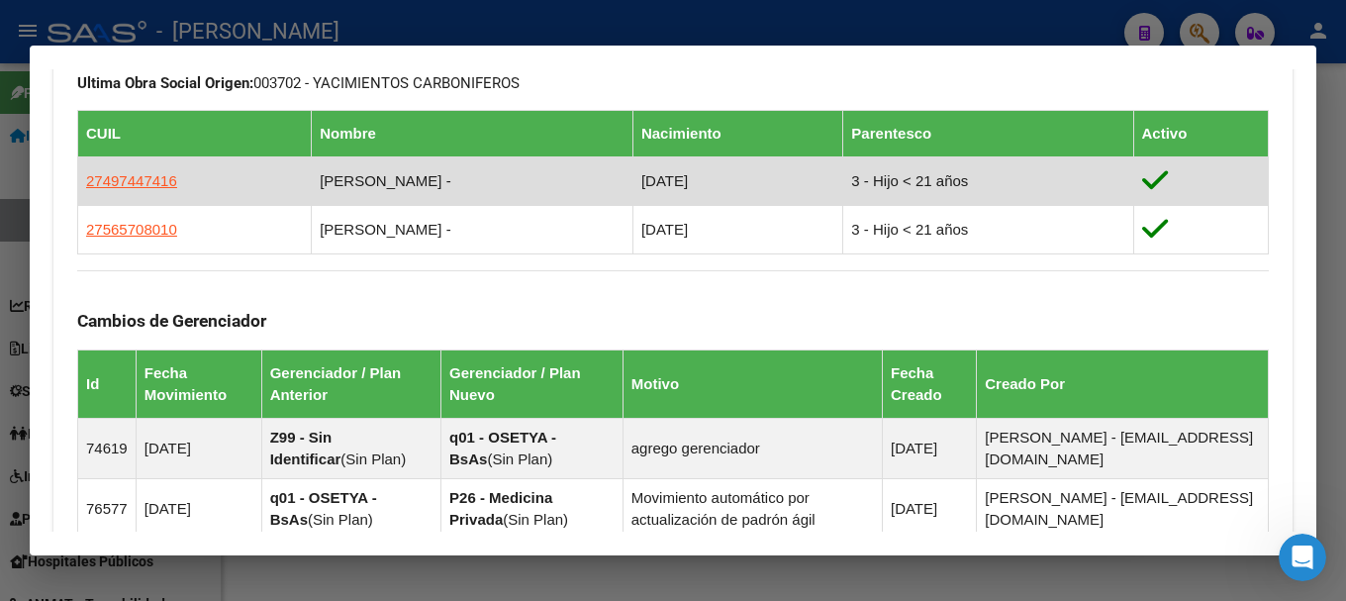
drag, startPoint x: 299, startPoint y: 180, endPoint x: 429, endPoint y: 185, distance: 130.7
click at [429, 185] on td "[PERSON_NAME] -" at bounding box center [473, 180] width 322 height 48
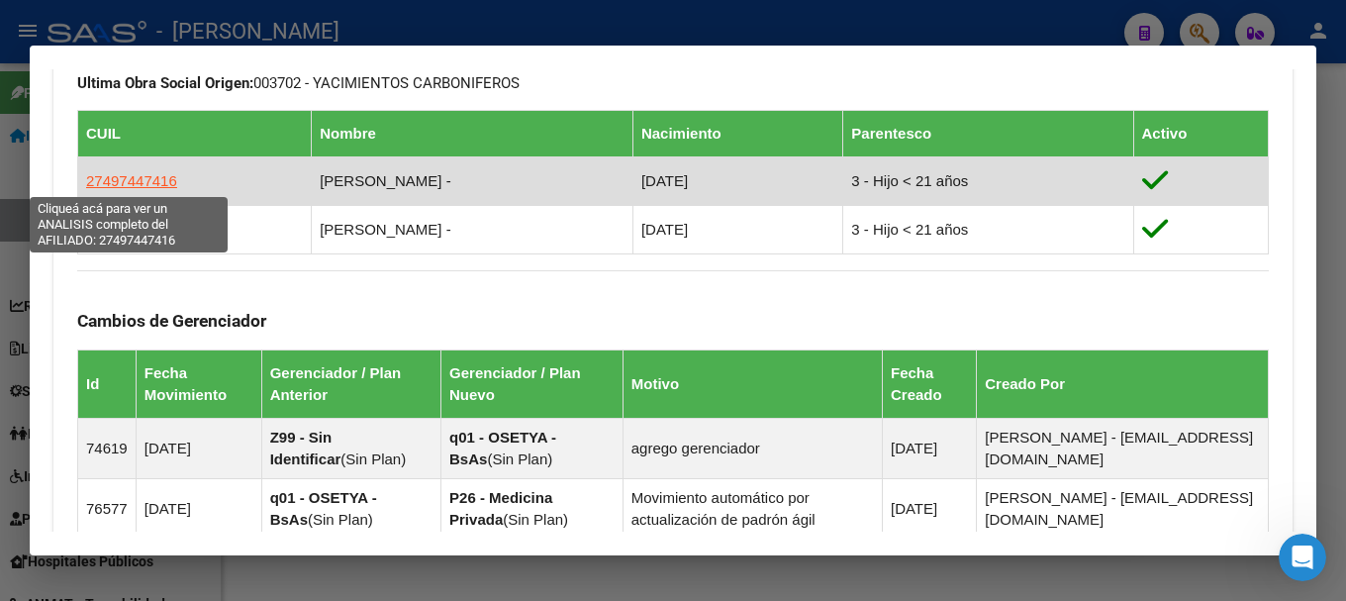
click at [146, 185] on span "27497447416" at bounding box center [131, 180] width 91 height 17
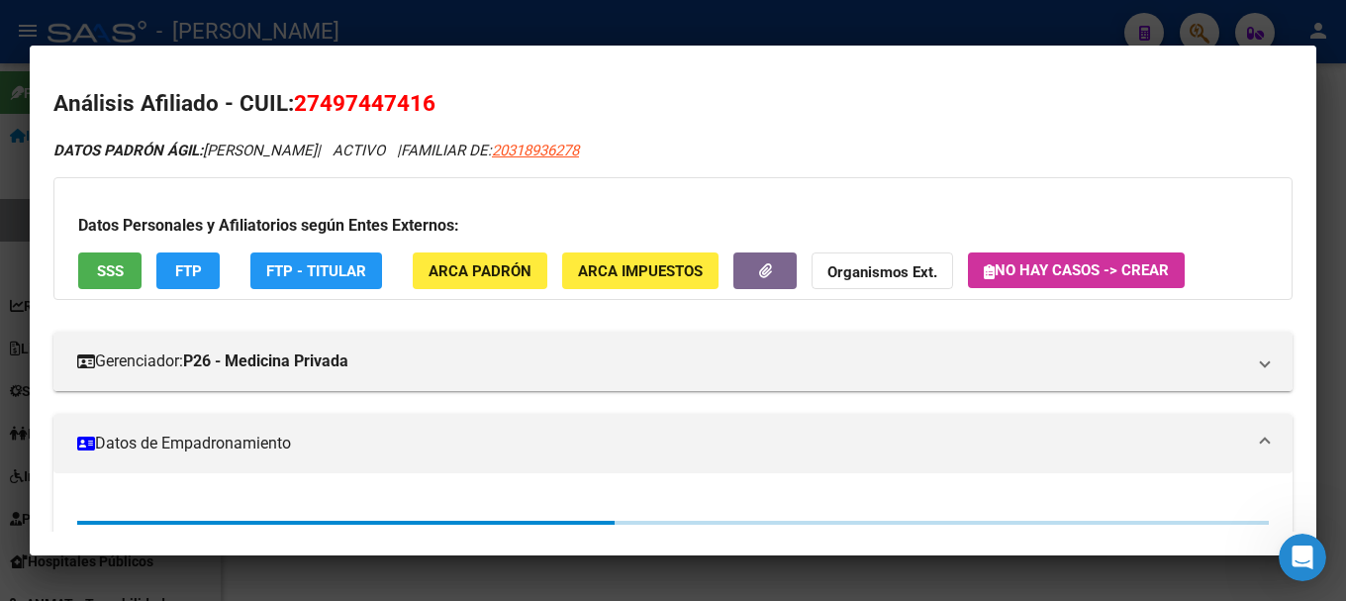
drag, startPoint x: 376, startPoint y: 109, endPoint x: 420, endPoint y: 118, distance: 44.4
click at [420, 118] on h2 "Análisis Afiliado - CUIL: 27497447416" at bounding box center [672, 104] width 1239 height 34
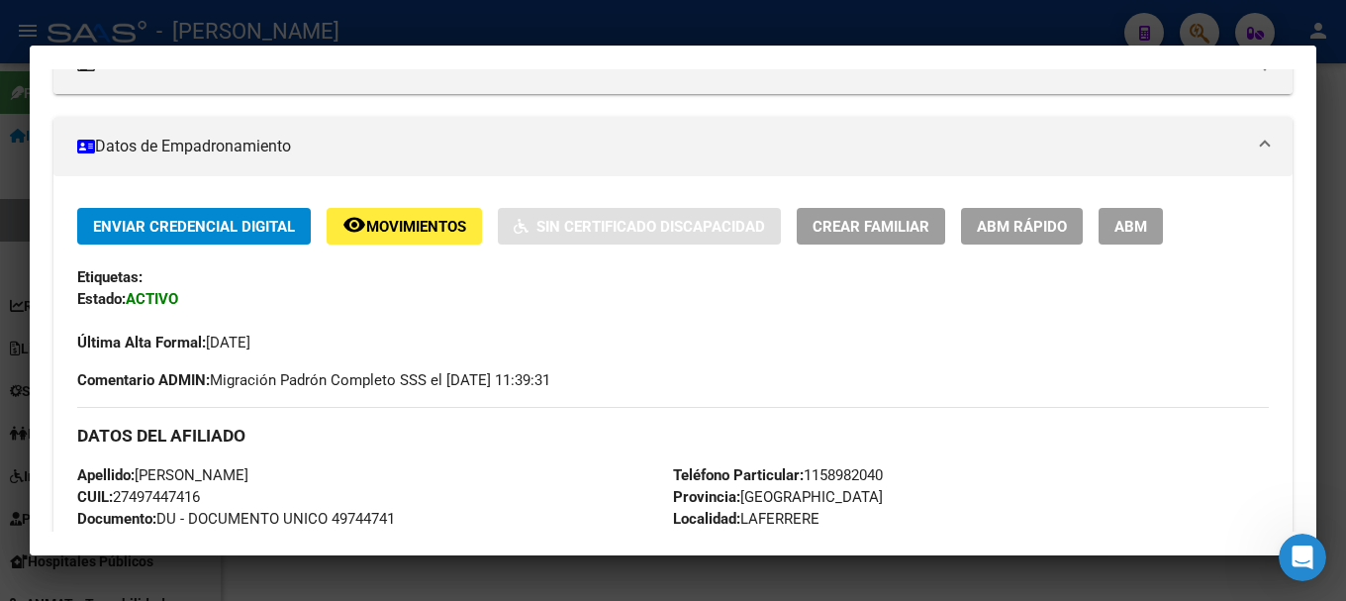
scroll to position [792, 0]
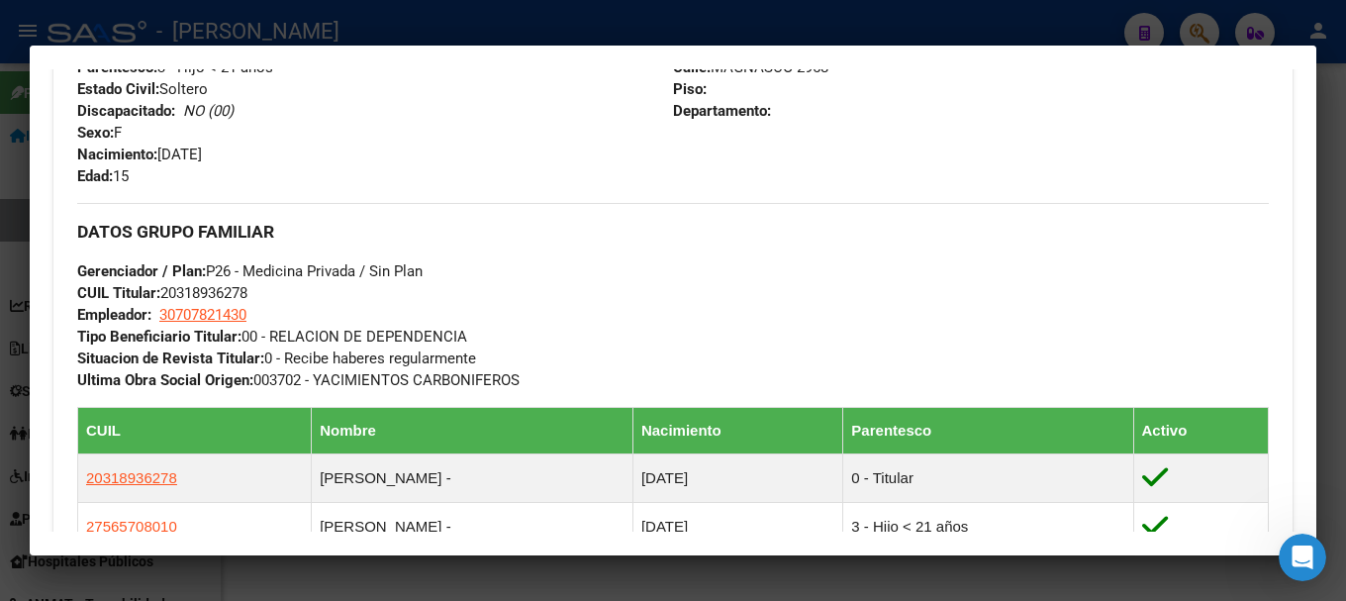
drag, startPoint x: 183, startPoint y: 153, endPoint x: 273, endPoint y: 161, distance: 90.4
click at [273, 161] on div "Apellido: LUNA LUANA MAILEN CUIL: 27497447416 Documento: DU - DOCUMENTO UNICO 4…" at bounding box center [375, 78] width 596 height 218
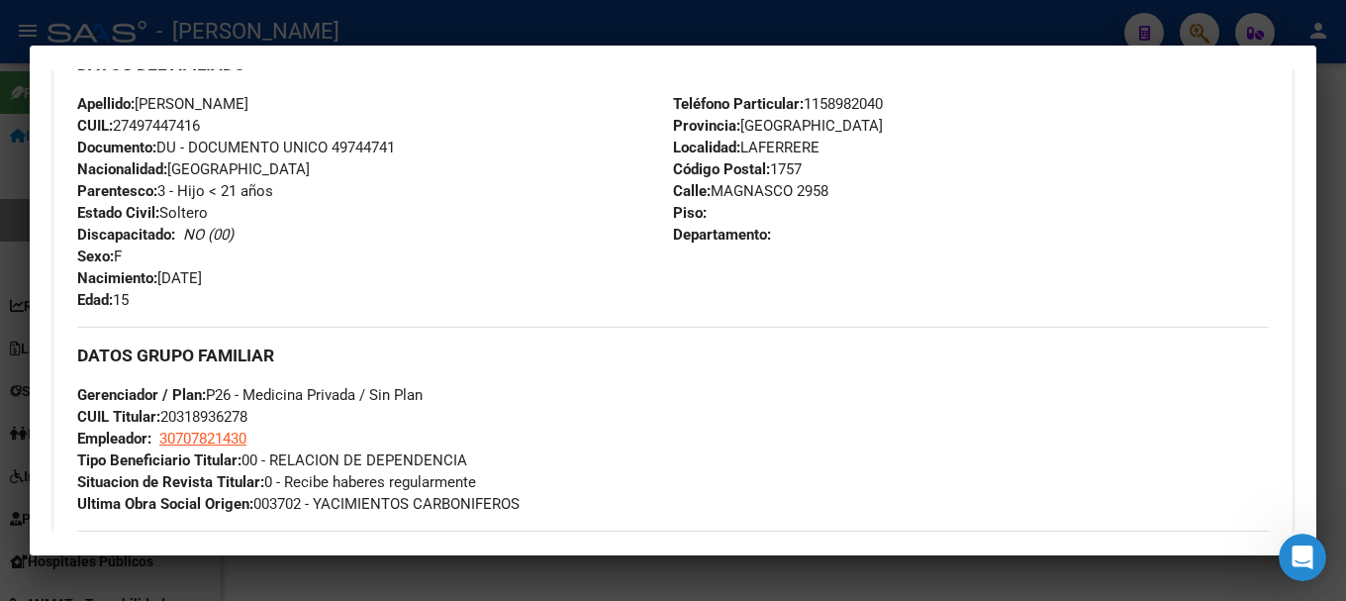
scroll to position [495, 0]
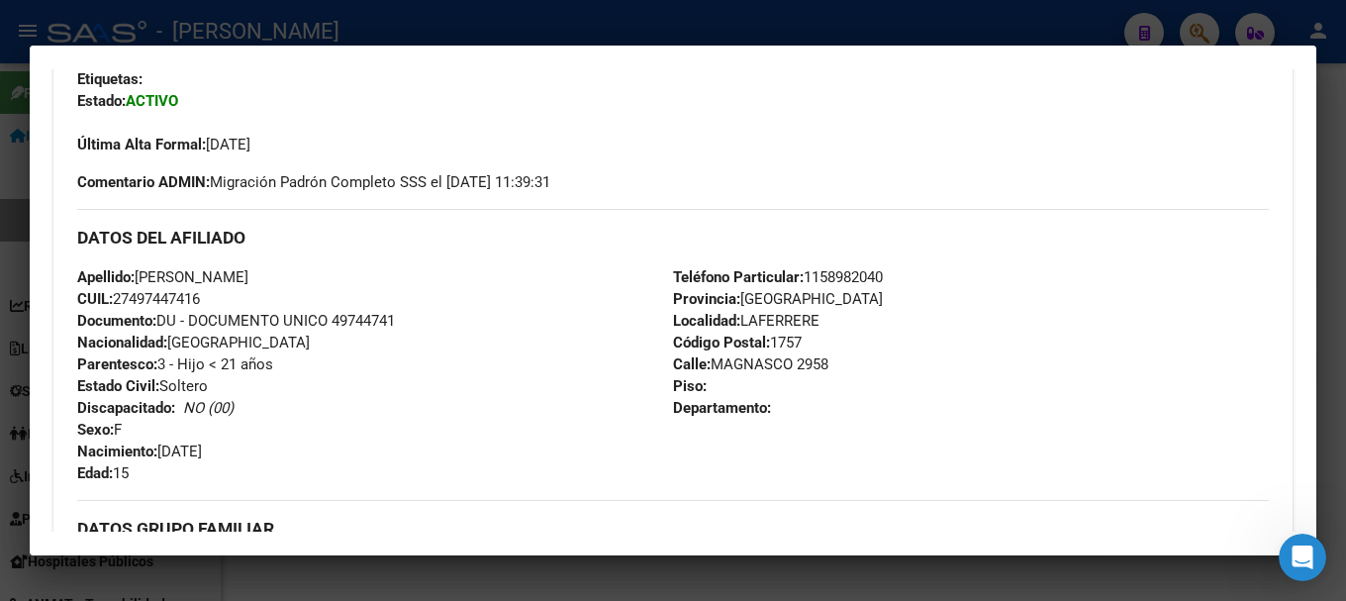
click at [0, 175] on div at bounding box center [673, 300] width 1346 height 601
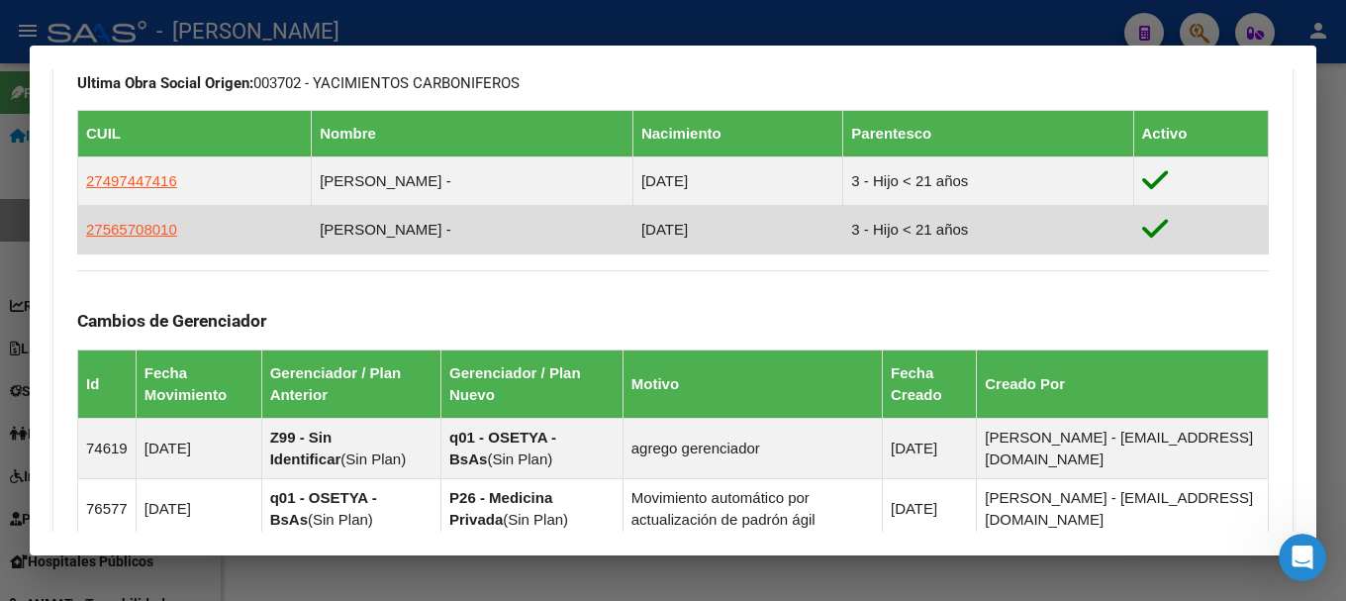
click at [173, 231] on td "27565708010" at bounding box center [195, 229] width 234 height 48
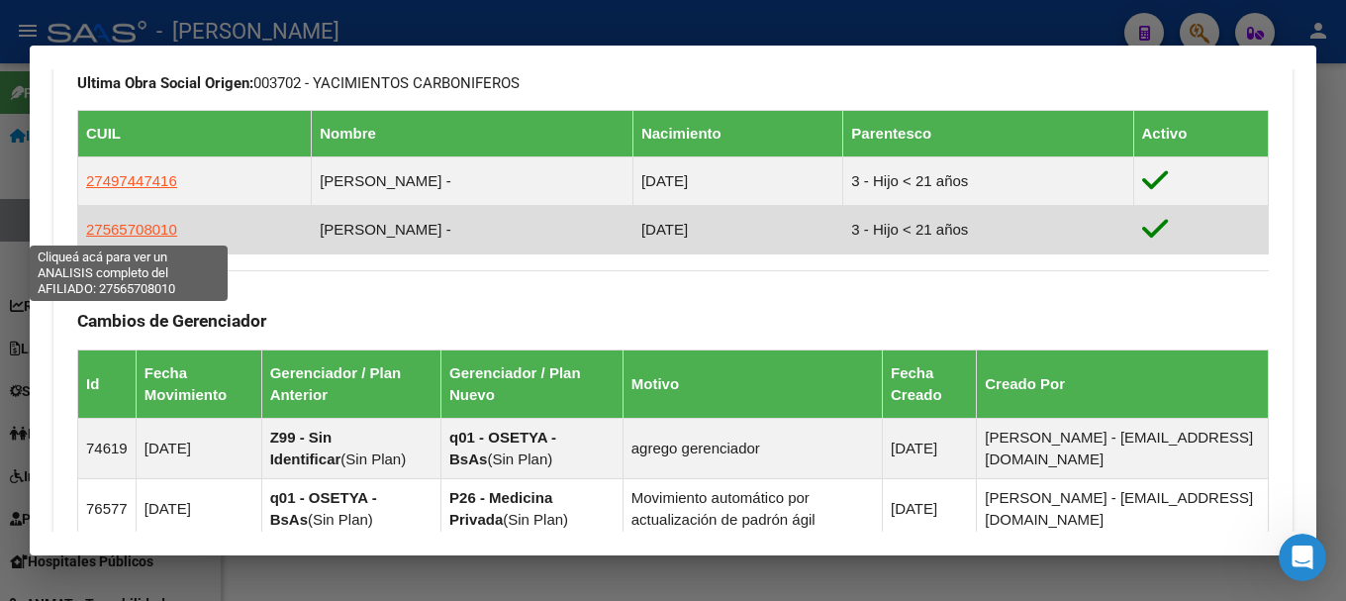
click at [166, 229] on span "27565708010" at bounding box center [131, 229] width 91 height 17
type textarea "27565708010"
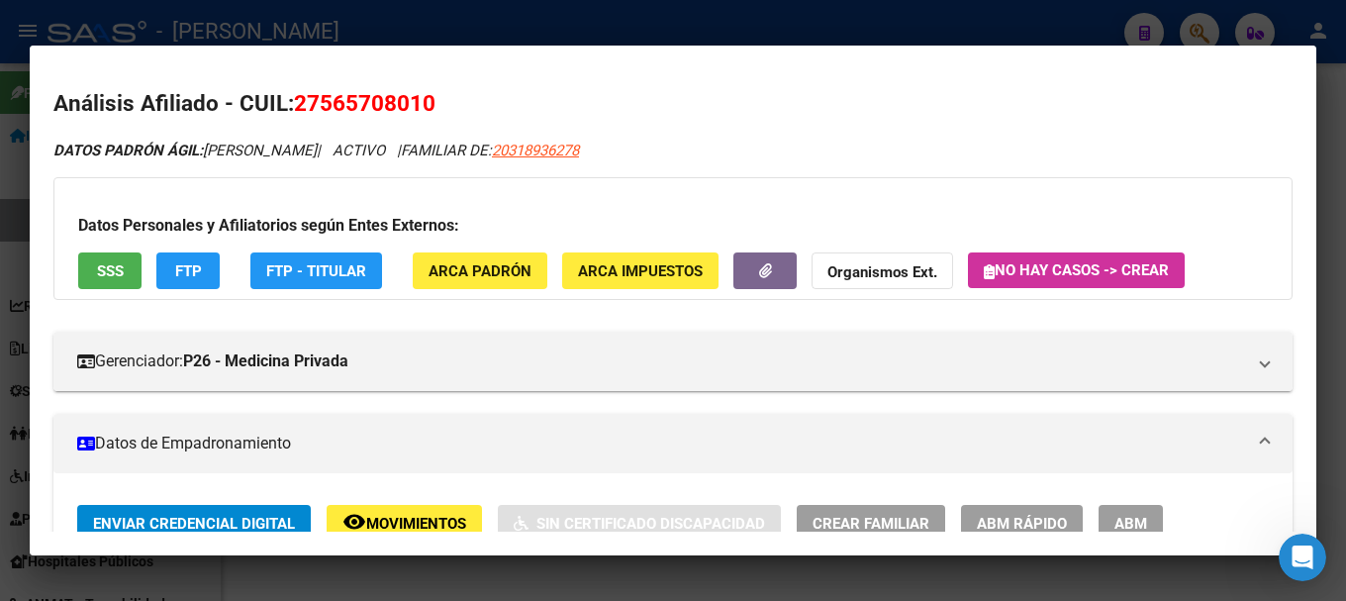
drag, startPoint x: 322, startPoint y: 107, endPoint x: 423, endPoint y: 97, distance: 101.4
click at [423, 97] on span "27565708010" at bounding box center [365, 103] width 142 height 26
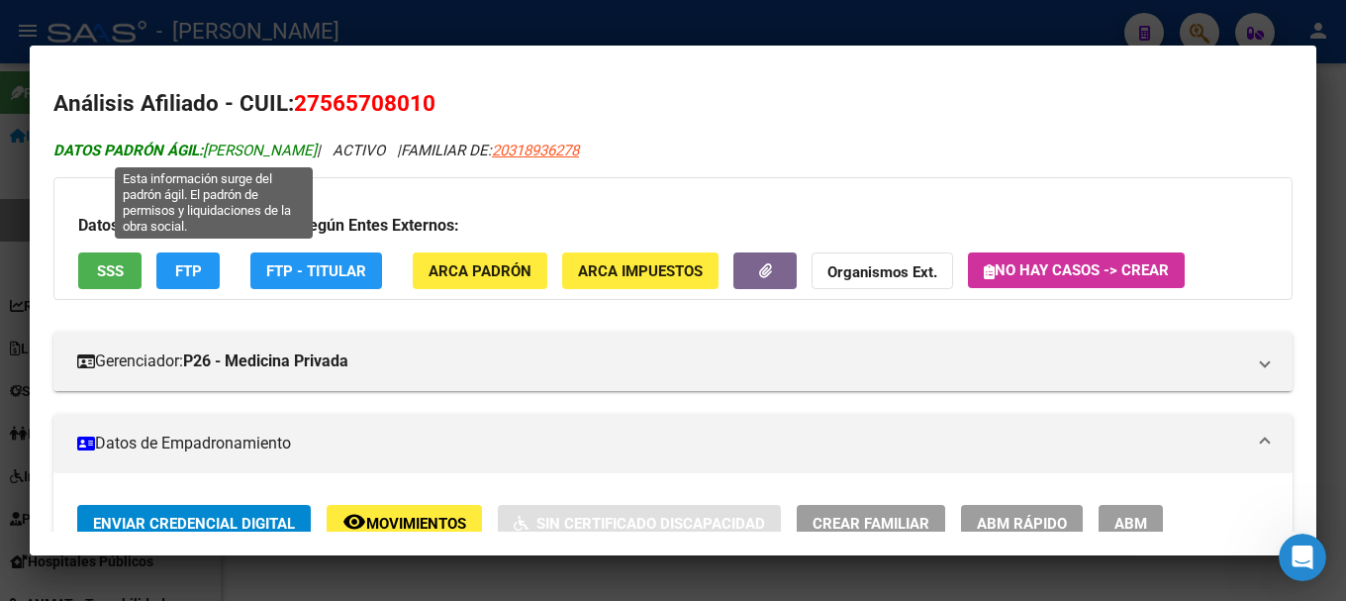
drag, startPoint x: 207, startPoint y: 152, endPoint x: 373, endPoint y: 151, distance: 166.2
click at [317, 151] on span "DATOS PADRÓN ÁGIL: LUNA MARTINA JAZMIN" at bounding box center [184, 151] width 263 height 18
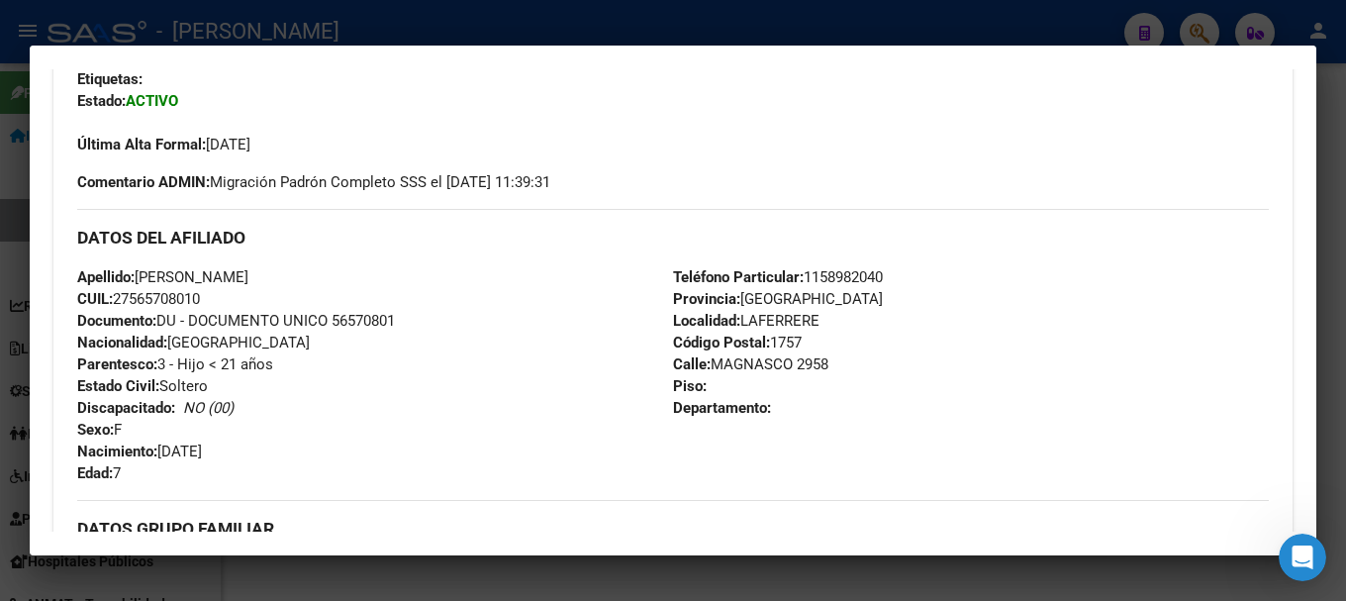
drag, startPoint x: 163, startPoint y: 451, endPoint x: 261, endPoint y: 451, distance: 98.0
click at [261, 451] on div "Apellido: LUNA MARTINA JAZMIN CUIL: 27565708010 Documento: DU - DOCUMENTO UNICO…" at bounding box center [375, 375] width 596 height 218
click at [579, 17] on div at bounding box center [673, 300] width 1346 height 601
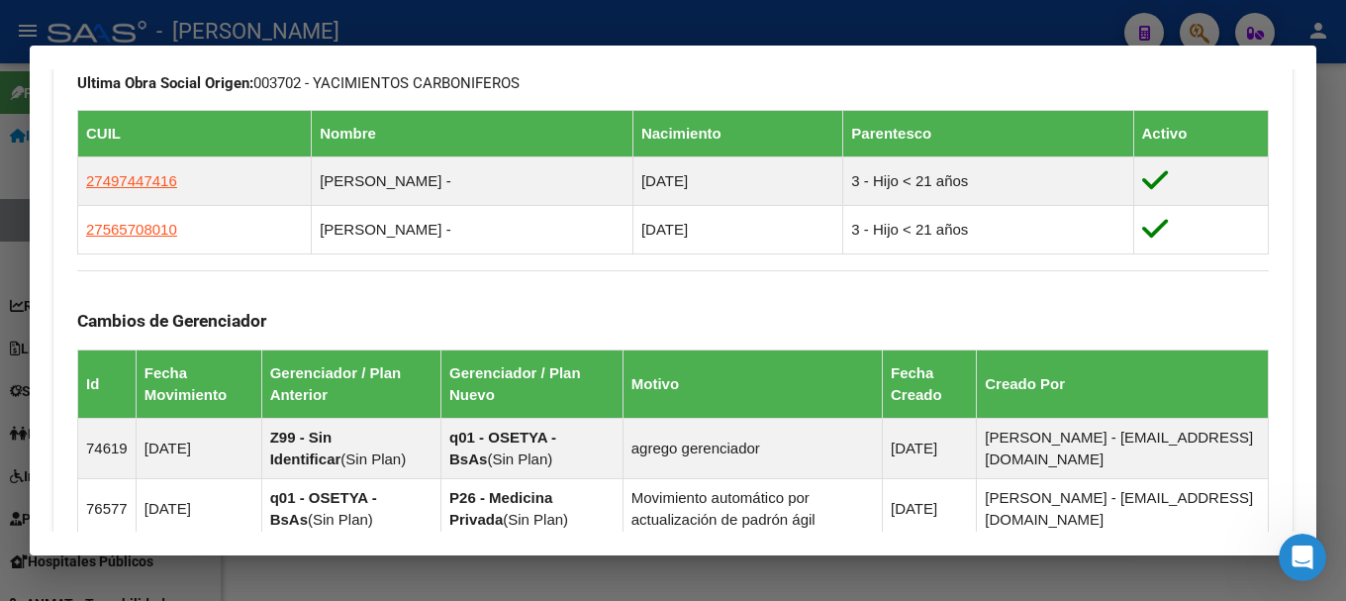
click at [587, 29] on div at bounding box center [673, 300] width 1346 height 601
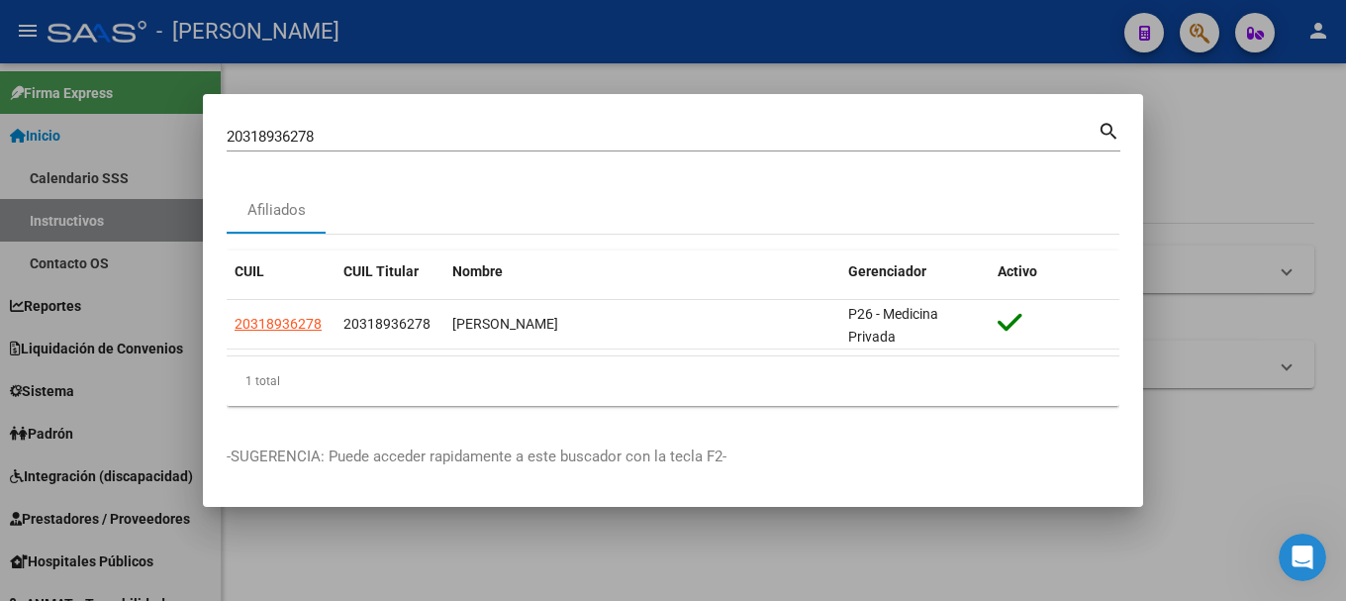
click at [503, 150] on div "20318936278 Buscar (apellido, dni, cuil, nro traspaso, cuit, obra social)" at bounding box center [662, 137] width 871 height 30
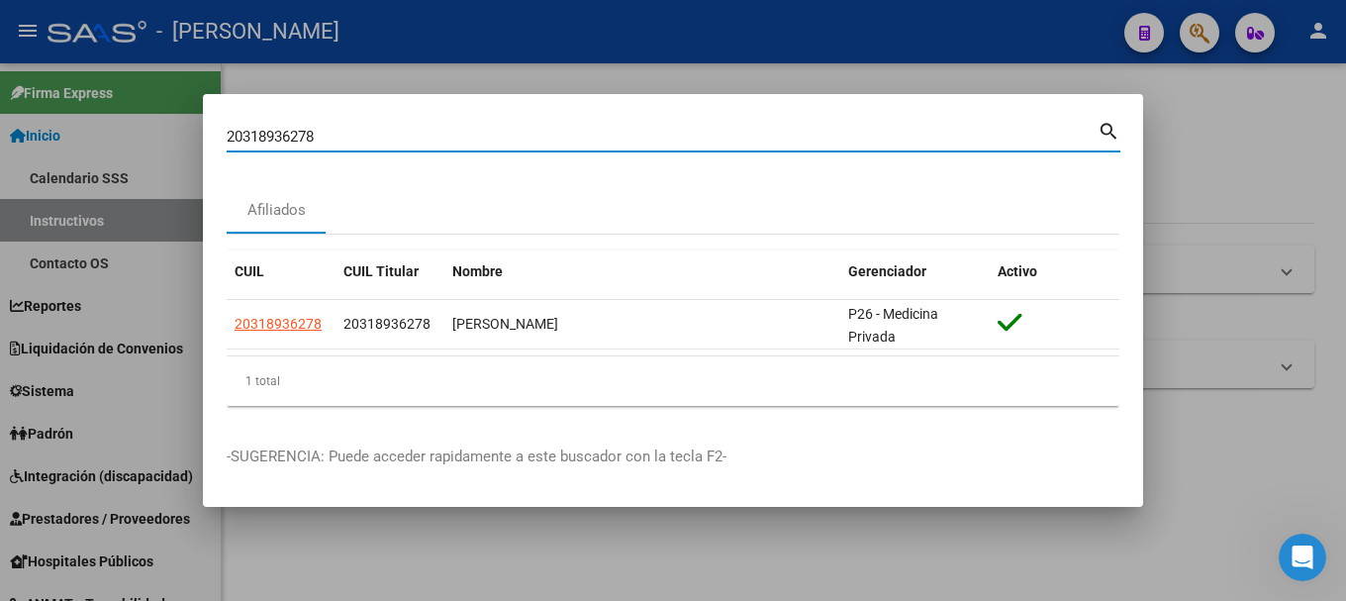
click at [504, 142] on input "20318936278" at bounding box center [662, 137] width 871 height 18
paste input "32536784"
type input "32536784"
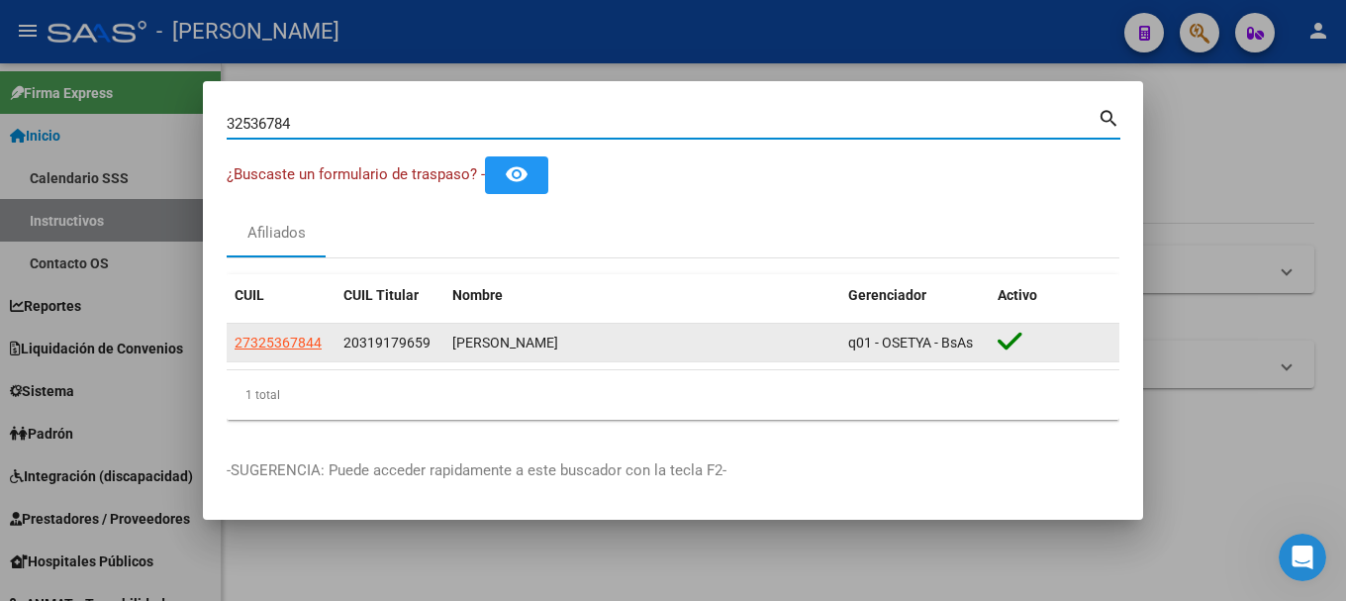
click at [293, 341] on span "27325367844" at bounding box center [278, 342] width 87 height 16
type textarea "27325367844"
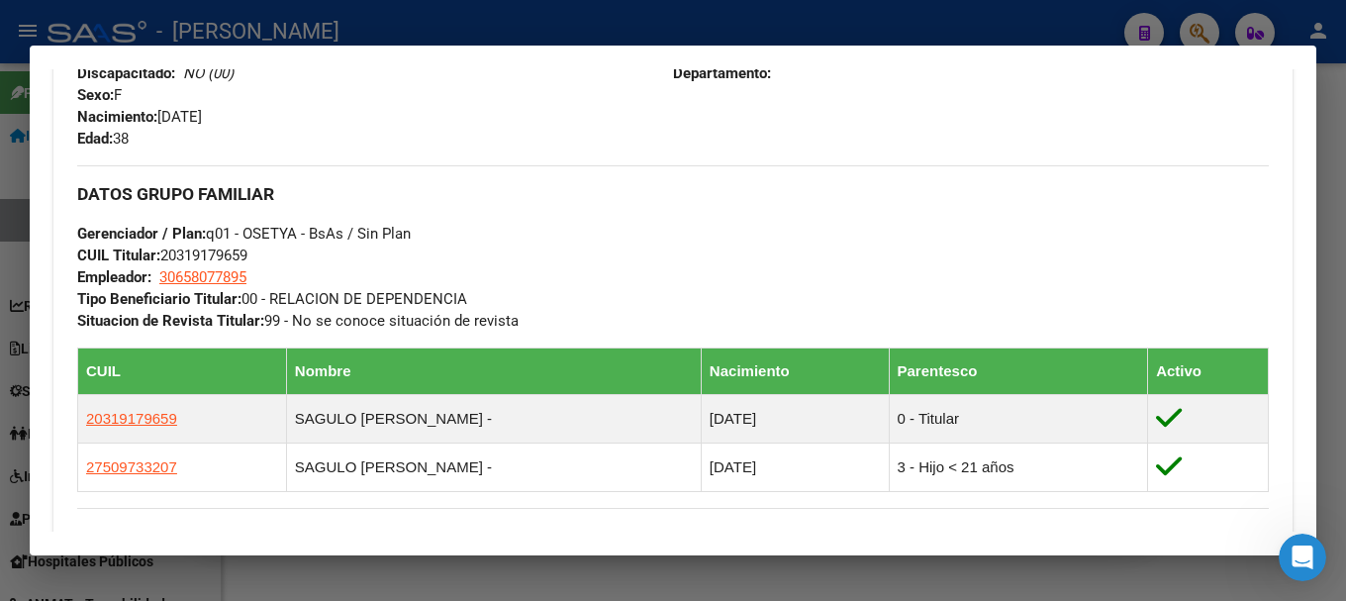
scroll to position [795, 0]
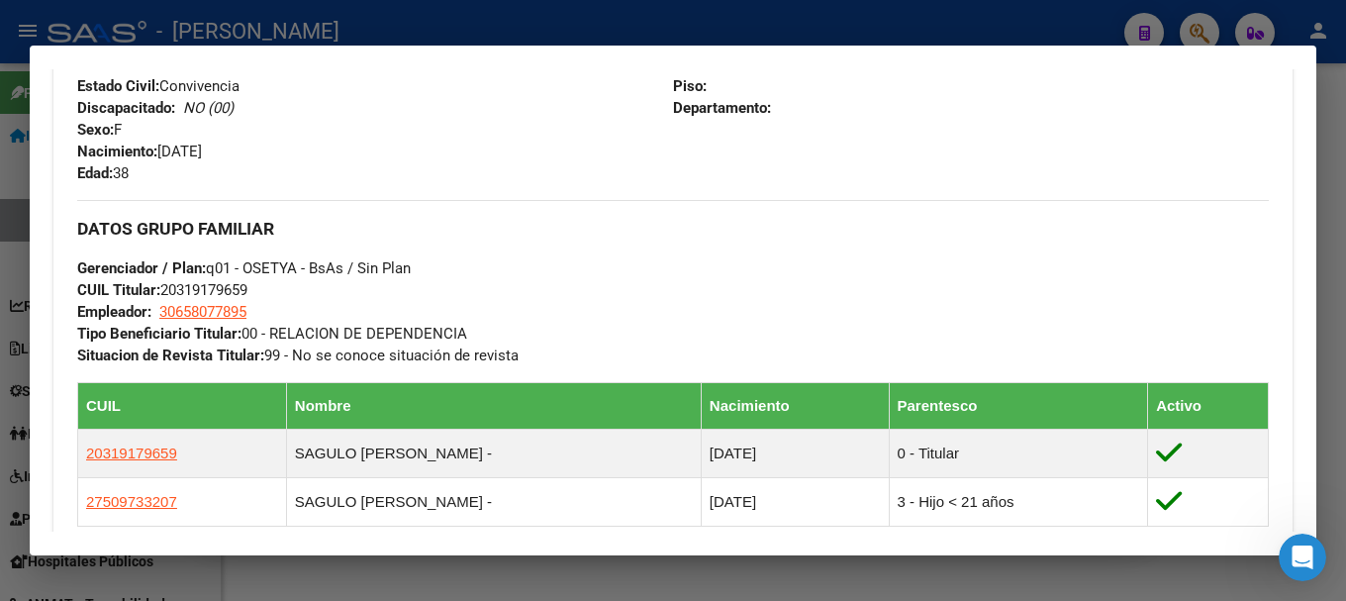
drag, startPoint x: 163, startPoint y: 146, endPoint x: 363, endPoint y: 148, distance: 199.9
click at [363, 148] on div "Apellido: PEREIRA ELIZABE CUIL: 27325367844 Documento: DU - DOCUMENTO UNICO 325…" at bounding box center [375, 75] width 596 height 218
click at [544, 31] on div at bounding box center [673, 300] width 1346 height 601
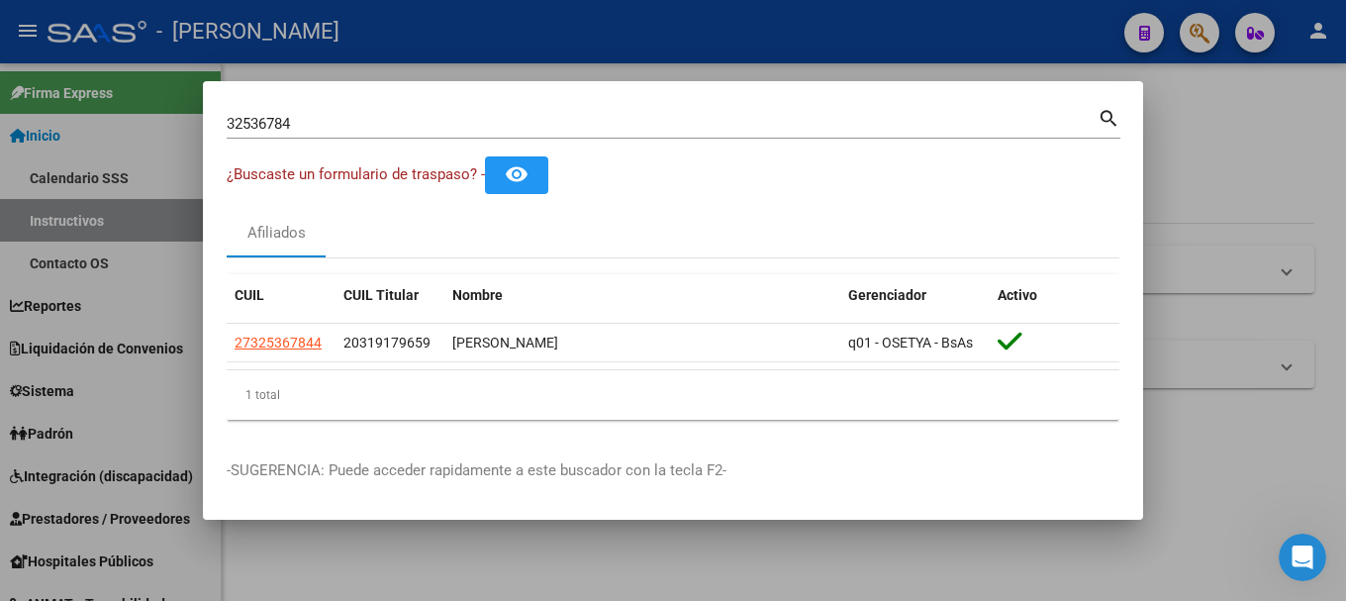
click at [404, 117] on input "32536784" at bounding box center [662, 124] width 871 height 18
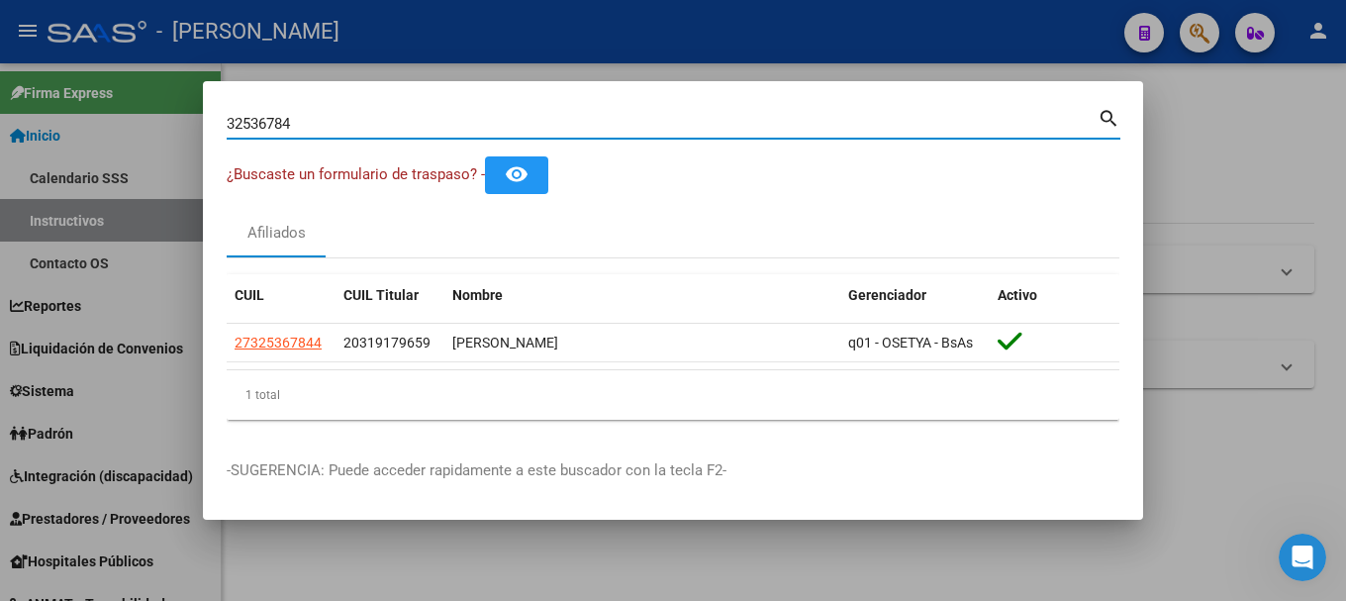
click at [404, 117] on input "32536784" at bounding box center [662, 124] width 871 height 18
paste input "Titular"
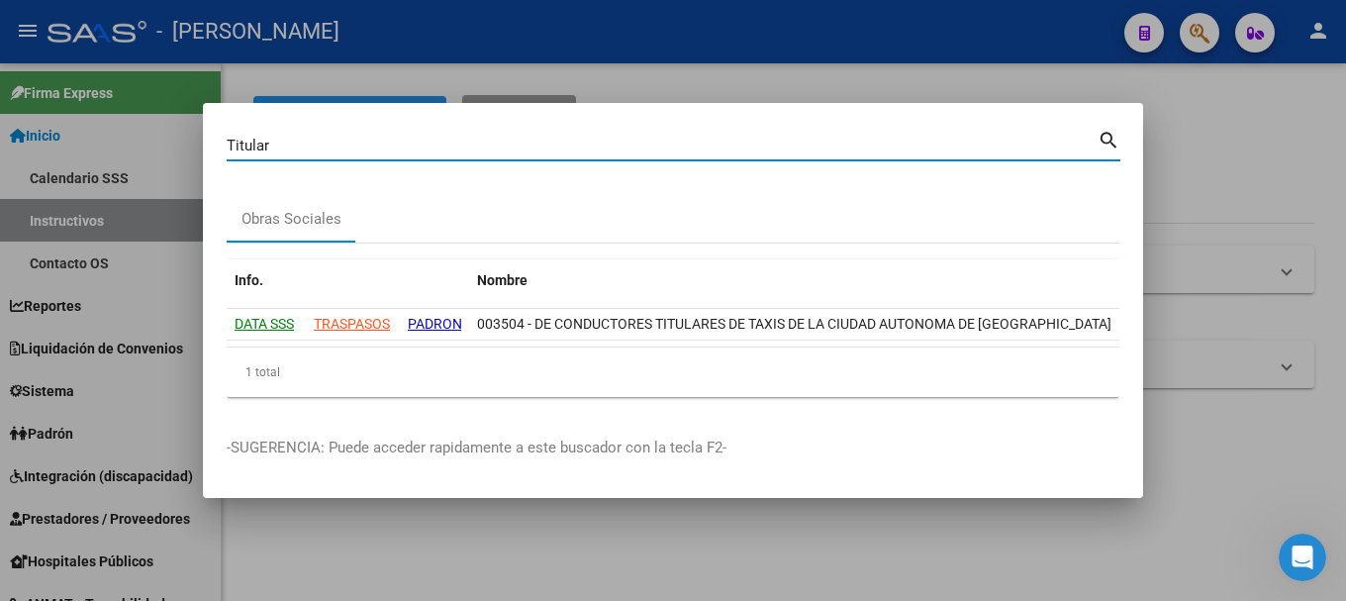
click at [419, 150] on input "Titular" at bounding box center [662, 146] width 871 height 18
paste input "20319270729"
type input "20319270729"
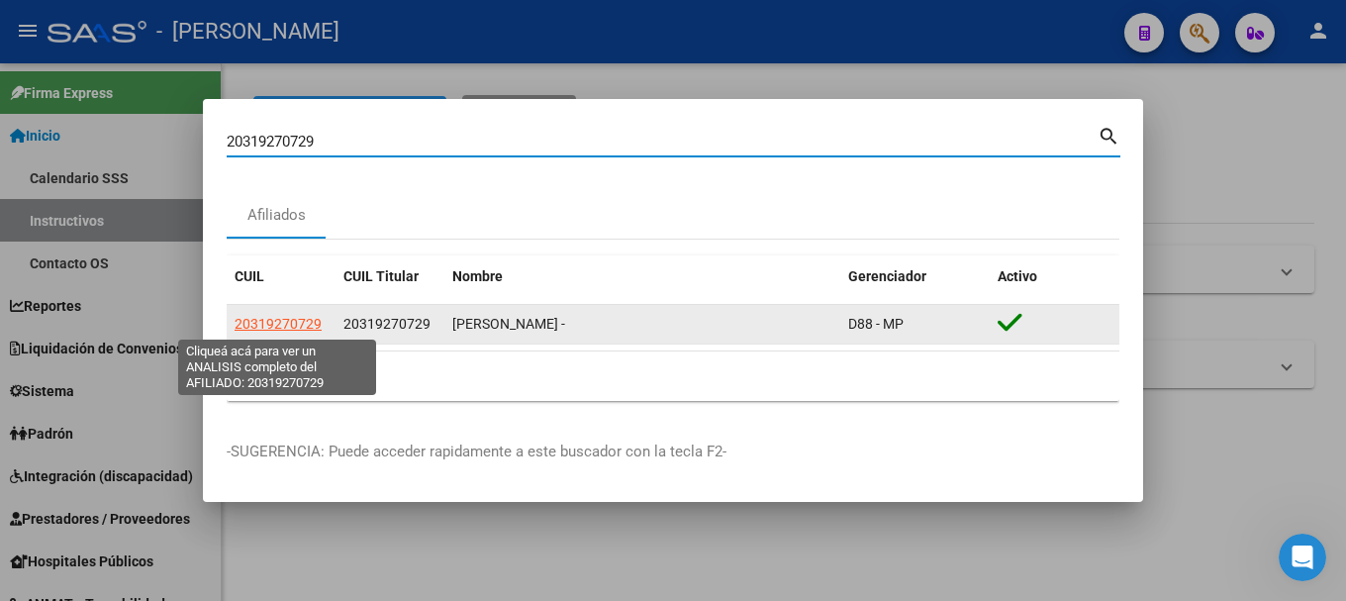
click at [305, 323] on span "20319270729" at bounding box center [278, 324] width 87 height 16
type textarea "20319270729"
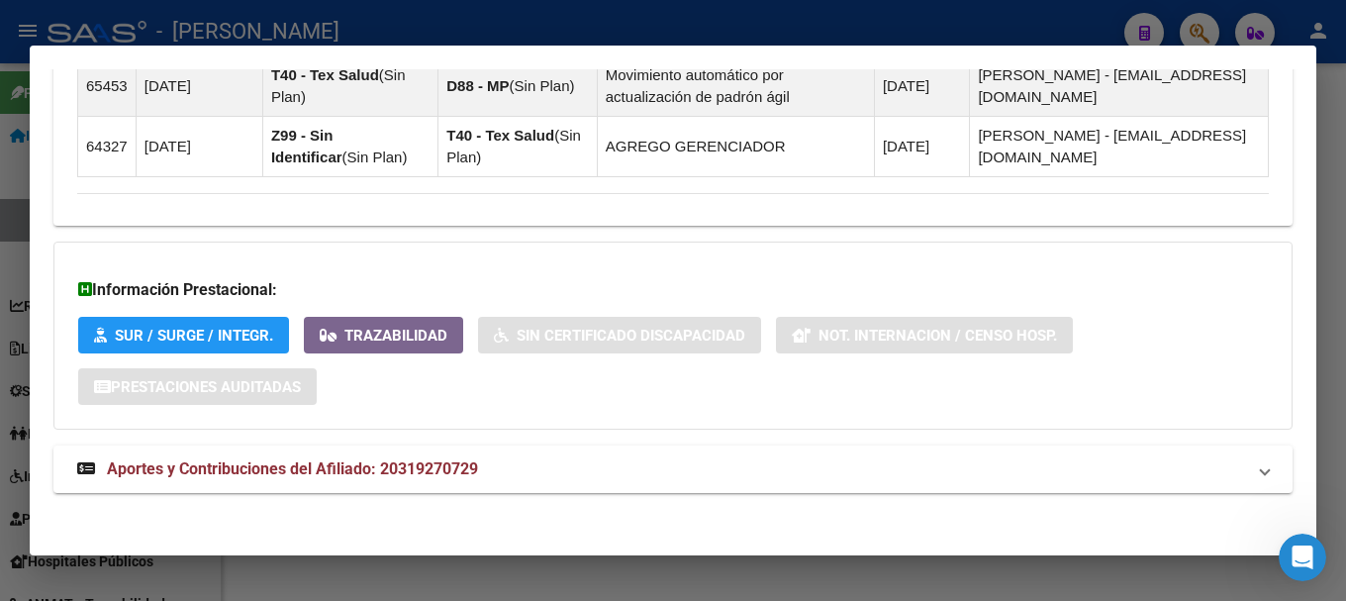
scroll to position [1341, 0]
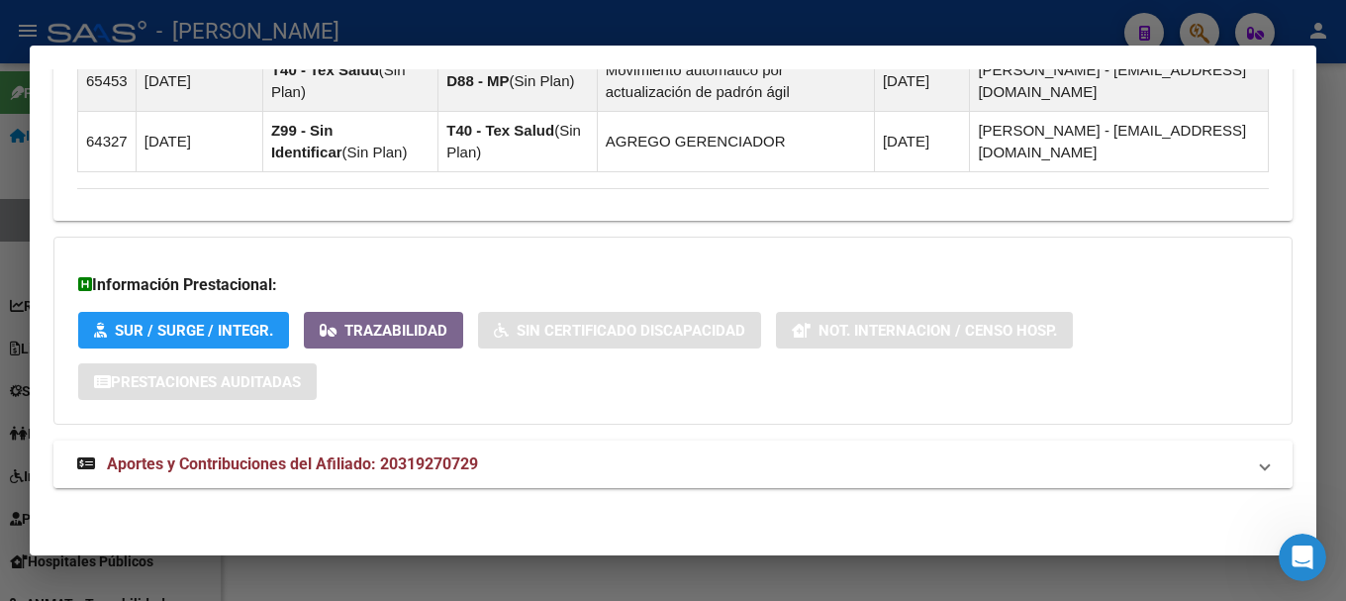
click at [504, 472] on mat-panel-title "Aportes y Contribuciones del Afiliado: 20319270729" at bounding box center [661, 464] width 1168 height 24
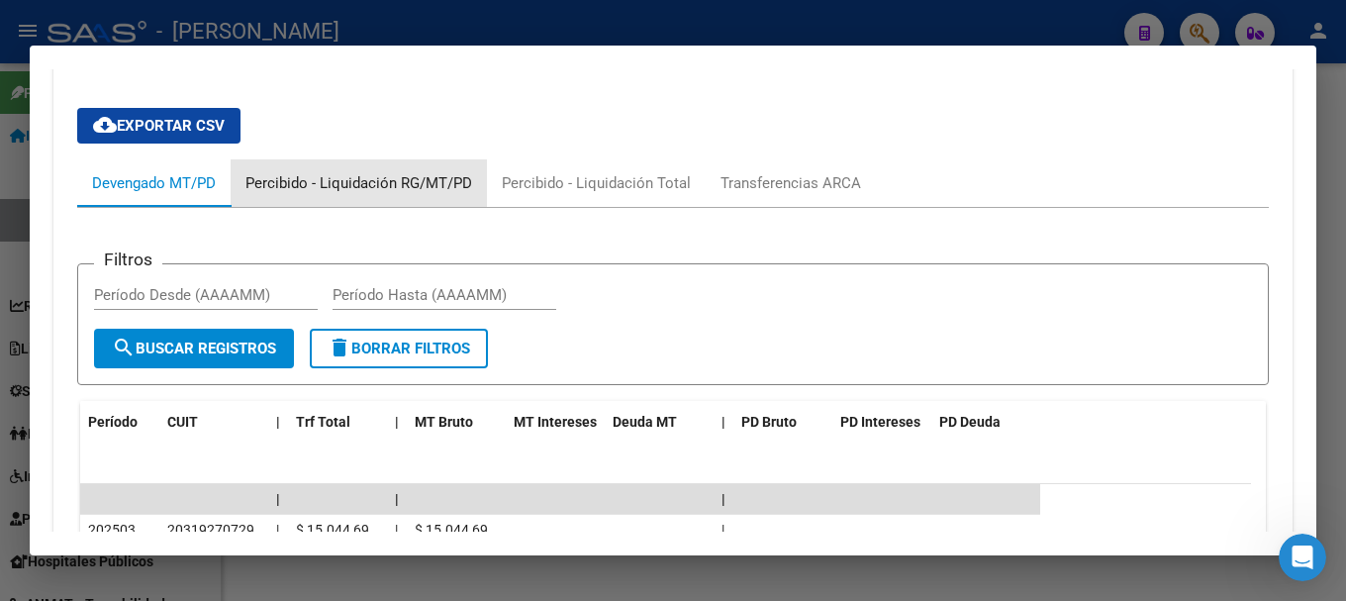
click at [416, 190] on div "Percibido - Liquidación RG/MT/PD" at bounding box center [358, 183] width 227 height 22
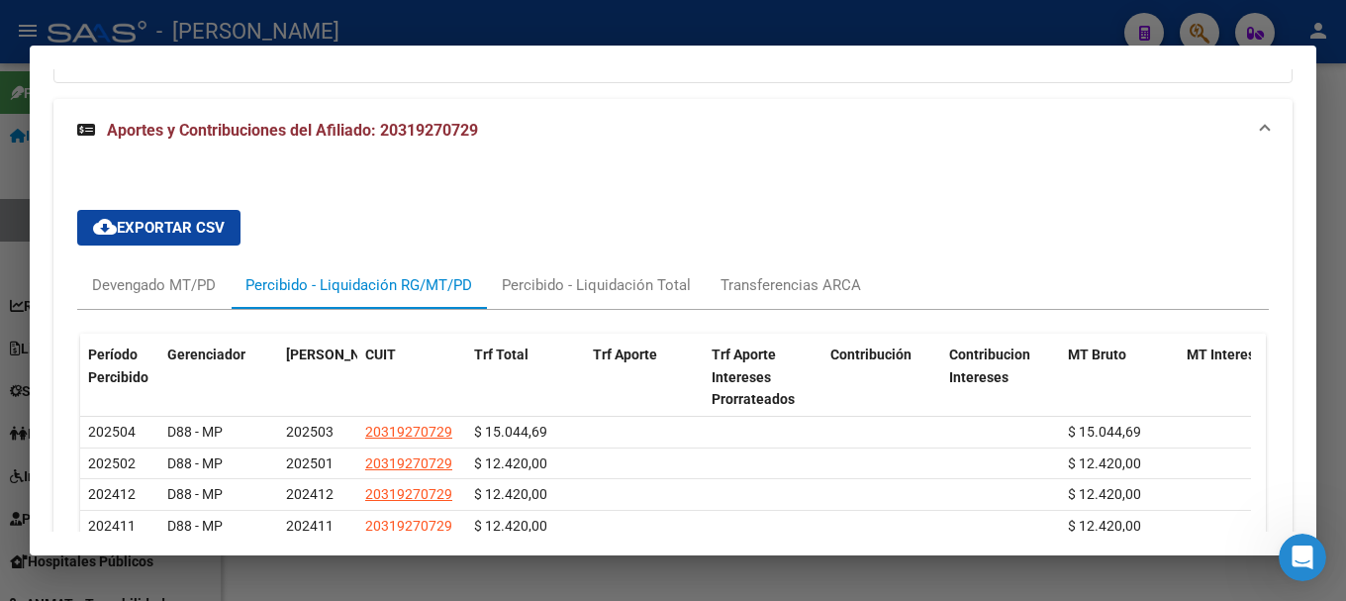
scroll to position [1773, 0]
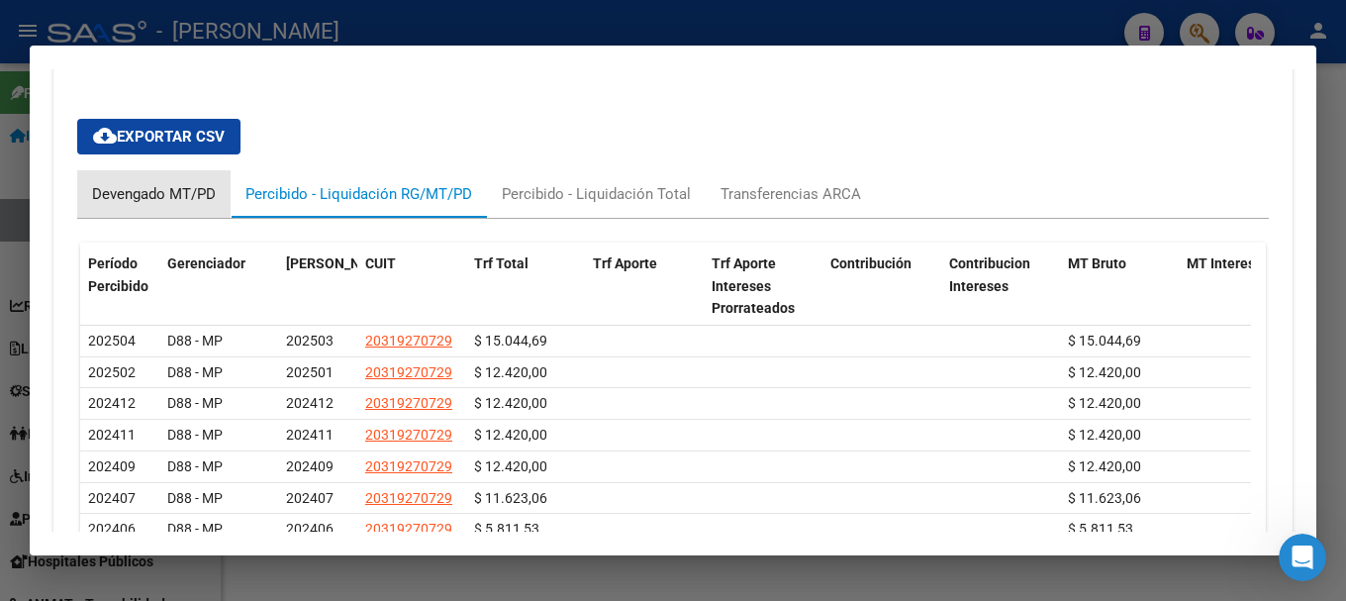
click at [178, 188] on div "Devengado MT/PD" at bounding box center [154, 194] width 124 height 22
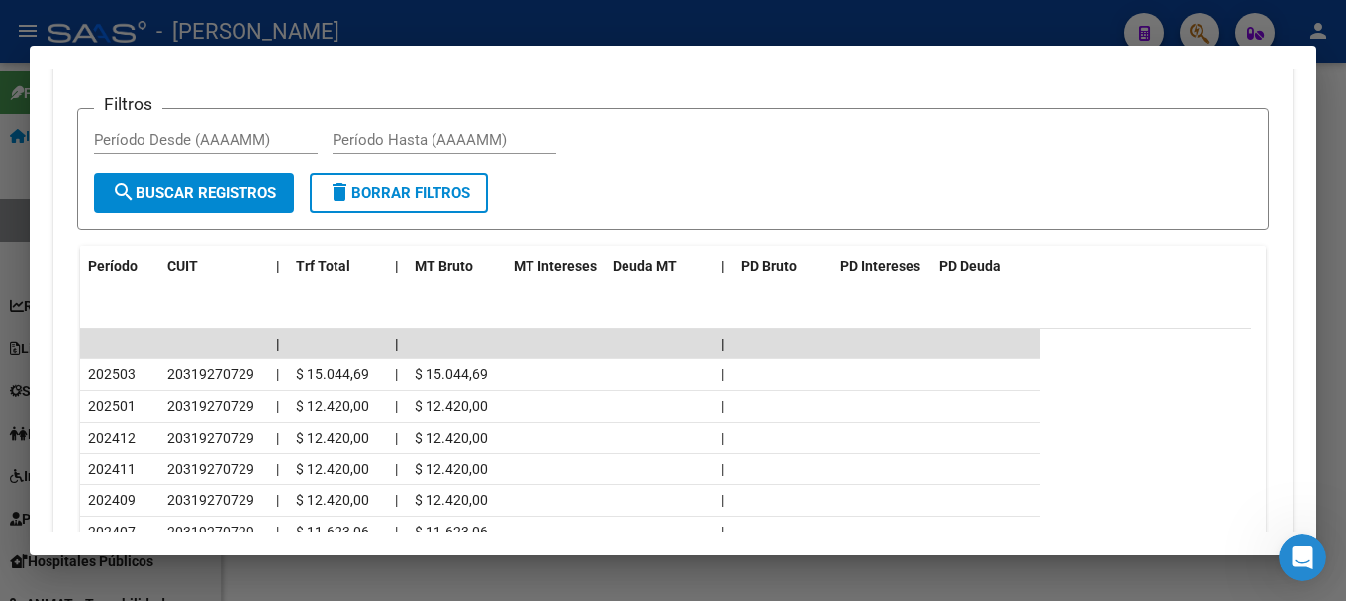
scroll to position [1971, 0]
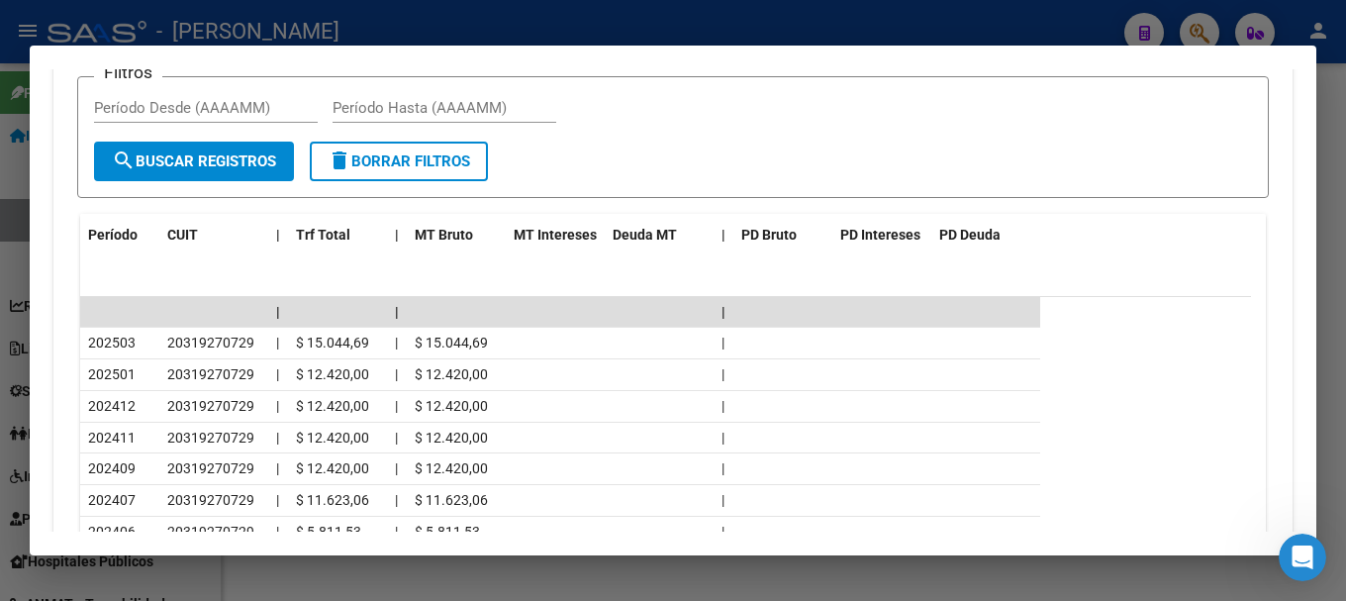
click at [532, 33] on div at bounding box center [673, 300] width 1346 height 601
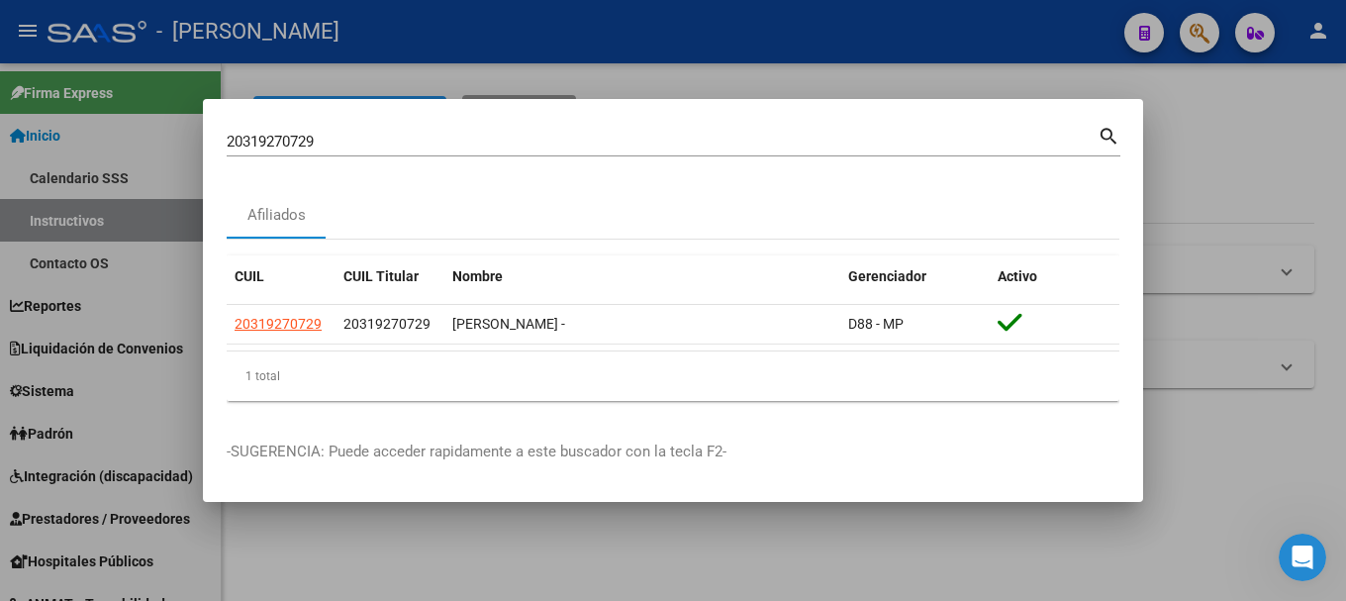
click at [411, 125] on div "20319270729 Buscar (apellido, dni, cuil, nro traspaso, cuit, obra social) search" at bounding box center [674, 140] width 894 height 34
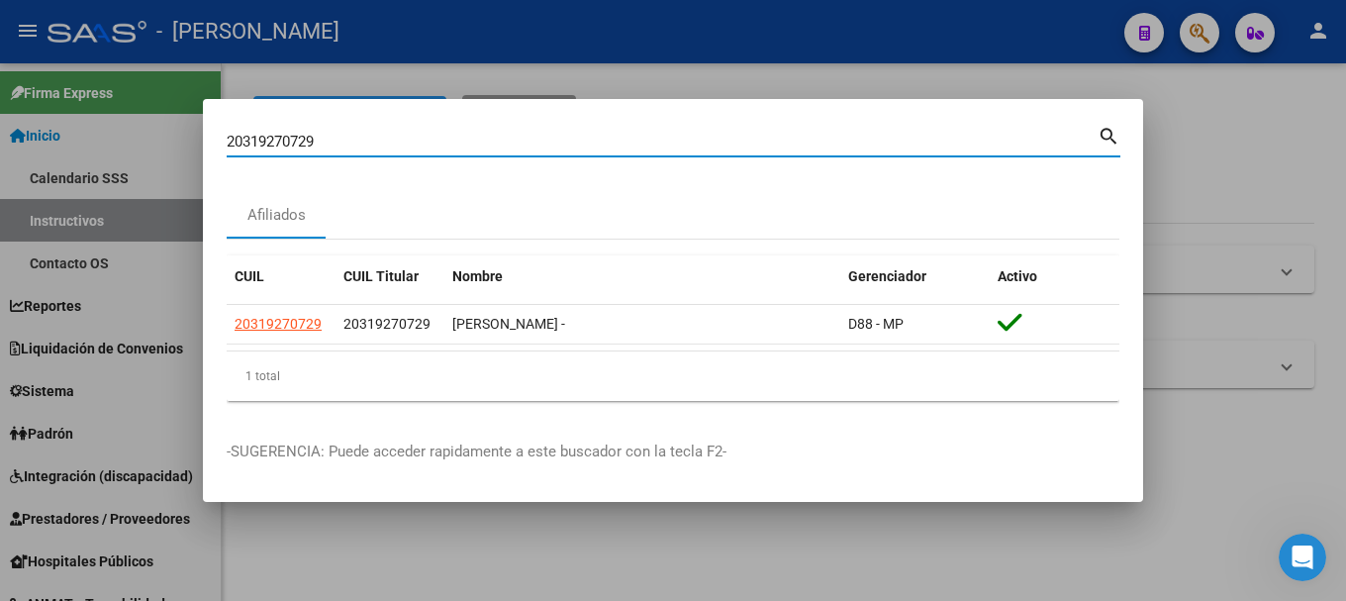
click at [398, 155] on div "20319270729 Buscar (apellido, dni, cuil, nro traspaso, cuit, obra social)" at bounding box center [662, 142] width 871 height 30
click at [410, 134] on input "20319270729" at bounding box center [662, 142] width 871 height 18
paste input "344757"
type input "20319344757"
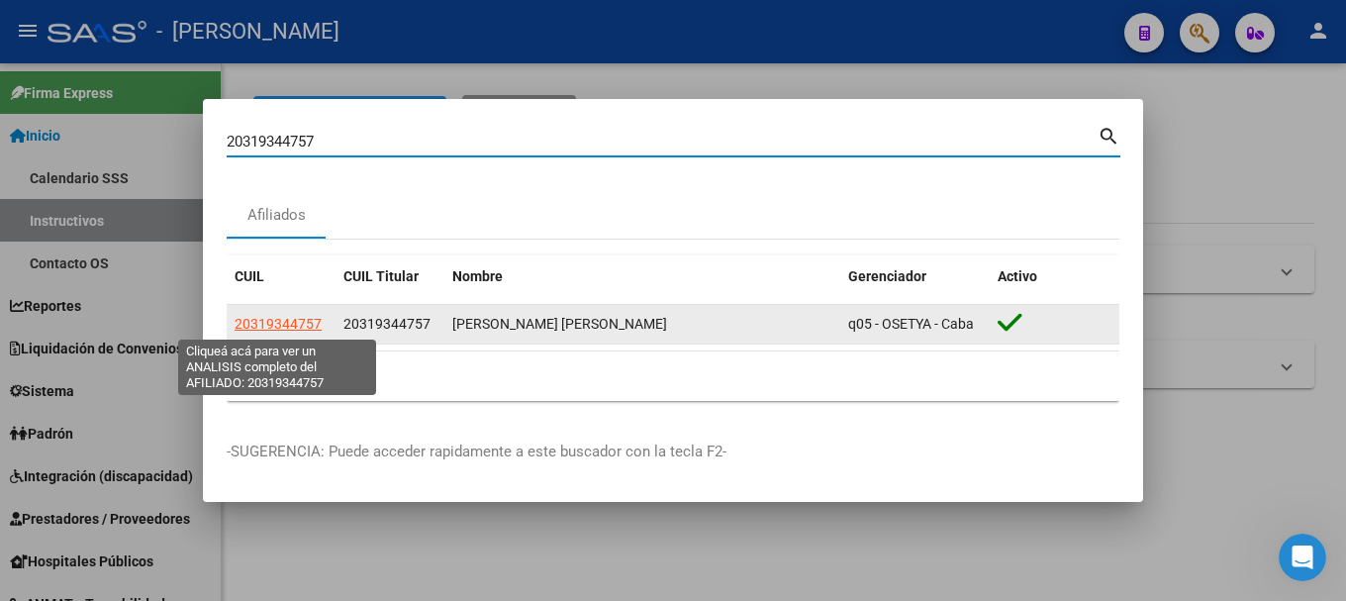
click at [292, 328] on span "20319344757" at bounding box center [278, 324] width 87 height 16
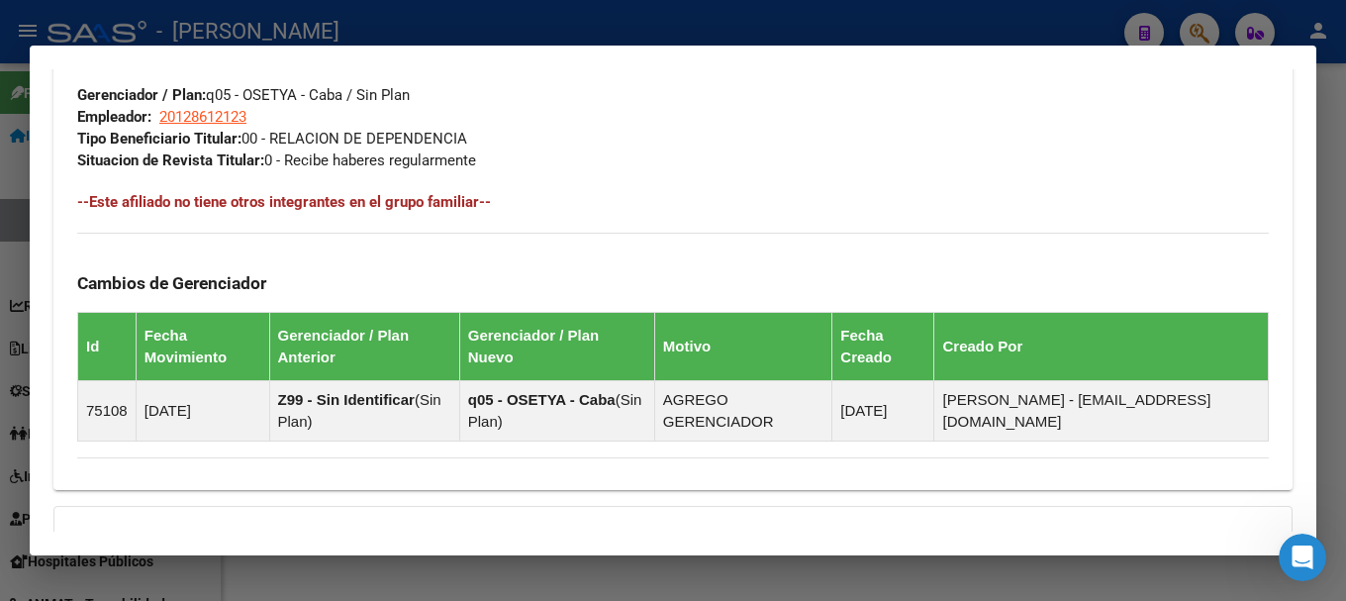
scroll to position [1259, 0]
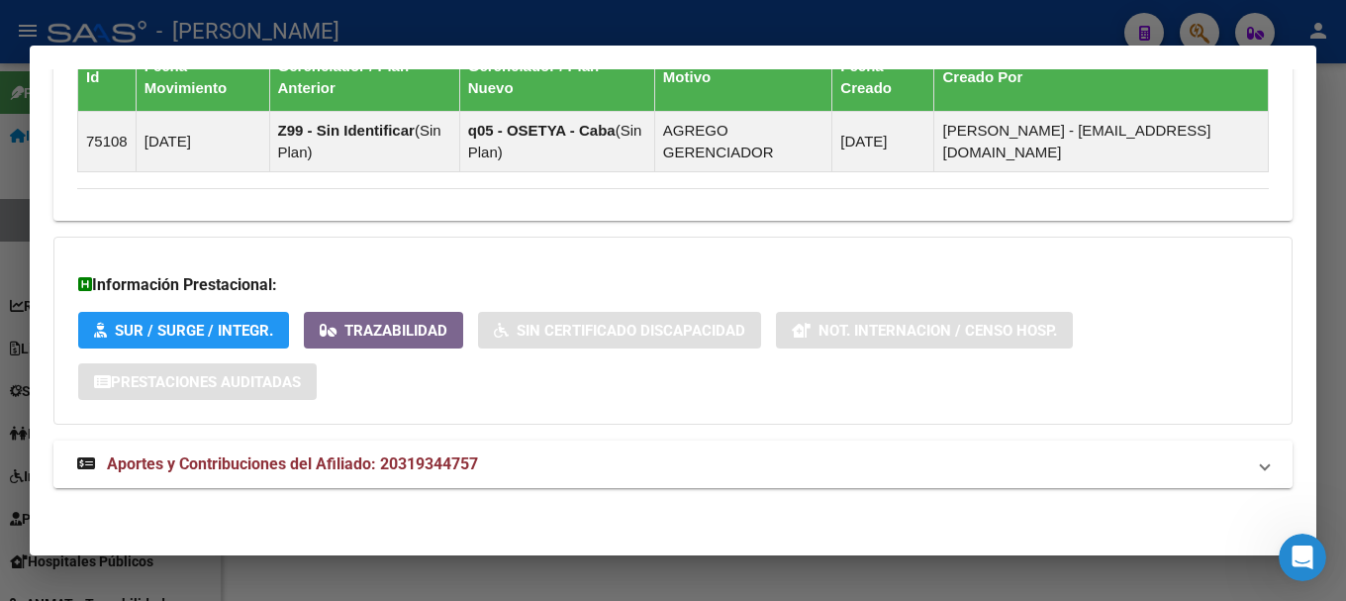
click at [567, 444] on mat-expansion-panel-header "Aportes y Contribuciones del Afiliado: 20319344757" at bounding box center [672, 463] width 1239 height 47
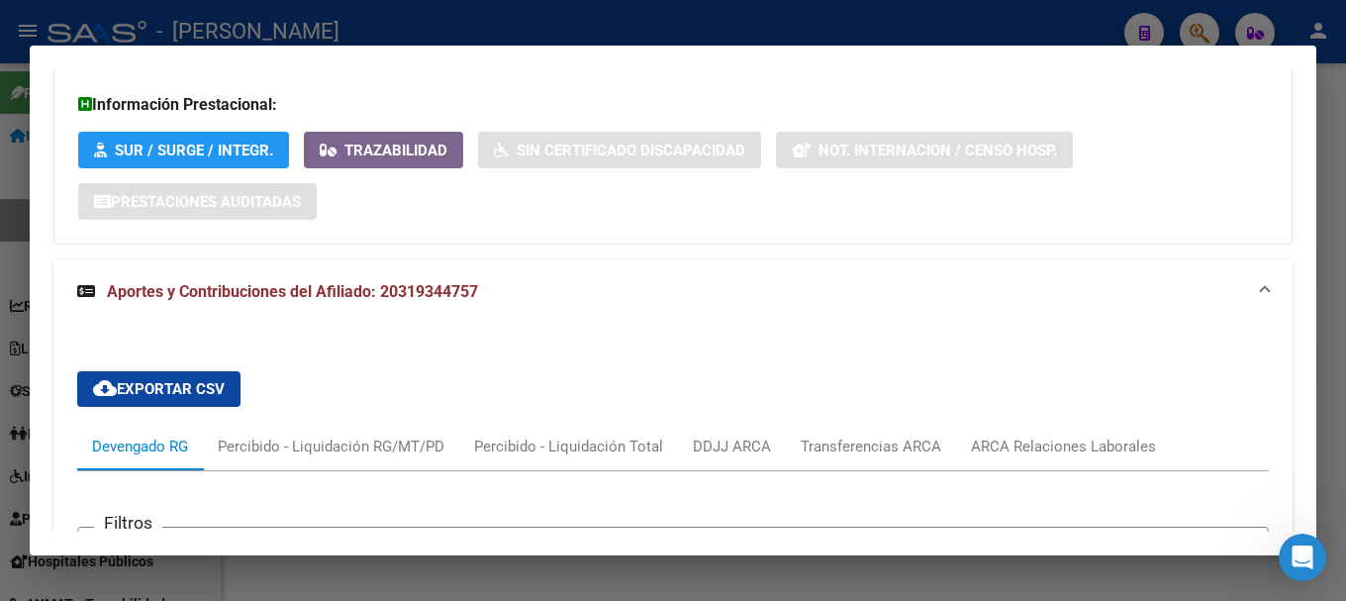
scroll to position [1756, 0]
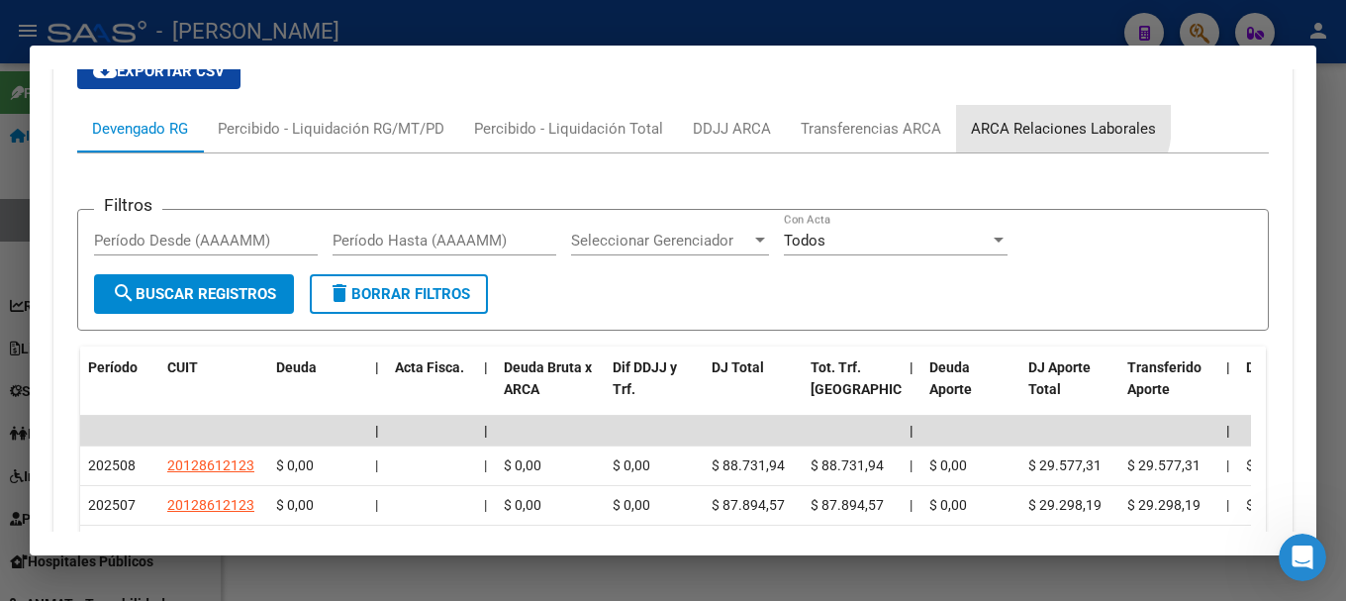
click at [1018, 115] on div "ARCA Relaciones Laborales" at bounding box center [1063, 128] width 215 height 47
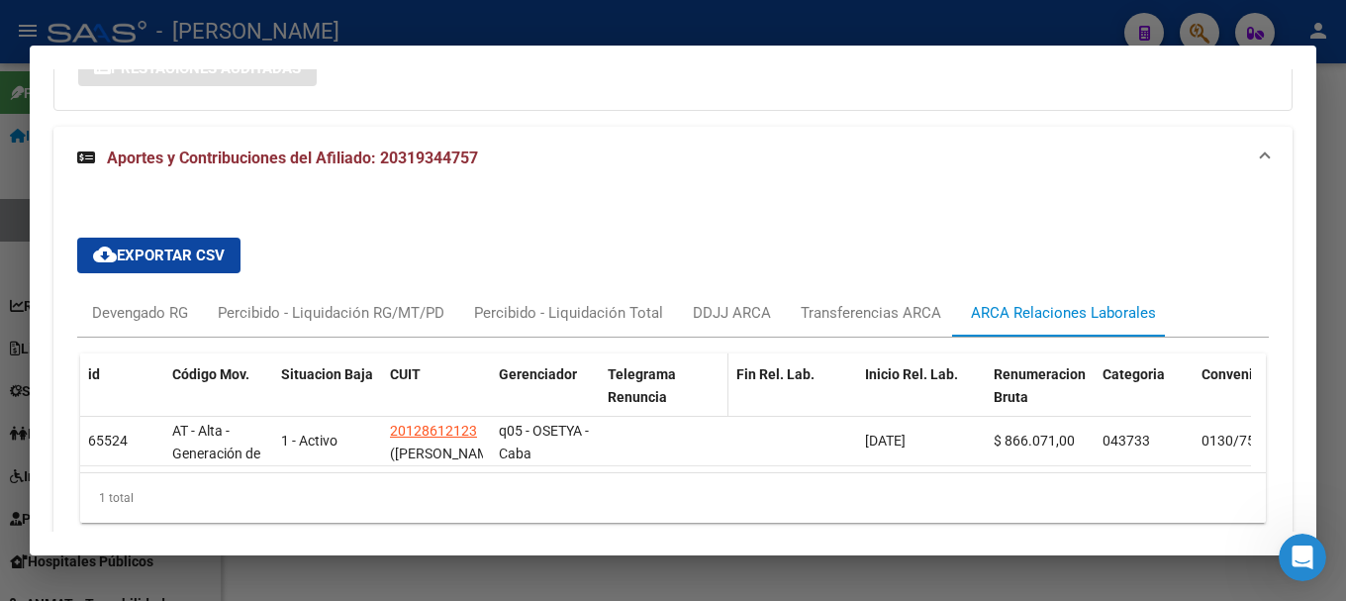
scroll to position [1663, 0]
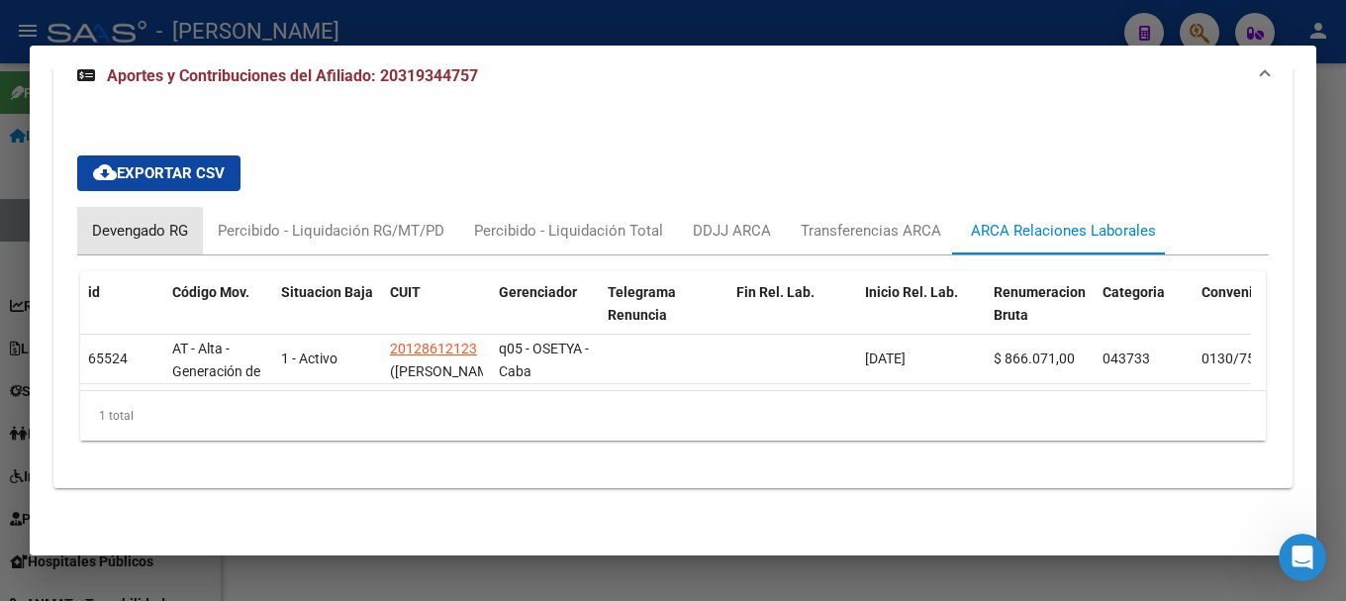
click at [149, 207] on div "Devengado RG" at bounding box center [140, 230] width 126 height 47
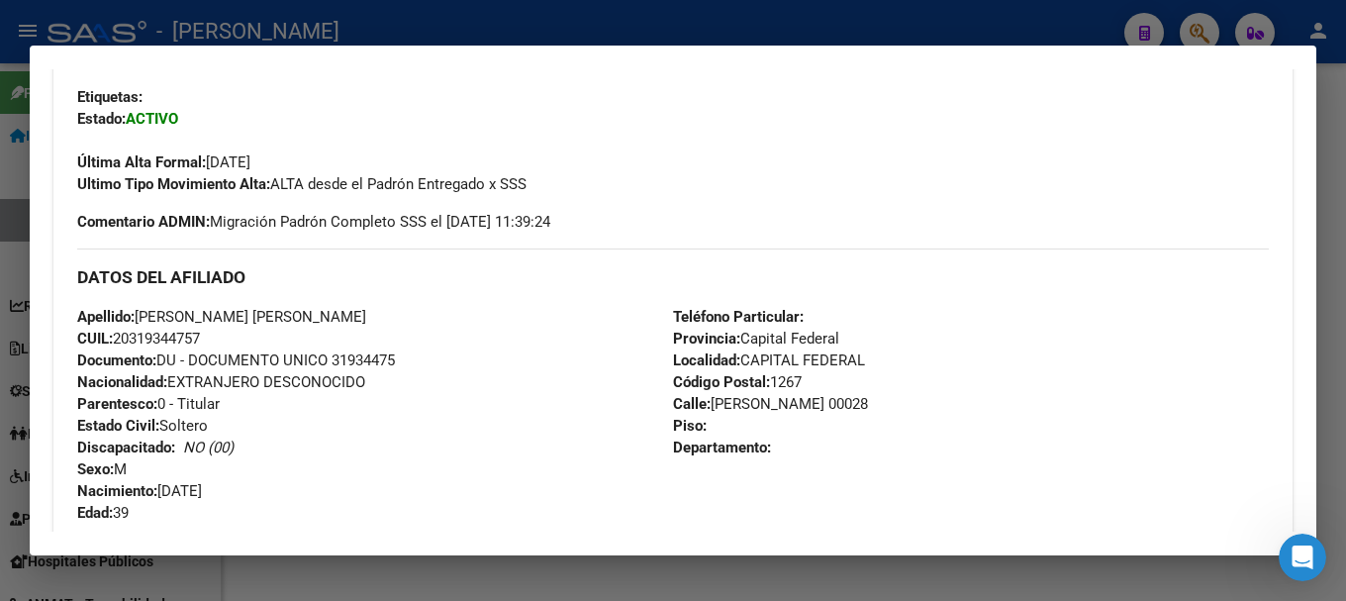
scroll to position [476, 0]
click at [374, 356] on span "Documento: DU - DOCUMENTO UNICO 31934475" at bounding box center [236, 361] width 318 height 18
drag, startPoint x: 181, startPoint y: 311, endPoint x: 427, endPoint y: 310, distance: 246.4
click at [427, 310] on div "Apellido: BORNANCINI LUCAS MAXIMILIANO CUIL: 20319344757 Documento: DU - DOCUME…" at bounding box center [375, 416] width 596 height 218
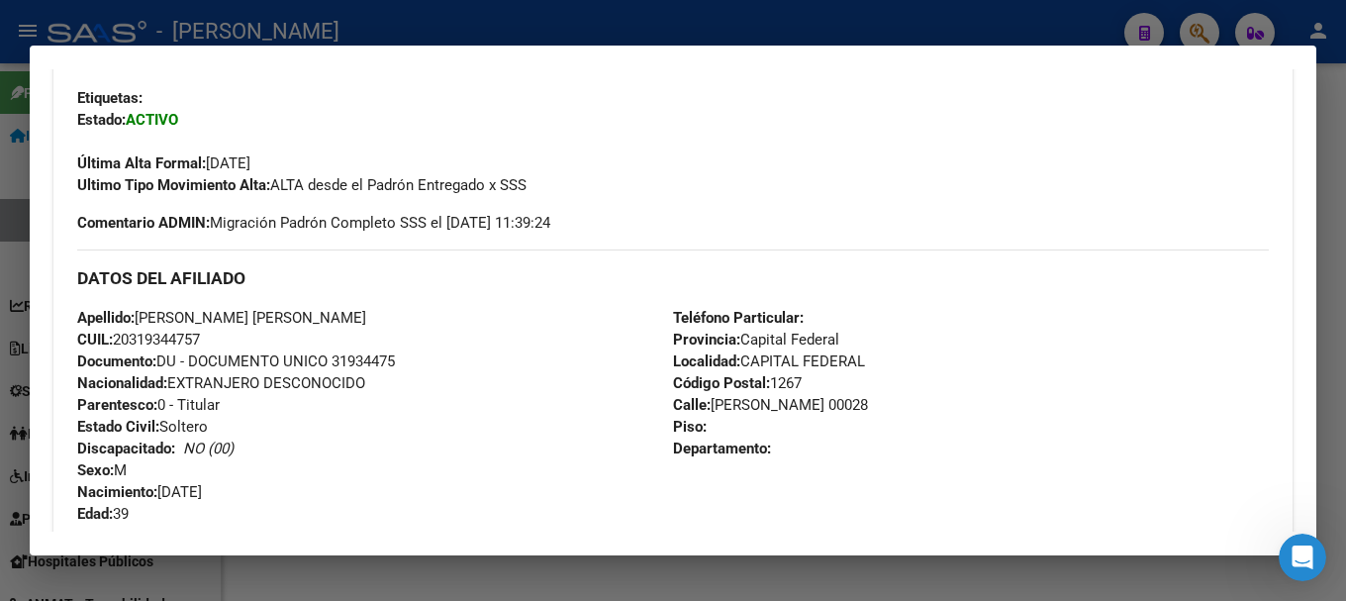
drag, startPoint x: 162, startPoint y: 494, endPoint x: 263, endPoint y: 494, distance: 100.9
click at [263, 494] on div "Apellido: BORNANCINI LUCAS MAXIMILIANO CUIL: 20319344757 Documento: DU - DOCUME…" at bounding box center [375, 416] width 596 height 218
drag, startPoint x: 709, startPoint y: 403, endPoint x: 859, endPoint y: 403, distance: 149.4
click at [859, 403] on span "Calle: RUY DIAZ DE GUZMAN 00028" at bounding box center [770, 405] width 195 height 18
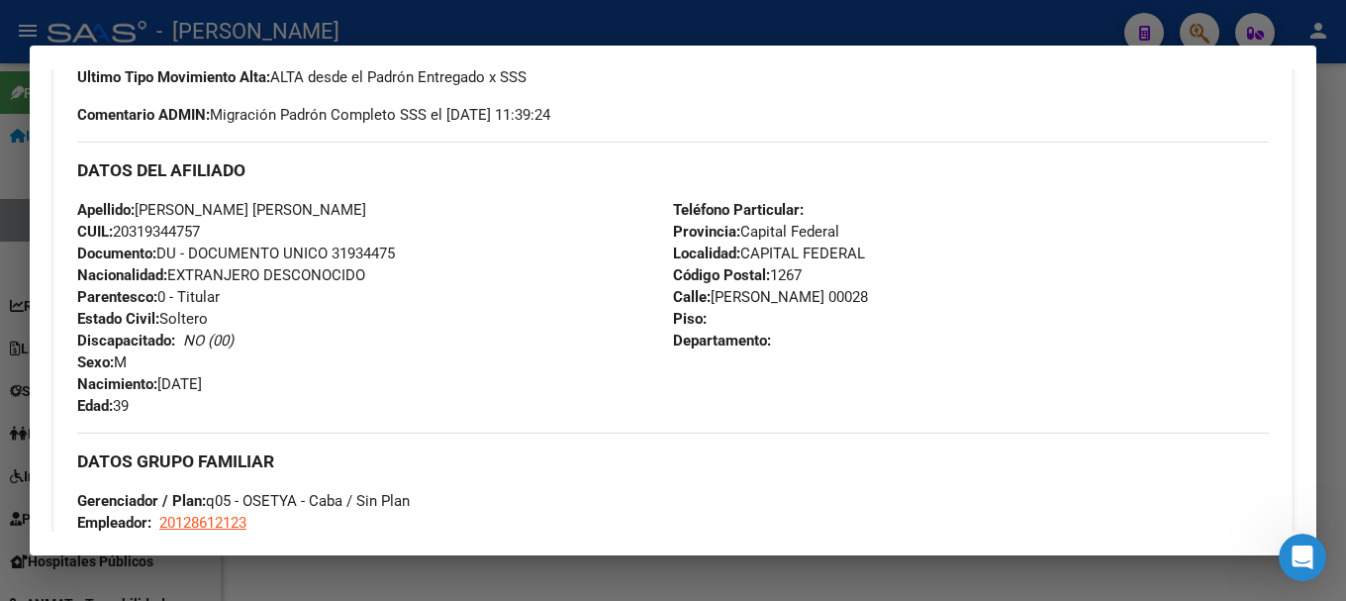
scroll to position [674, 0]
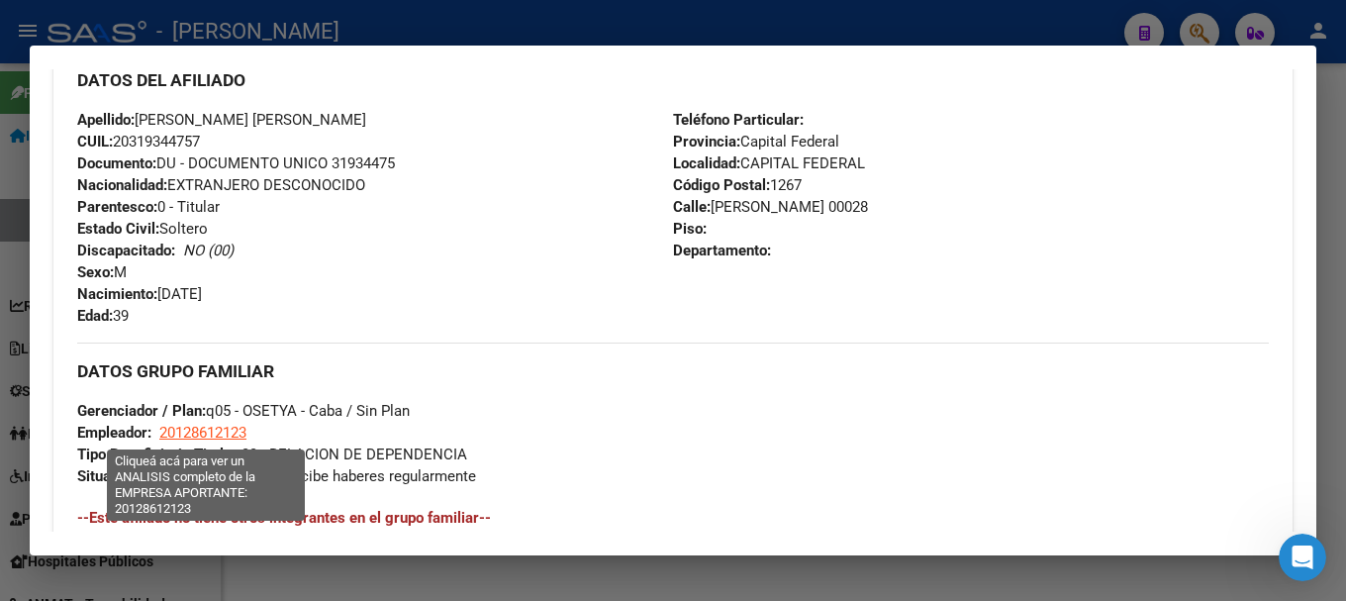
click at [210, 435] on span "20128612123" at bounding box center [202, 433] width 87 height 18
type textarea "20128612123"
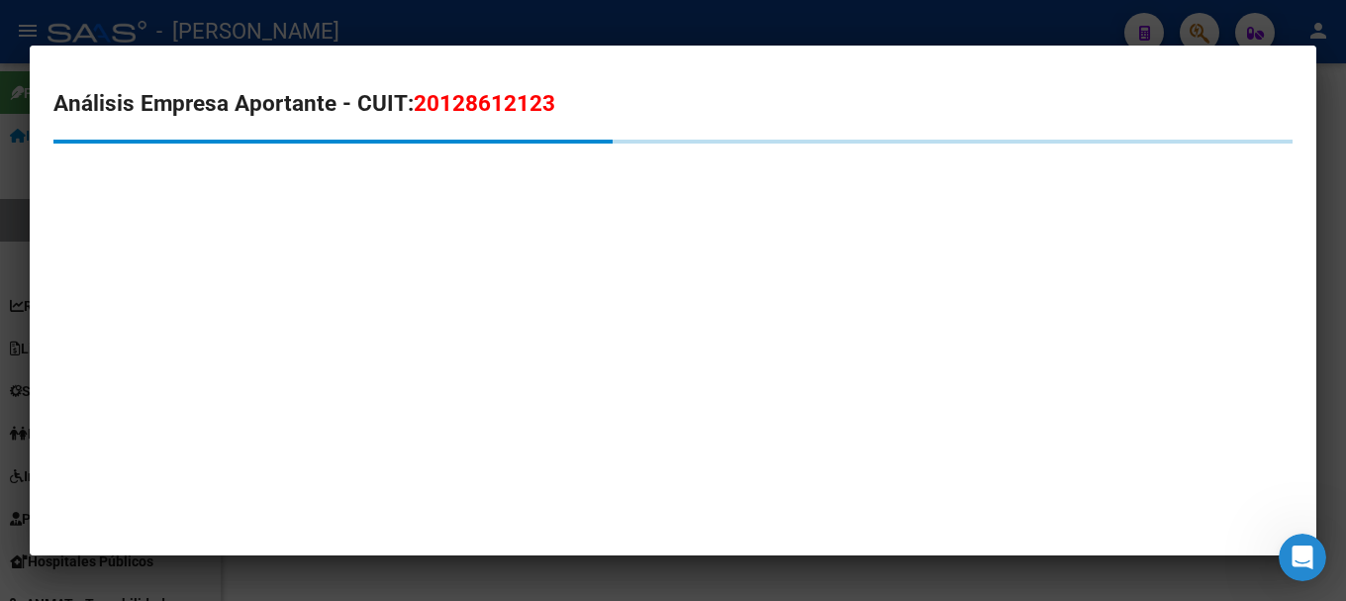
click at [471, 97] on span "20128612123" at bounding box center [485, 103] width 142 height 26
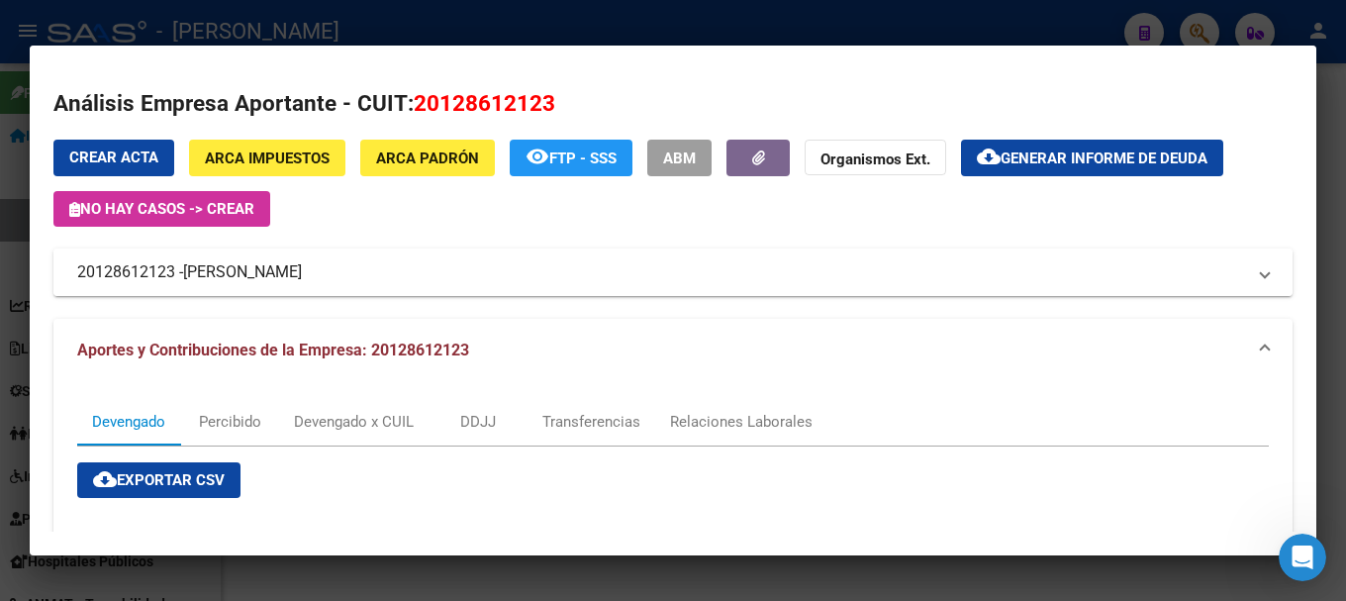
drag, startPoint x: 198, startPoint y: 266, endPoint x: 326, endPoint y: 266, distance: 127.6
click at [302, 266] on span "VERA RAUL DANIEL" at bounding box center [242, 272] width 119 height 24
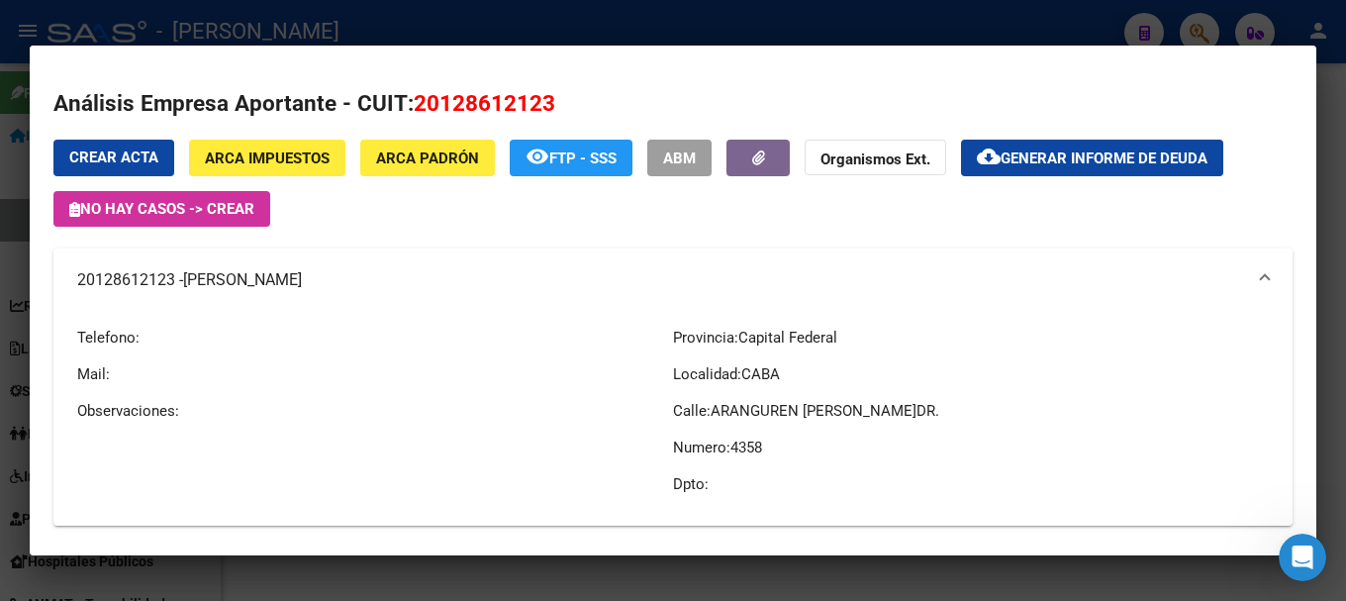
click at [573, 37] on div at bounding box center [673, 300] width 1346 height 601
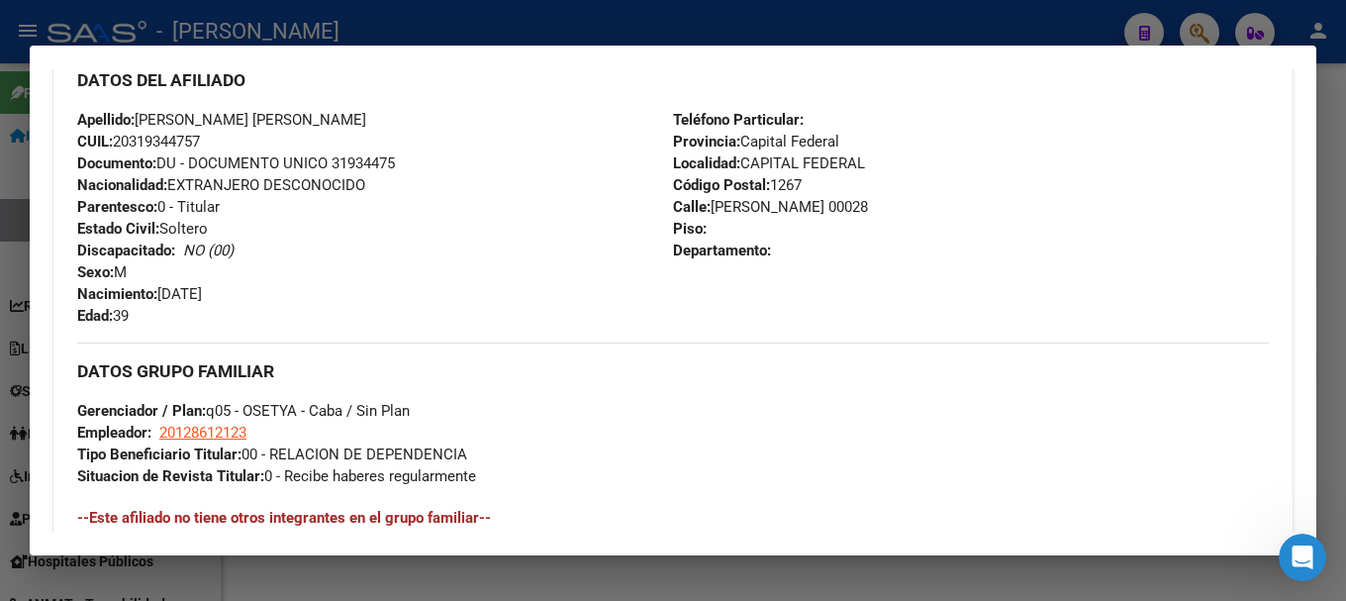
click at [460, 49] on mat-dialog-container "Análisis Afiliado - CUIL: 20319344757 DATOS PADRÓN ÁGIL: BORNANCINI LUCAS MAXIM…" at bounding box center [673, 301] width 1286 height 511
click at [440, 27] on div at bounding box center [673, 300] width 1346 height 601
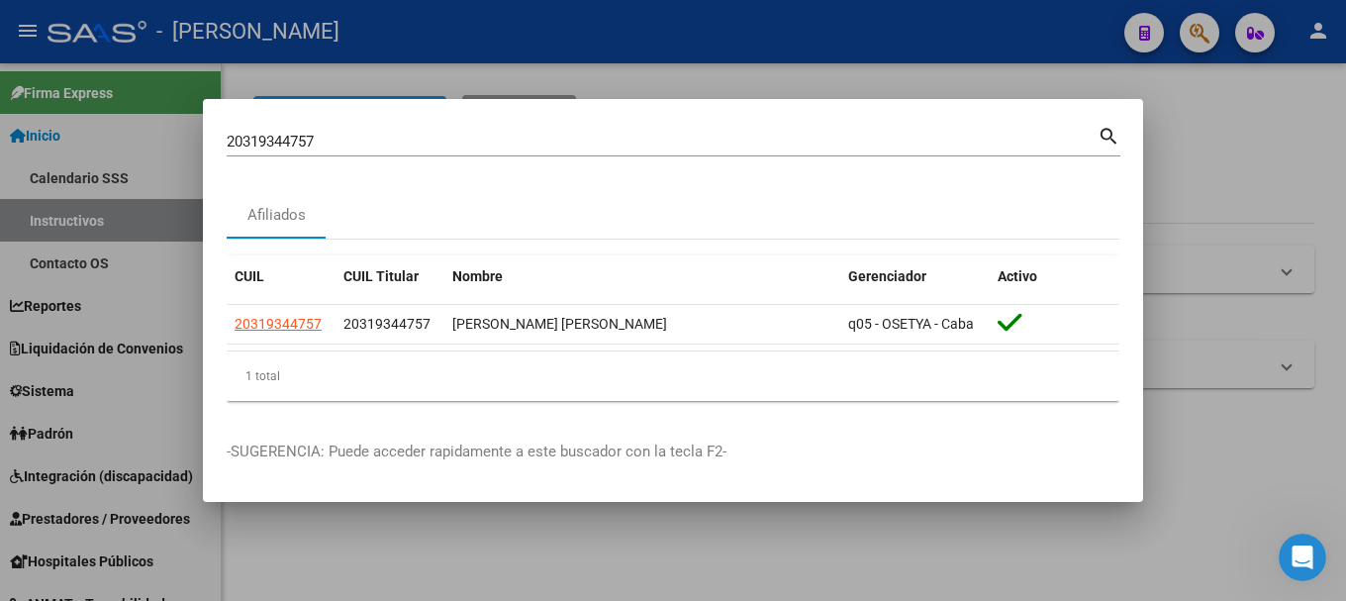
click at [346, 123] on div "20319344757 Buscar (apellido, dni, cuil, nro traspaso, cuit, obra social) search" at bounding box center [674, 140] width 894 height 34
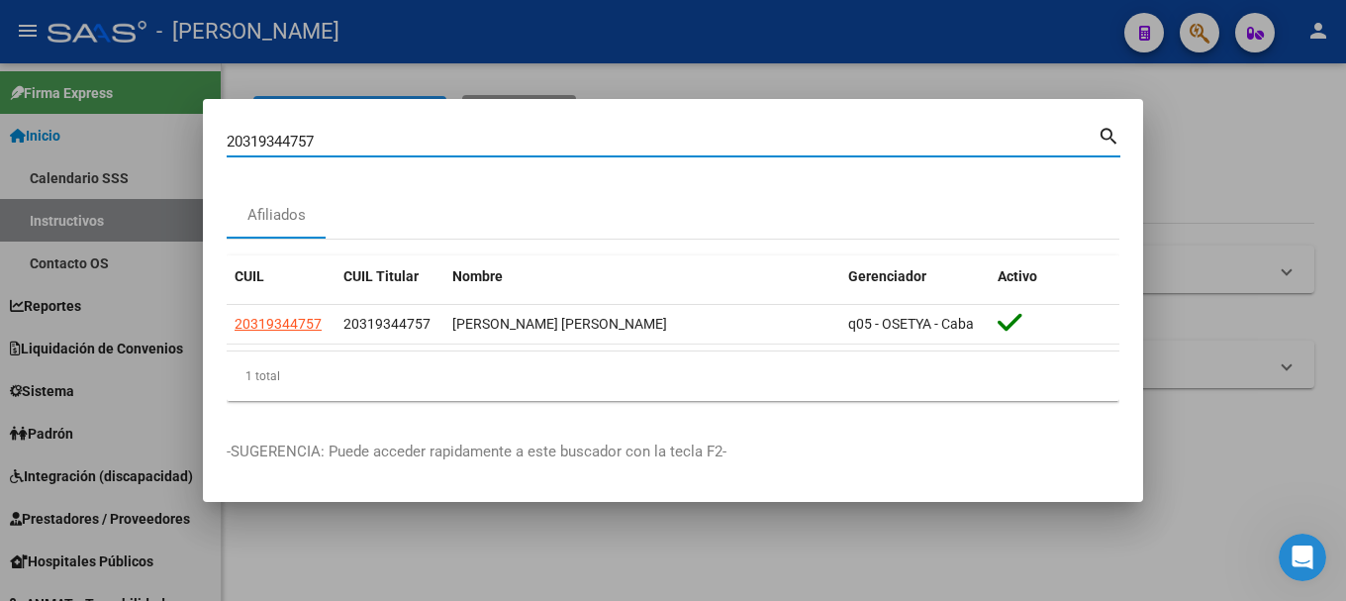
click at [348, 135] on input "20319344757" at bounding box center [662, 142] width 871 height 18
click at [349, 135] on input "20319344757" at bounding box center [662, 142] width 871 height 18
paste input "45069"
type input "20319450697"
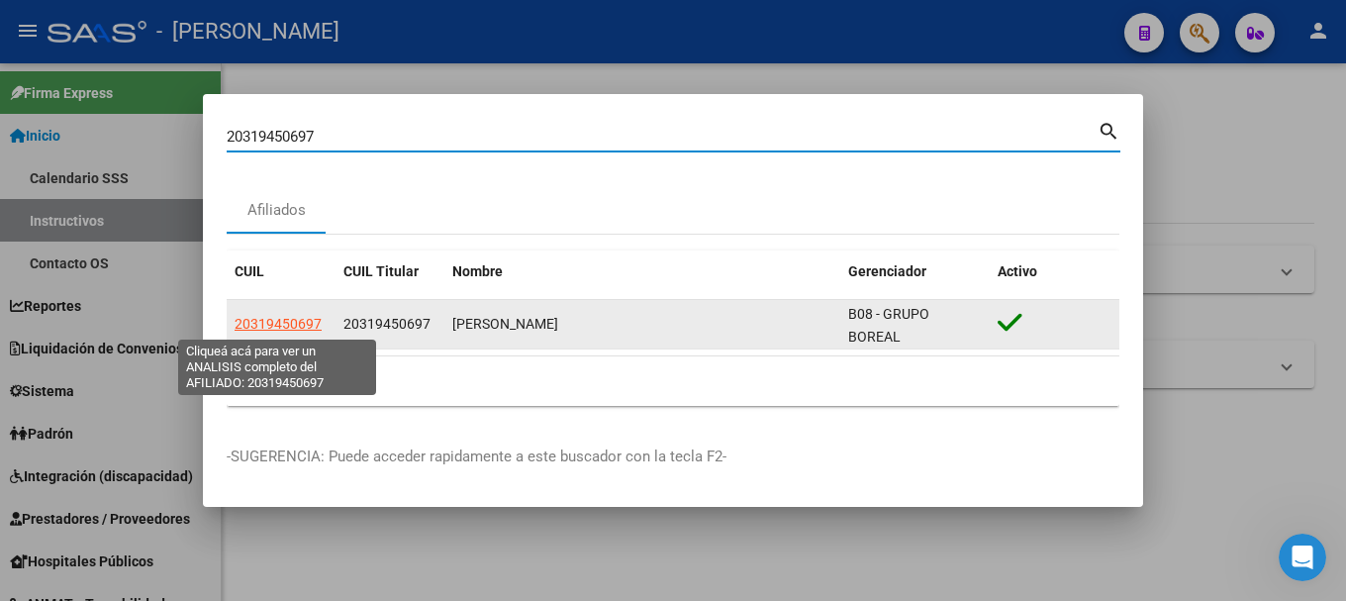
click at [296, 326] on span "20319450697" at bounding box center [278, 324] width 87 height 16
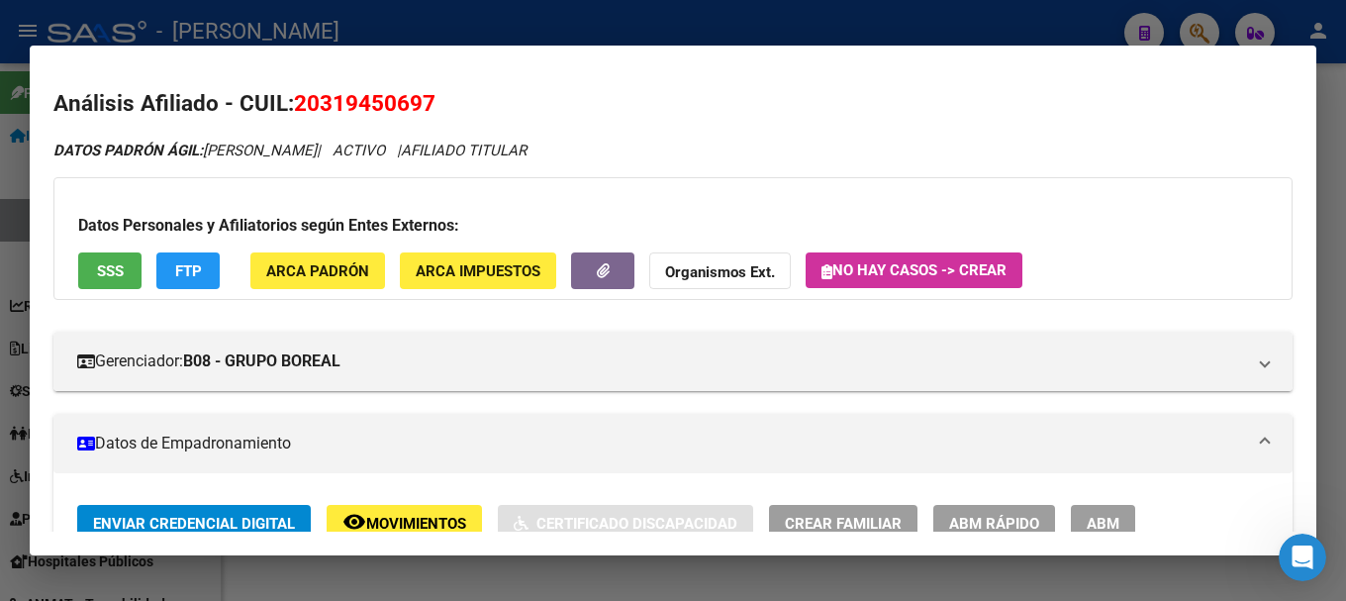
scroll to position [495, 0]
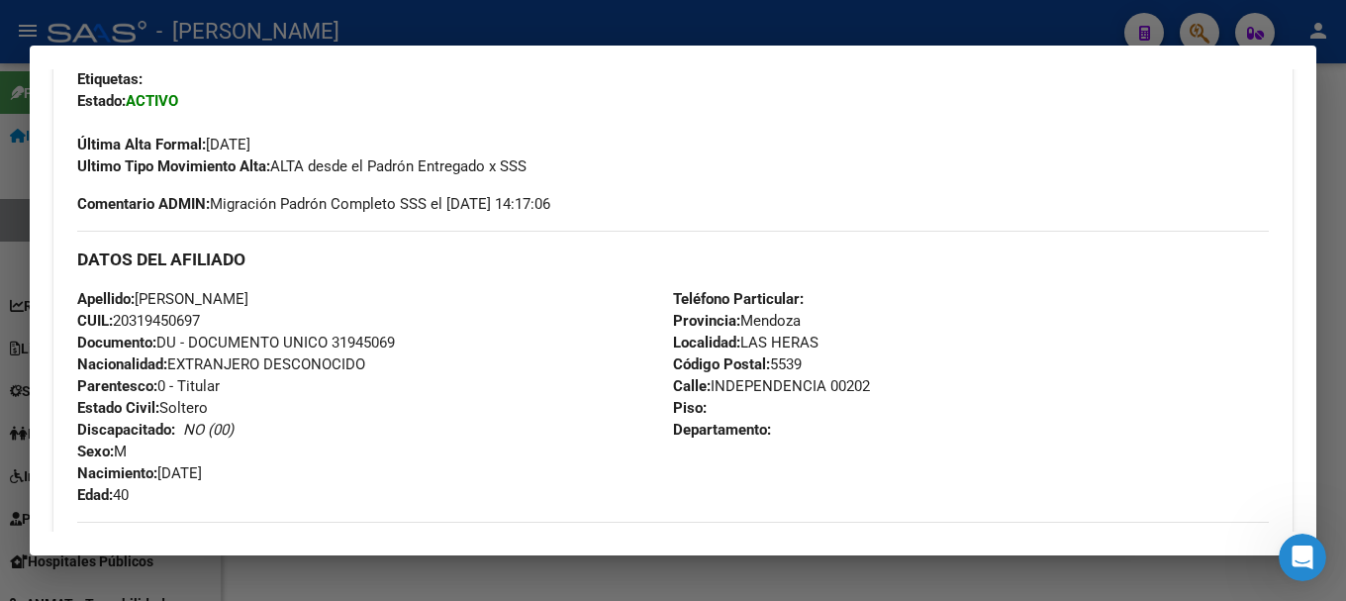
click at [395, 341] on span "Documento: DU - DOCUMENTO UNICO 31945069" at bounding box center [236, 342] width 318 height 18
drag, startPoint x: 140, startPoint y: 298, endPoint x: 378, endPoint y: 299, distance: 238.5
click at [378, 299] on div "Apellido: LUCERO ALEJANDRO MATIAS CUIL: 20319450697 Documento: DU - DOCUMENTO U…" at bounding box center [375, 397] width 596 height 218
drag, startPoint x: 165, startPoint y: 477, endPoint x: 241, endPoint y: 477, distance: 76.2
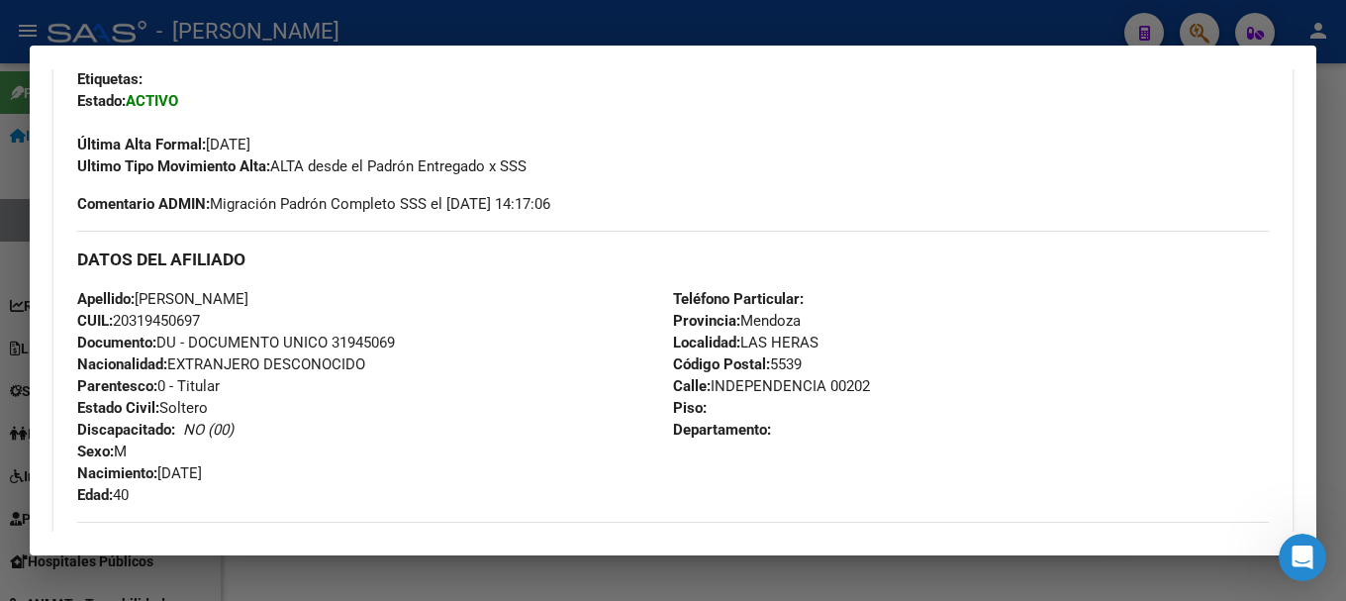
click at [241, 477] on div "Apellido: LUCERO ALEJANDRO MATIAS CUIL: 20319450697 Documento: DU - DOCUMENTO U…" at bounding box center [375, 397] width 596 height 218
drag, startPoint x: 708, startPoint y: 384, endPoint x: 819, endPoint y: 381, distance: 110.9
click at [819, 381] on span "Calle: INDEPENDENCIA 00202" at bounding box center [771, 386] width 197 height 18
click at [790, 367] on span "Código Postal: 5539" at bounding box center [737, 364] width 129 height 18
click at [780, 367] on span "Código Postal: 5539" at bounding box center [737, 364] width 129 height 18
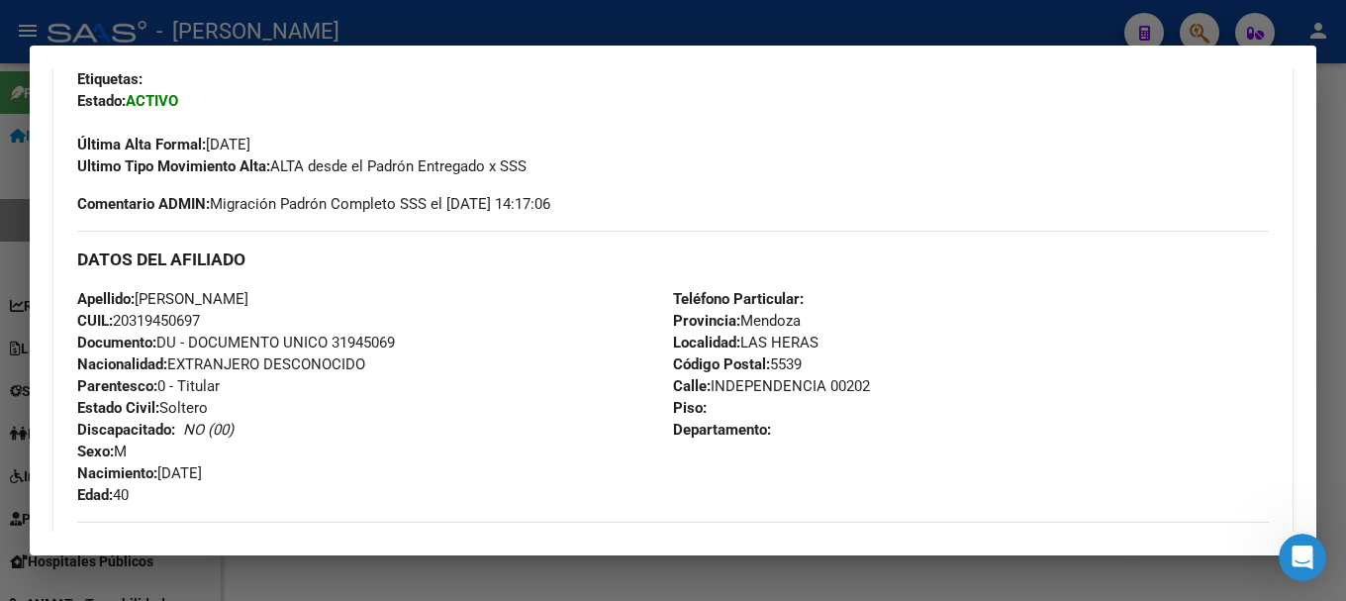
click at [780, 367] on span "Código Postal: 5539" at bounding box center [737, 364] width 129 height 18
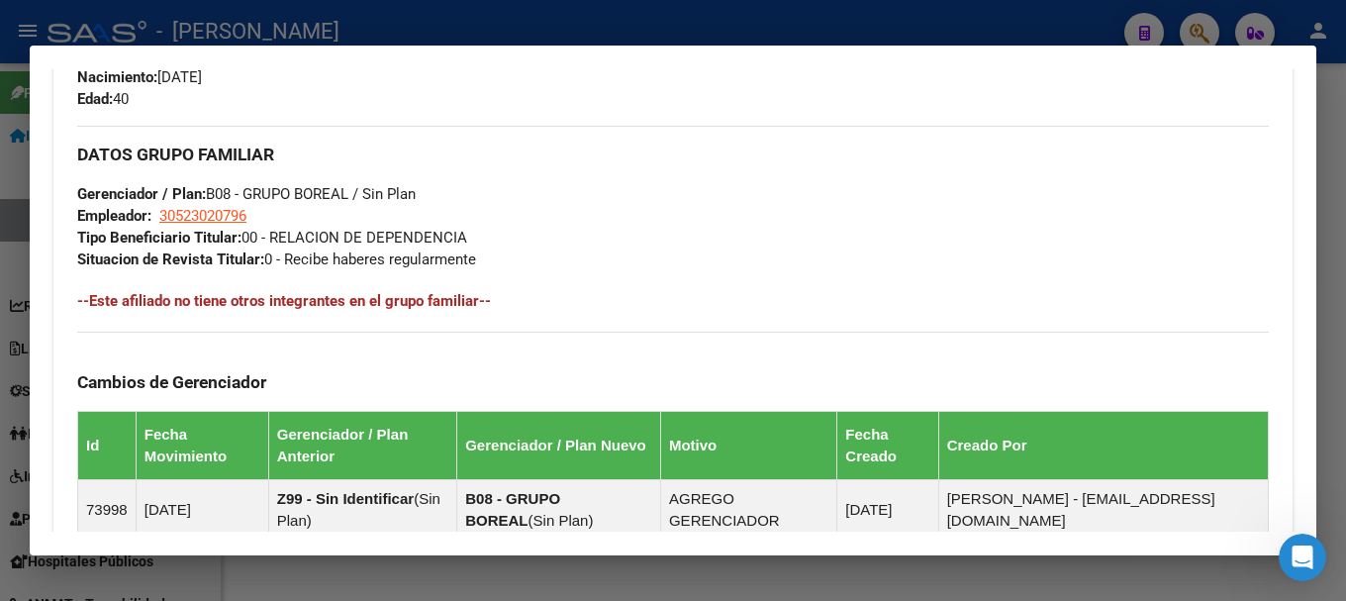
scroll to position [1259, 0]
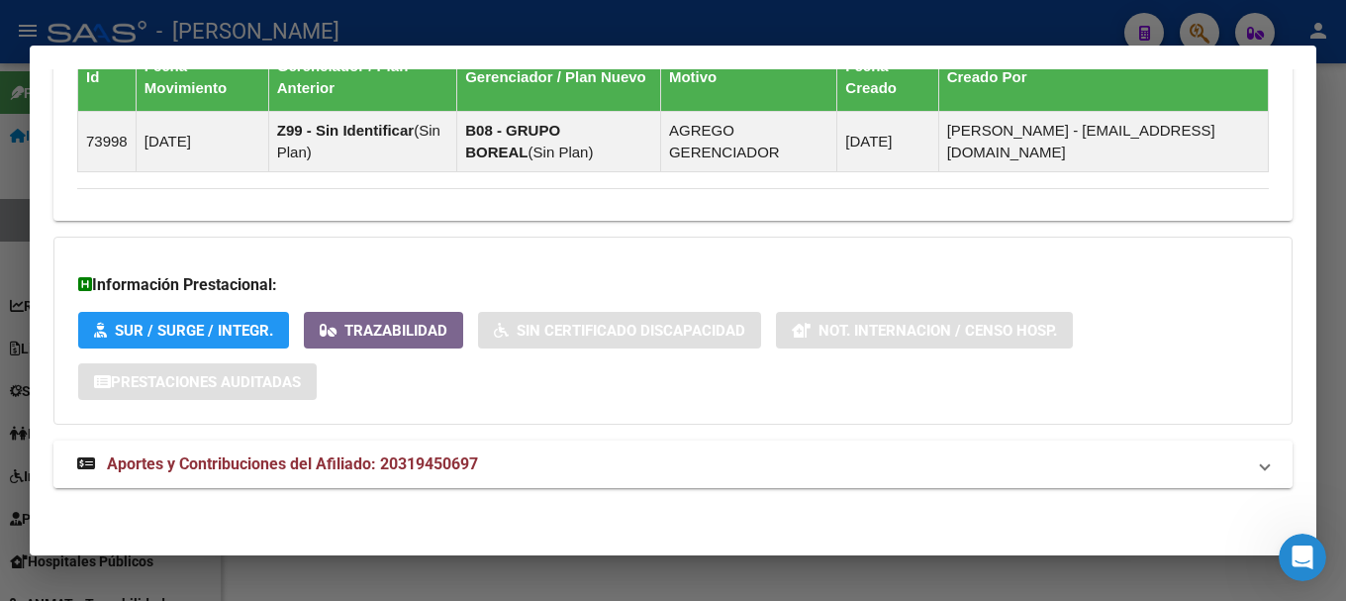
click at [482, 441] on mat-expansion-panel-header "Aportes y Contribuciones del Afiliado: 20319450697" at bounding box center [672, 463] width 1239 height 47
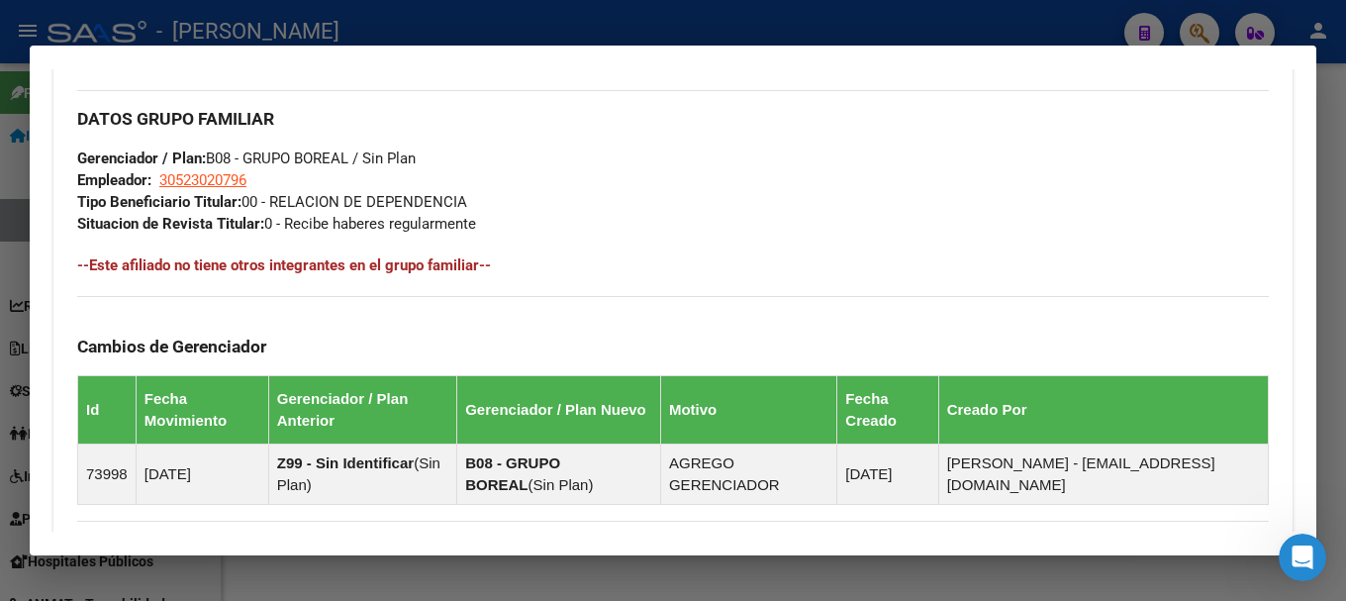
scroll to position [990, 0]
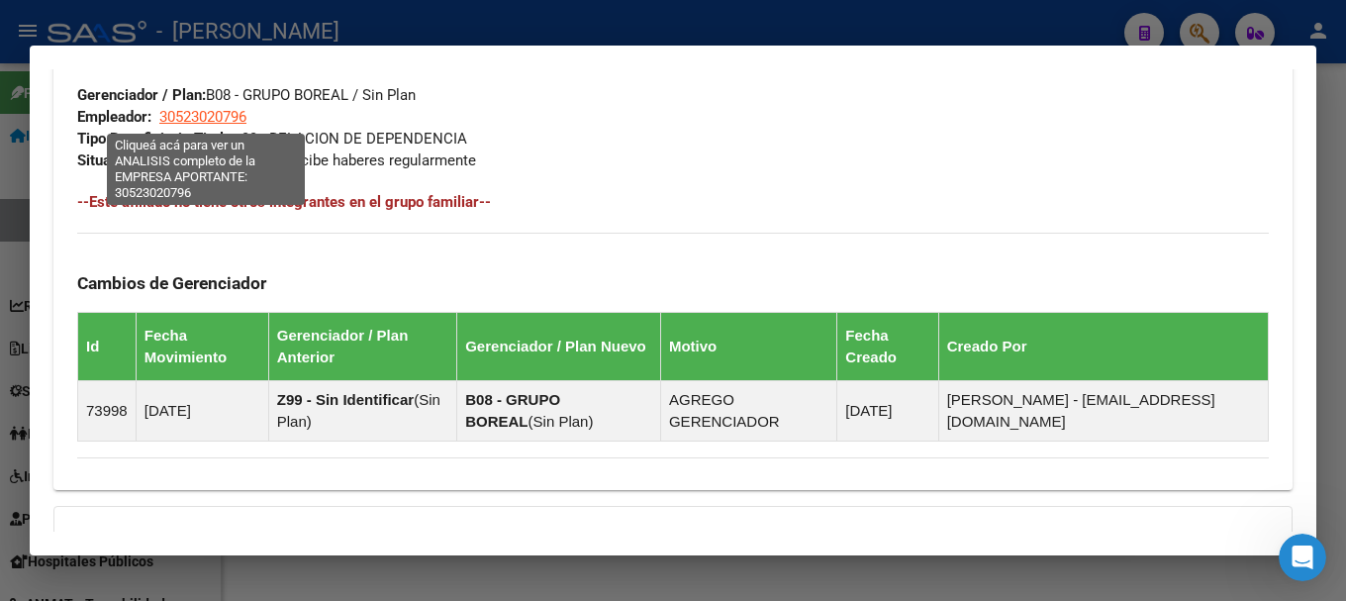
click at [239, 115] on span "30523020796" at bounding box center [202, 117] width 87 height 18
type textarea "30523020796"
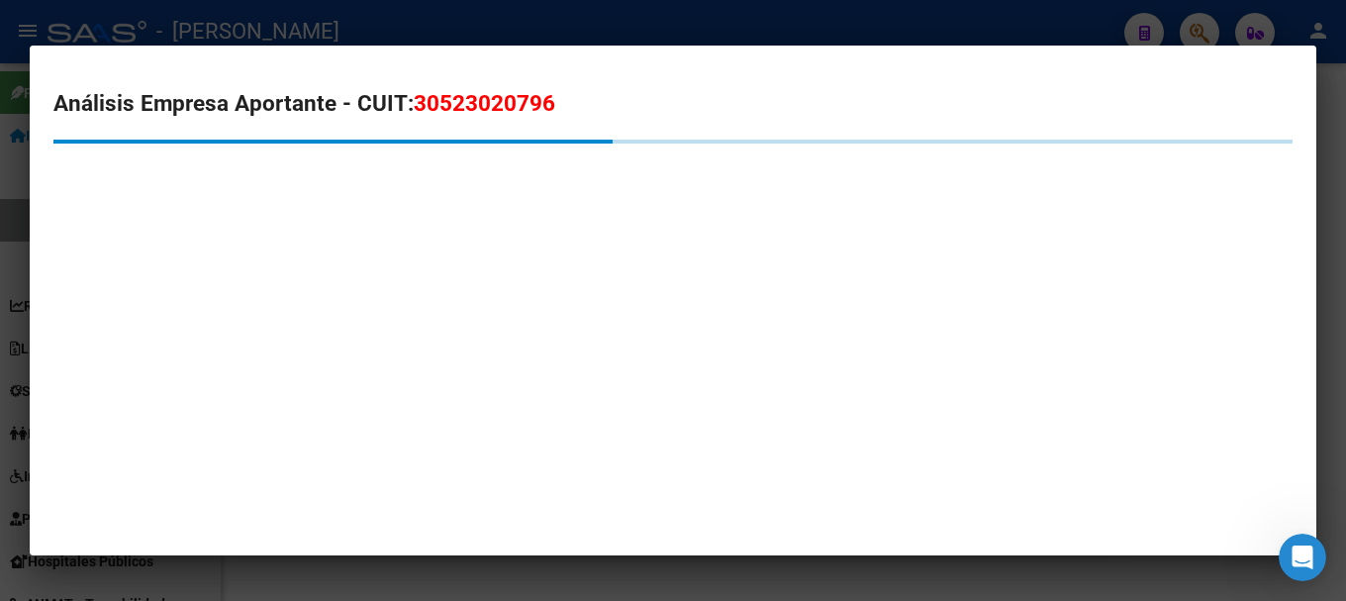
click at [489, 108] on span "30523020796" at bounding box center [485, 103] width 142 height 26
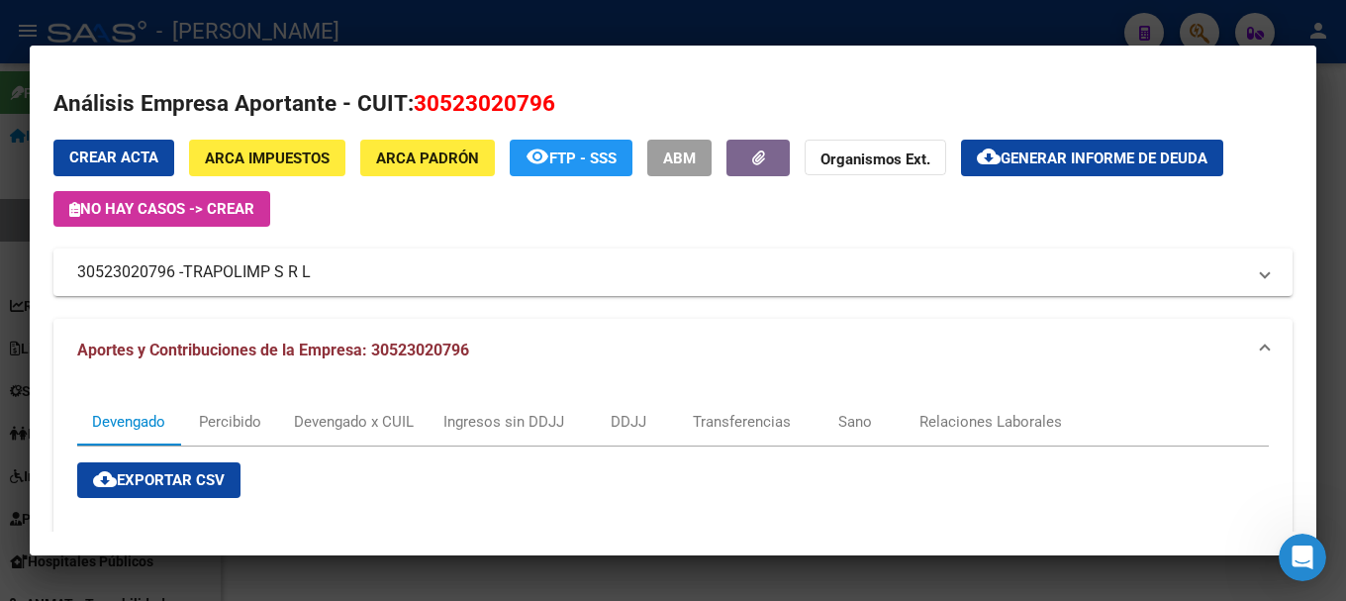
click at [627, 19] on div at bounding box center [673, 300] width 1346 height 601
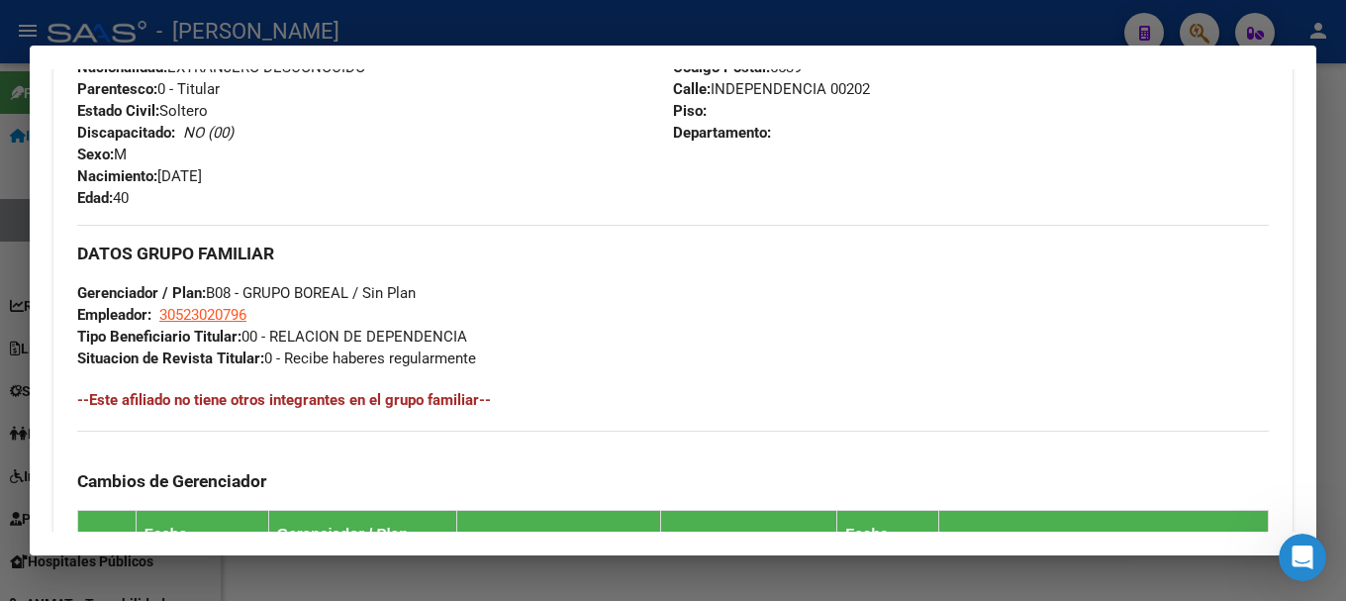
scroll to position [594, 0]
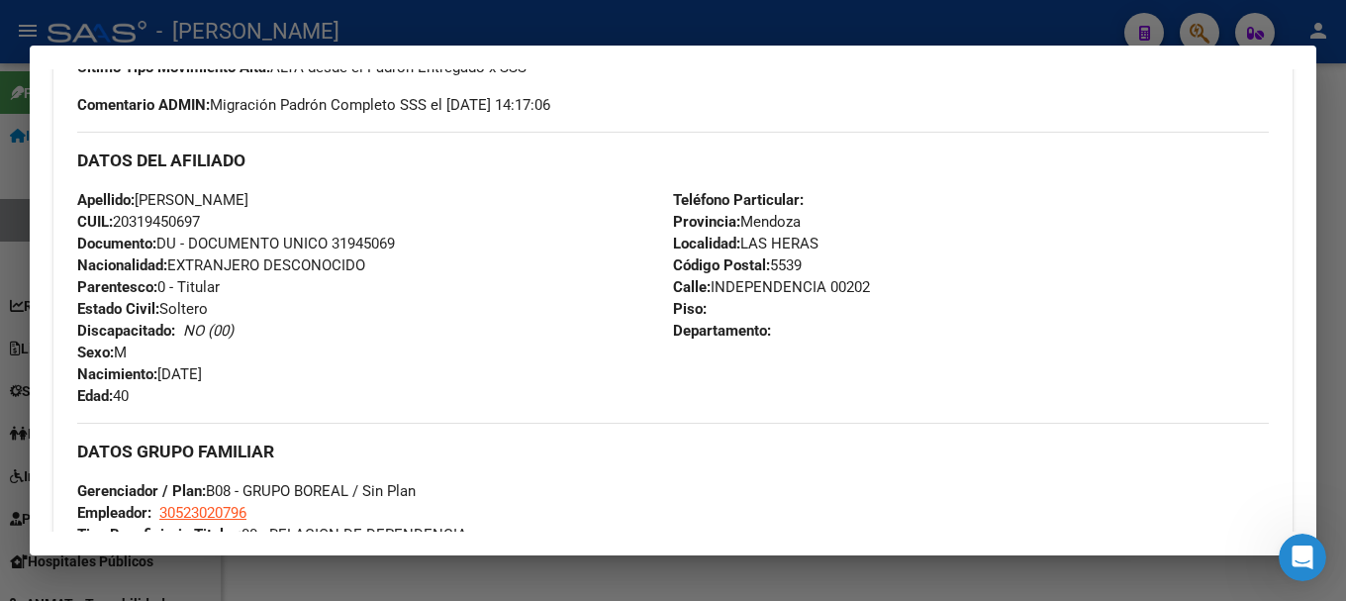
click at [570, 28] on div at bounding box center [673, 300] width 1346 height 601
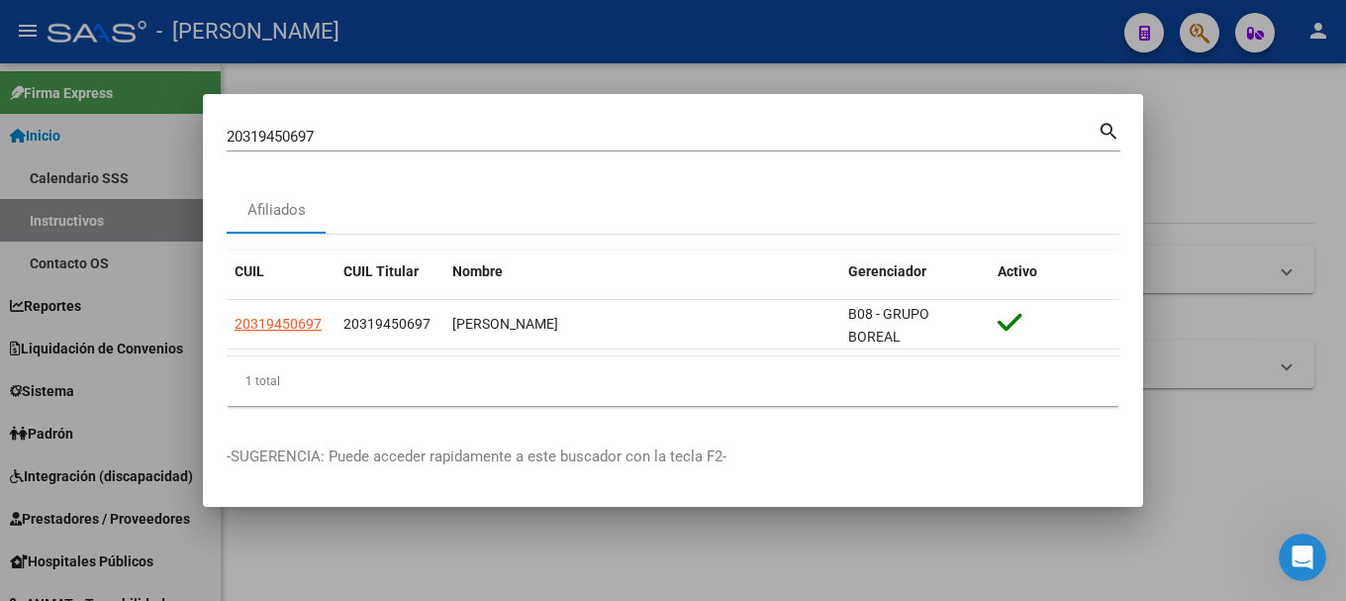
click at [388, 137] on input "20319450697" at bounding box center [662, 137] width 871 height 18
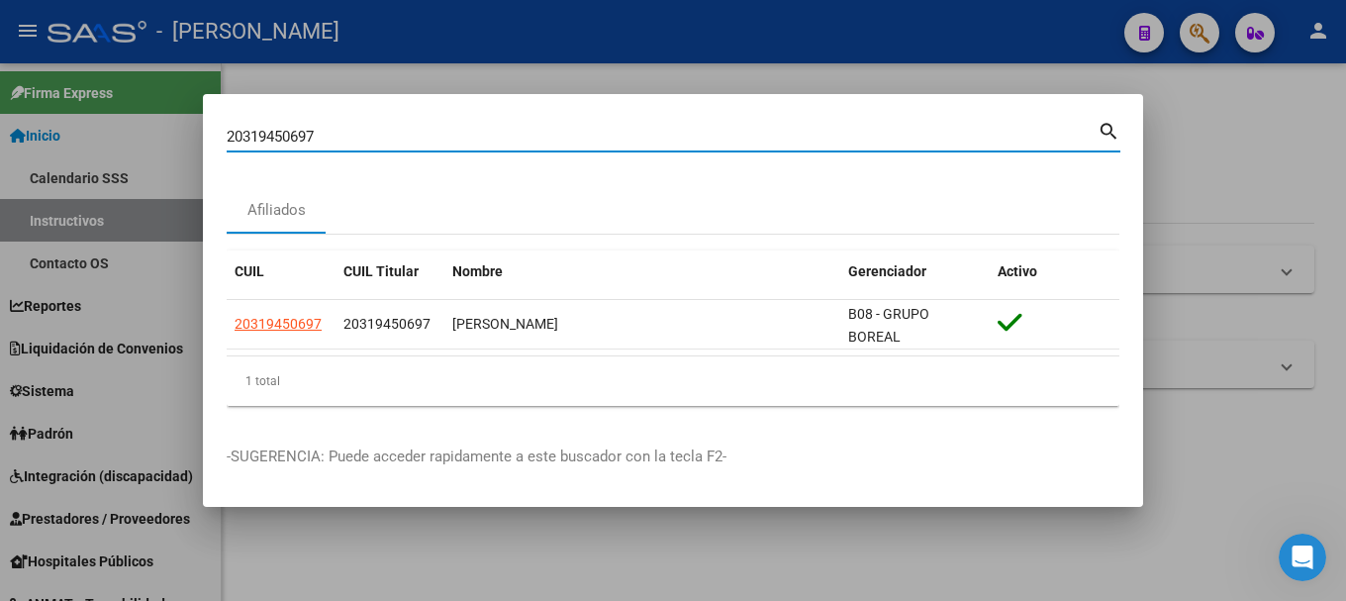
click at [388, 137] on input "20319450697" at bounding box center [662, 137] width 871 height 18
paste input "544144"
type input "20319544144"
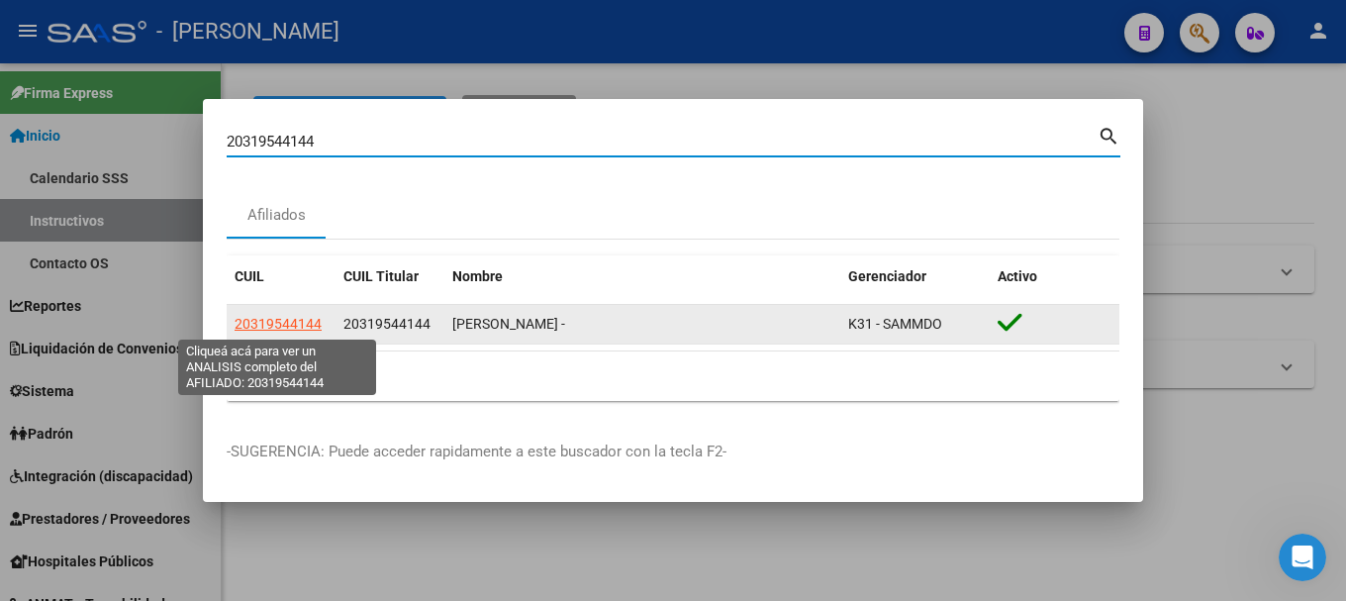
click at [287, 328] on span "20319544144" at bounding box center [278, 324] width 87 height 16
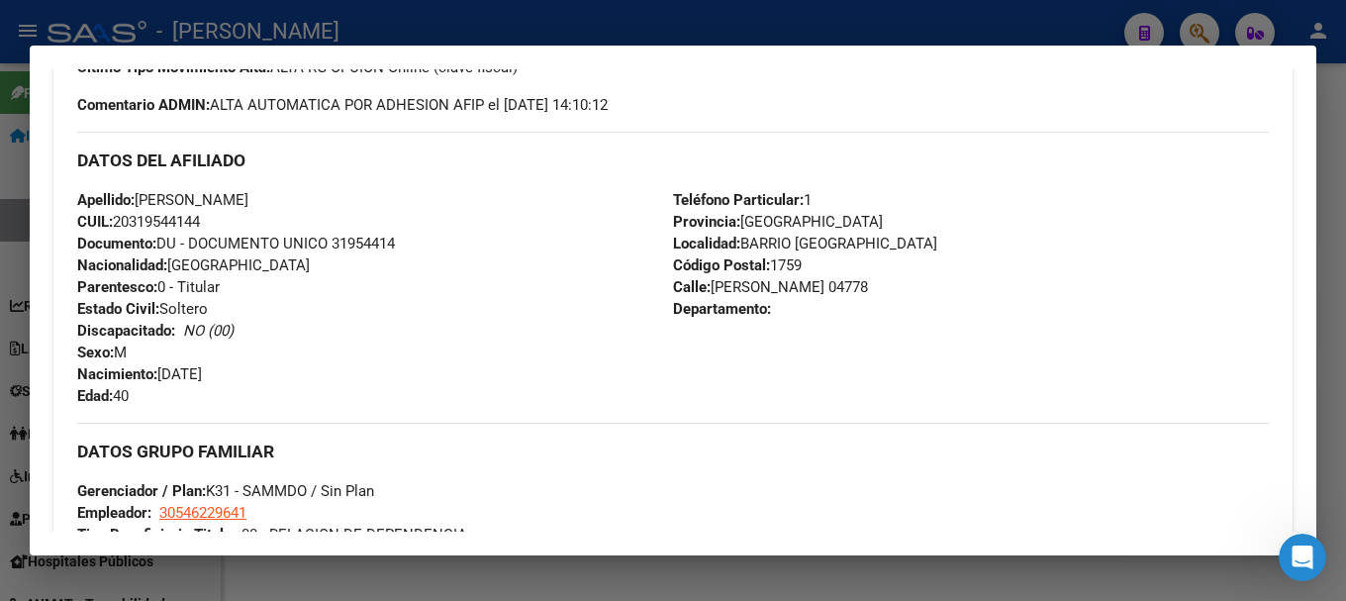
click at [401, 239] on div "Apellido: HUGO GABRIEL AVILA CUIL: 20319544144 Documento: DU - DOCUMENTO UNICO …" at bounding box center [375, 298] width 596 height 218
click at [395, 239] on span "Documento: DU - DOCUMENTO UNICO 31954414" at bounding box center [236, 244] width 318 height 18
click at [370, 237] on span "Documento: DU - DOCUMENTO UNICO 31954414" at bounding box center [236, 244] width 318 height 18
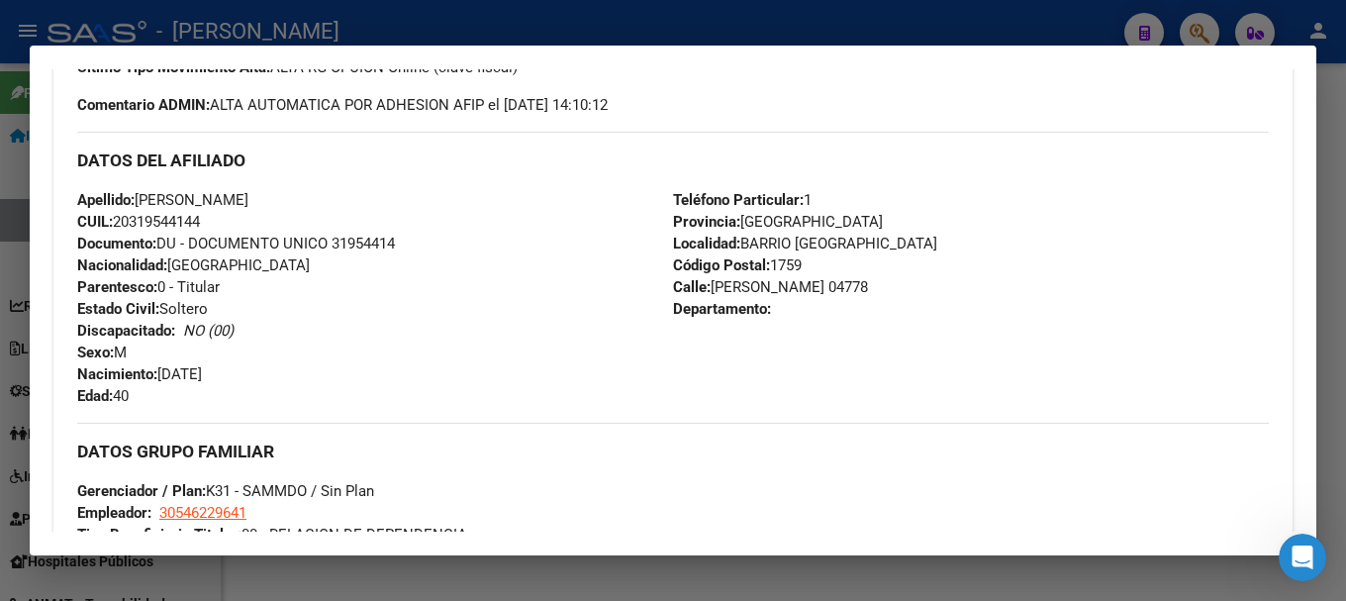
click at [370, 237] on span "Documento: DU - DOCUMENTO UNICO 31954414" at bounding box center [236, 244] width 318 height 18
drag, startPoint x: 142, startPoint y: 198, endPoint x: 284, endPoint y: 196, distance: 142.5
click at [248, 196] on span "Apellido: HUGO GABRIEL AVILA" at bounding box center [162, 200] width 171 height 18
drag, startPoint x: 162, startPoint y: 368, endPoint x: 267, endPoint y: 367, distance: 104.9
click at [267, 367] on div "Apellido: HUGO GABRIEL AVILA CUIL: 20319544144 Documento: DU - DOCUMENTO UNICO …" at bounding box center [375, 298] width 596 height 218
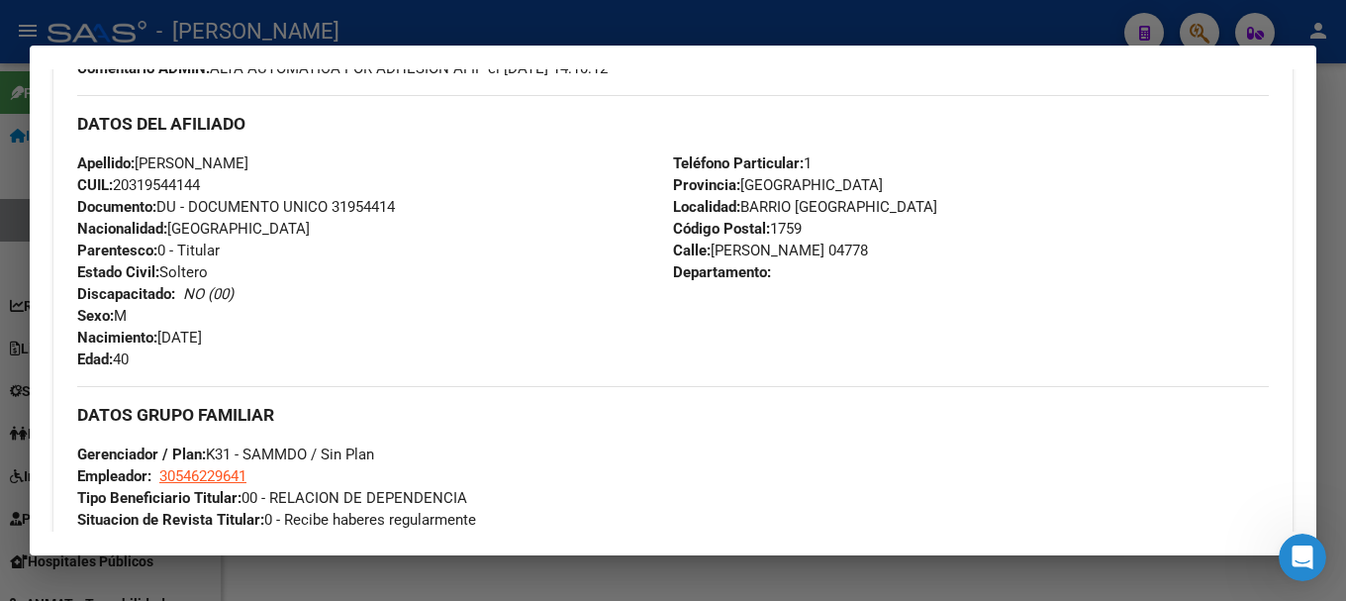
scroll to position [693, 0]
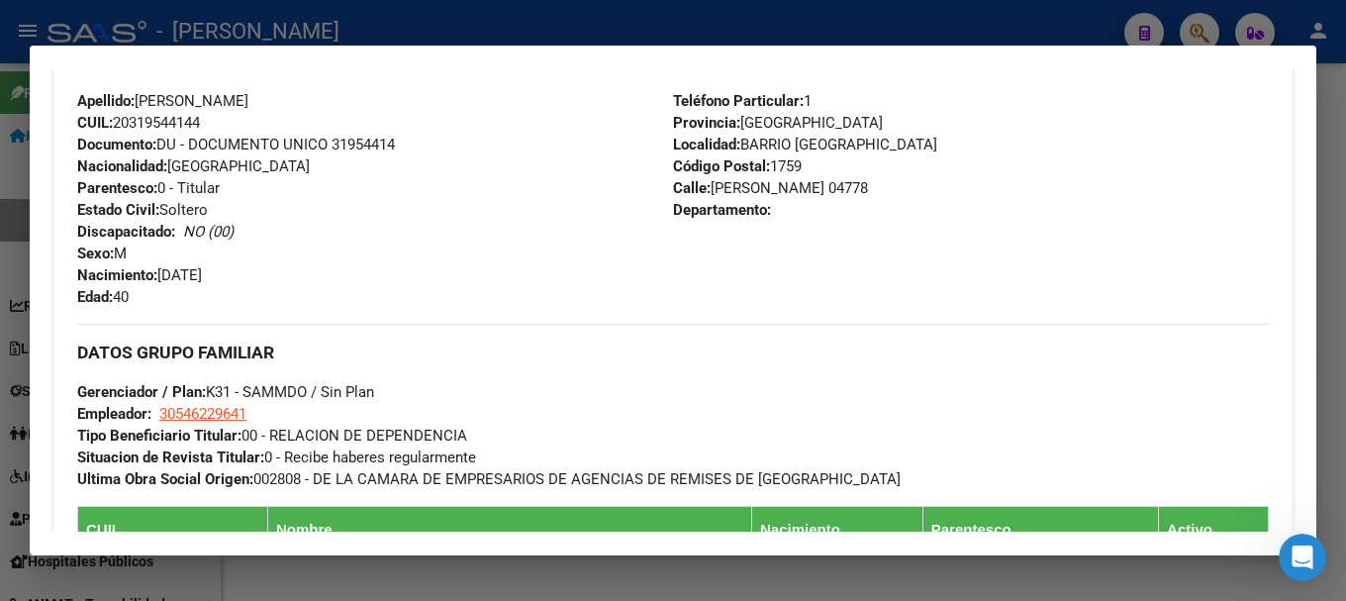
drag, startPoint x: 798, startPoint y: 189, endPoint x: 810, endPoint y: 188, distance: 12.9
click at [810, 188] on span "Calle: MANUEL ARIAS 04778" at bounding box center [770, 188] width 195 height 18
click at [794, 163] on span "Código Postal: 1759" at bounding box center [737, 166] width 129 height 18
click at [767, 170] on span "Código Postal: 1759" at bounding box center [737, 166] width 129 height 18
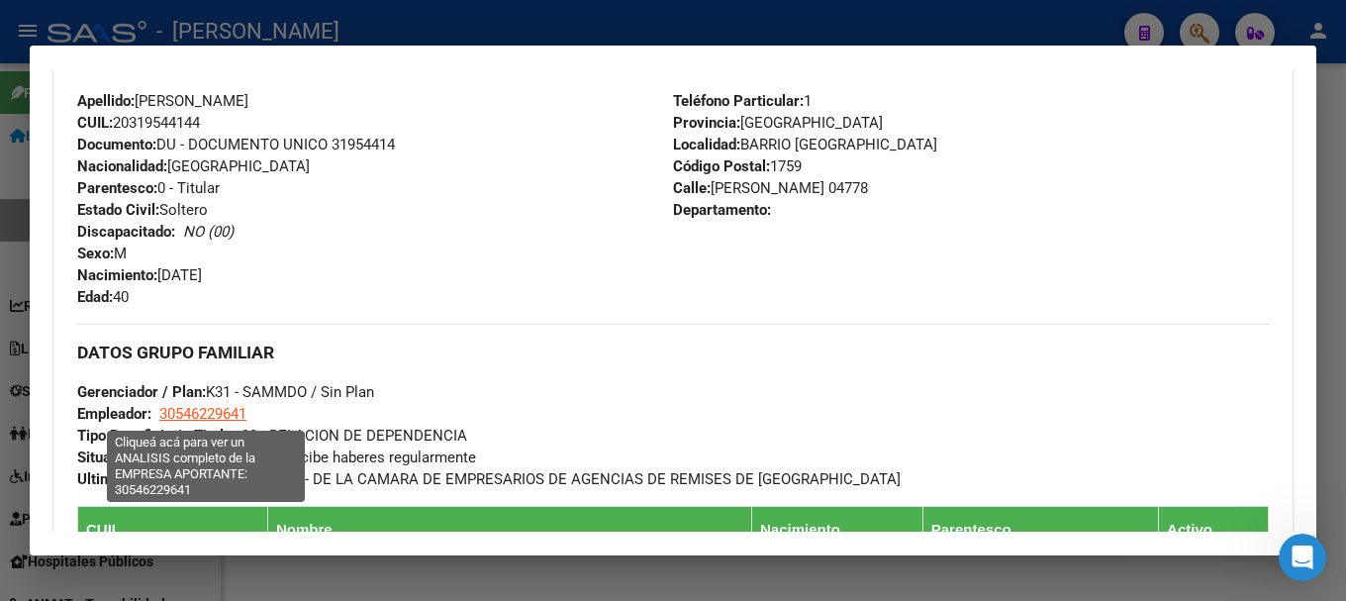
click at [205, 419] on span "30546229641" at bounding box center [202, 414] width 87 height 18
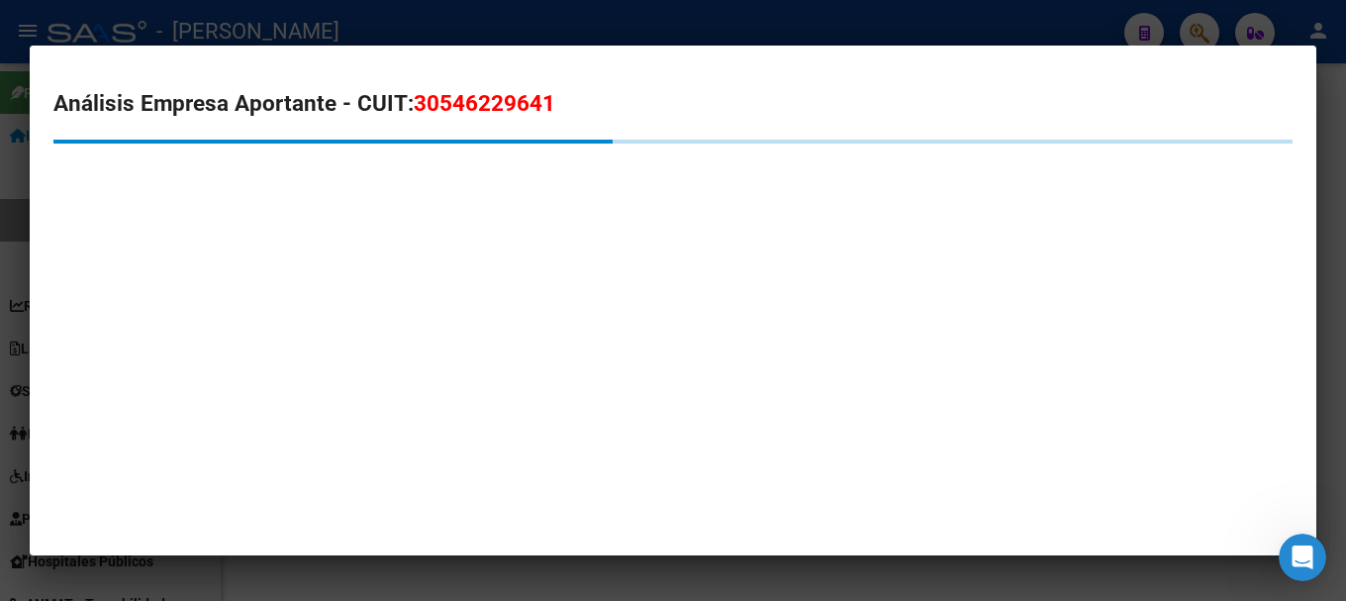
click at [442, 99] on span "30546229641" at bounding box center [485, 103] width 142 height 26
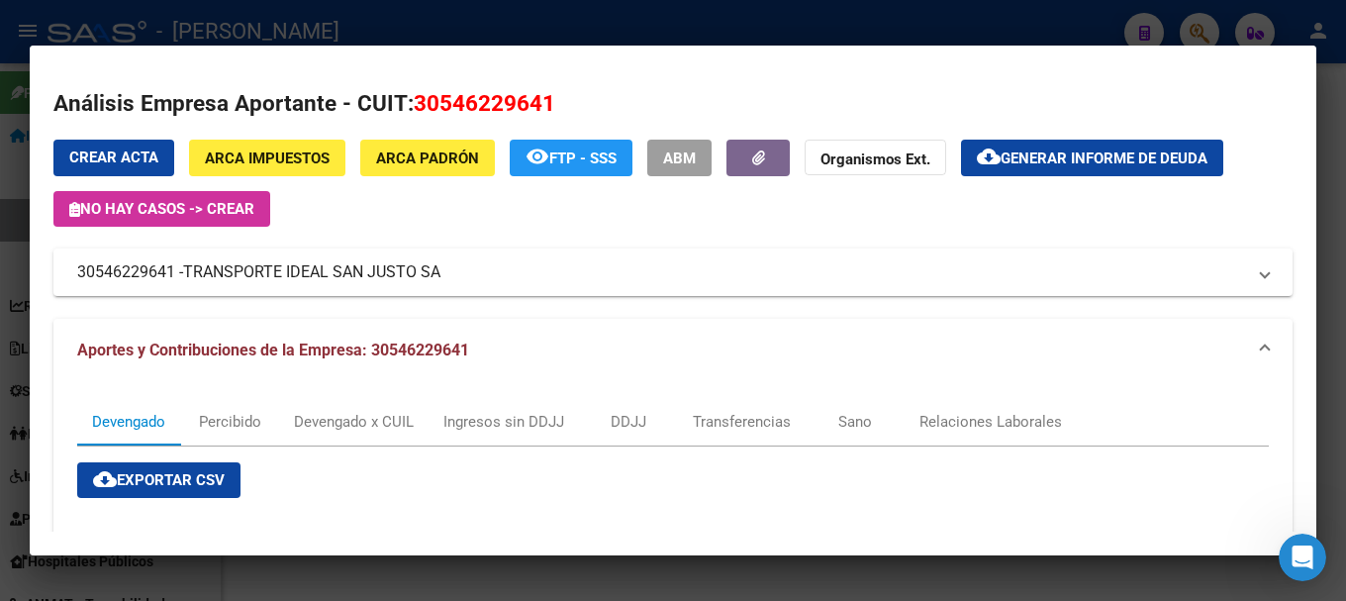
click at [0, 230] on div at bounding box center [673, 300] width 1346 height 601
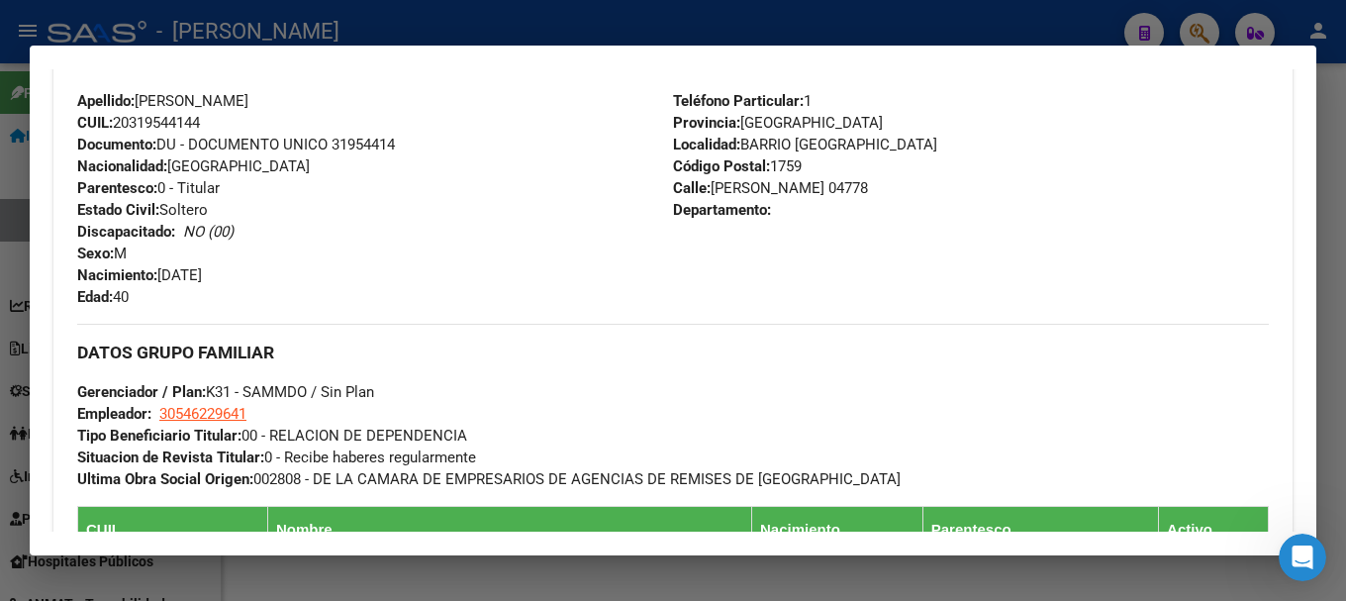
scroll to position [990, 0]
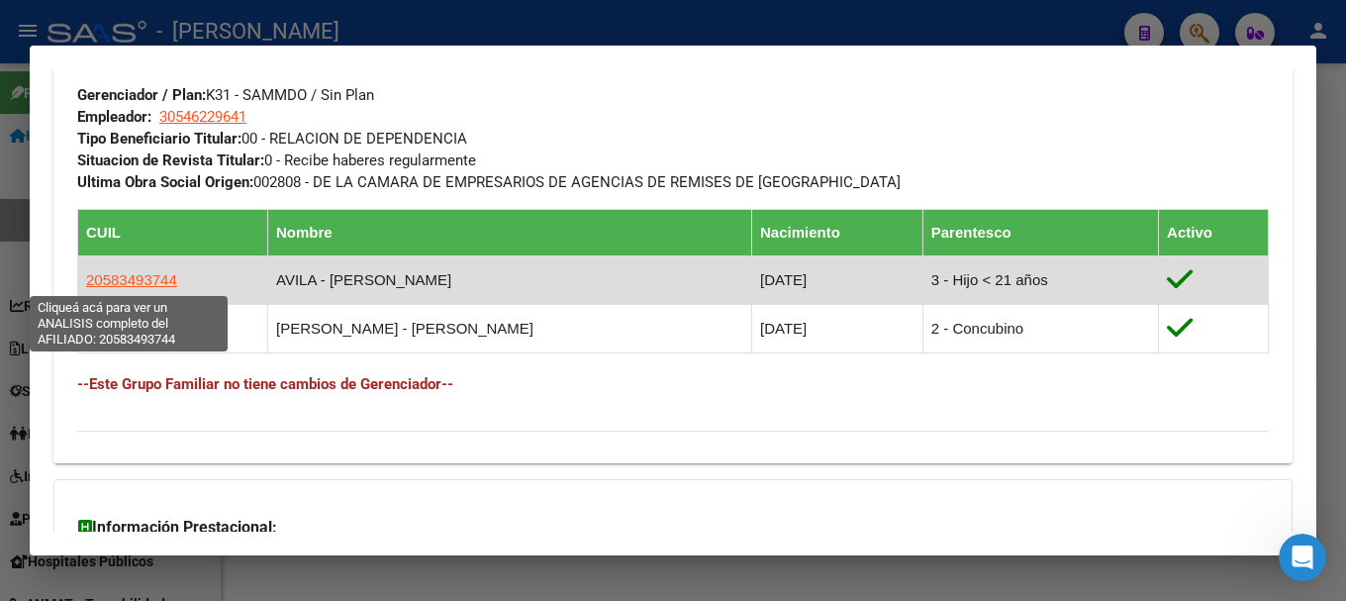
drag, startPoint x: 101, startPoint y: 281, endPoint x: 162, endPoint y: 281, distance: 61.3
click at [162, 281] on span "20583493744" at bounding box center [131, 279] width 91 height 17
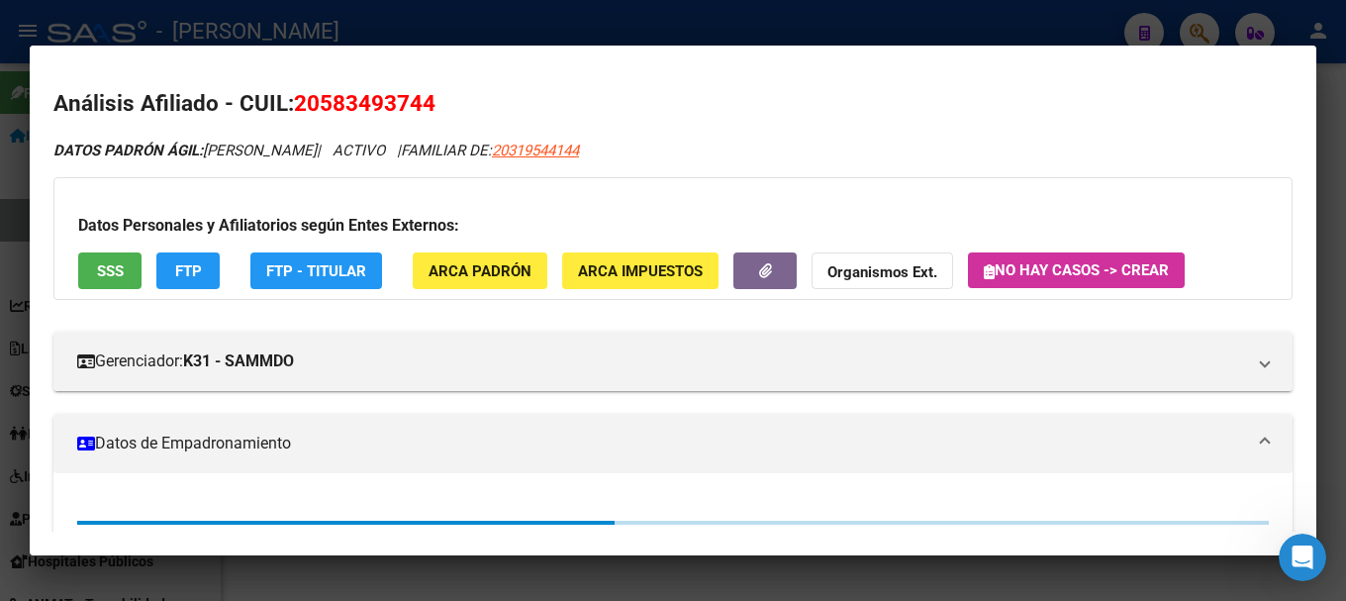
drag, startPoint x: 316, startPoint y: 103, endPoint x: 424, endPoint y: 106, distance: 107.9
click at [424, 106] on span "20583493744" at bounding box center [365, 103] width 142 height 26
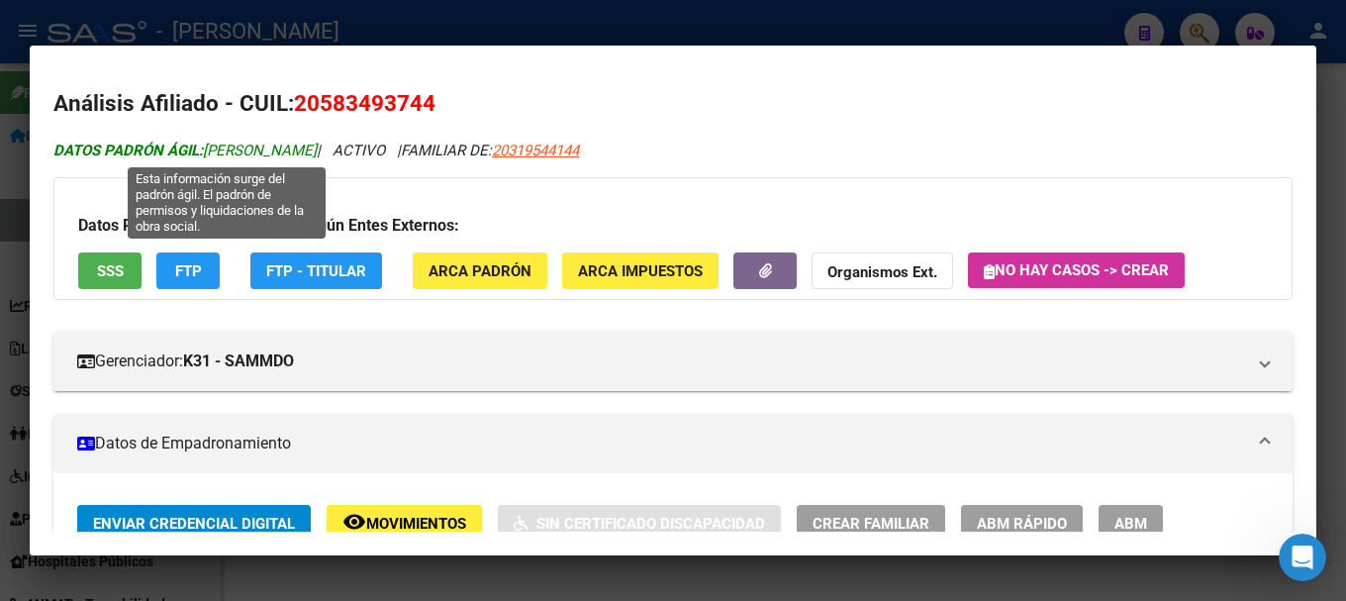
drag, startPoint x: 209, startPoint y: 148, endPoint x: 393, endPoint y: 147, distance: 184.1
click at [317, 147] on span "DATOS PADRÓN ÁGIL: AVILA GIAN LUCCA GABRIEL" at bounding box center [184, 151] width 263 height 18
drag, startPoint x: 401, startPoint y: 151, endPoint x: 208, endPoint y: 154, distance: 193.0
click at [208, 154] on icon "DATOS PADRÓN ÁGIL: AVILA GIAN LUCCA GABRIEL | ACTIVO | FAMILIAR DE: 20319544144" at bounding box center [315, 151] width 525 height 18
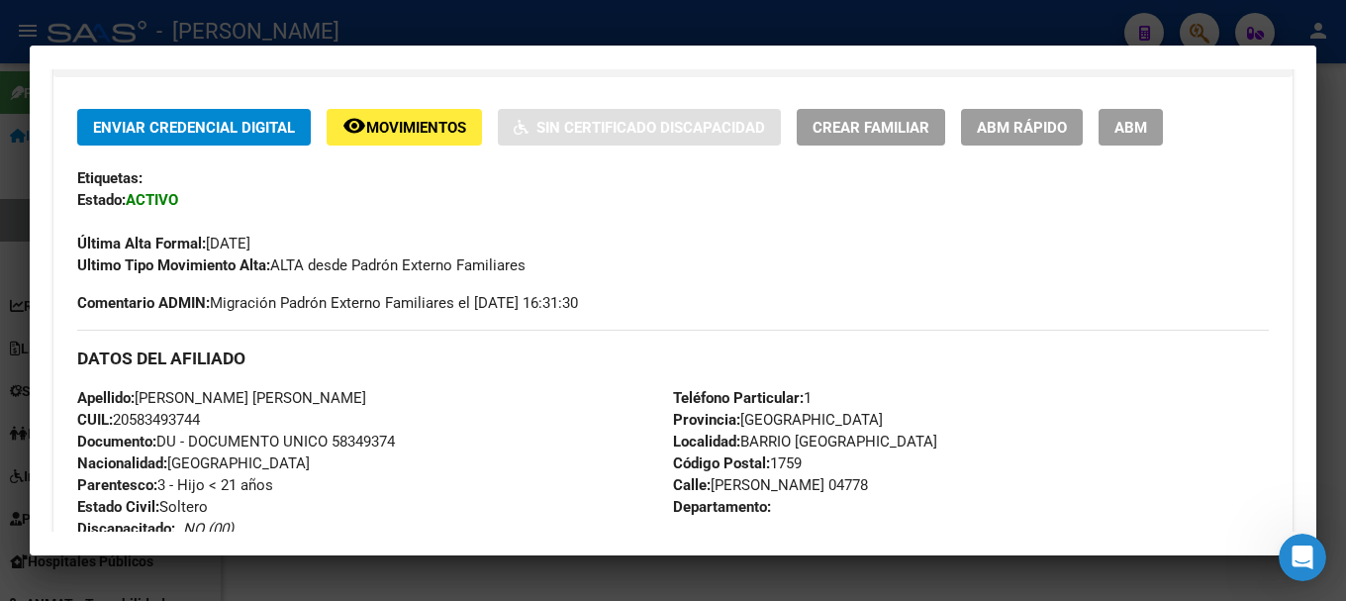
scroll to position [495, 0]
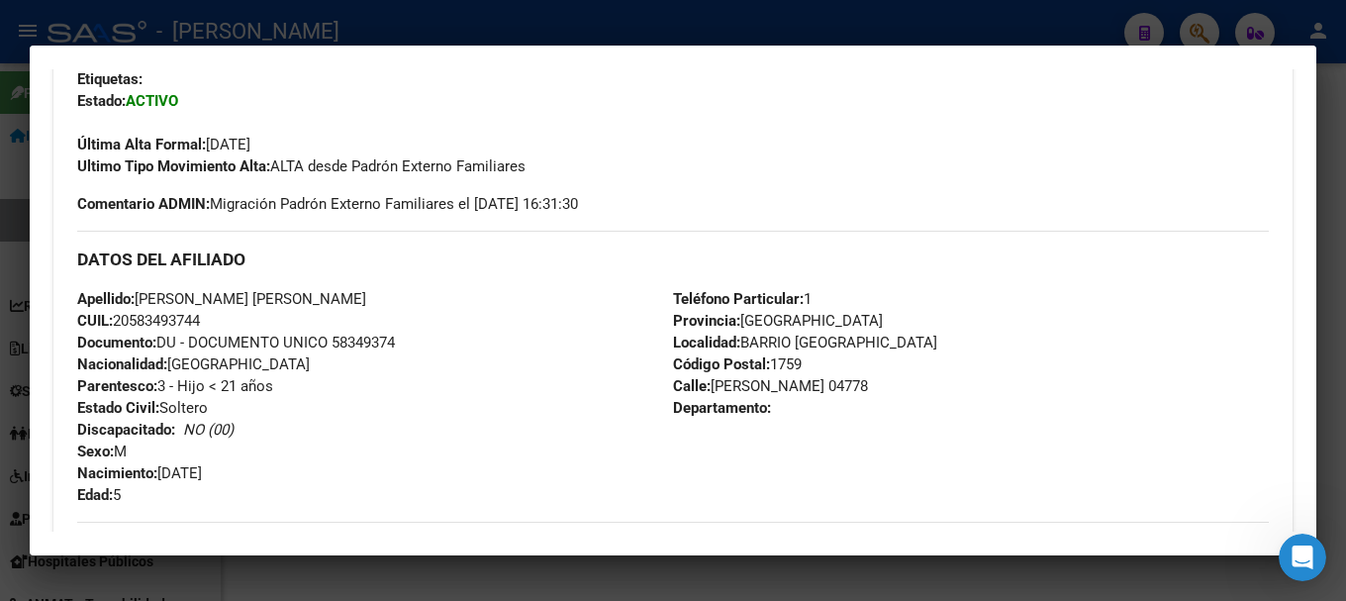
drag, startPoint x: 162, startPoint y: 471, endPoint x: 295, endPoint y: 417, distance: 143.3
click at [282, 472] on div "Apellido: GIAN LUCCA GABRIEL AVILA CUIL: 20583493744 Documento: DU - DOCUMENTO …" at bounding box center [375, 397] width 596 height 218
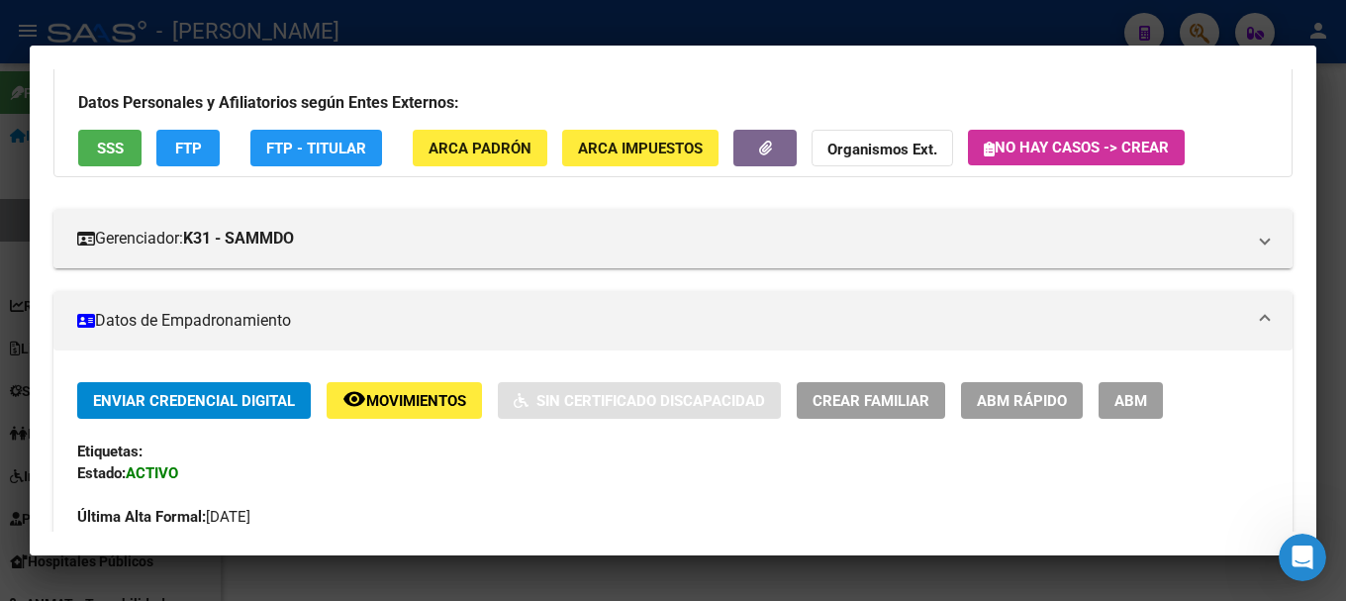
scroll to position [0, 0]
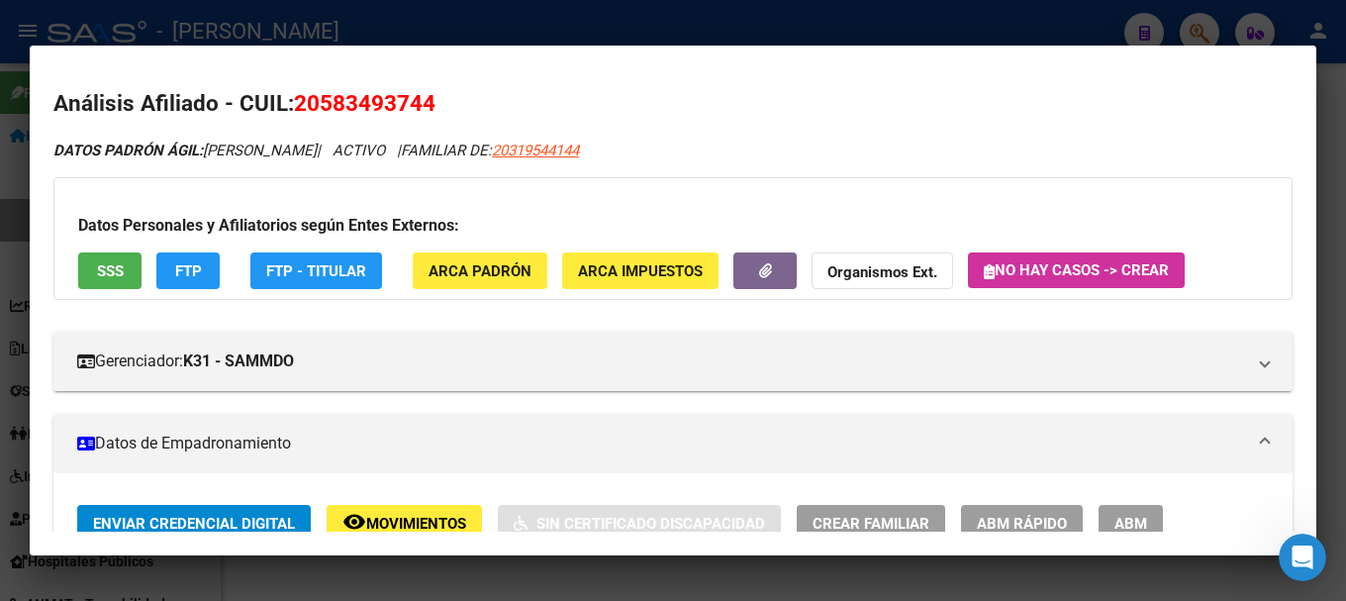
click at [0, 193] on div at bounding box center [673, 300] width 1346 height 601
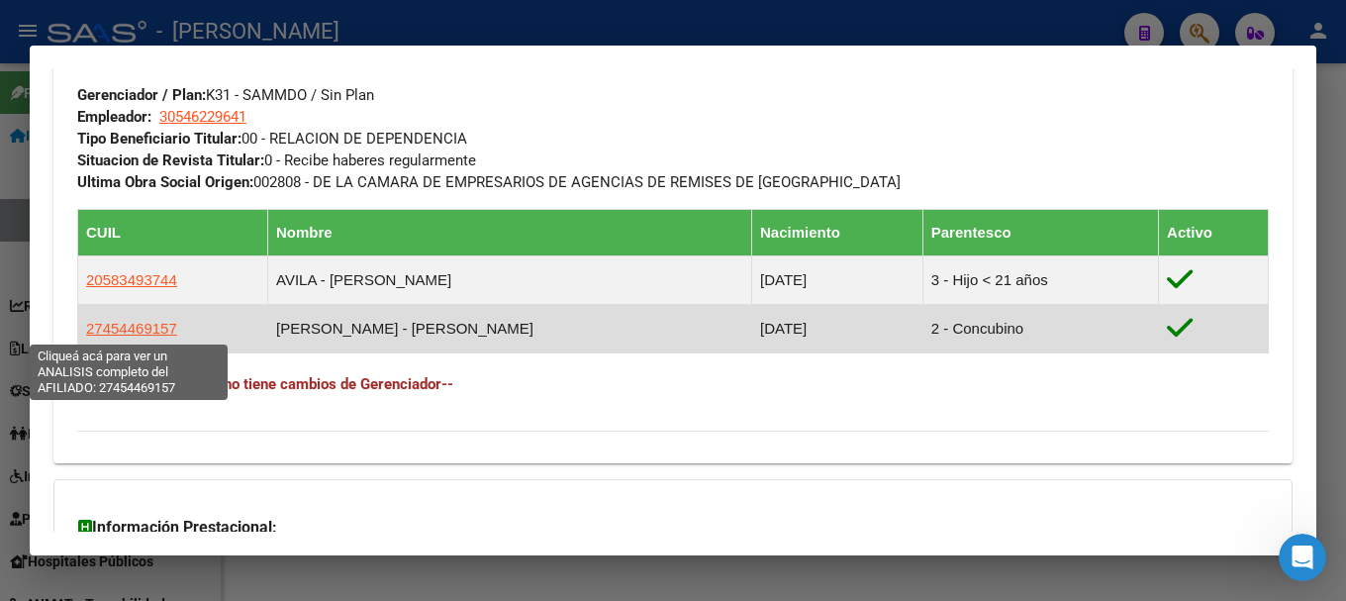
click at [150, 325] on span "27454469157" at bounding box center [131, 328] width 91 height 17
type textarea "27454469157"
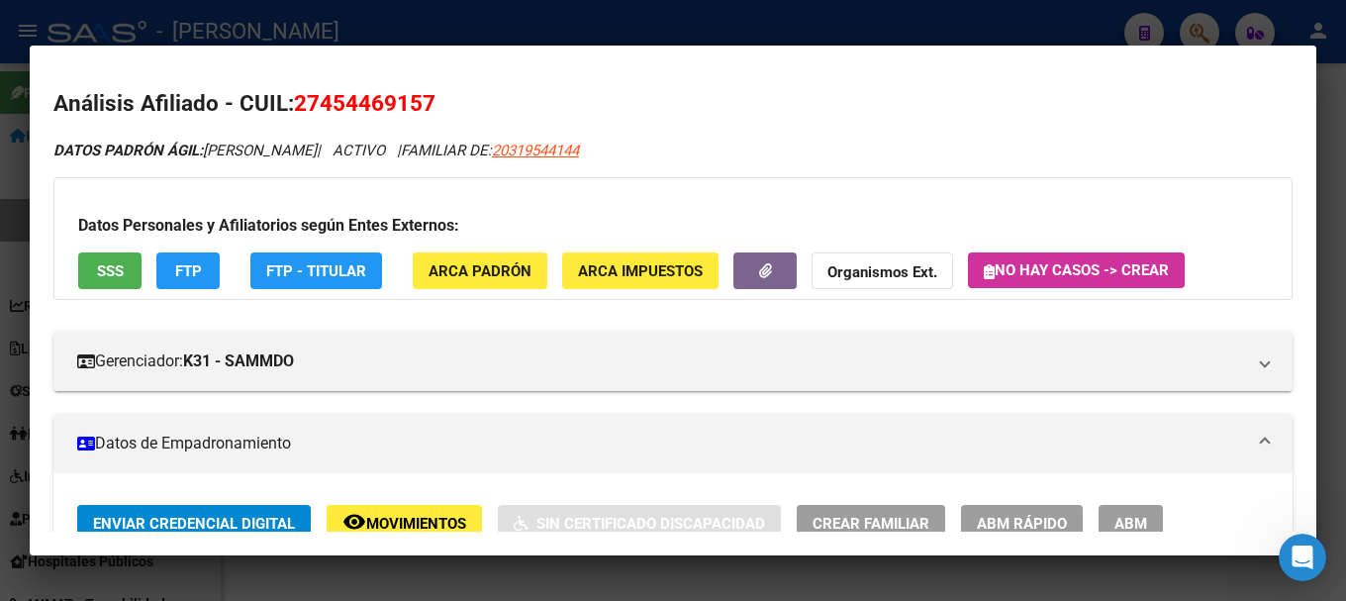
drag, startPoint x: 323, startPoint y: 95, endPoint x: 423, endPoint y: 93, distance: 100.0
click at [423, 93] on span "27454469157" at bounding box center [365, 103] width 142 height 26
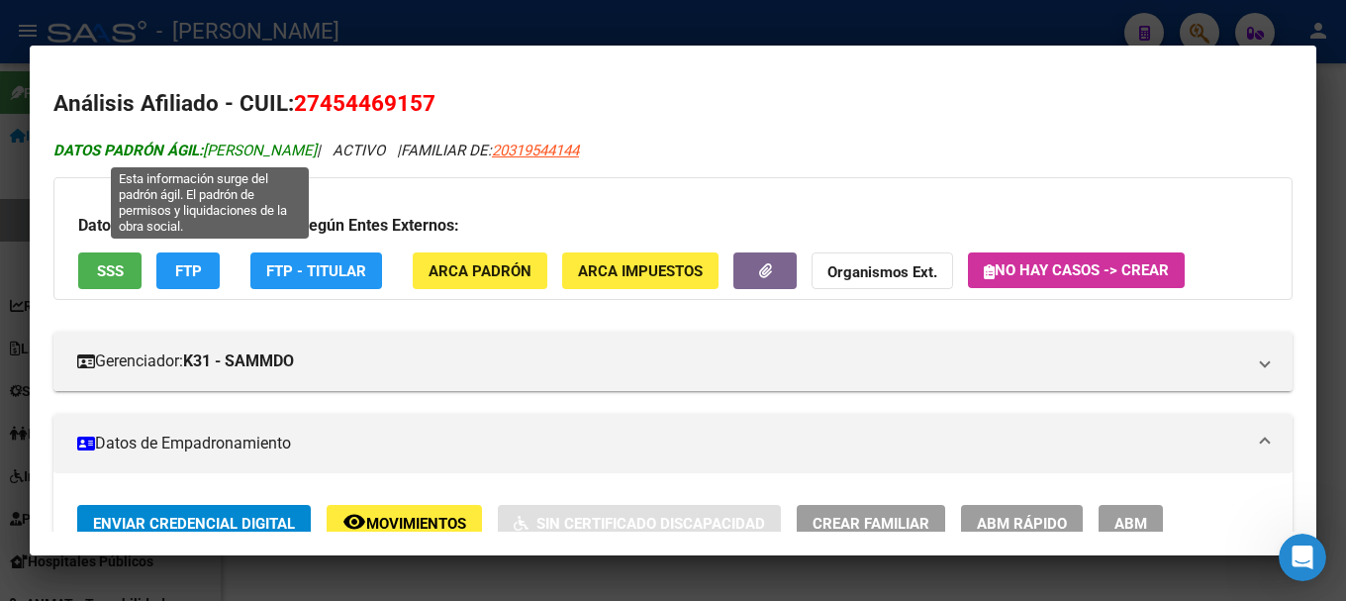
drag, startPoint x: 210, startPoint y: 148, endPoint x: 362, endPoint y: 148, distance: 152.4
click at [317, 148] on span "DATOS PADRÓN ÁGIL: DIAZ NADIA AGUSTINA" at bounding box center [184, 151] width 263 height 18
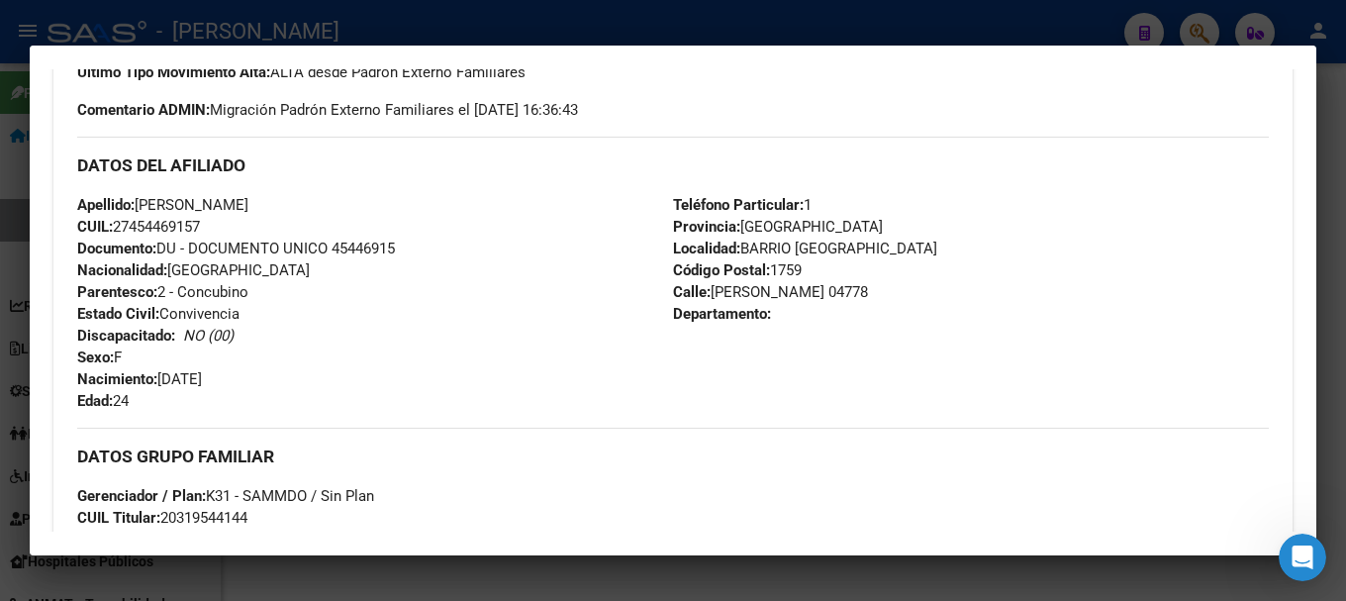
scroll to position [594, 0]
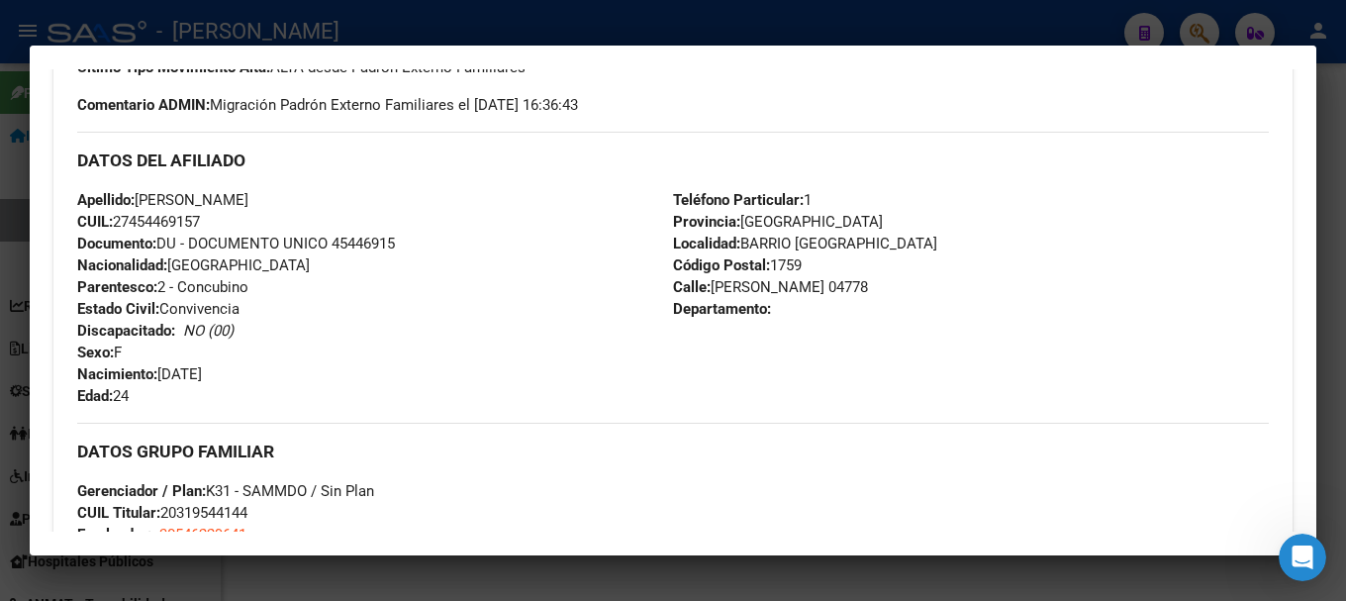
drag, startPoint x: 164, startPoint y: 372, endPoint x: 276, endPoint y: 371, distance: 111.8
click at [276, 371] on div "Apellido: NADIA AGUSTINA DIAZ CUIL: 27454469157 Documento: DU - DOCUMENTO UNICO…" at bounding box center [375, 298] width 596 height 218
click at [346, 237] on span "Documento: DU - DOCUMENTO UNICO 45446915" at bounding box center [236, 244] width 318 height 18
drag, startPoint x: 163, startPoint y: 371, endPoint x: 308, endPoint y: 376, distance: 144.6
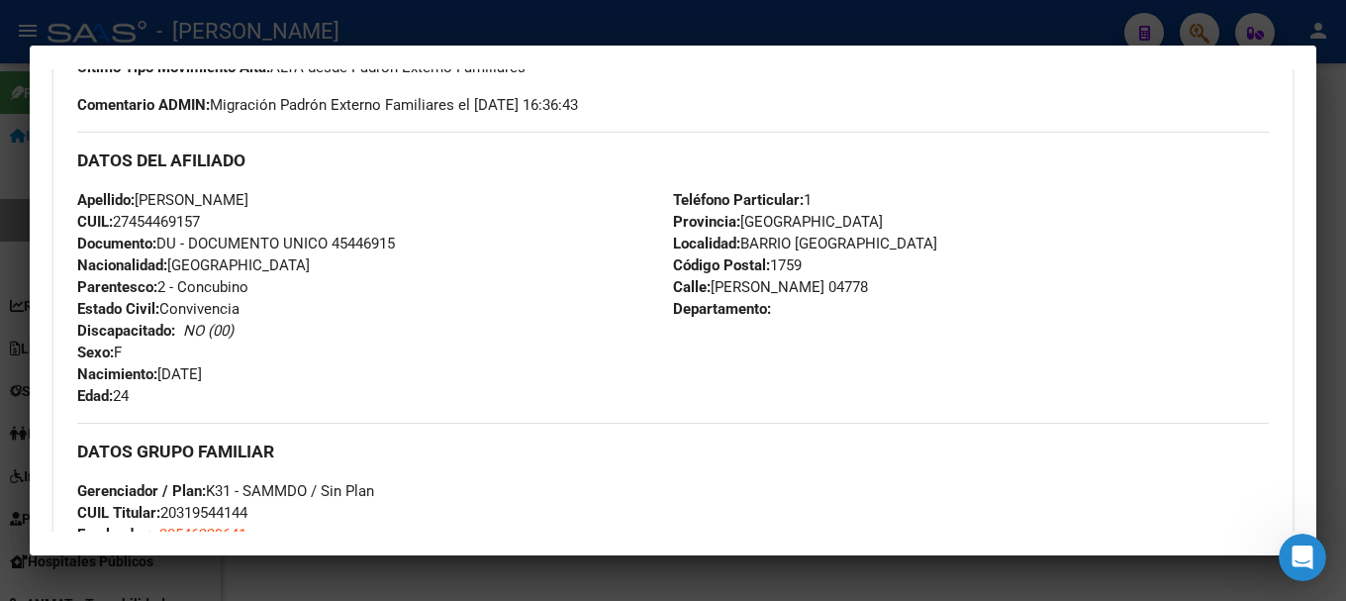
click at [308, 376] on div "Apellido: NADIA AGUSTINA DIAZ CUIL: 27454469157 Documento: DU - DOCUMENTO UNICO…" at bounding box center [375, 298] width 596 height 218
click at [551, 29] on div at bounding box center [673, 300] width 1346 height 601
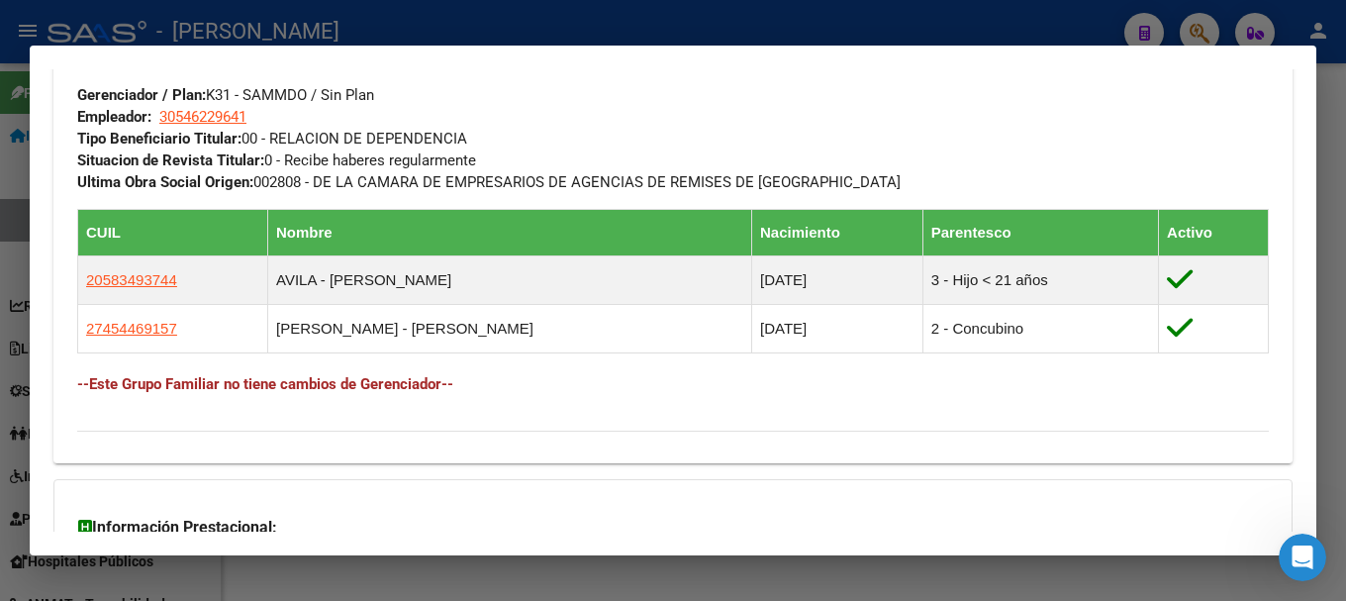
drag, startPoint x: 451, startPoint y: 28, endPoint x: 410, endPoint y: 89, distance: 74.1
click at [451, 28] on div at bounding box center [673, 300] width 1346 height 601
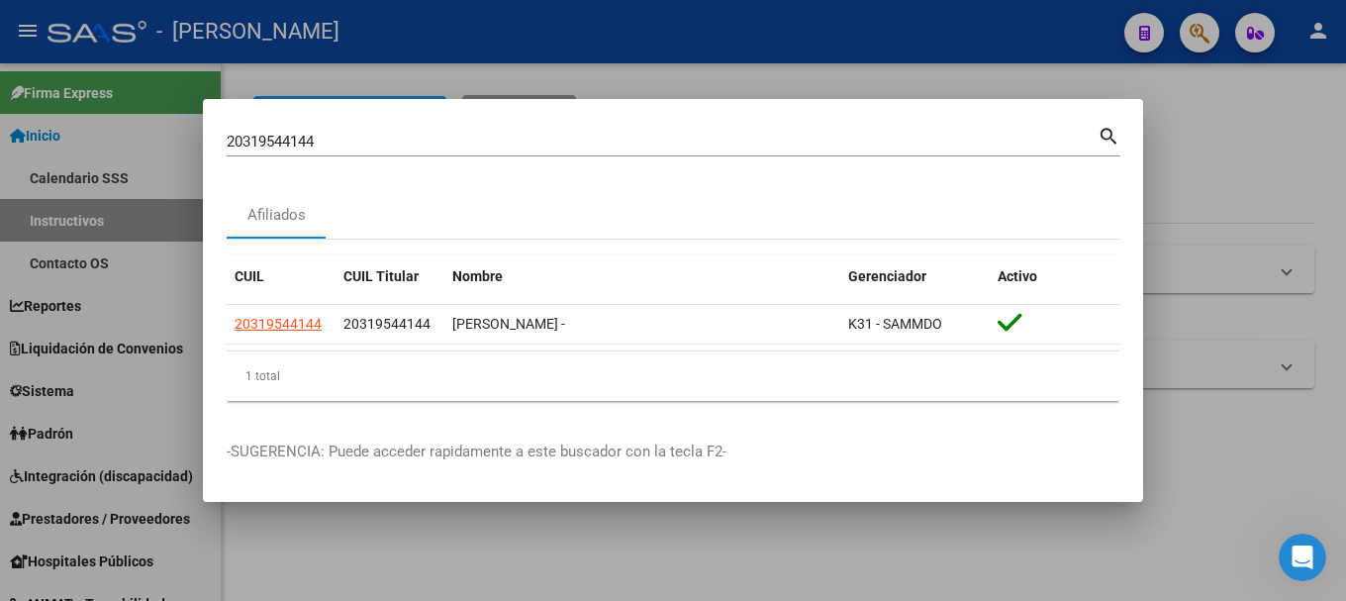
click at [388, 121] on mat-dialog-container "20319544144 Buscar (apellido, dni, cuil, nro traspaso, cuit, obra social) searc…" at bounding box center [673, 300] width 940 height 403
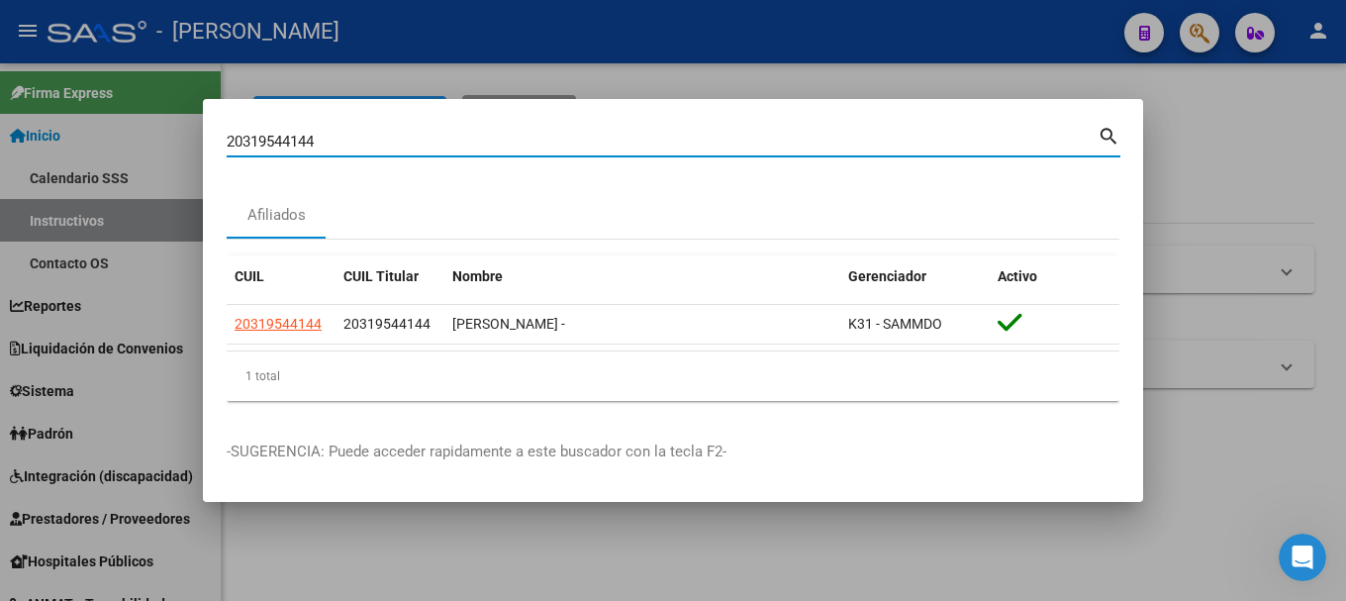
click at [384, 134] on input "20319544144" at bounding box center [662, 142] width 871 height 18
paste input "4707257"
type input "47072574"
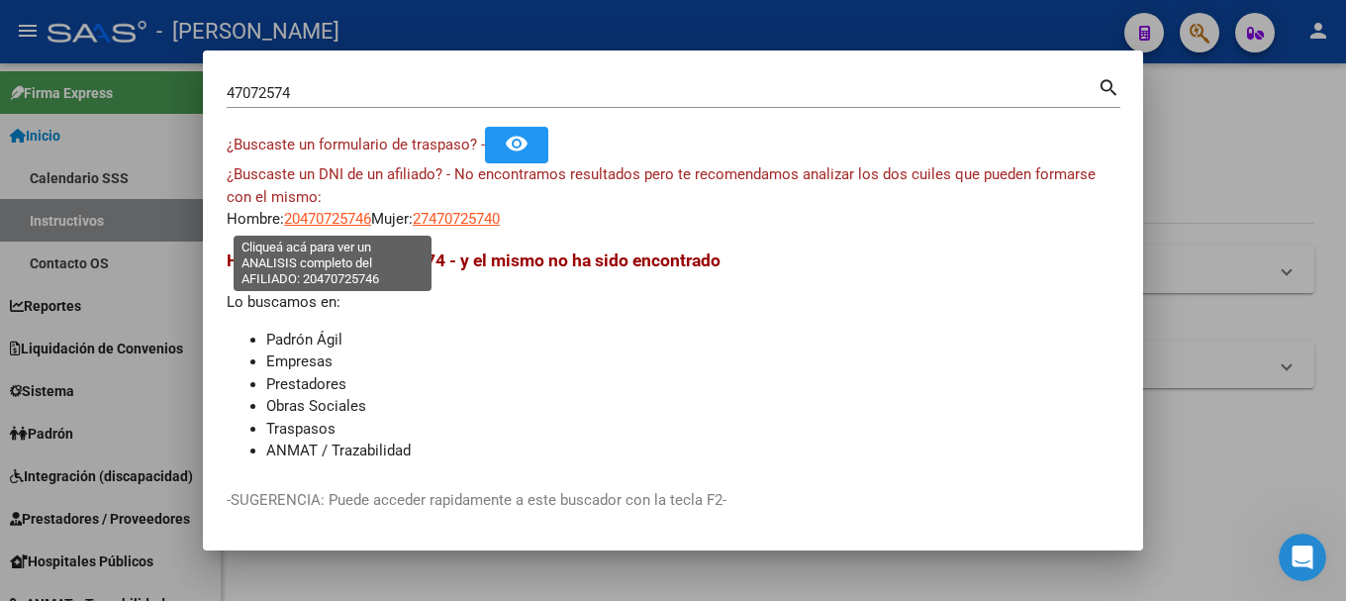
click at [323, 220] on span "20470725746" at bounding box center [327, 219] width 87 height 18
type textarea "20470725746"
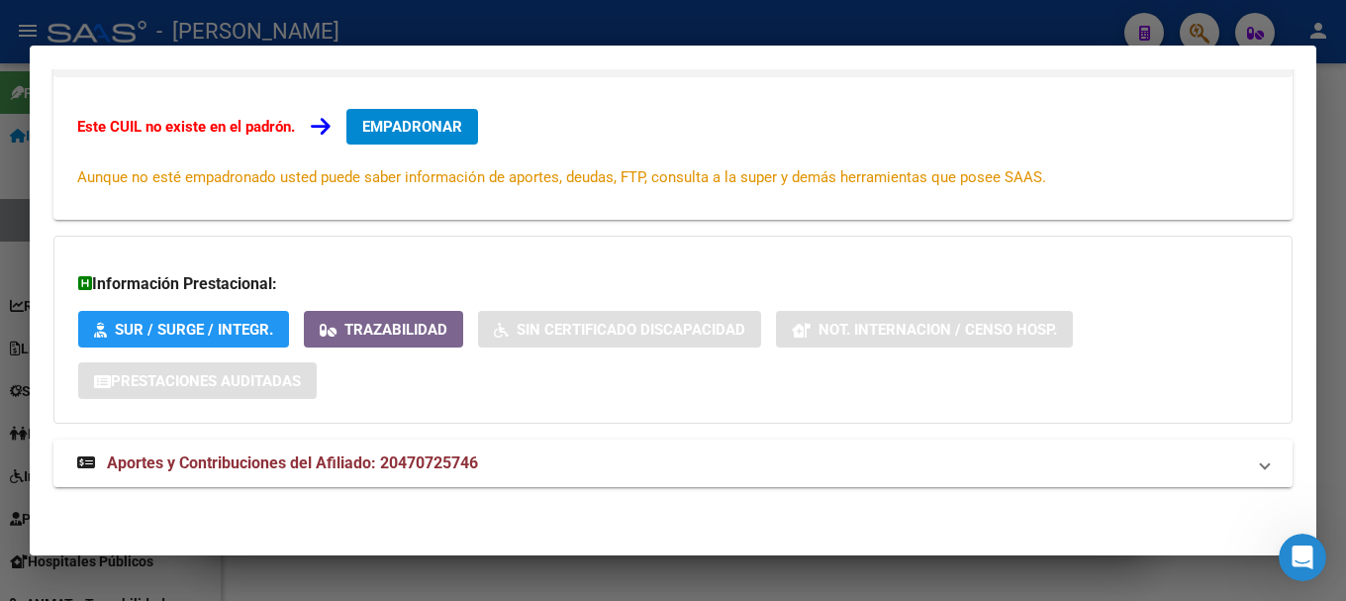
click at [399, 460] on span "Aportes y Contribuciones del Afiliado: 20470725746" at bounding box center [292, 462] width 371 height 19
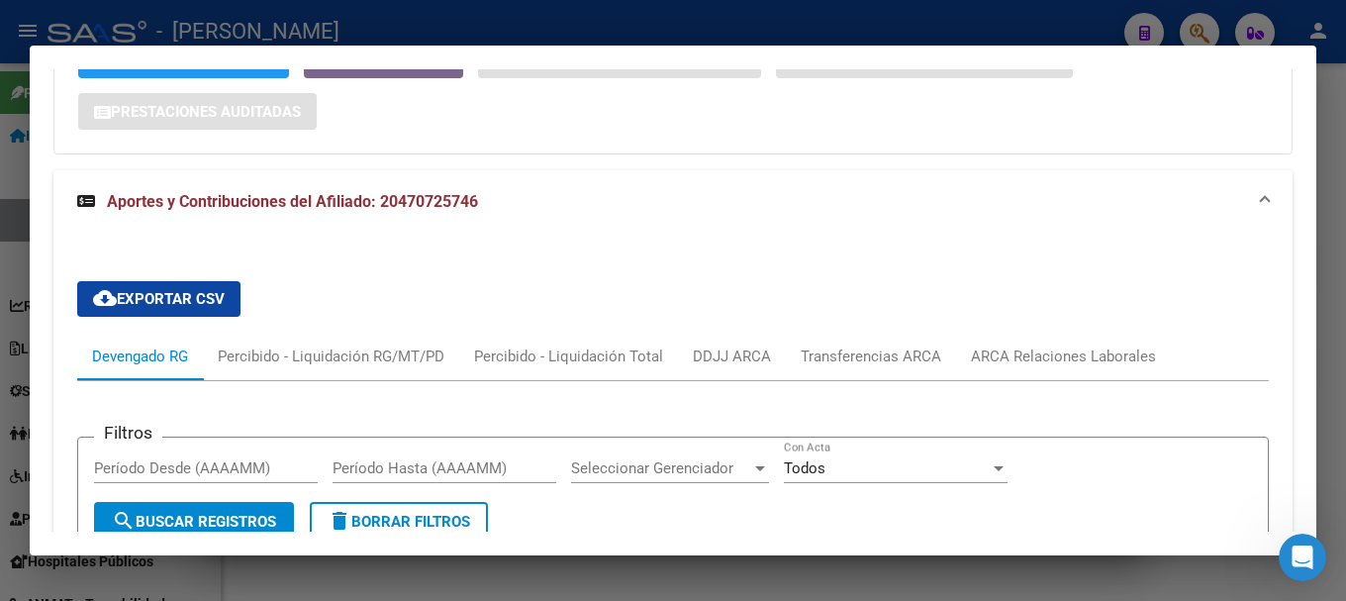
scroll to position [1088, 0]
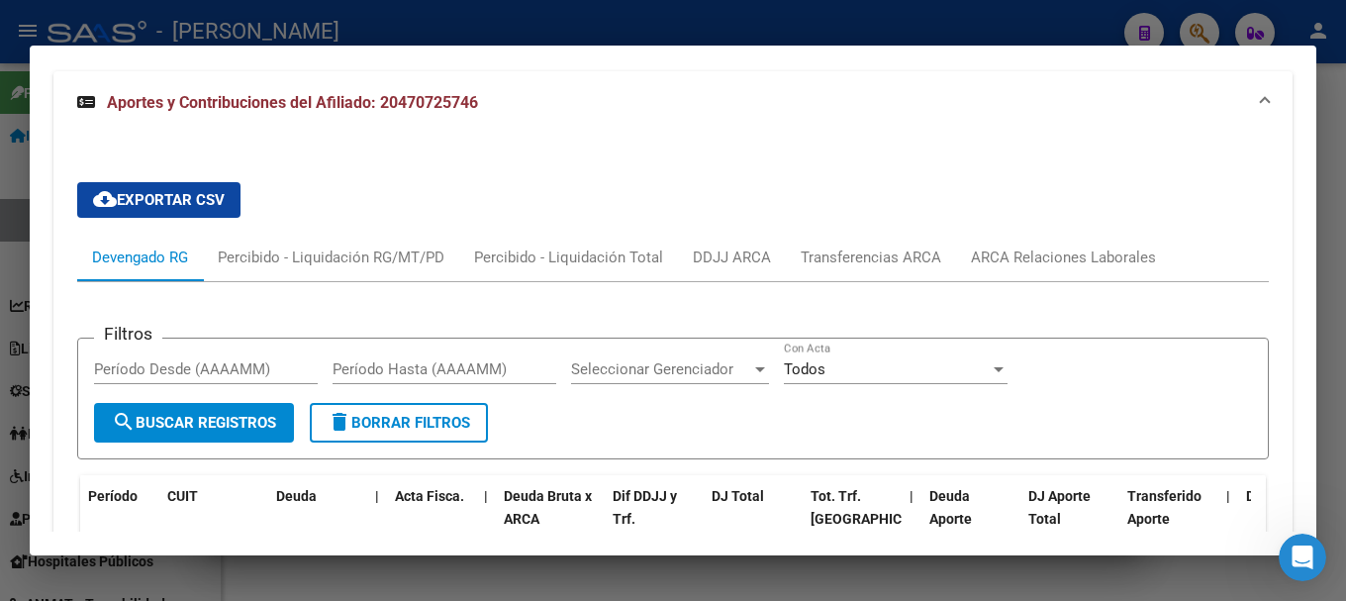
click at [1029, 231] on div "cloud_download Exportar CSV Devengado RG Percibido - Liquidación RG/MT/PD Perci…" at bounding box center [672, 505] width 1191 height 678
click at [1028, 253] on div "ARCA Relaciones Laborales" at bounding box center [1063, 257] width 185 height 22
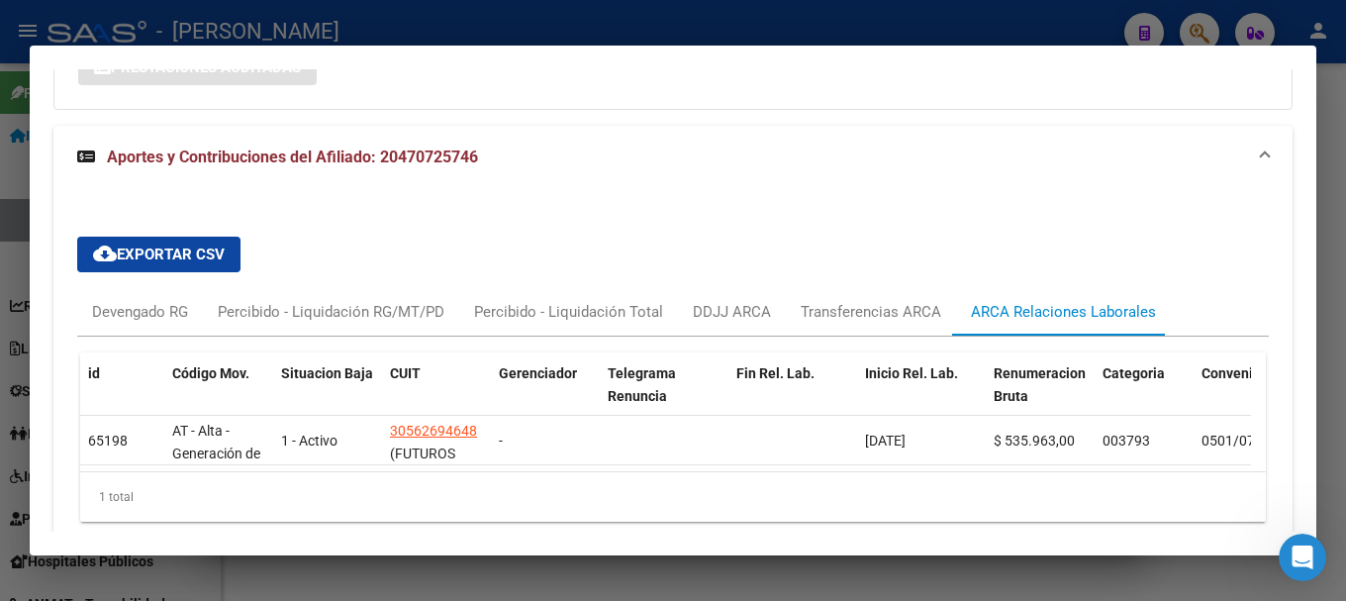
scroll to position [693, 0]
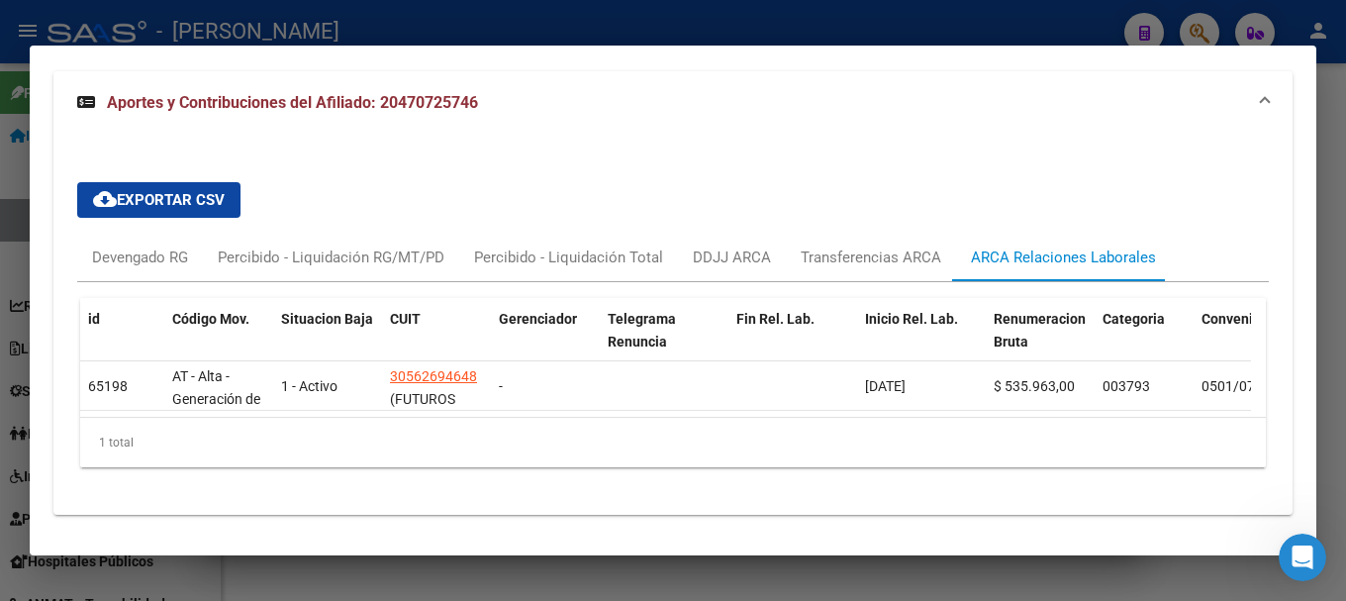
drag, startPoint x: 585, startPoint y: 9, endPoint x: 558, endPoint y: 30, distance: 33.8
click at [584, 11] on div at bounding box center [673, 300] width 1346 height 601
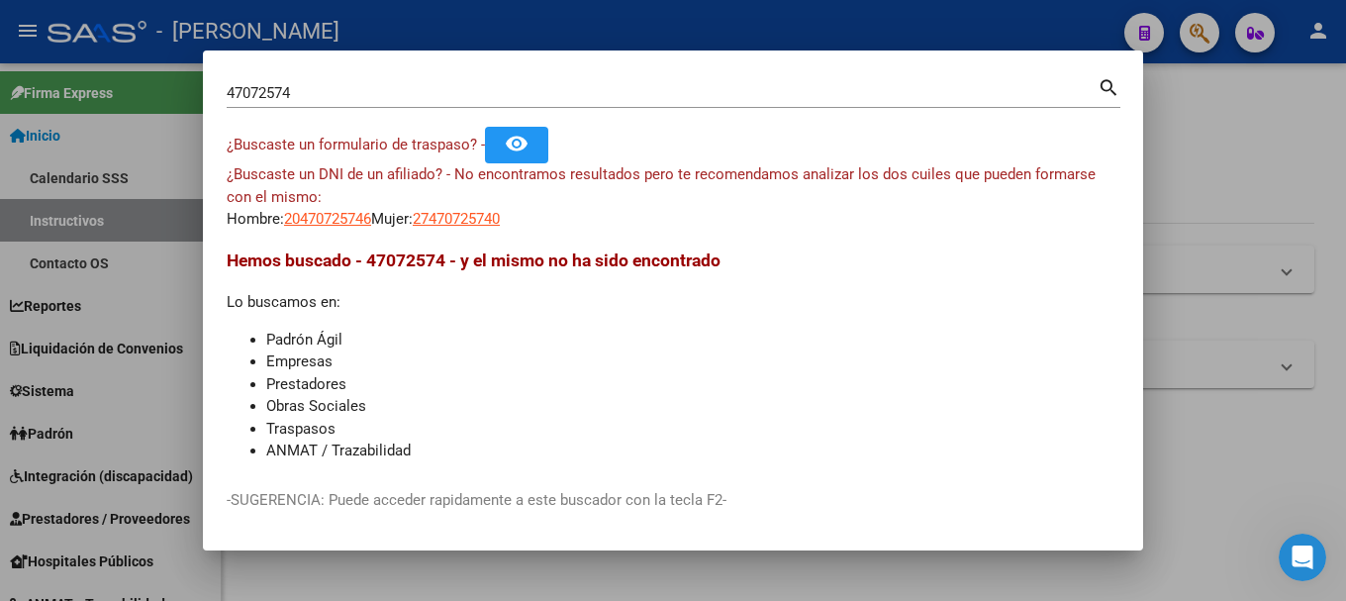
click at [392, 89] on input "47072574" at bounding box center [662, 93] width 871 height 18
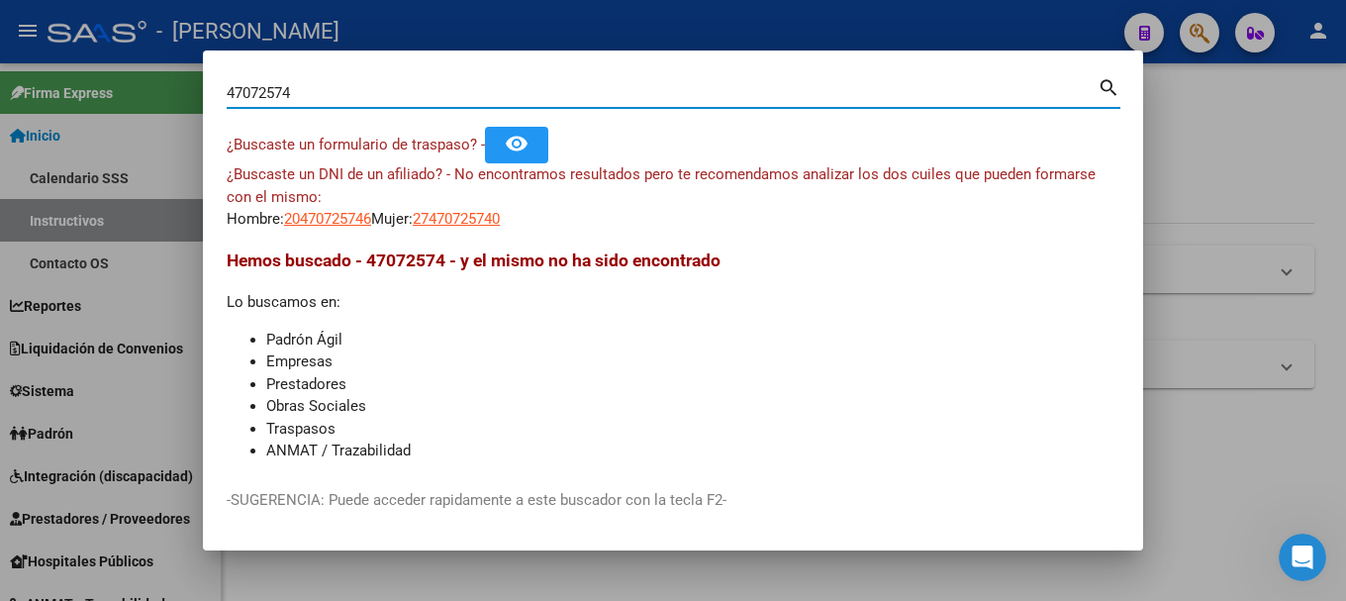
paste input "34616929"
type input "34616929"
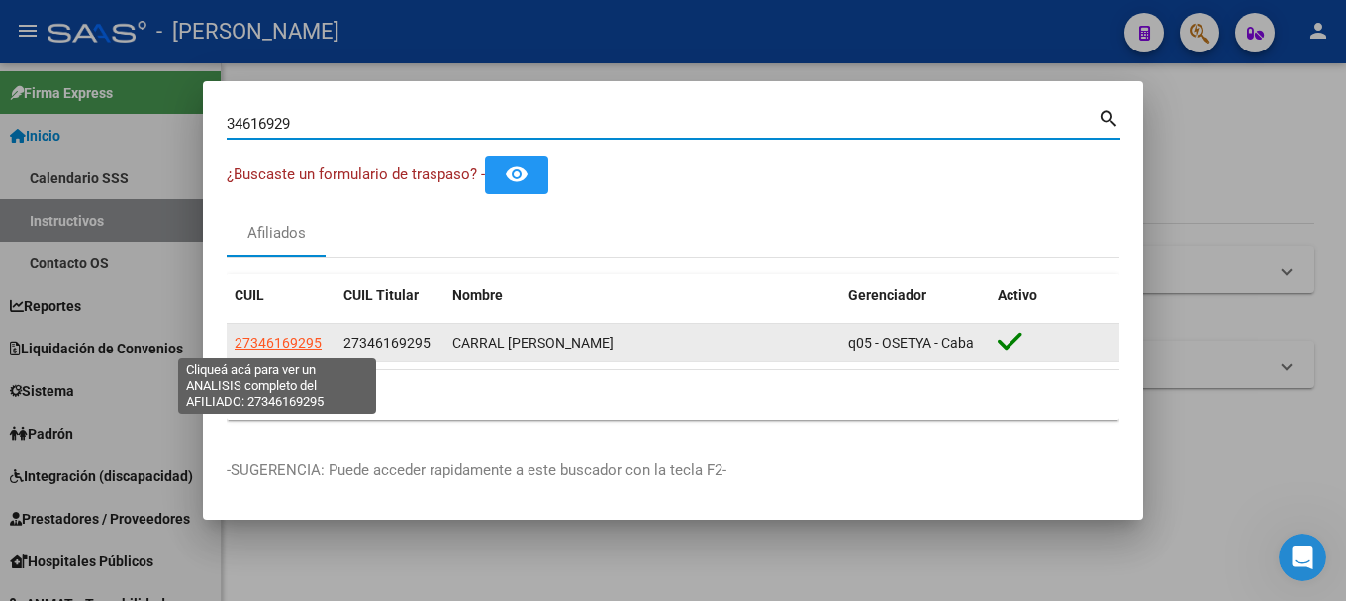
click at [271, 334] on span "27346169295" at bounding box center [278, 342] width 87 height 16
type textarea "27346169295"
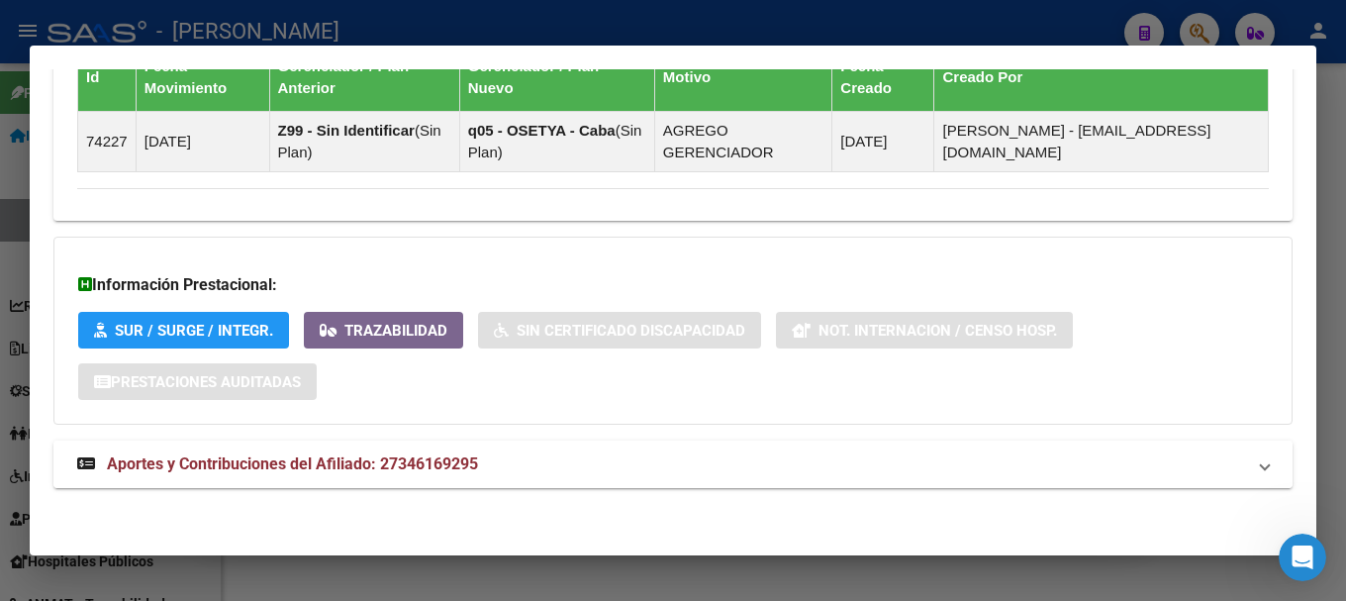
click at [668, 477] on mat-expansion-panel-header "Aportes y Contribuciones del Afiliado: 27346169295" at bounding box center [672, 463] width 1239 height 47
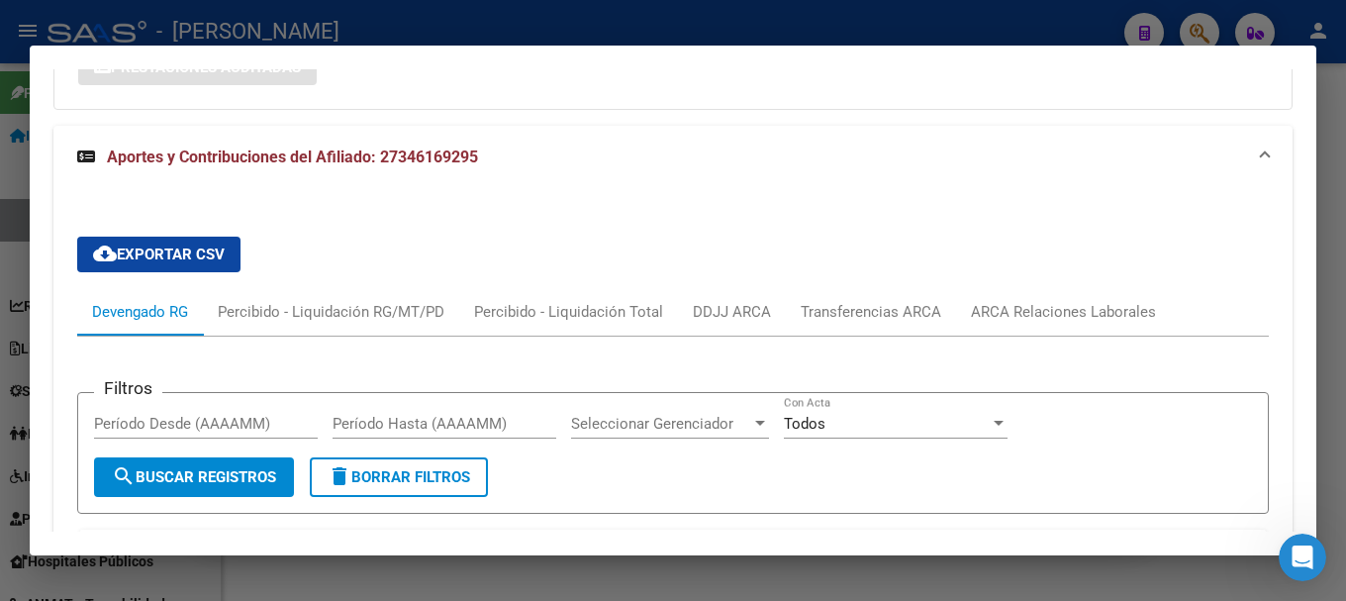
click at [1052, 276] on div "cloud_download Exportar CSV Devengado RG Percibido - Liquidación RG/MT/PD Perci…" at bounding box center [672, 579] width 1191 height 717
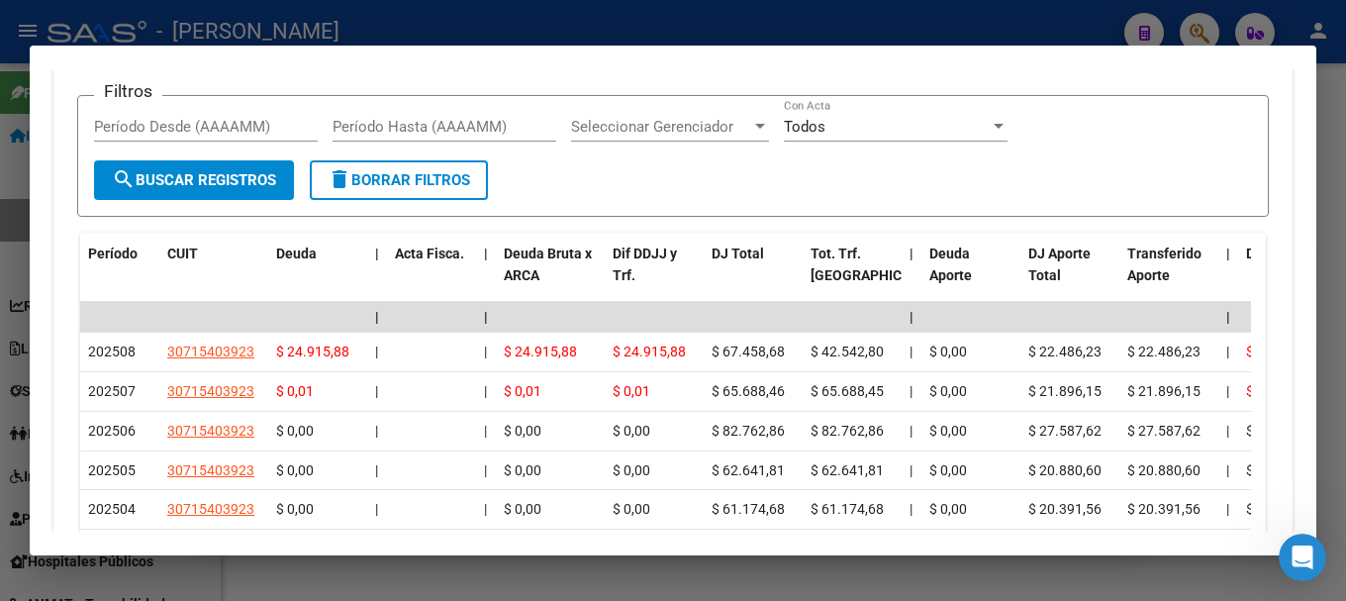
scroll to position [1771, 0]
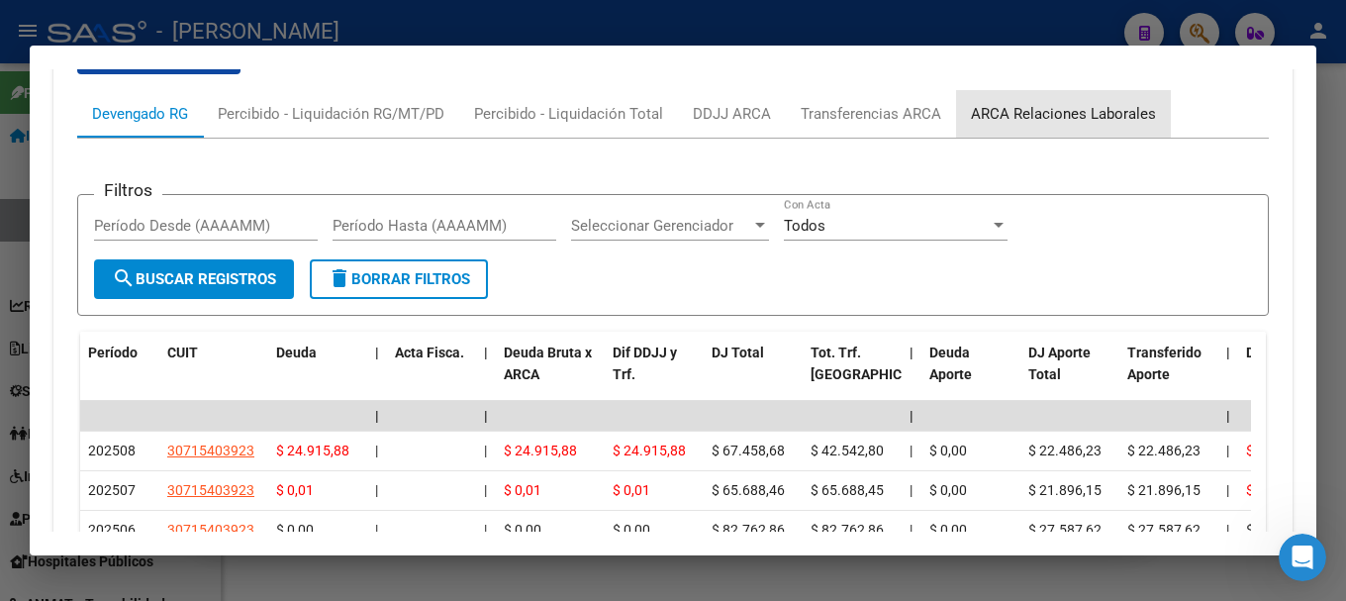
click at [1134, 128] on div "ARCA Relaciones Laborales" at bounding box center [1063, 113] width 215 height 47
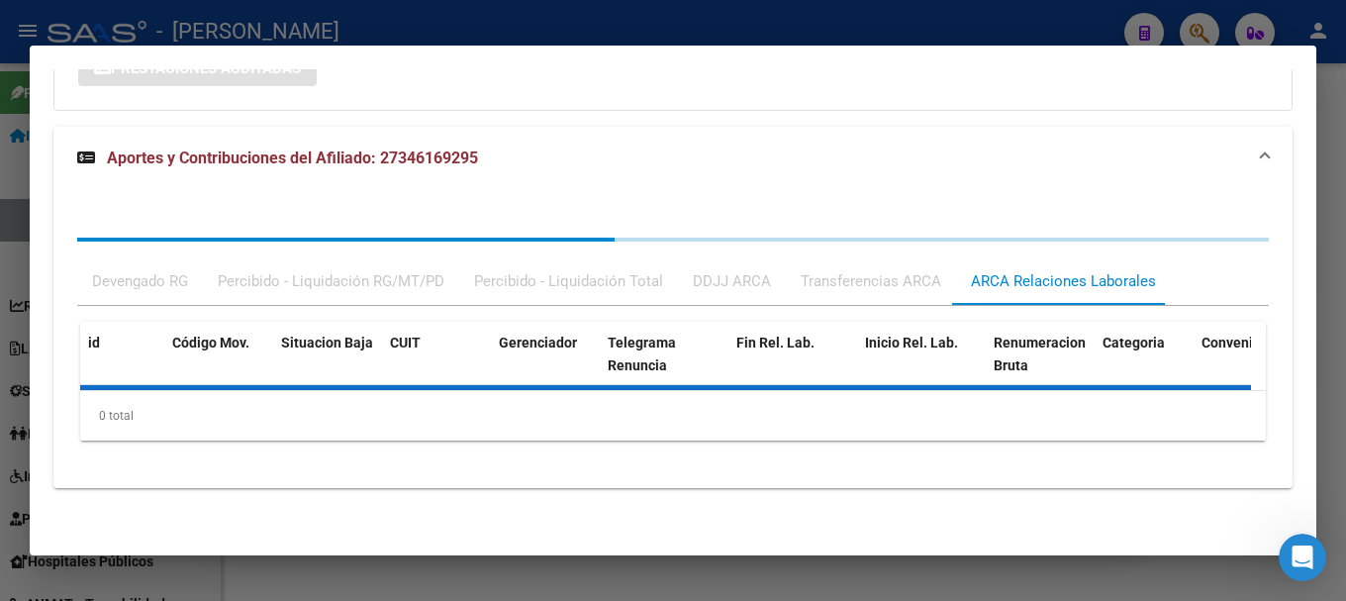
scroll to position [1663, 0]
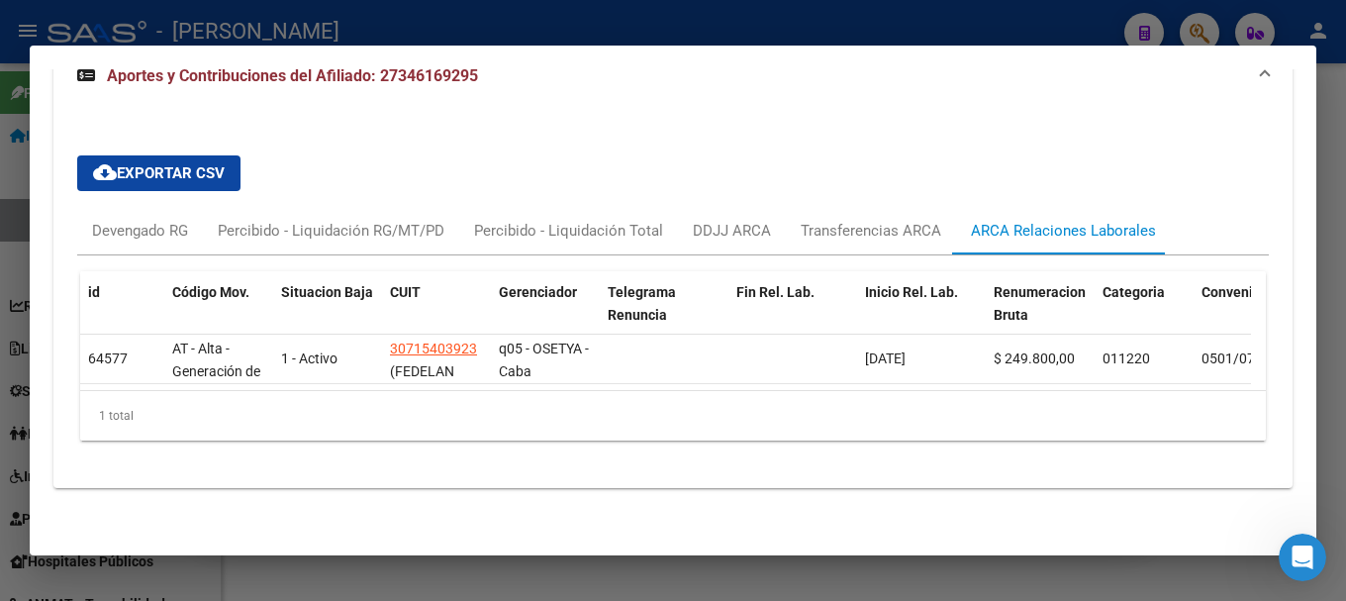
drag, startPoint x: 735, startPoint y: 17, endPoint x: 416, endPoint y: 170, distance: 354.5
click at [730, 20] on div at bounding box center [673, 300] width 1346 height 601
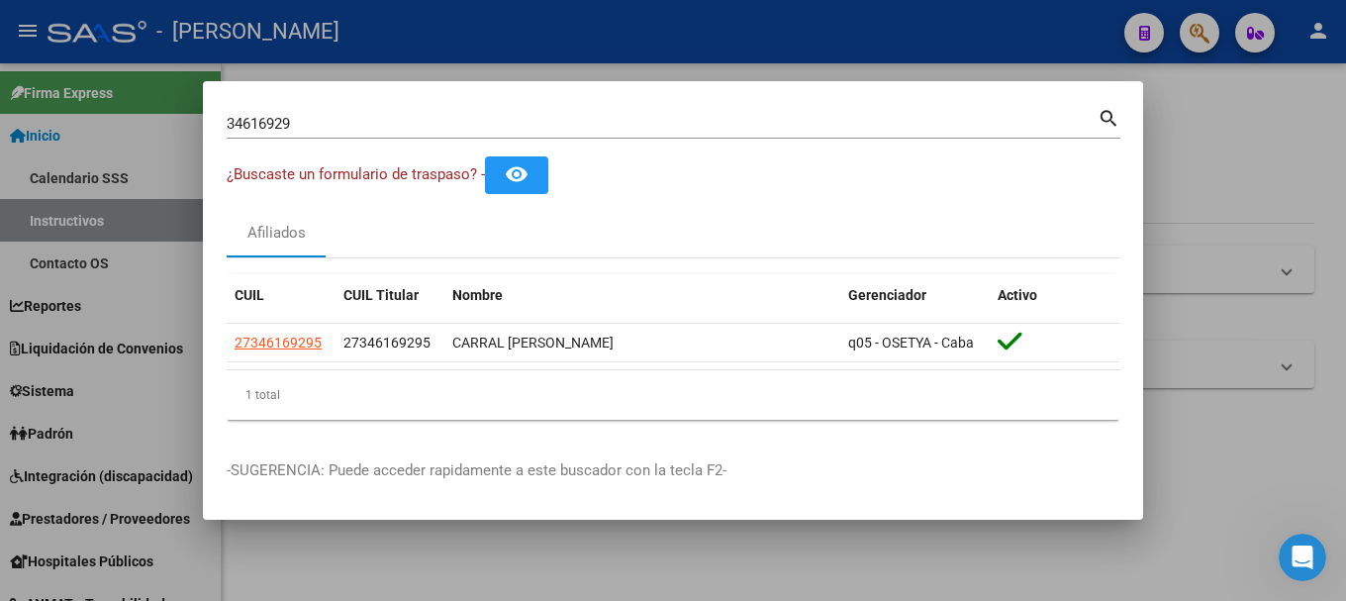
click at [411, 129] on input "34616929" at bounding box center [662, 124] width 871 height 18
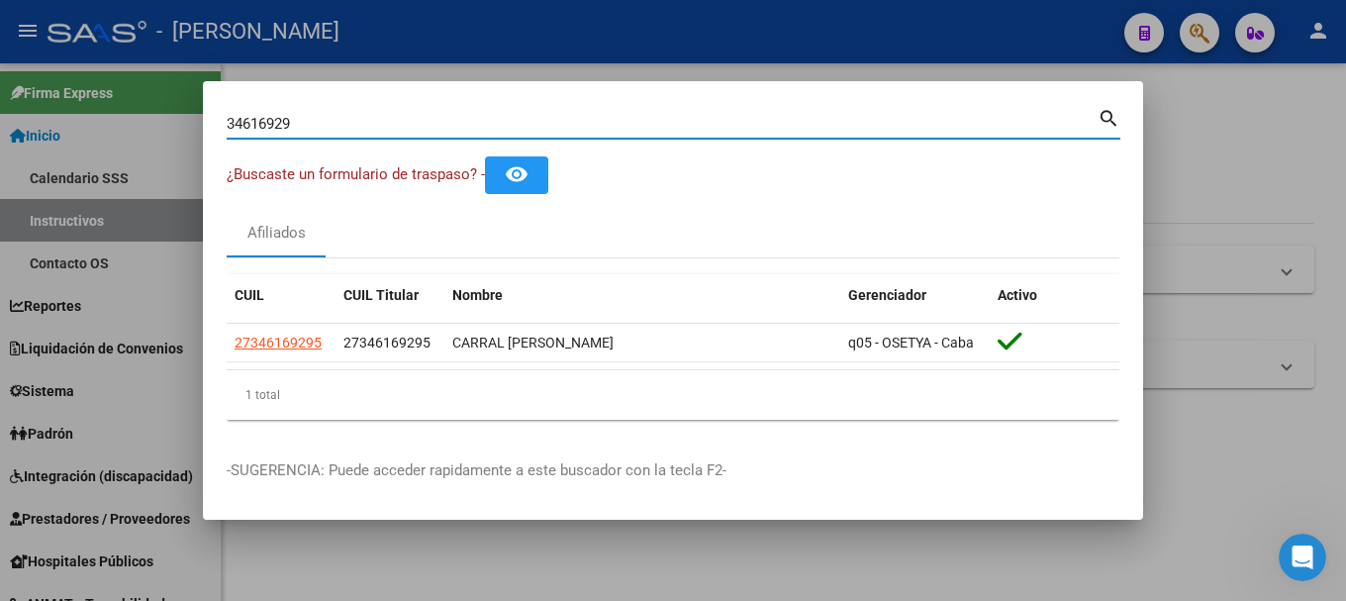
click at [411, 129] on input "34616929" at bounding box center [662, 124] width 871 height 18
paste input "27430428425"
type input "27430428425"
